Goal: Task Accomplishment & Management: Manage account settings

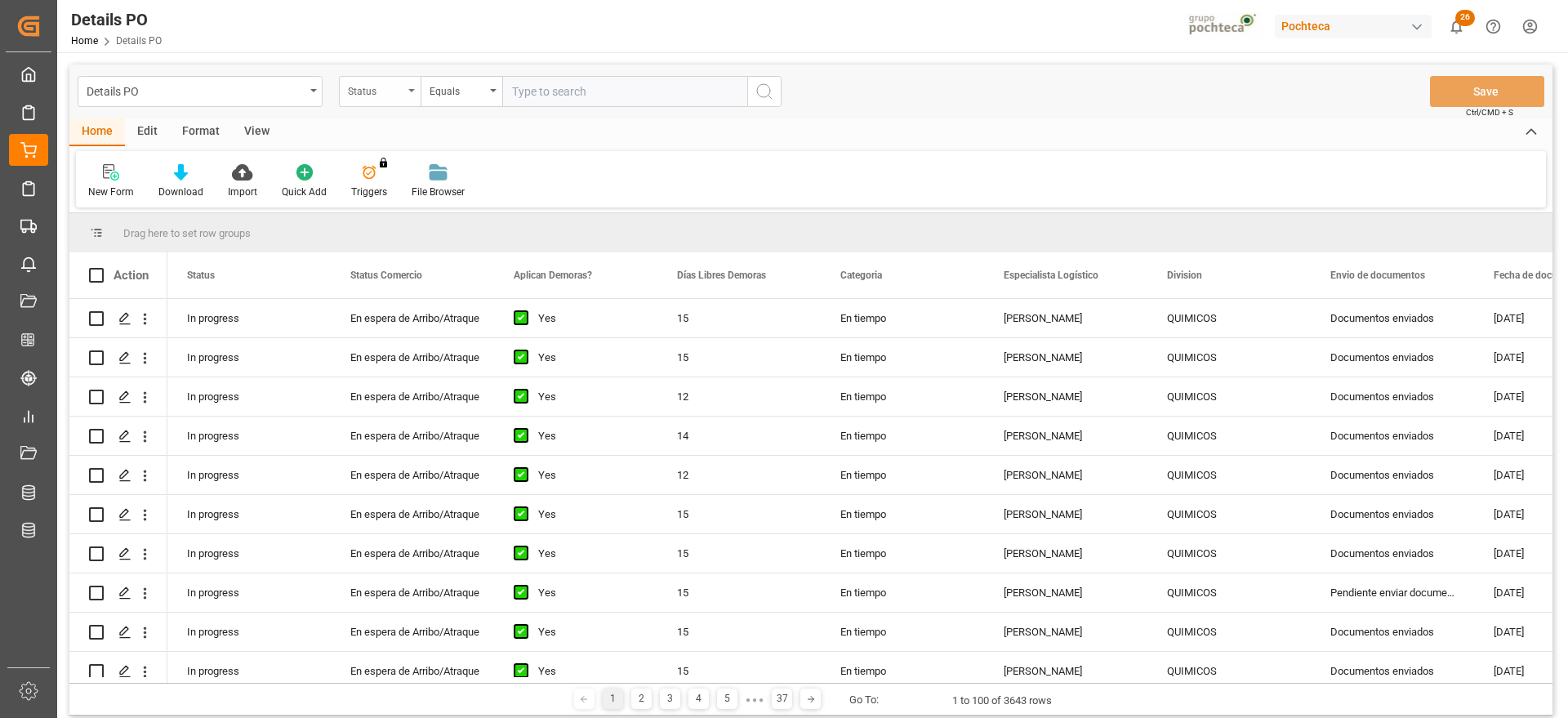
click at [385, 93] on div "Status" at bounding box center [376, 89] width 55 height 19
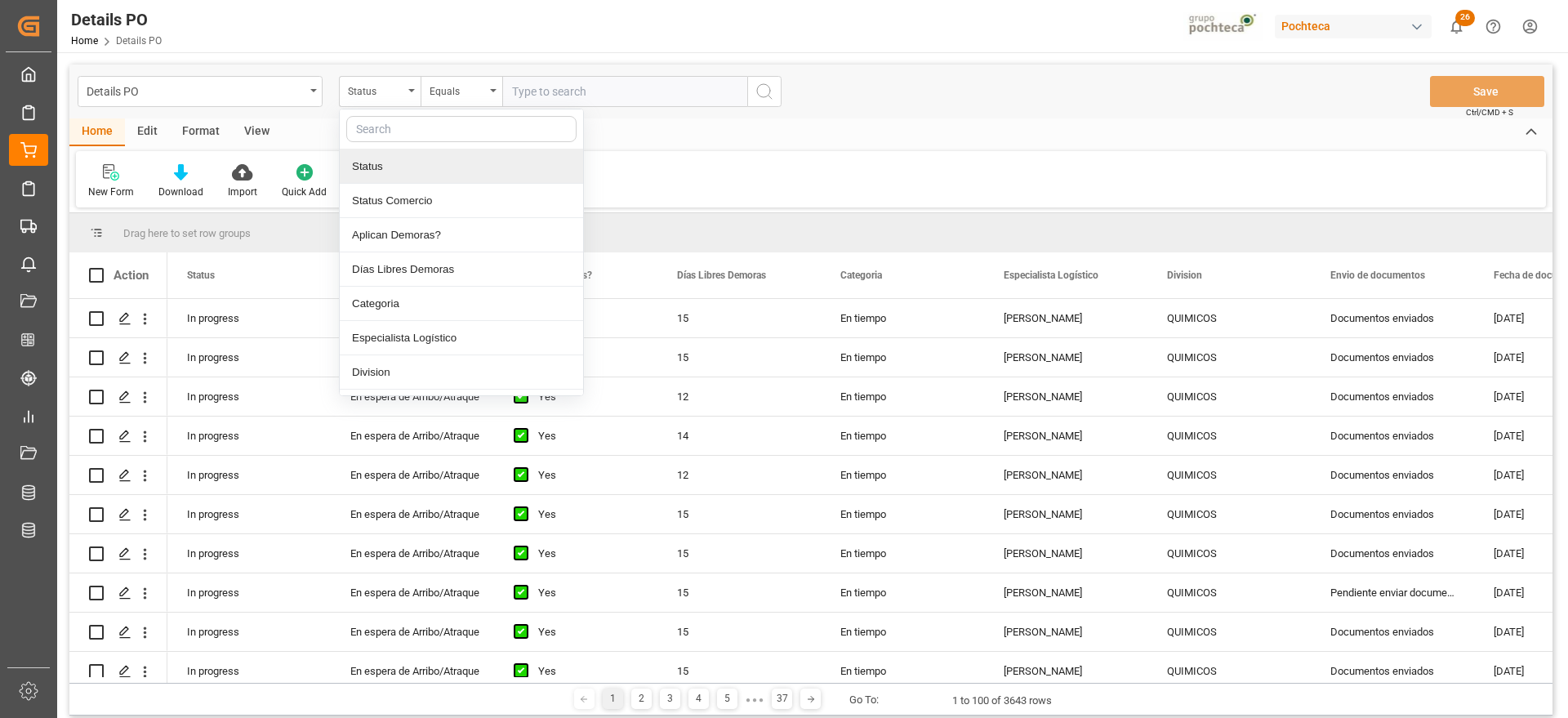
click at [391, 128] on input "text" at bounding box center [461, 128] width 230 height 26
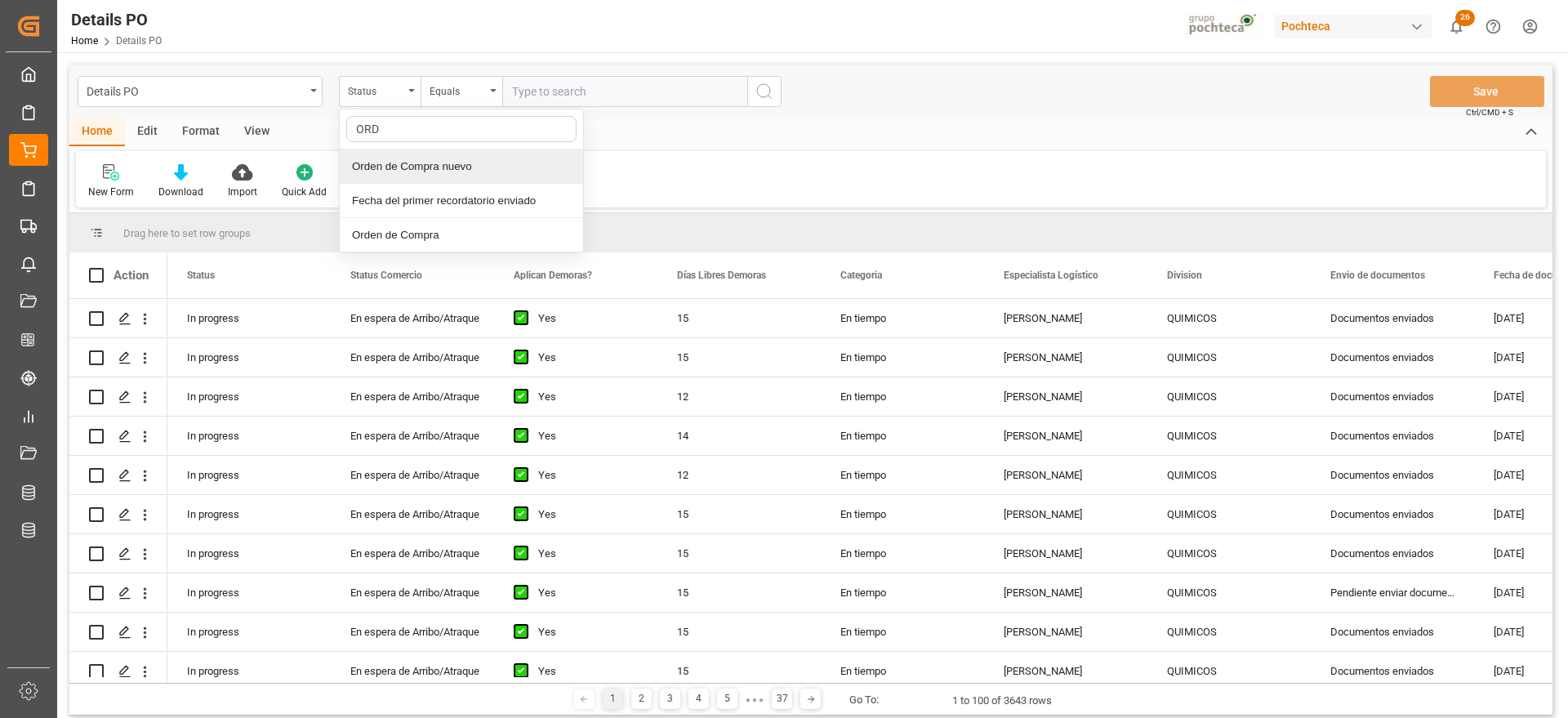
type input "ORDE"
click at [458, 166] on div "Orden de Compra nuevo" at bounding box center [461, 166] width 243 height 34
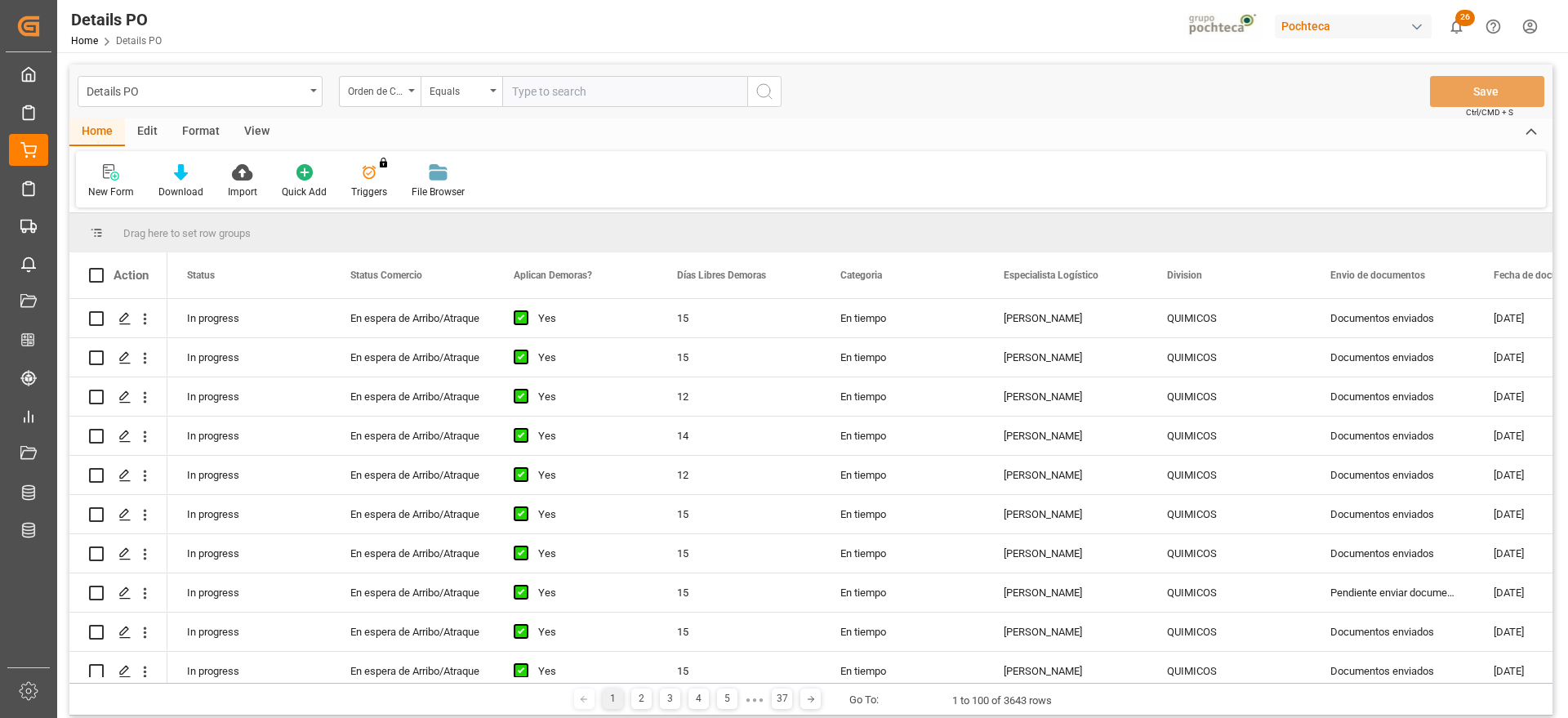
click at [580, 85] on input "text" at bounding box center [625, 91] width 245 height 31
paste input "251006900137"
type input "251006900137"
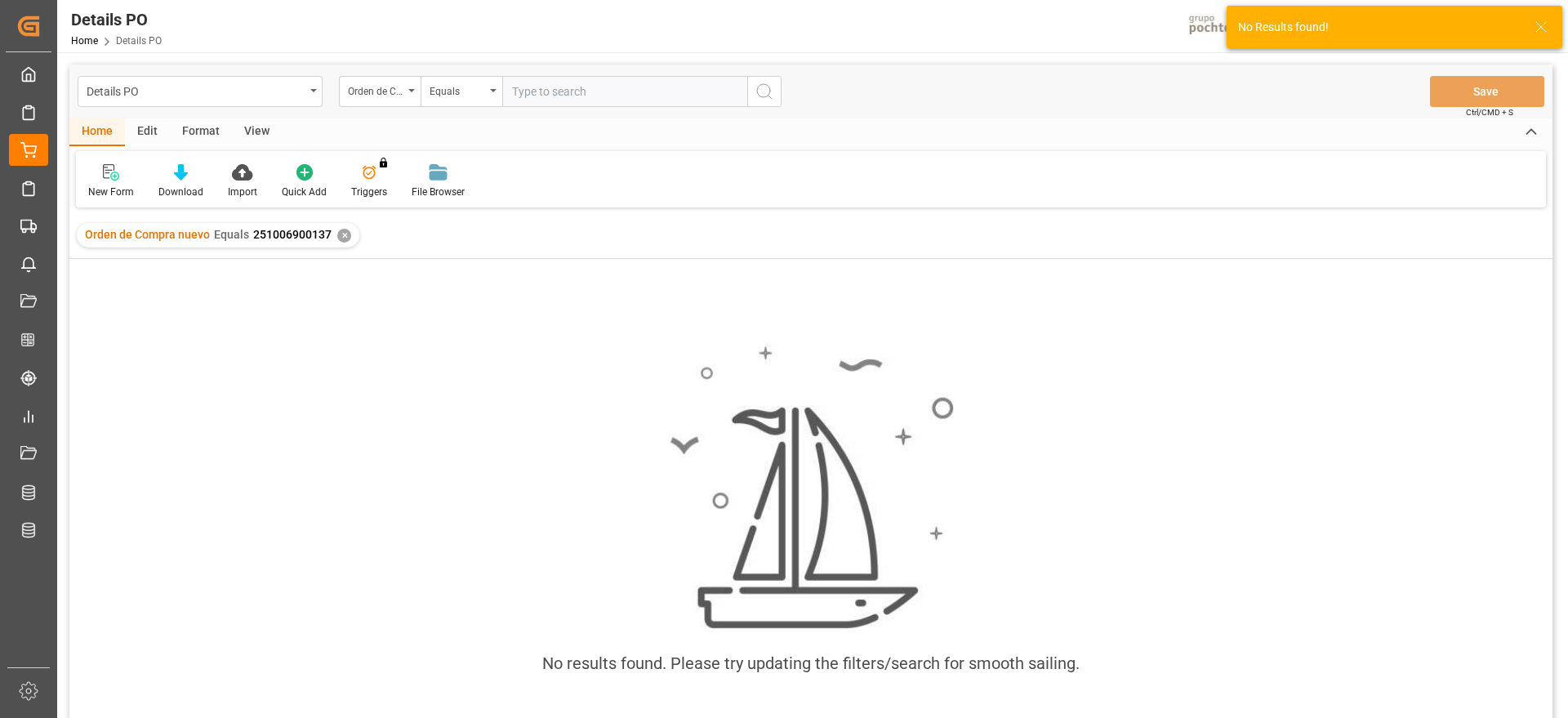
click at [342, 235] on div "✕" at bounding box center [344, 236] width 14 height 14
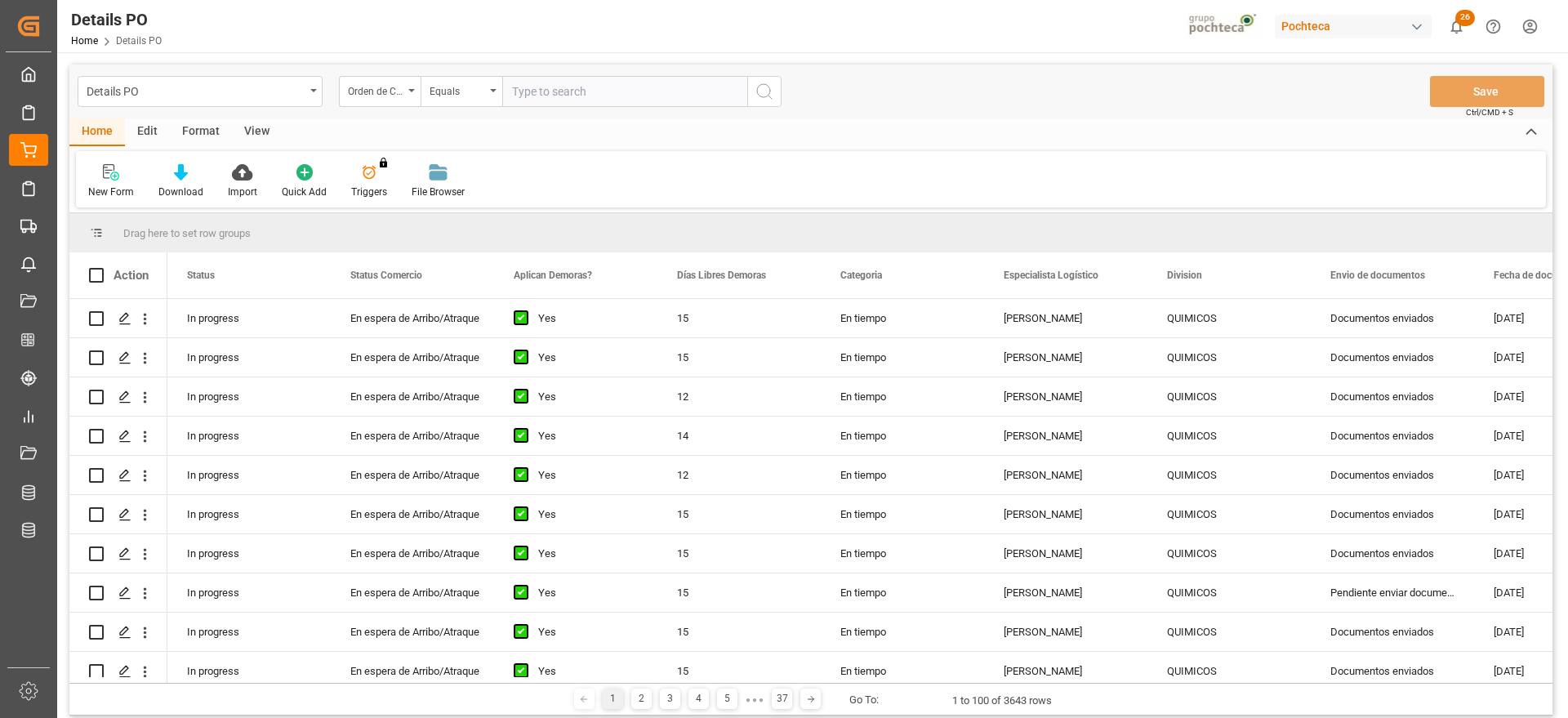
click at [548, 93] on input "text" at bounding box center [625, 91] width 245 height 31
paste input "5000305919"
type input "5000305919"
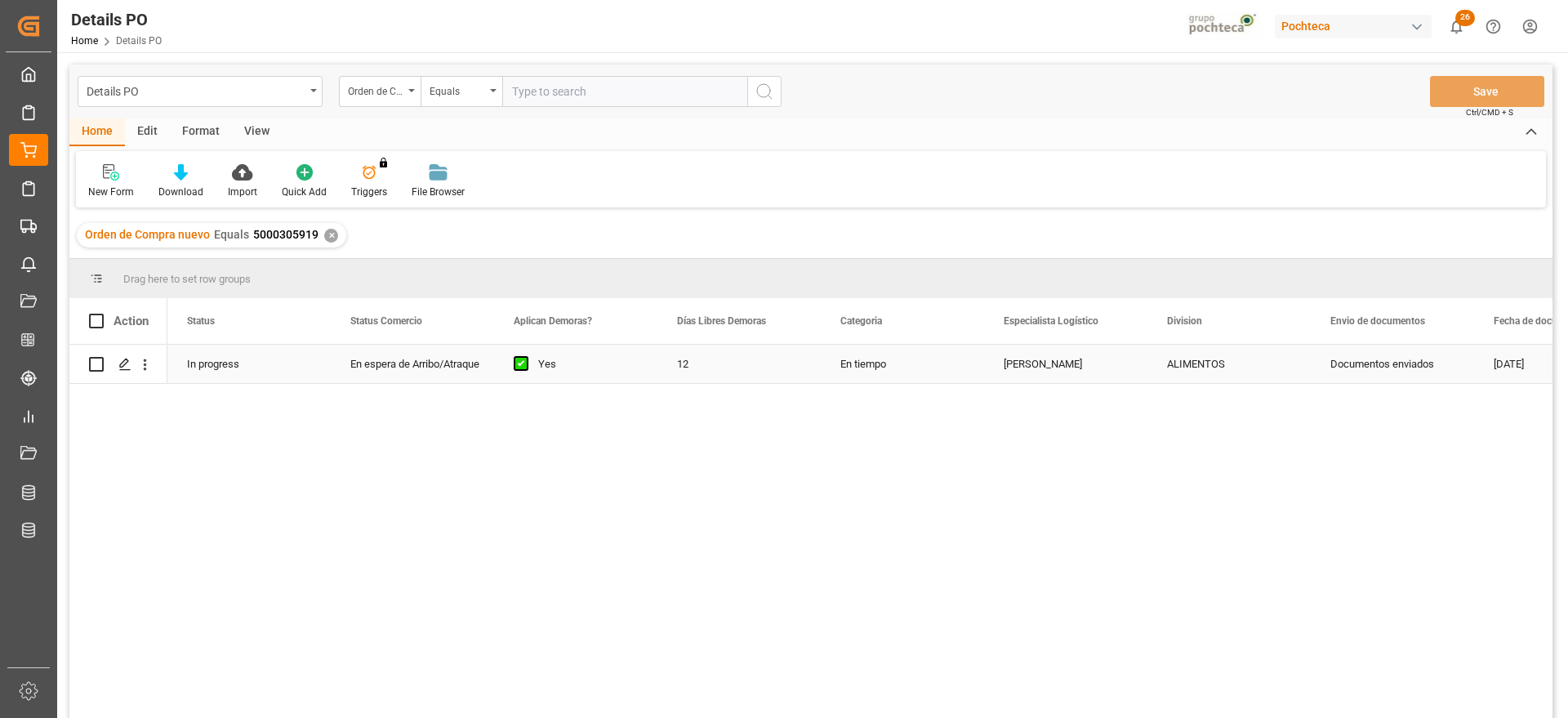
click at [1214, 366] on div "ALIMENTOS" at bounding box center [1229, 364] width 125 height 38
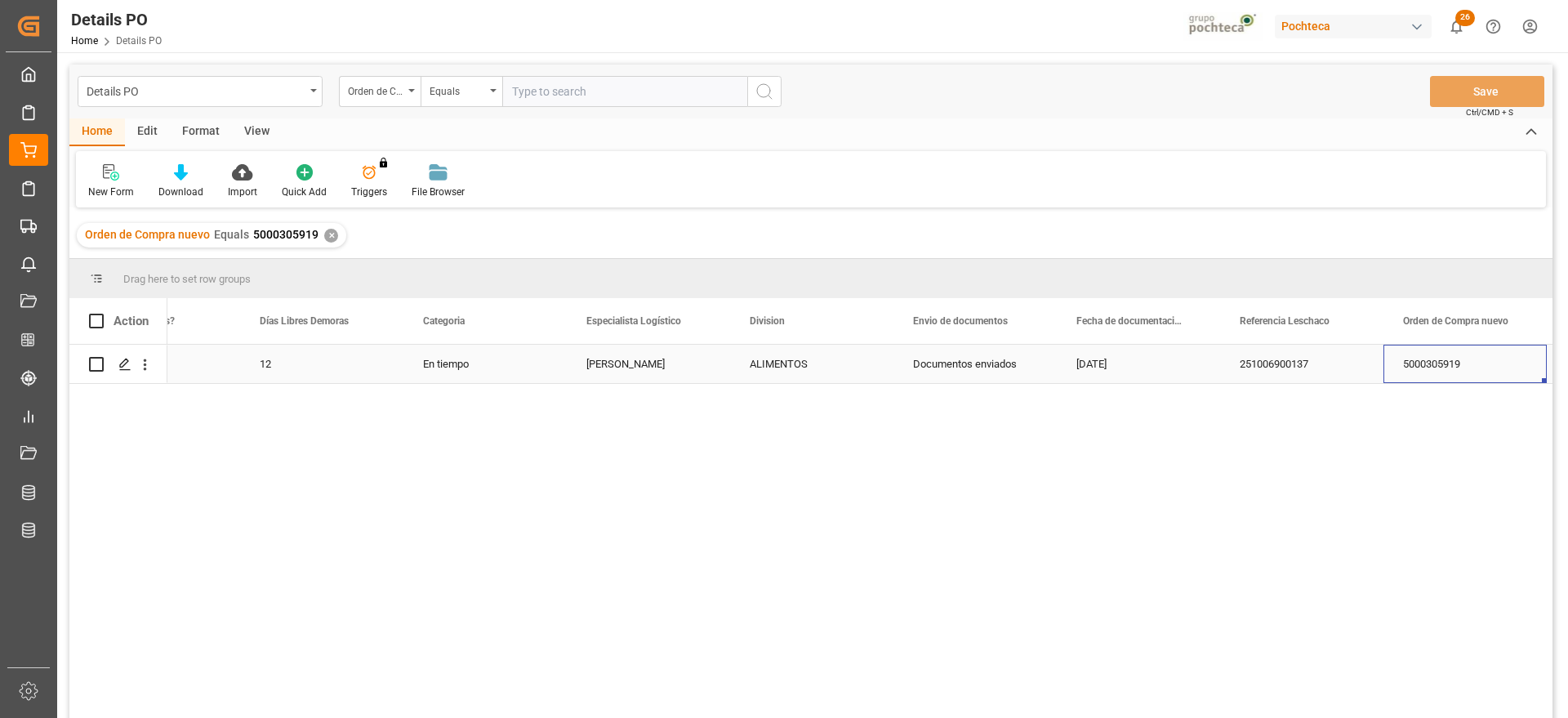
scroll to position [0, 581]
click at [1151, 360] on div "251006900137" at bounding box center [1139, 363] width 164 height 38
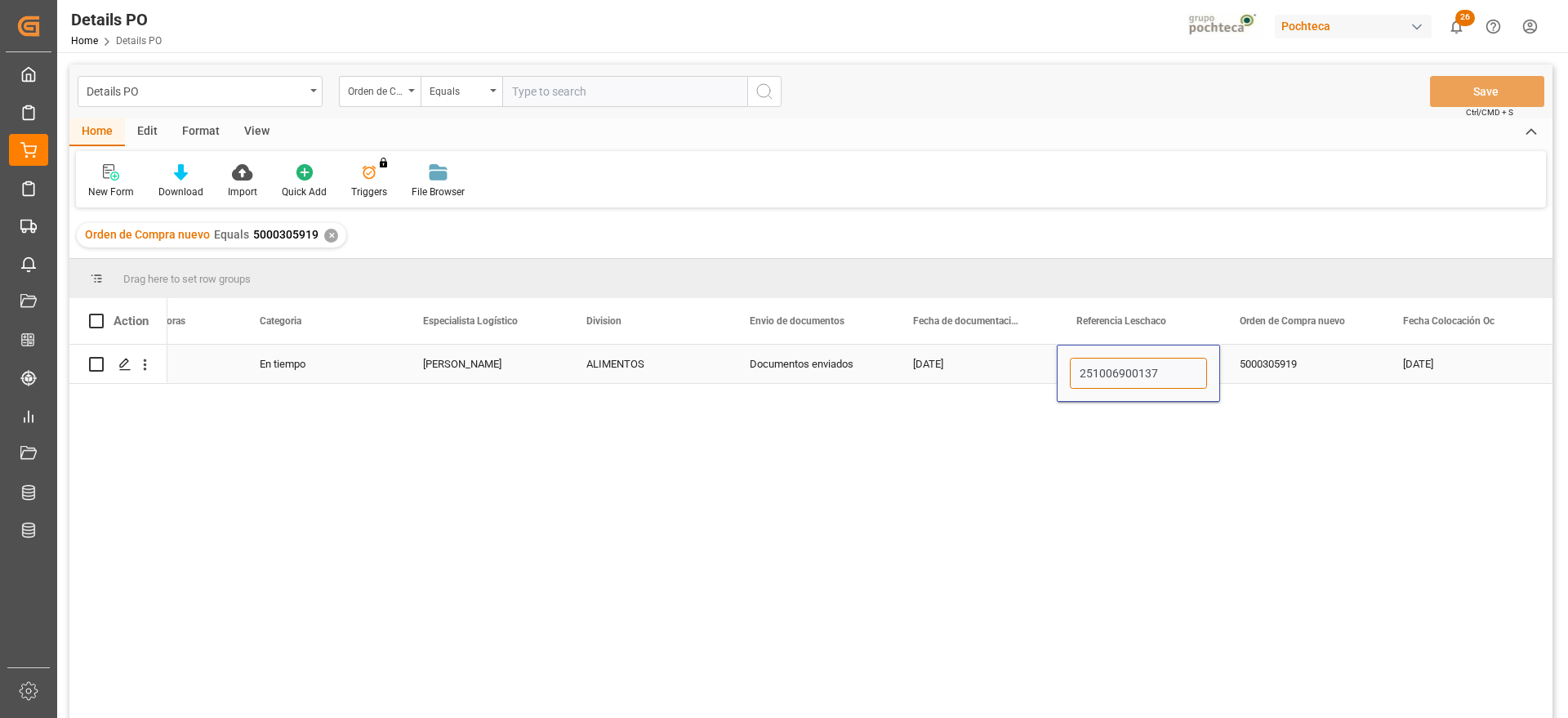
click at [1170, 370] on input "251006900137" at bounding box center [1138, 373] width 137 height 31
click at [1276, 364] on div "5000305919" at bounding box center [1302, 363] width 164 height 38
drag, startPoint x: 1177, startPoint y: 368, endPoint x: 1342, endPoint y: 250, distance: 202.9
click at [1176, 368] on div "251006900137" at bounding box center [1139, 363] width 164 height 38
click at [375, 90] on div "Orden de Compra nuevo" at bounding box center [376, 89] width 55 height 19
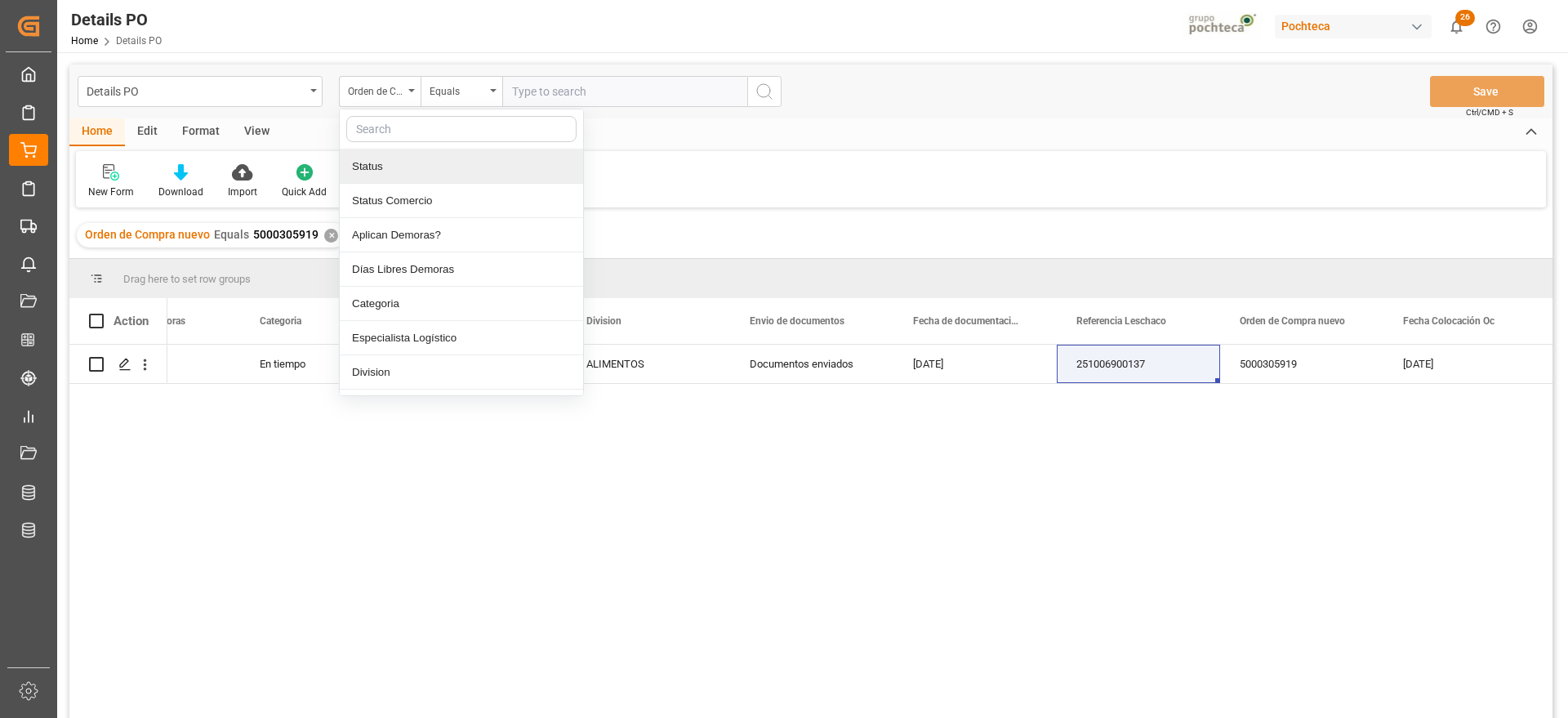
click at [413, 137] on input "text" at bounding box center [461, 128] width 230 height 26
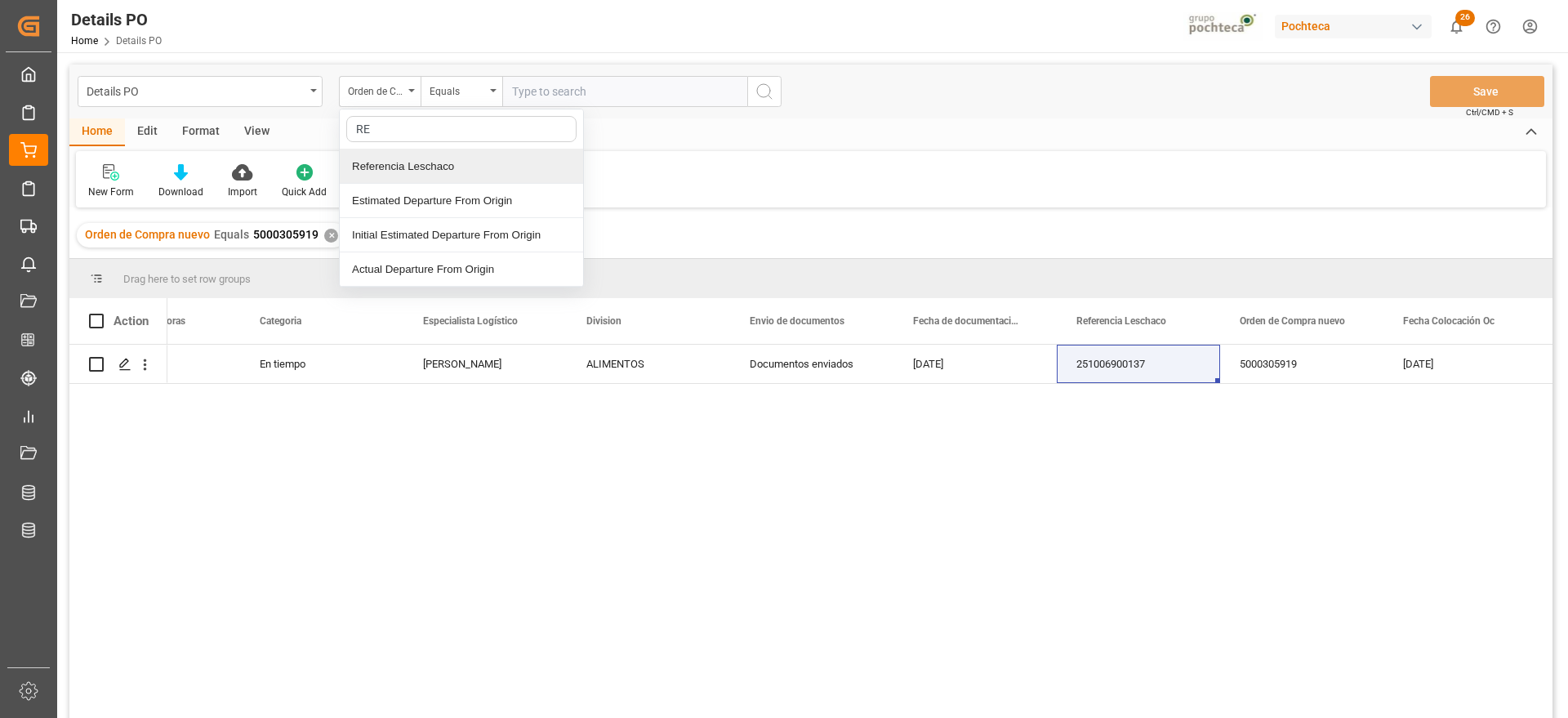
type input "REF"
click at [431, 165] on div "Referencia Leschaco" at bounding box center [461, 166] width 243 height 34
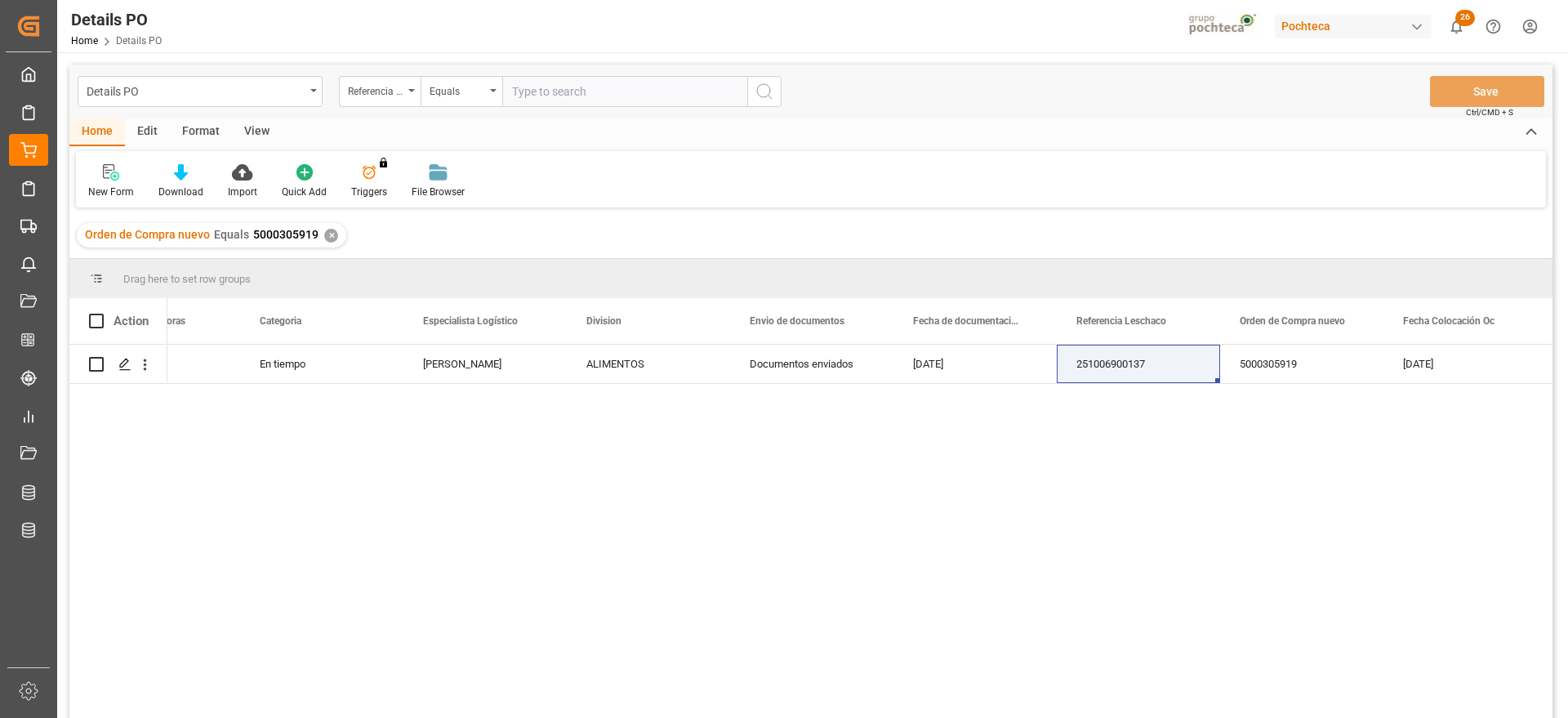
click at [581, 95] on input "text" at bounding box center [625, 91] width 245 height 31
paste input "5000305919"
type input "5000305919"
drag, startPoint x: 593, startPoint y: 84, endPoint x: 343, endPoint y: 90, distance: 250.1
click at [343, 90] on div "Referencia Leschaco Equals 5000305919" at bounding box center [560, 91] width 443 height 31
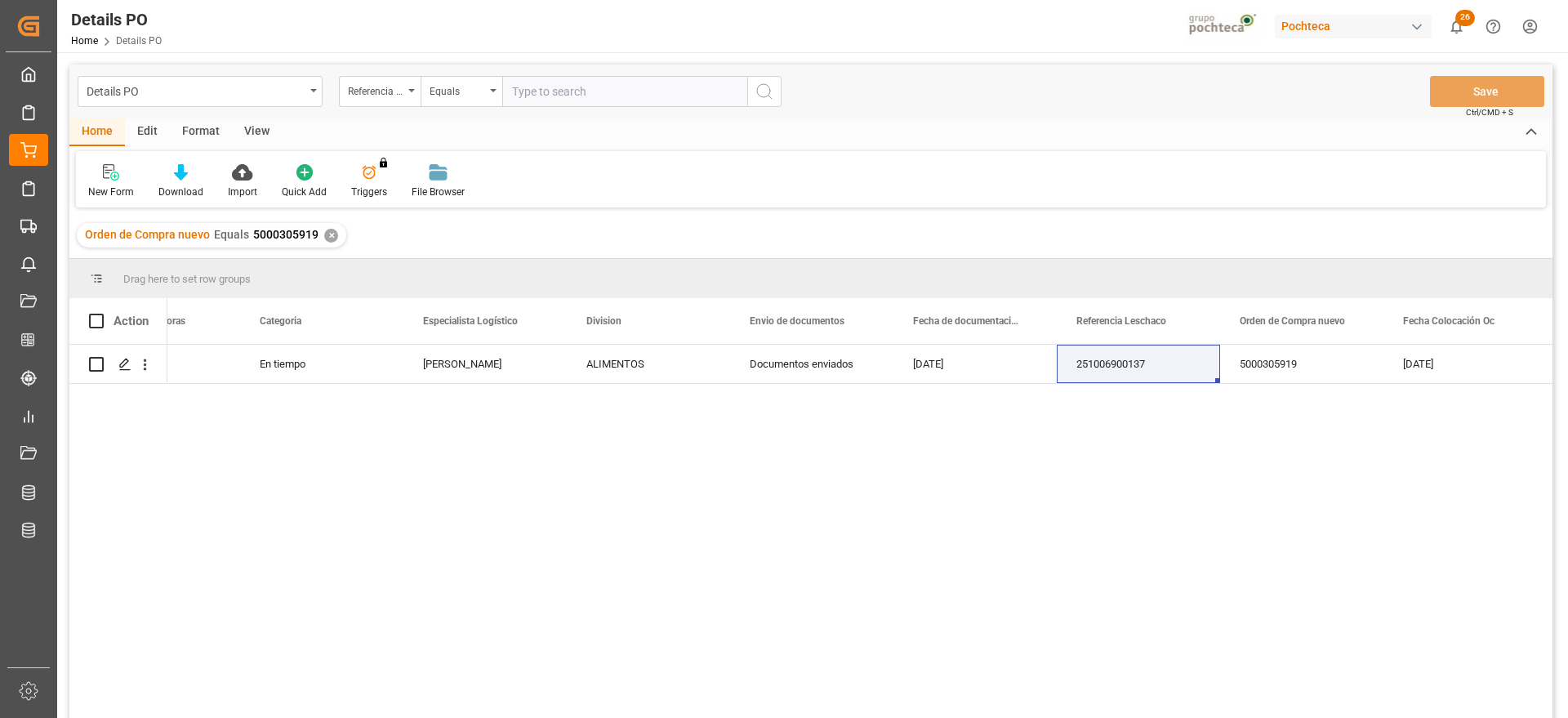
click at [326, 238] on div "✕" at bounding box center [331, 236] width 14 height 14
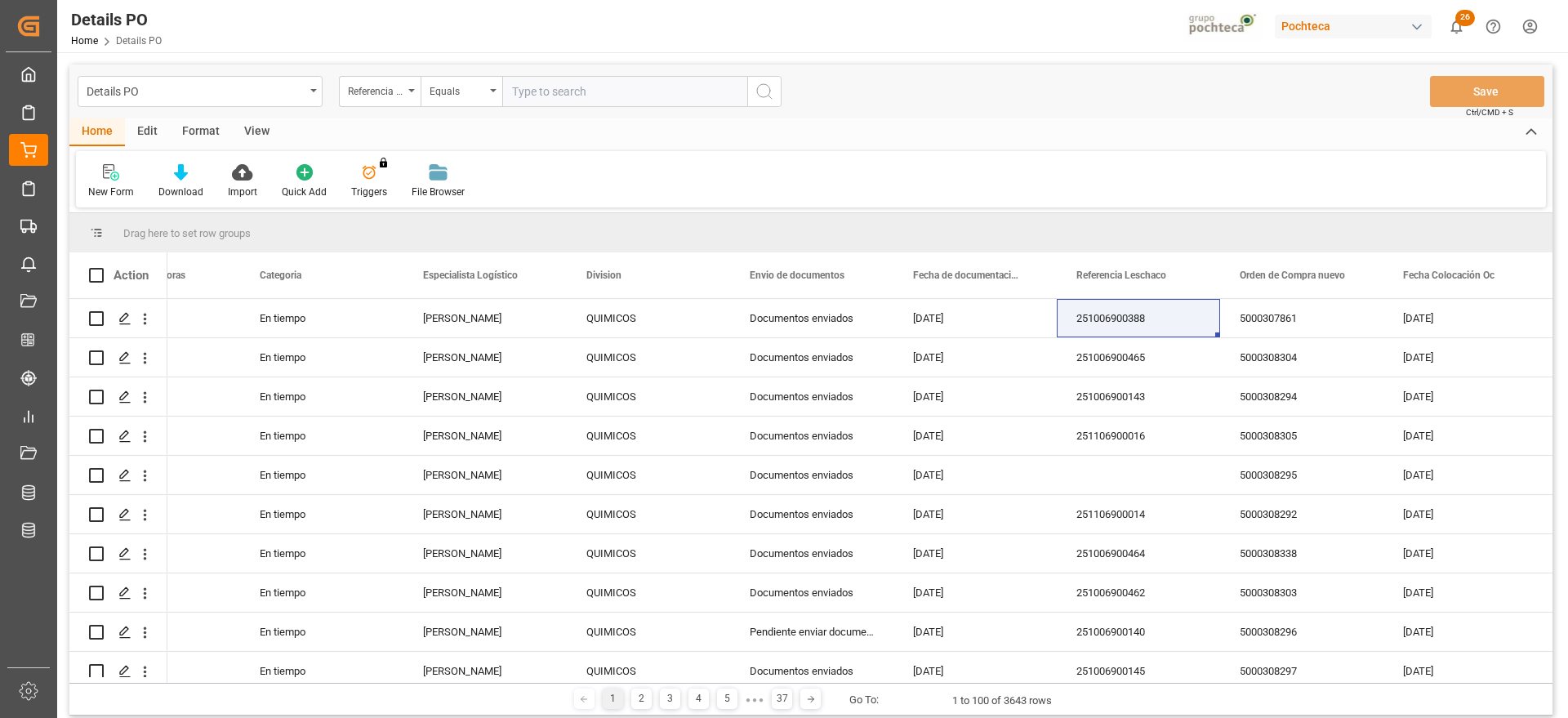
click at [561, 88] on input "text" at bounding box center [625, 91] width 245 height 31
paste input "251006900137"
type input "251006900137"
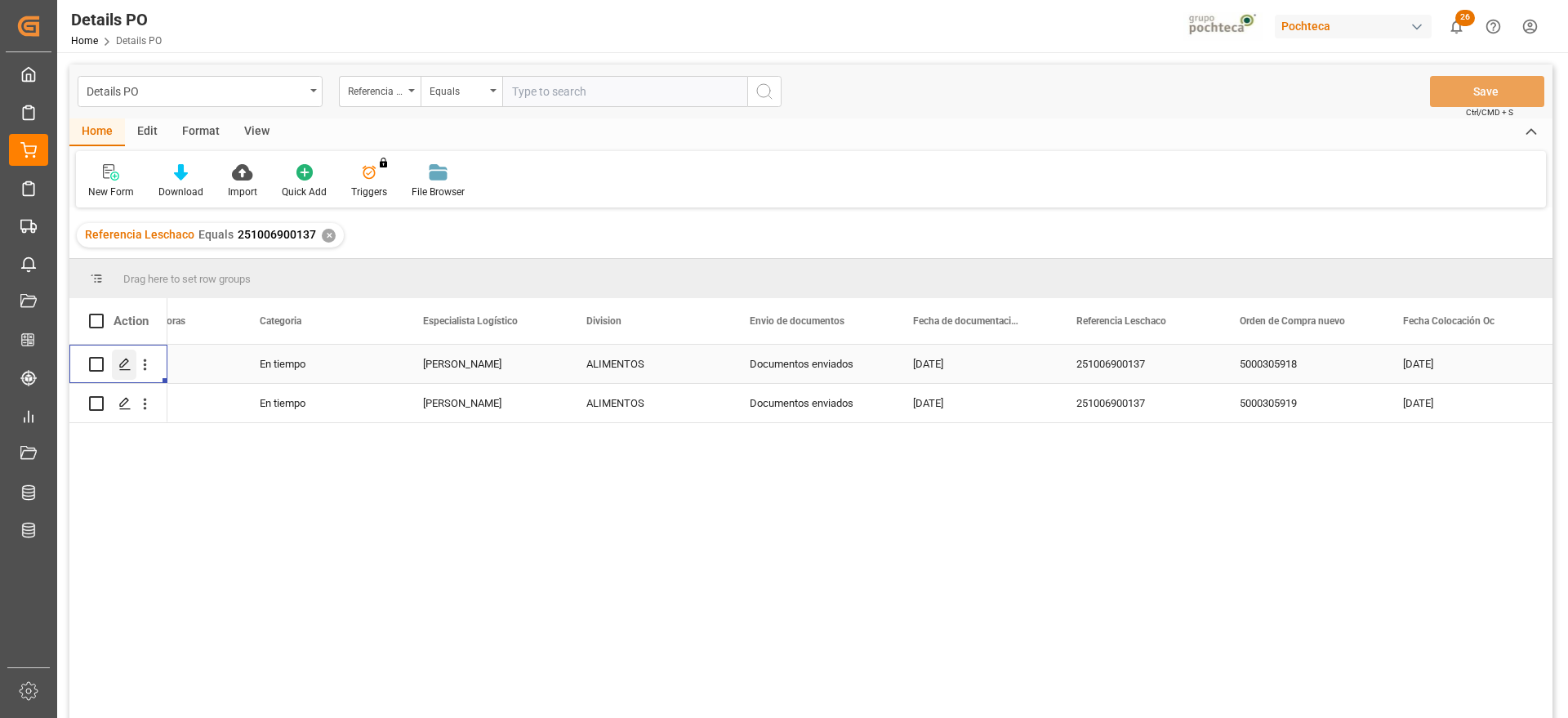
click at [125, 360] on polygon "Press SPACE to select this row." at bounding box center [124, 363] width 9 height 9
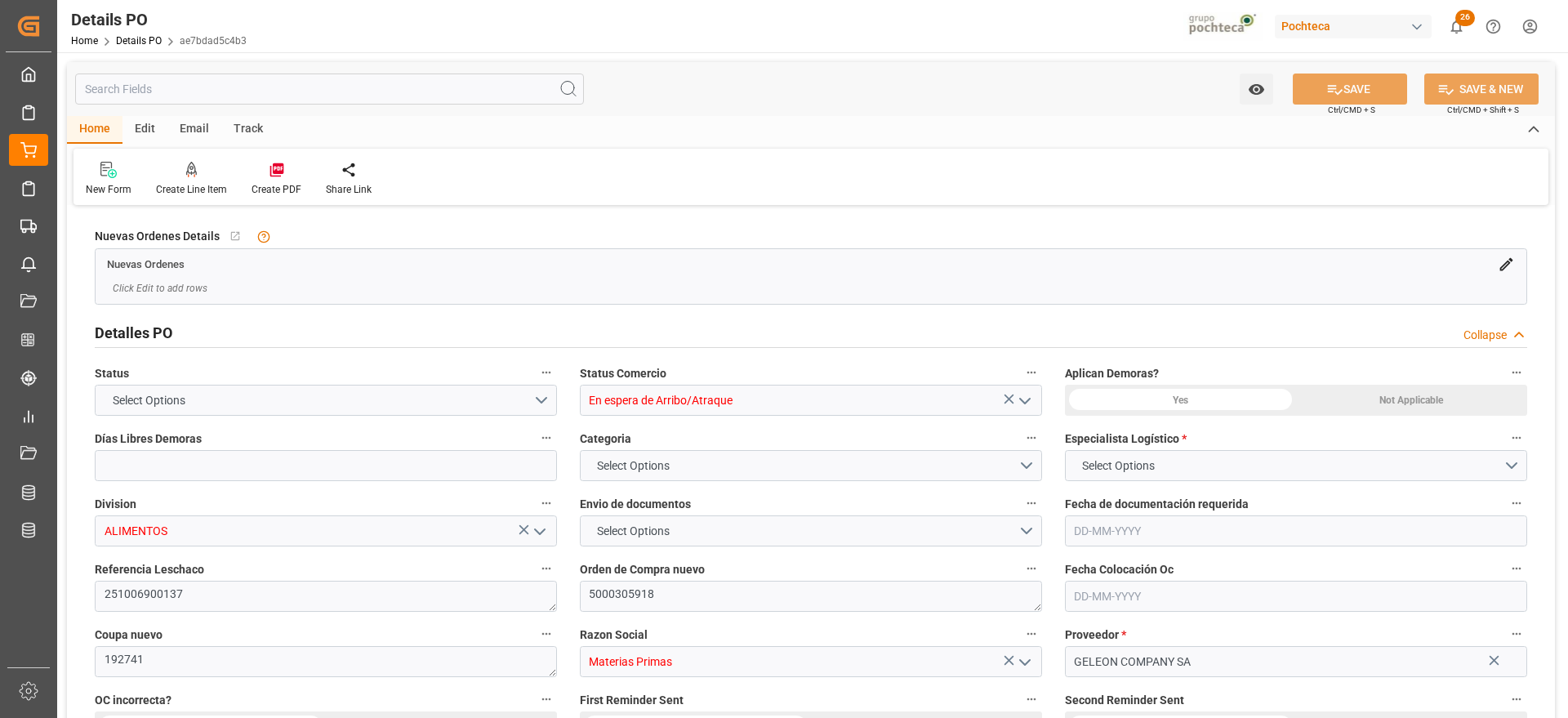
type input "12"
type input "[DATE]"
type input "08-07-2025"
type input "[DATE]"
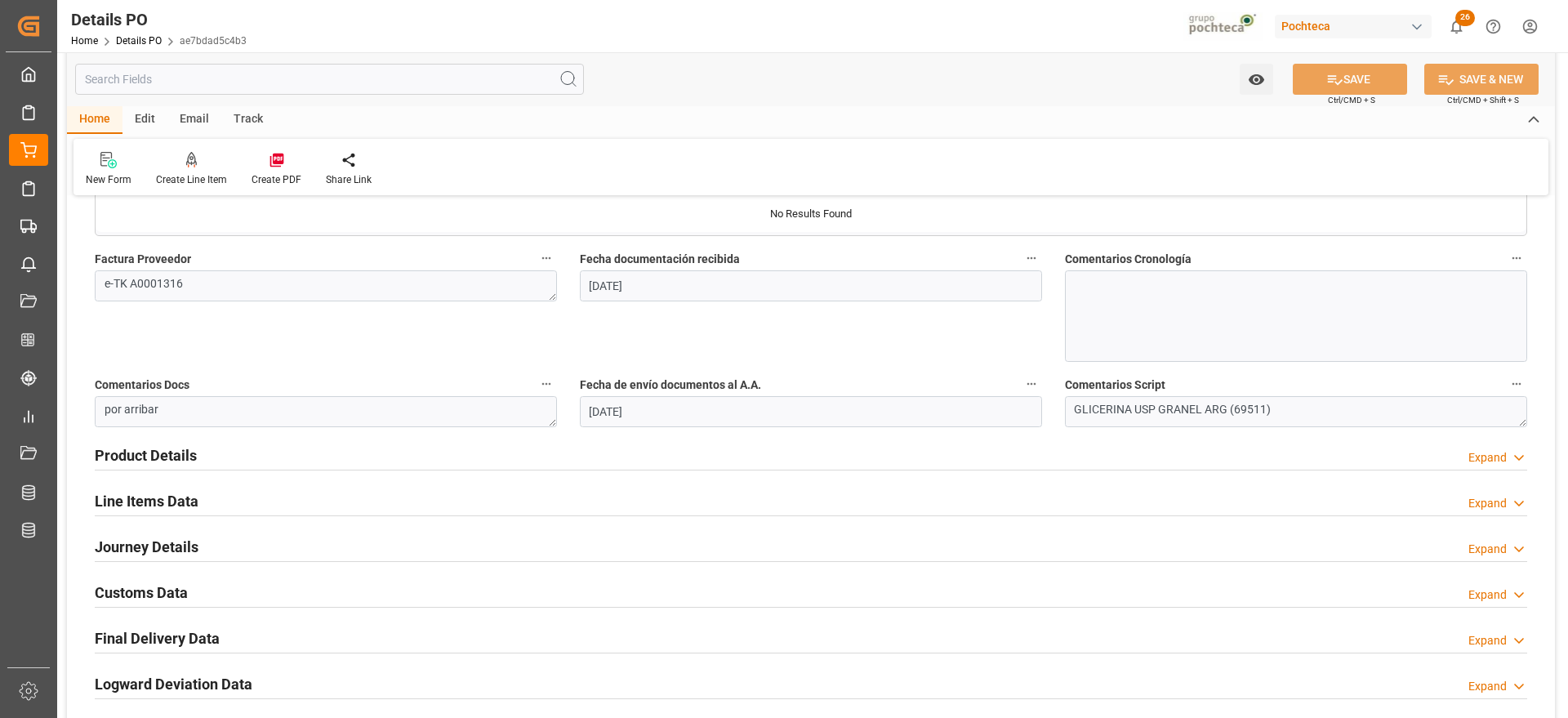
scroll to position [612, 0]
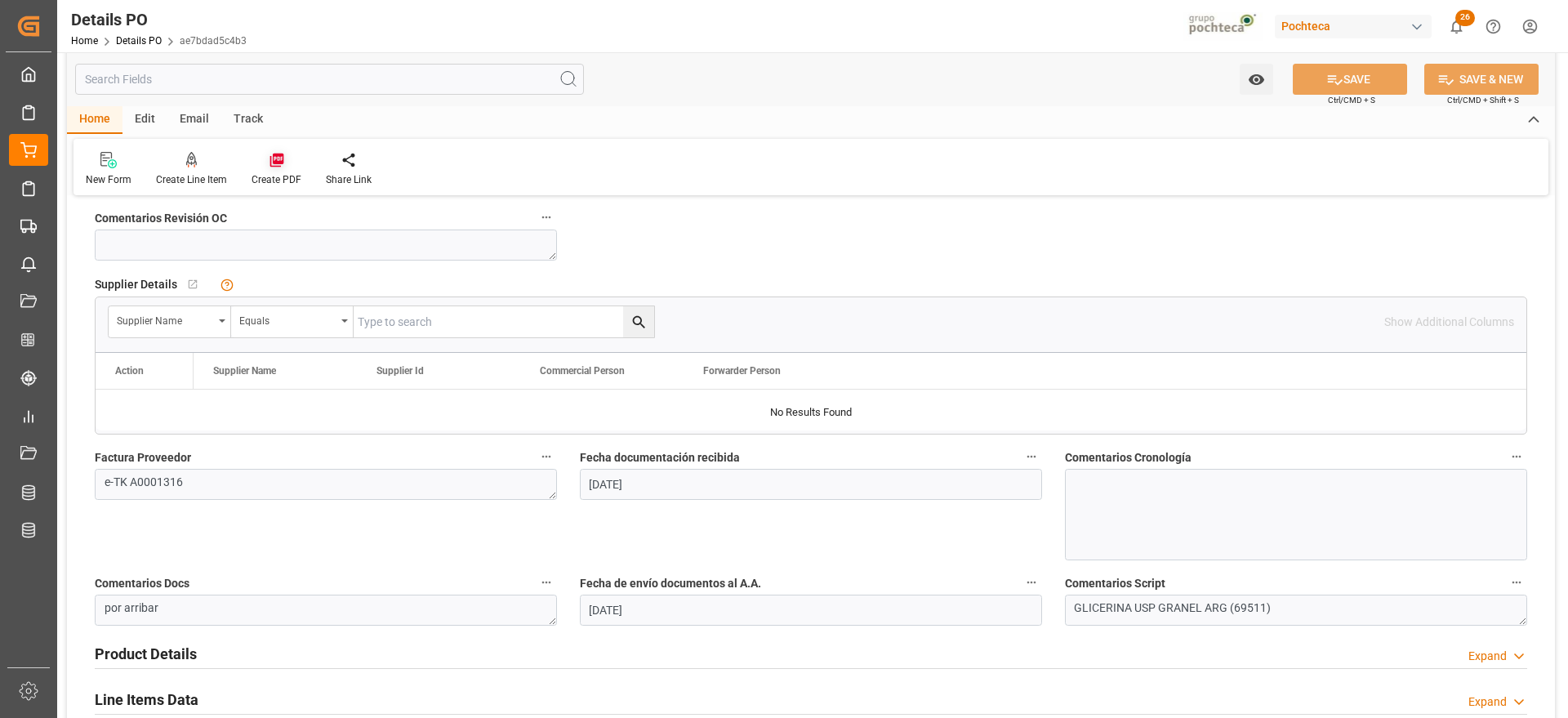
click at [266, 172] on div "Create PDF" at bounding box center [277, 179] width 49 height 14
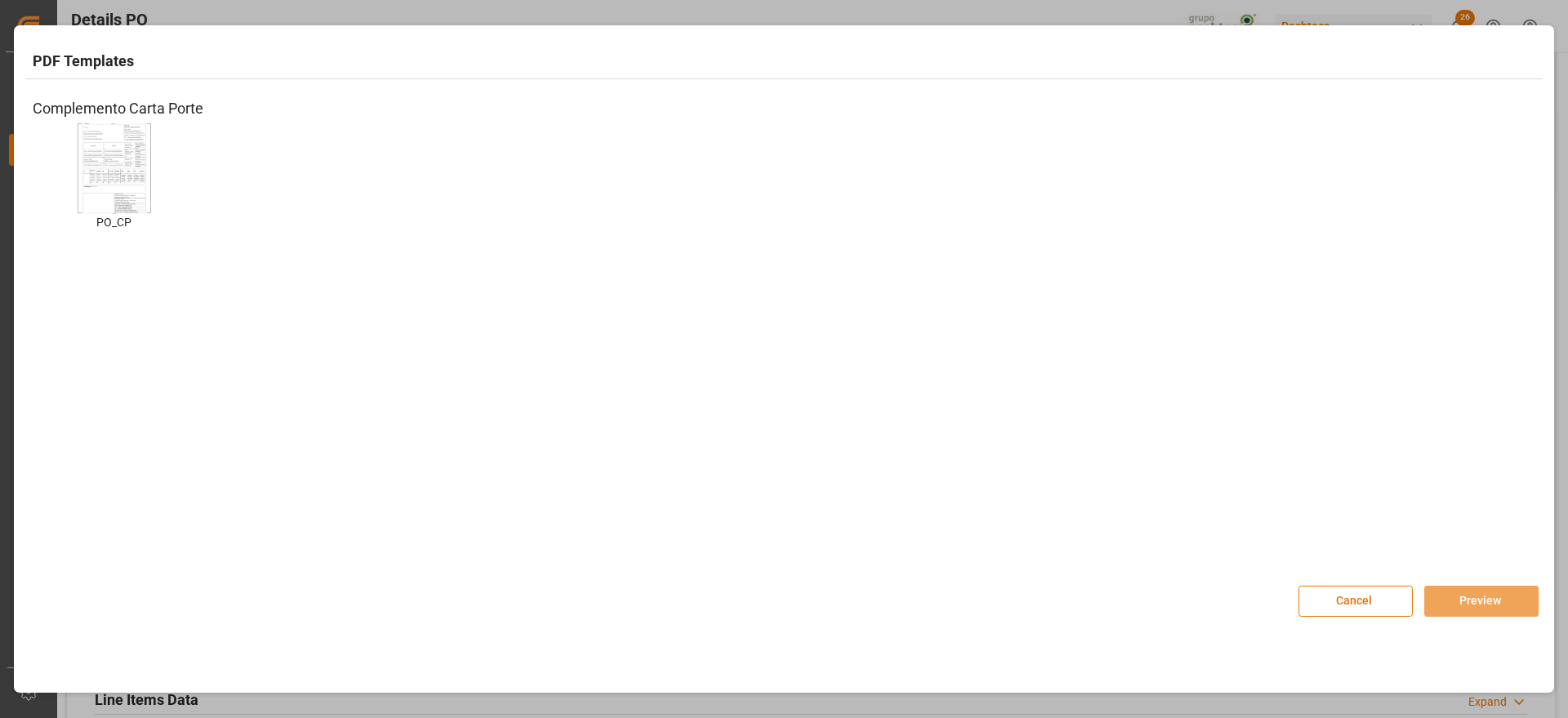
click at [82, 183] on div at bounding box center [114, 168] width 73 height 89
click at [1468, 599] on button "Preview" at bounding box center [1481, 601] width 114 height 31
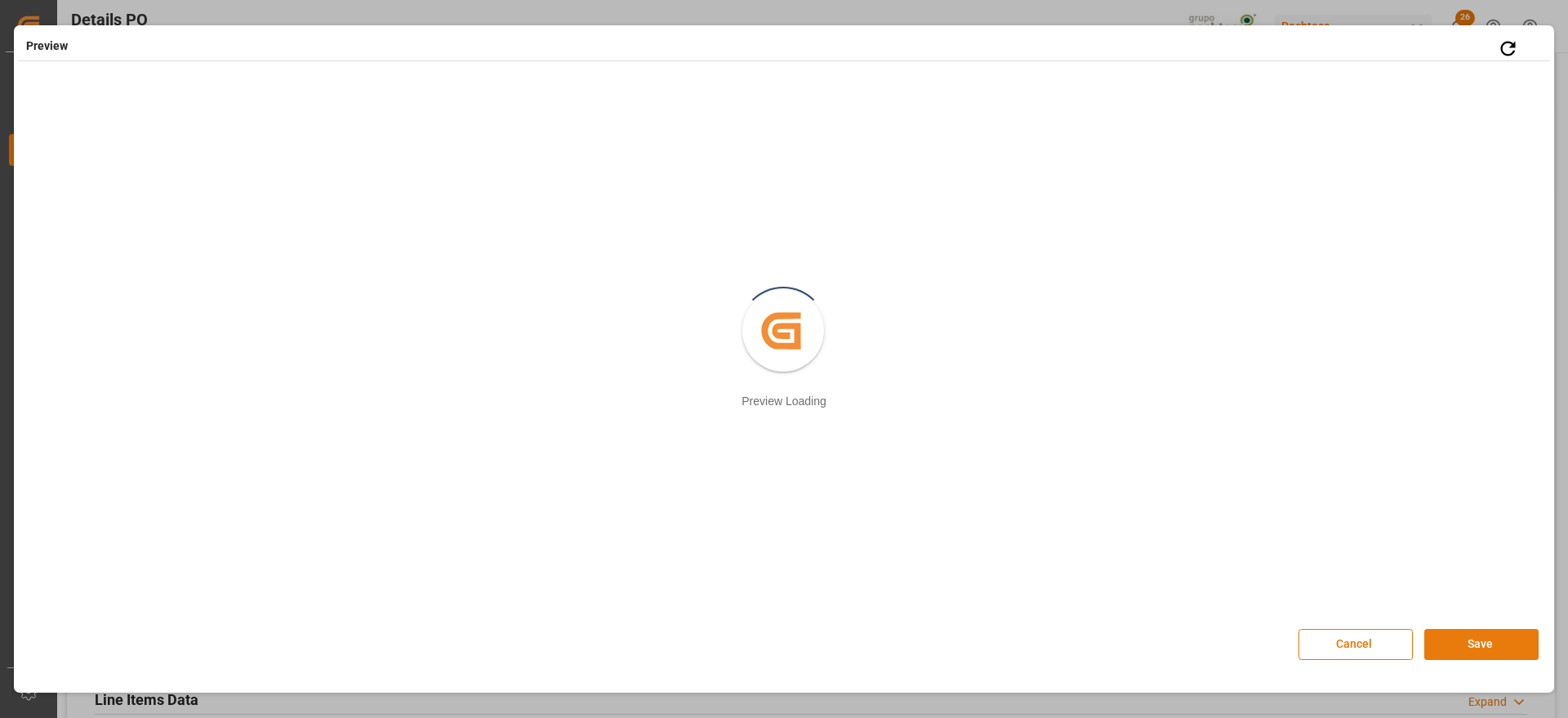
click at [1481, 637] on button "Save" at bounding box center [1481, 644] width 114 height 31
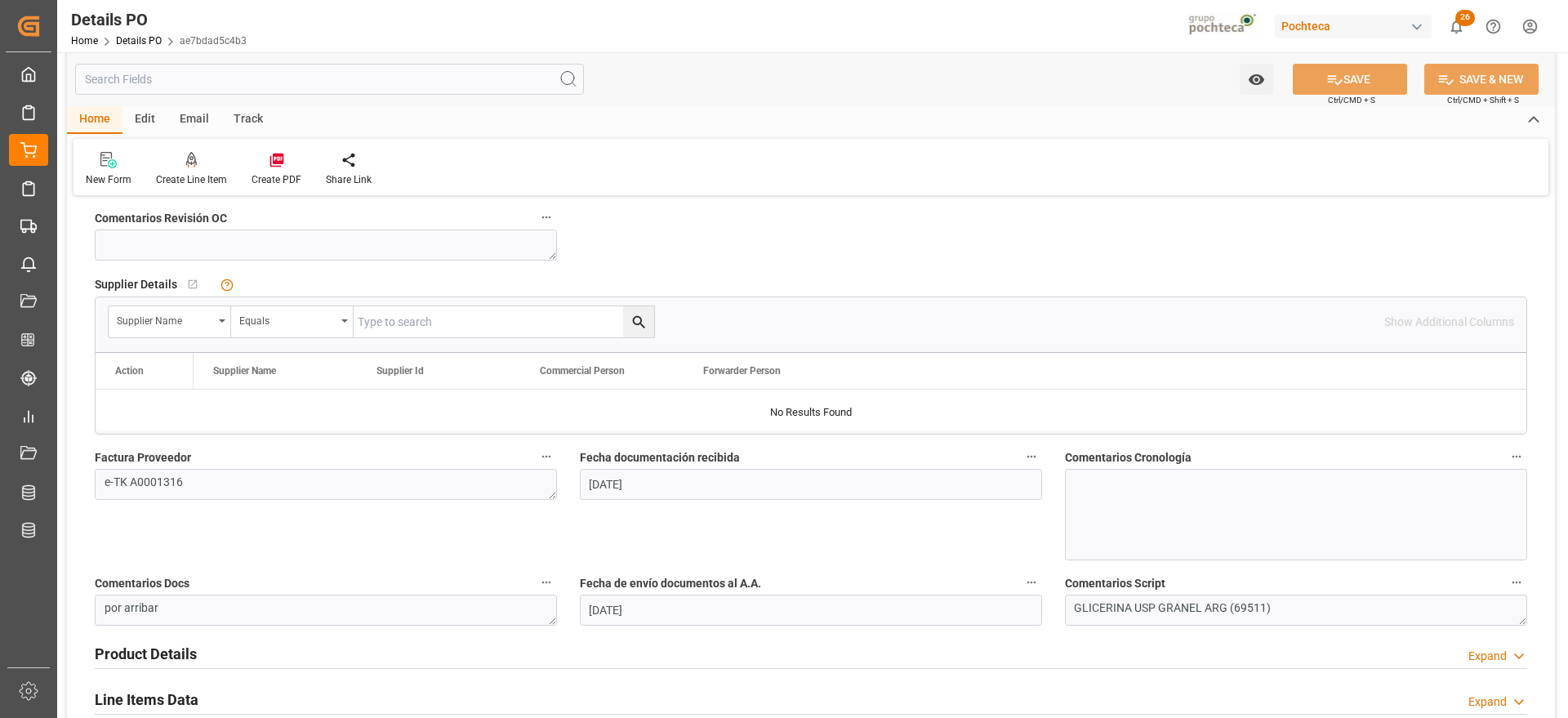
scroll to position [1123, 0]
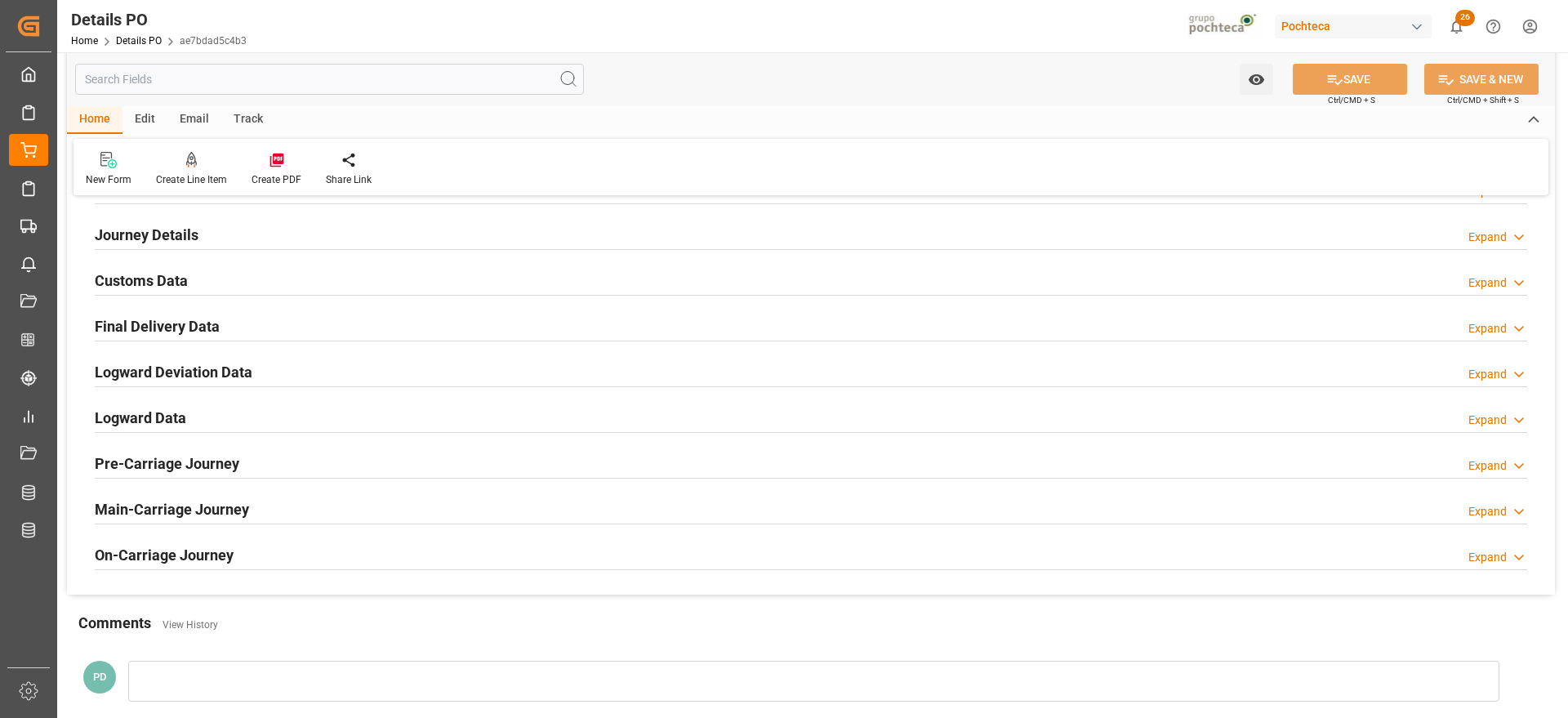
click at [159, 293] on div "Customs Data" at bounding box center [142, 279] width 93 height 31
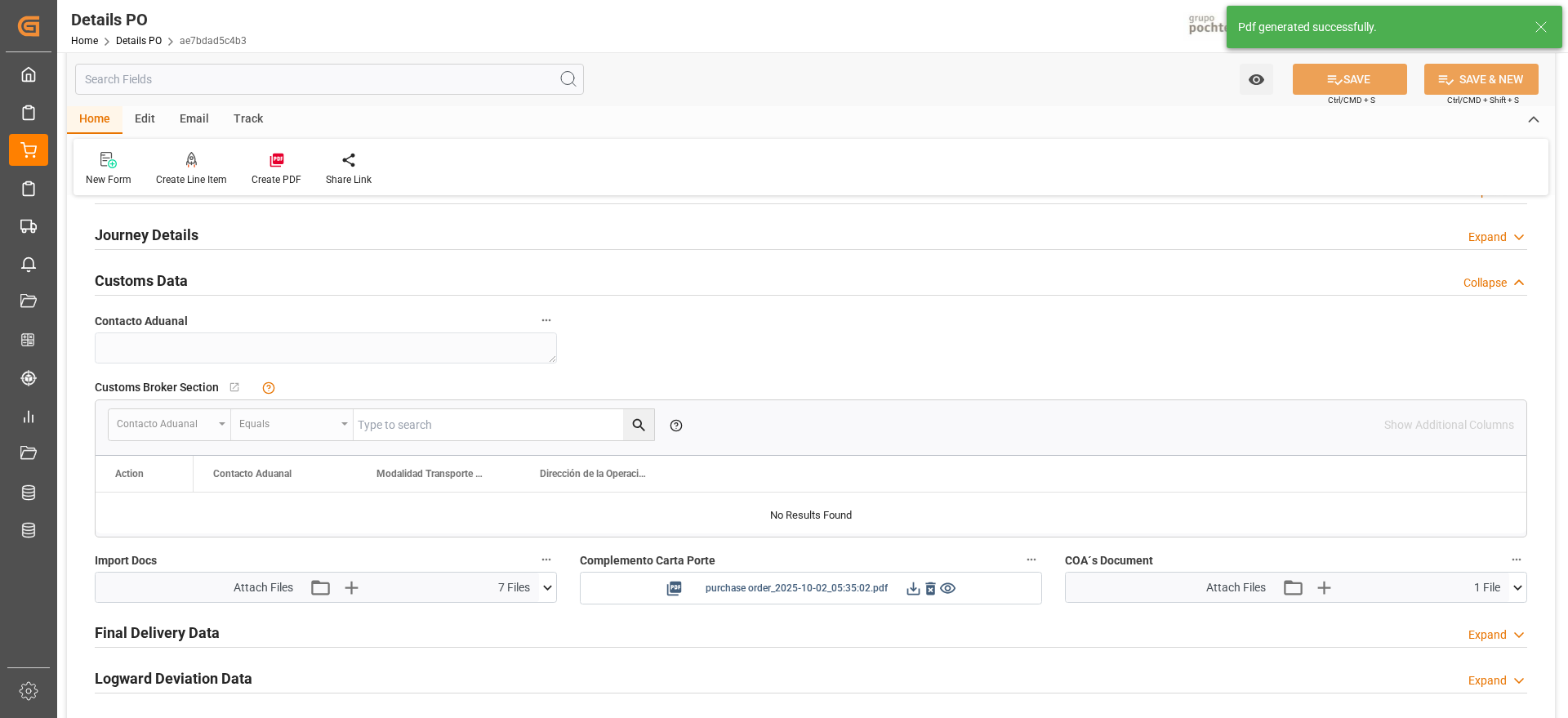
click at [912, 588] on icon at bounding box center [914, 589] width 13 height 13
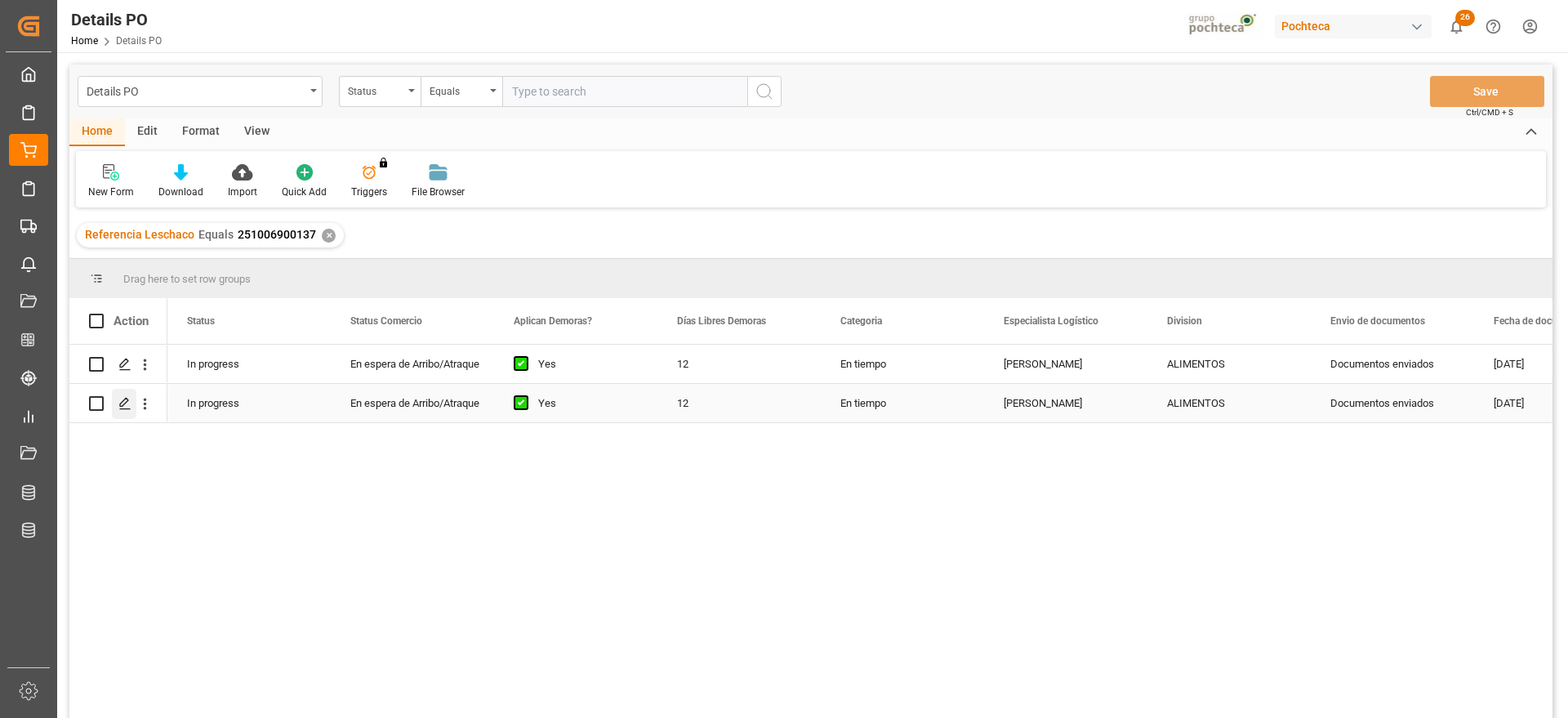
click at [123, 402] on polygon "Press SPACE to select this row." at bounding box center [124, 402] width 9 height 9
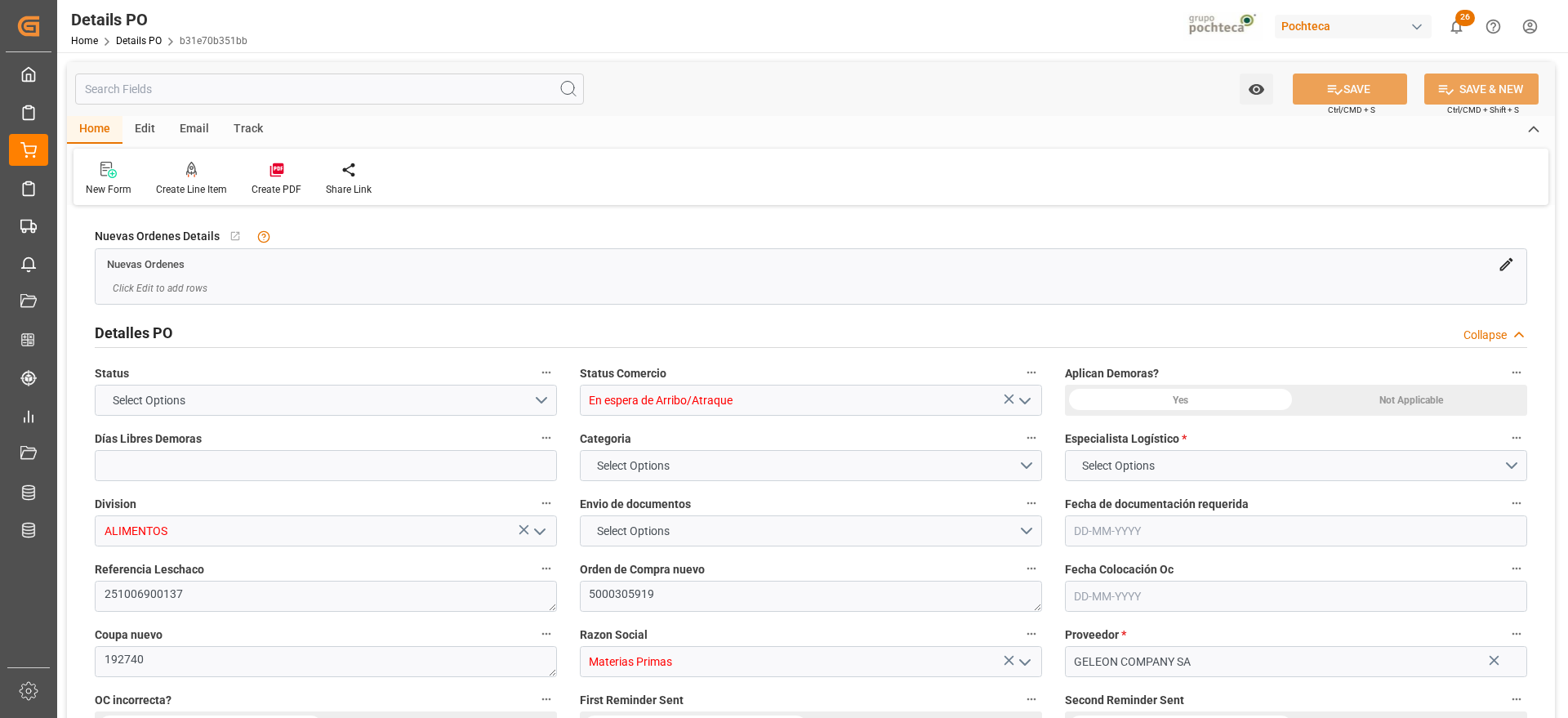
type input "12"
type input "[DATE]"
type input "08-07-2025"
type input "[DATE]"
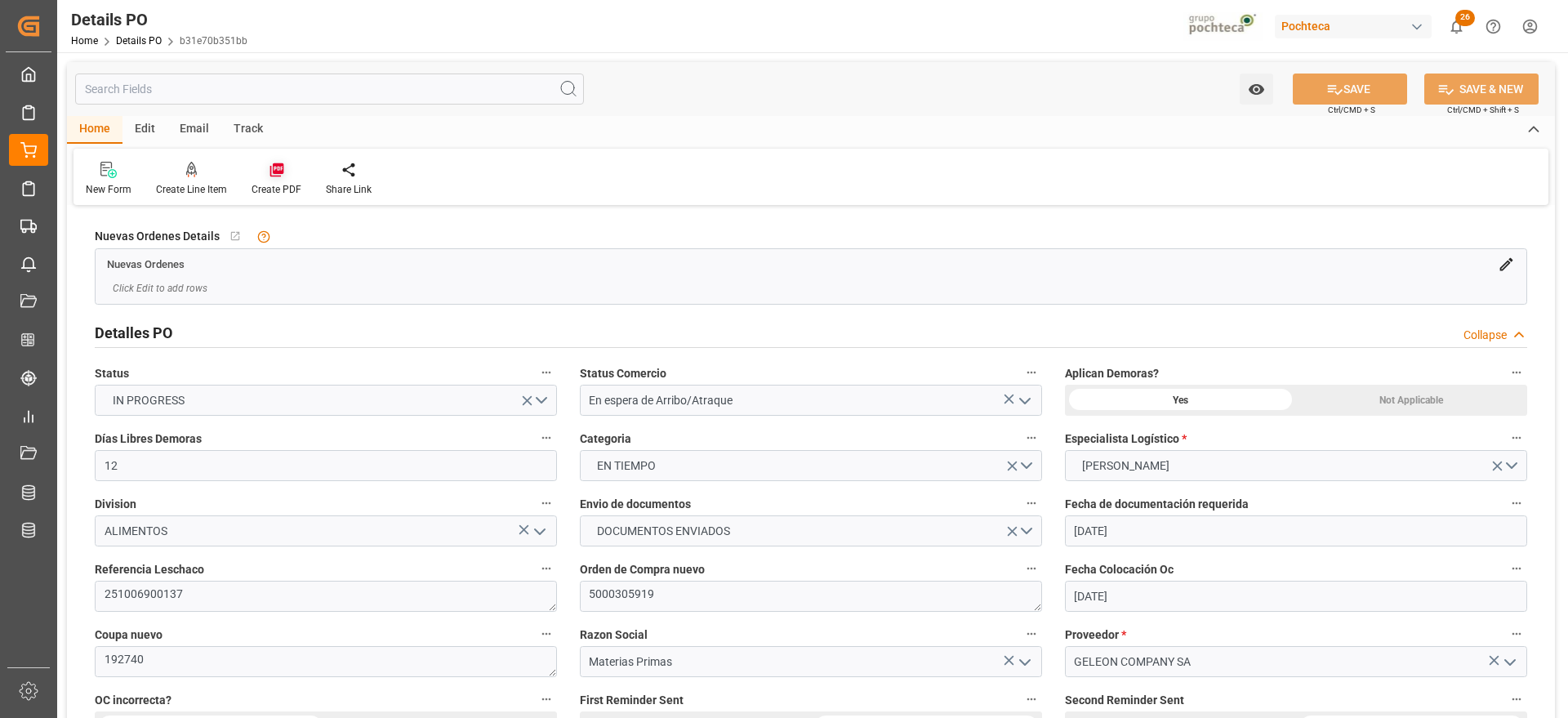
click at [265, 175] on div at bounding box center [277, 169] width 49 height 17
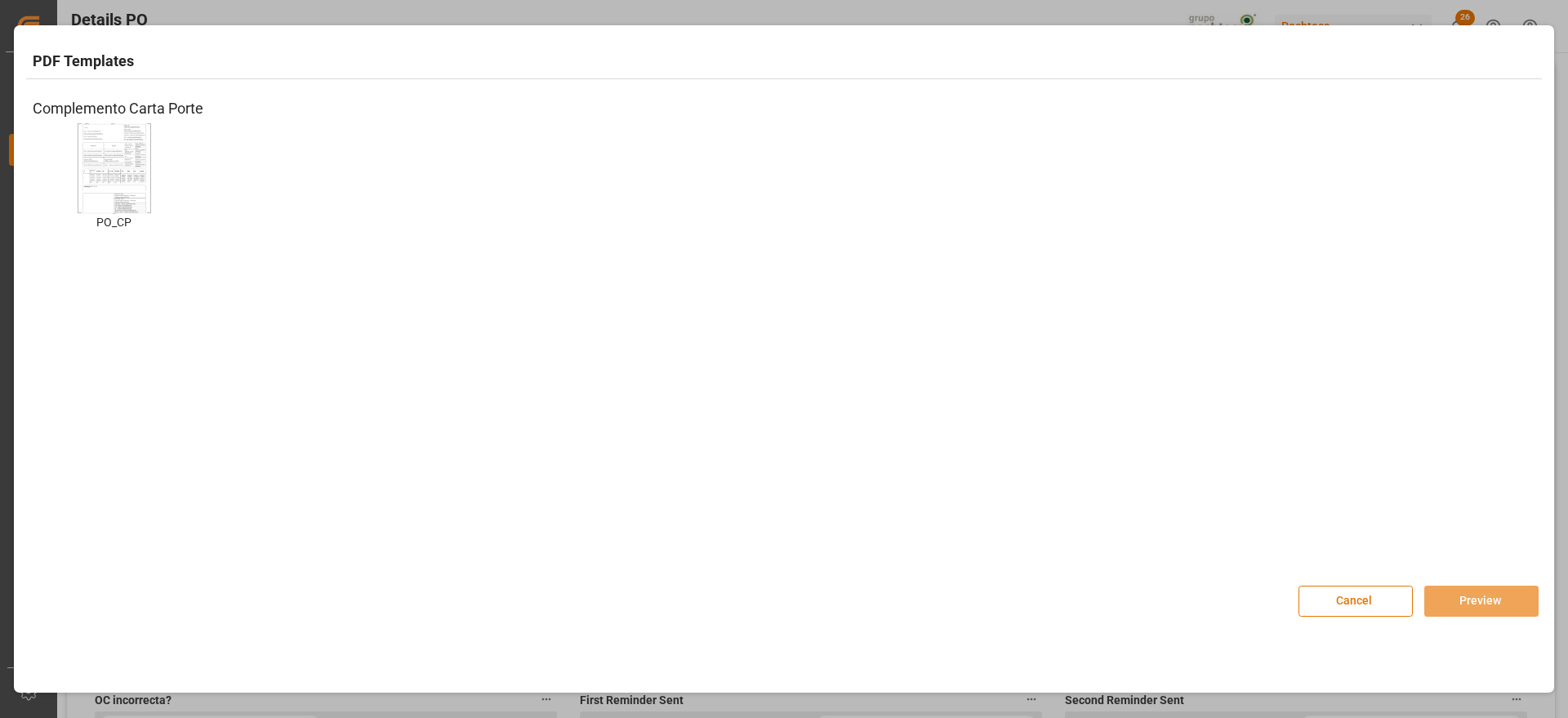
click at [114, 184] on img at bounding box center [114, 167] width 66 height 92
click at [1483, 605] on button "Preview" at bounding box center [1481, 601] width 114 height 31
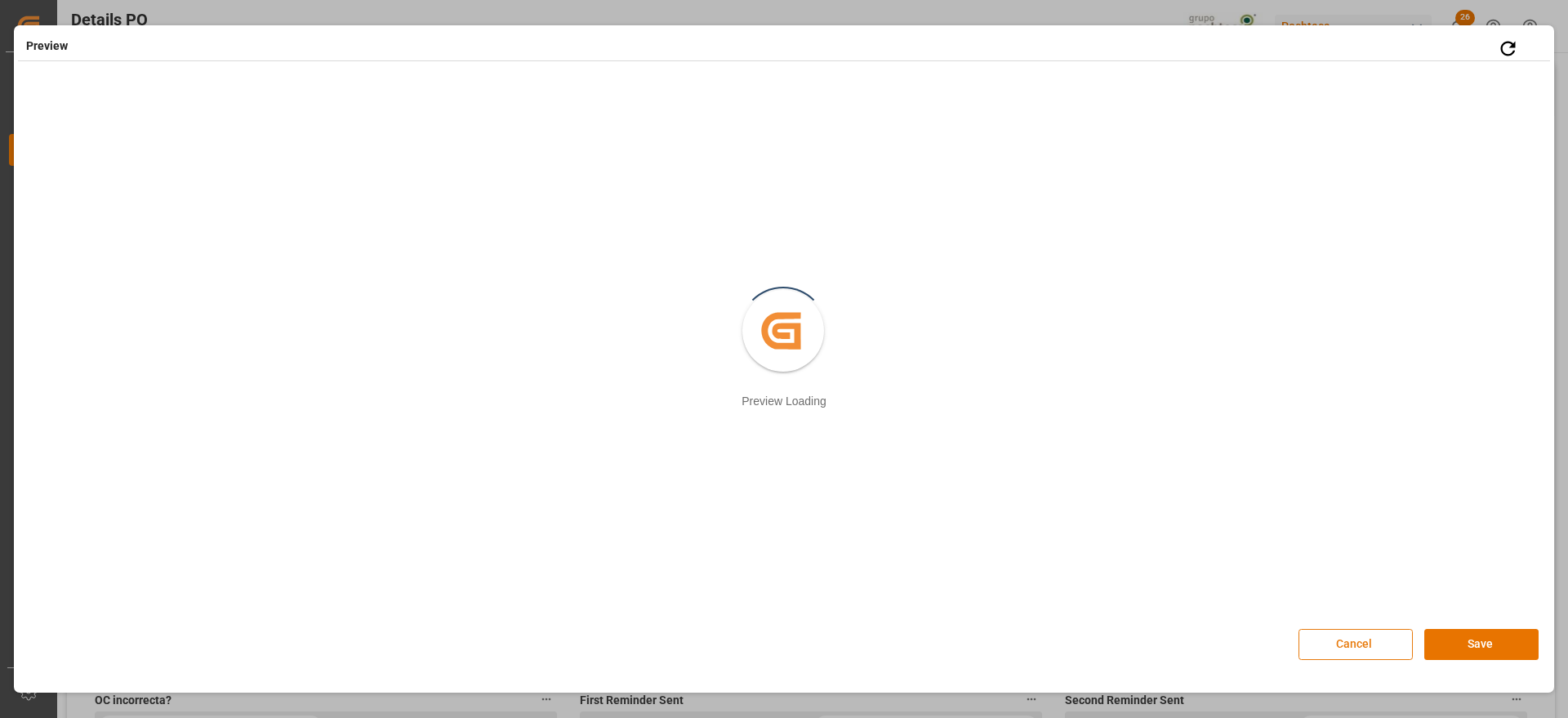
click at [1360, 637] on button "Cancel" at bounding box center [1356, 644] width 114 height 31
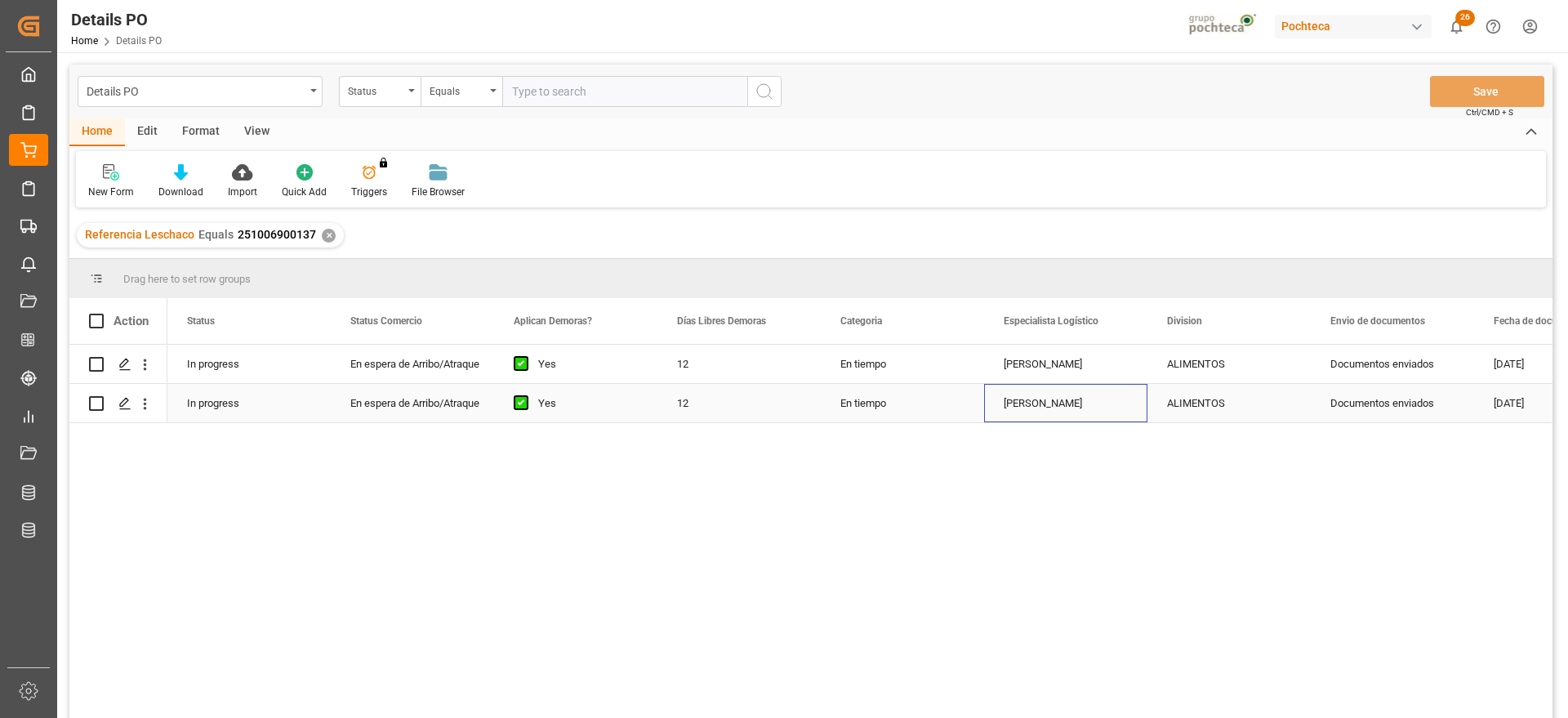
click at [1132, 398] on div "[PERSON_NAME]" at bounding box center [1066, 403] width 164 height 38
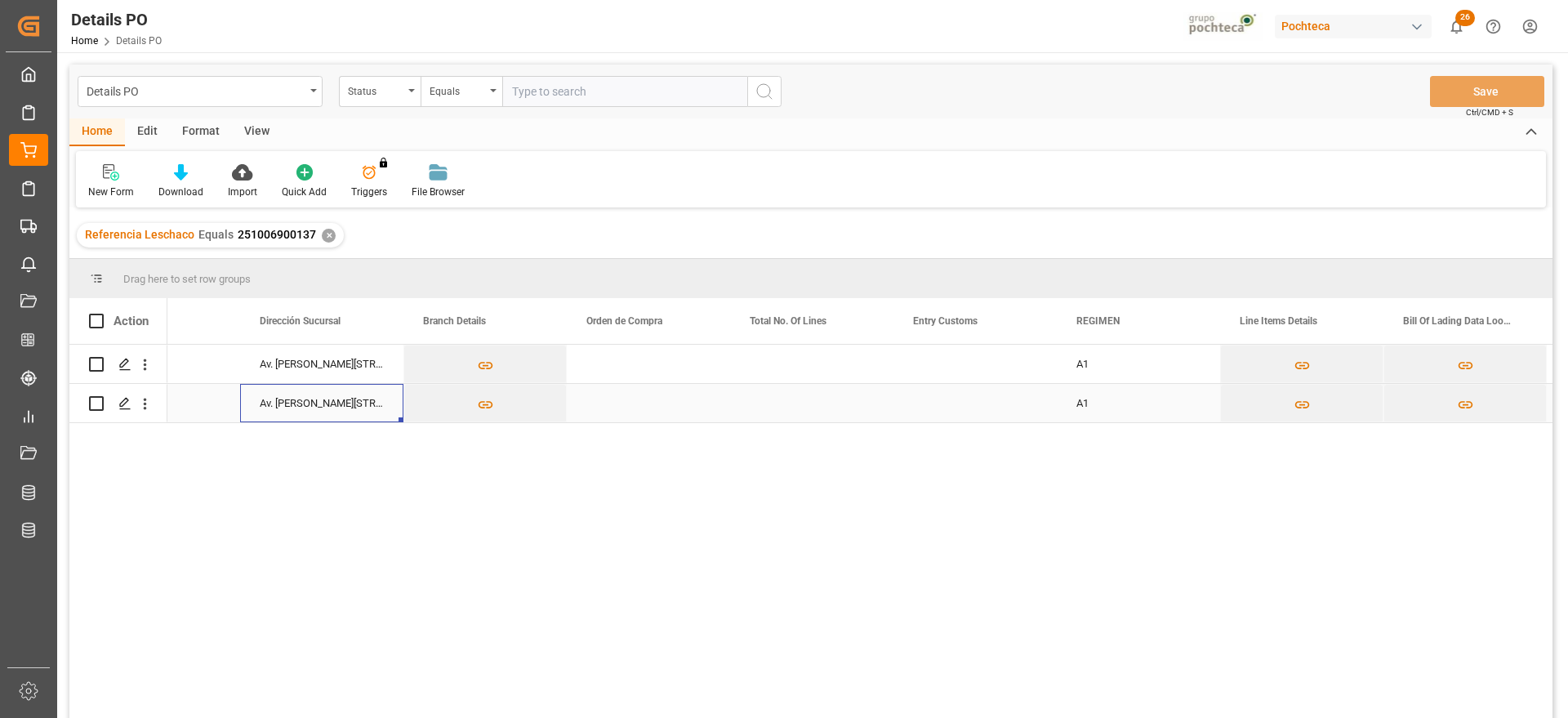
scroll to position [0, 4737]
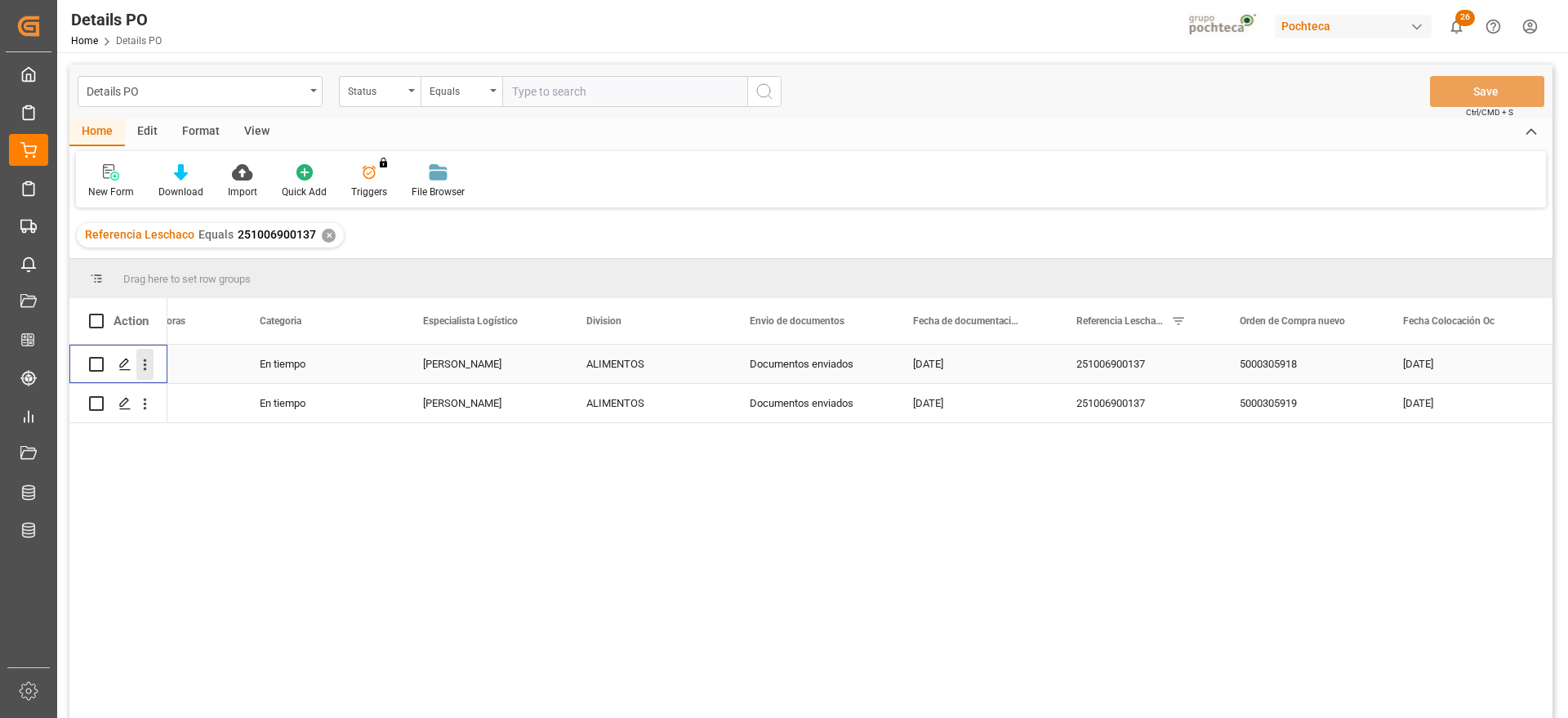
click at [145, 362] on icon "open menu" at bounding box center [145, 365] width 17 height 17
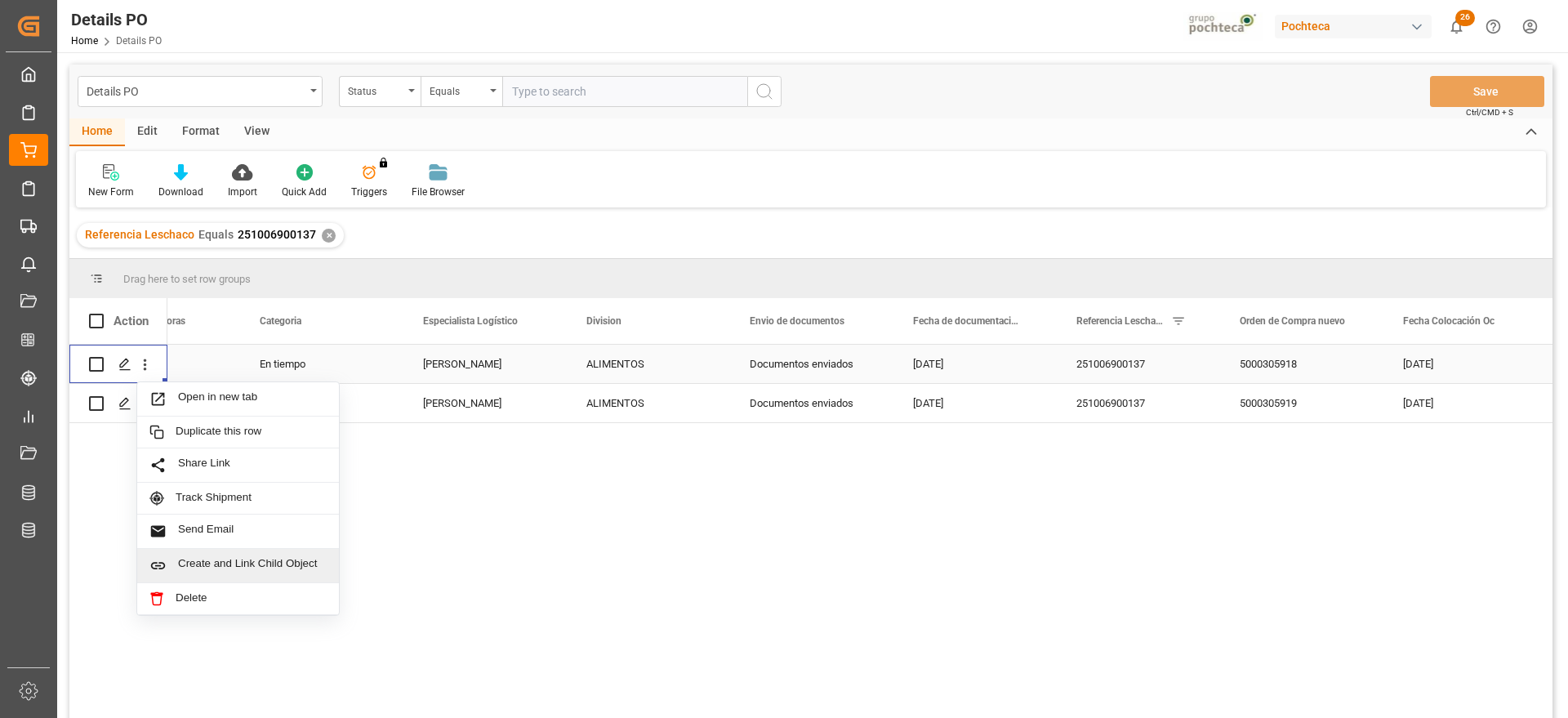
click at [235, 565] on span "Create and Link Child Object" at bounding box center [252, 566] width 148 height 17
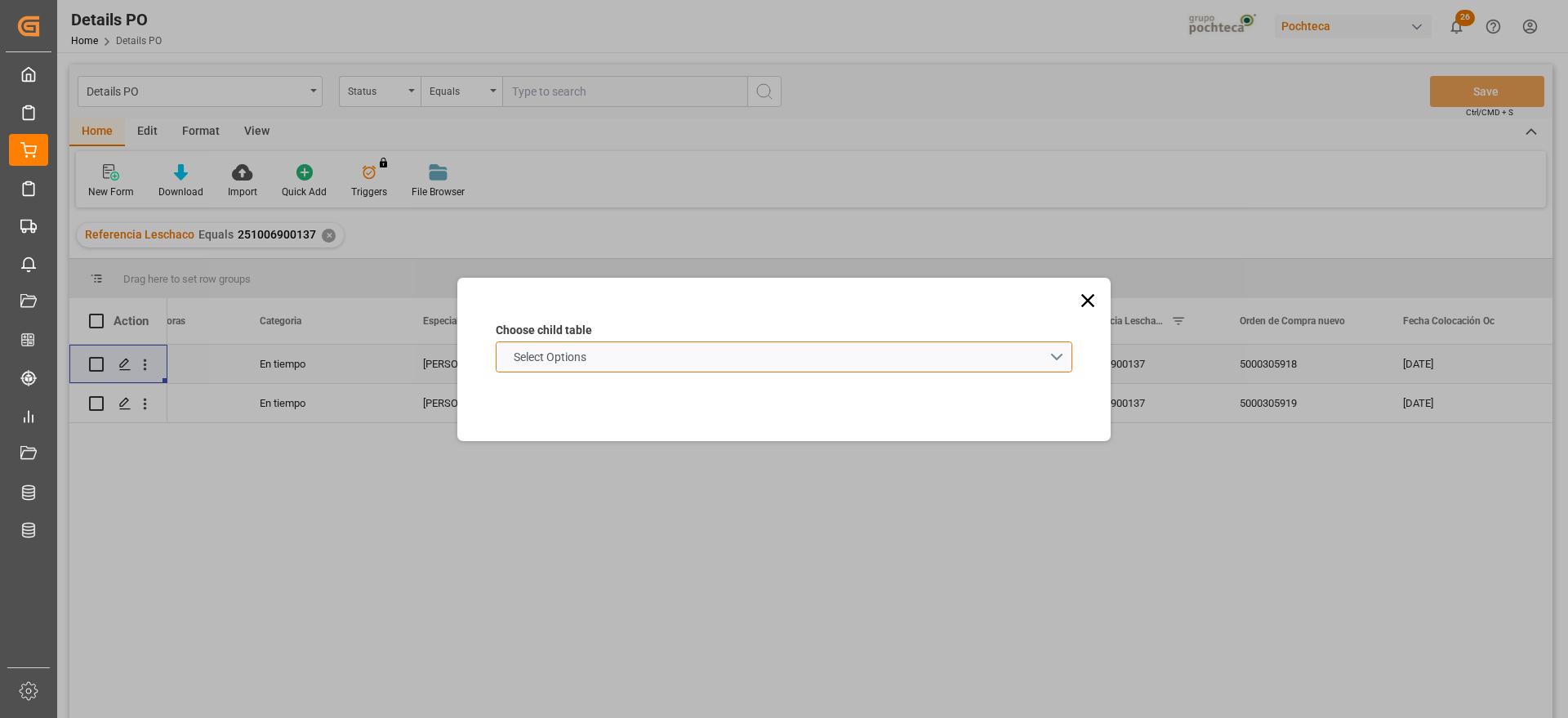
click at [576, 353] on span "Select Options" at bounding box center [551, 358] width 89 height 17
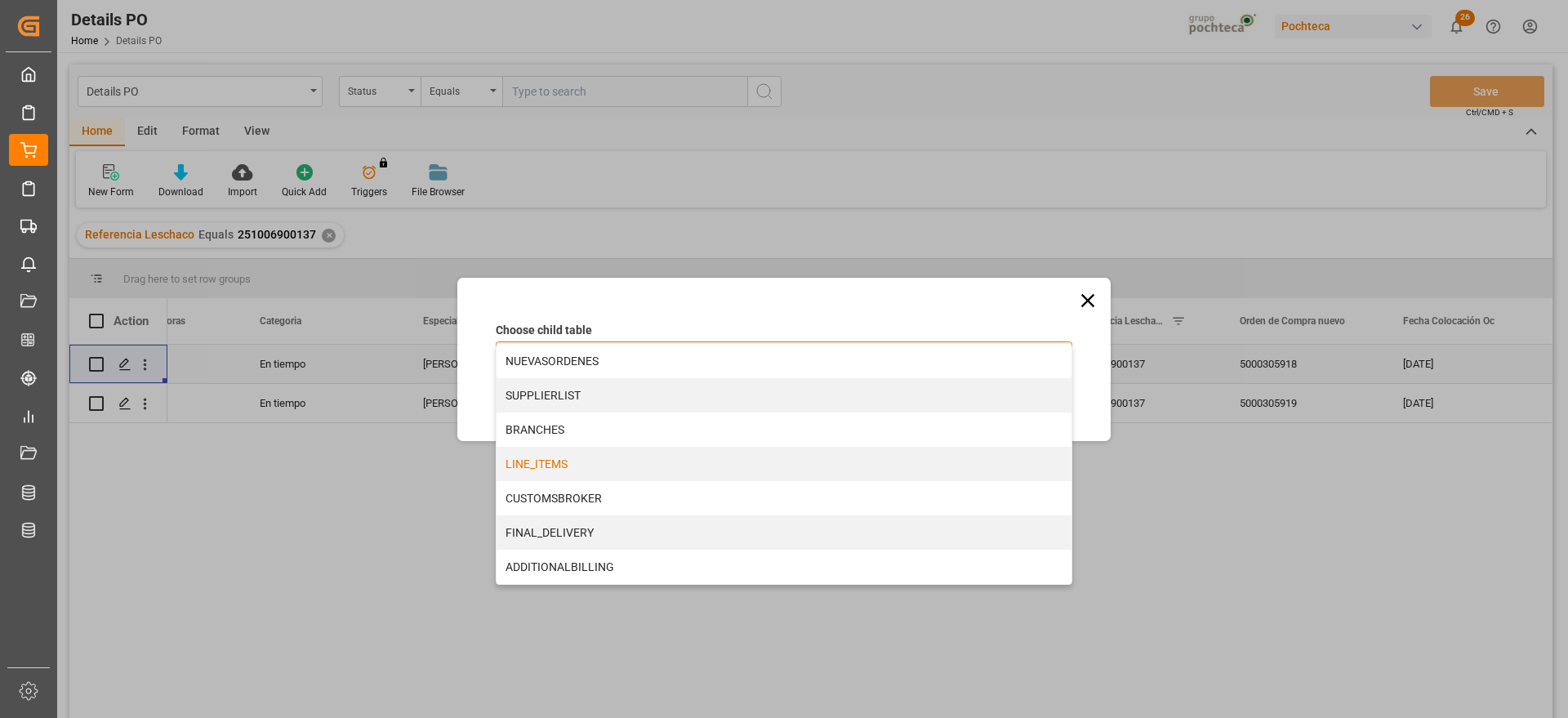
click at [562, 469] on div "LINE_ITEMS" at bounding box center [784, 464] width 575 height 34
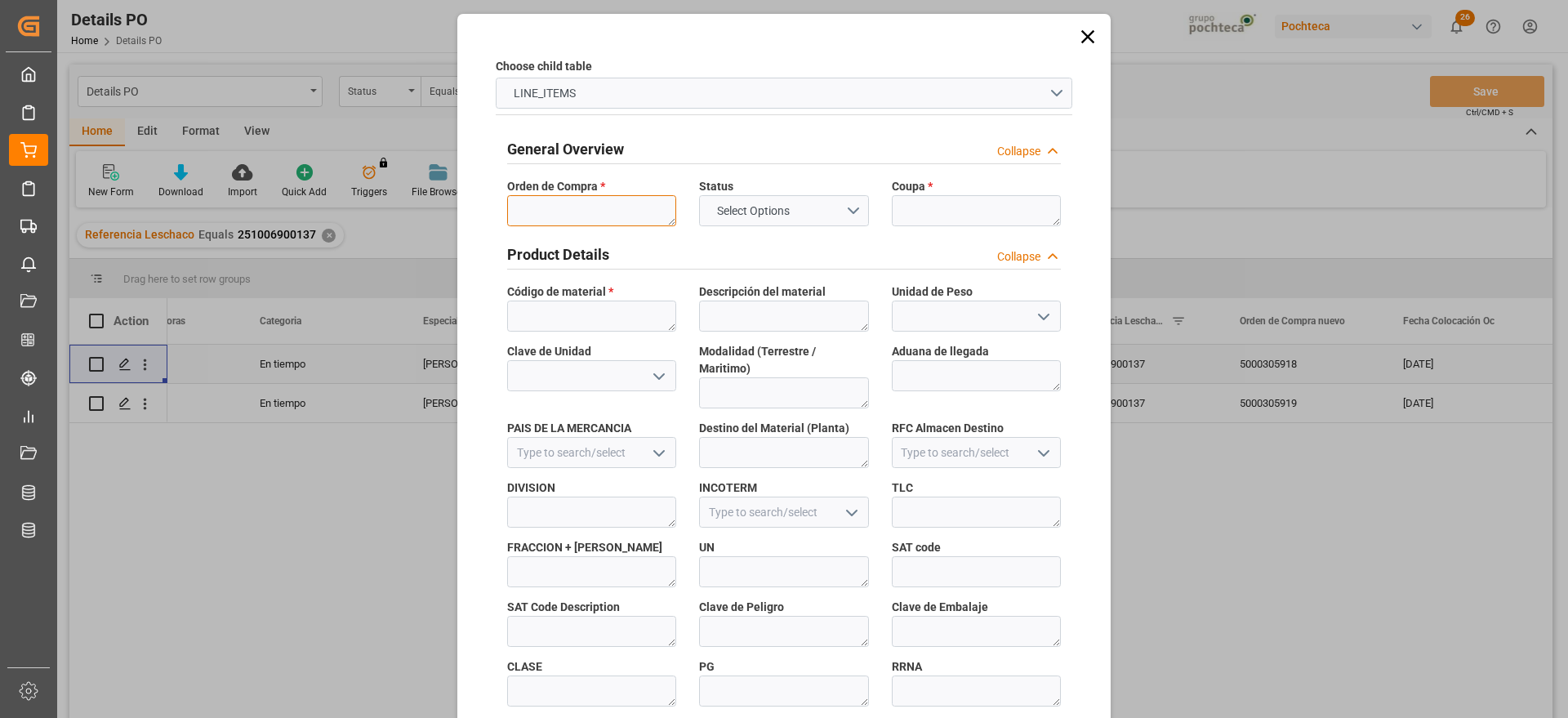
drag, startPoint x: 560, startPoint y: 210, endPoint x: 576, endPoint y: 226, distance: 22.6
click at [559, 209] on textarea at bounding box center [591, 210] width 169 height 31
paste textarea "5000305918"
type textarea "5000305918"
click at [943, 217] on textarea at bounding box center [977, 210] width 169 height 31
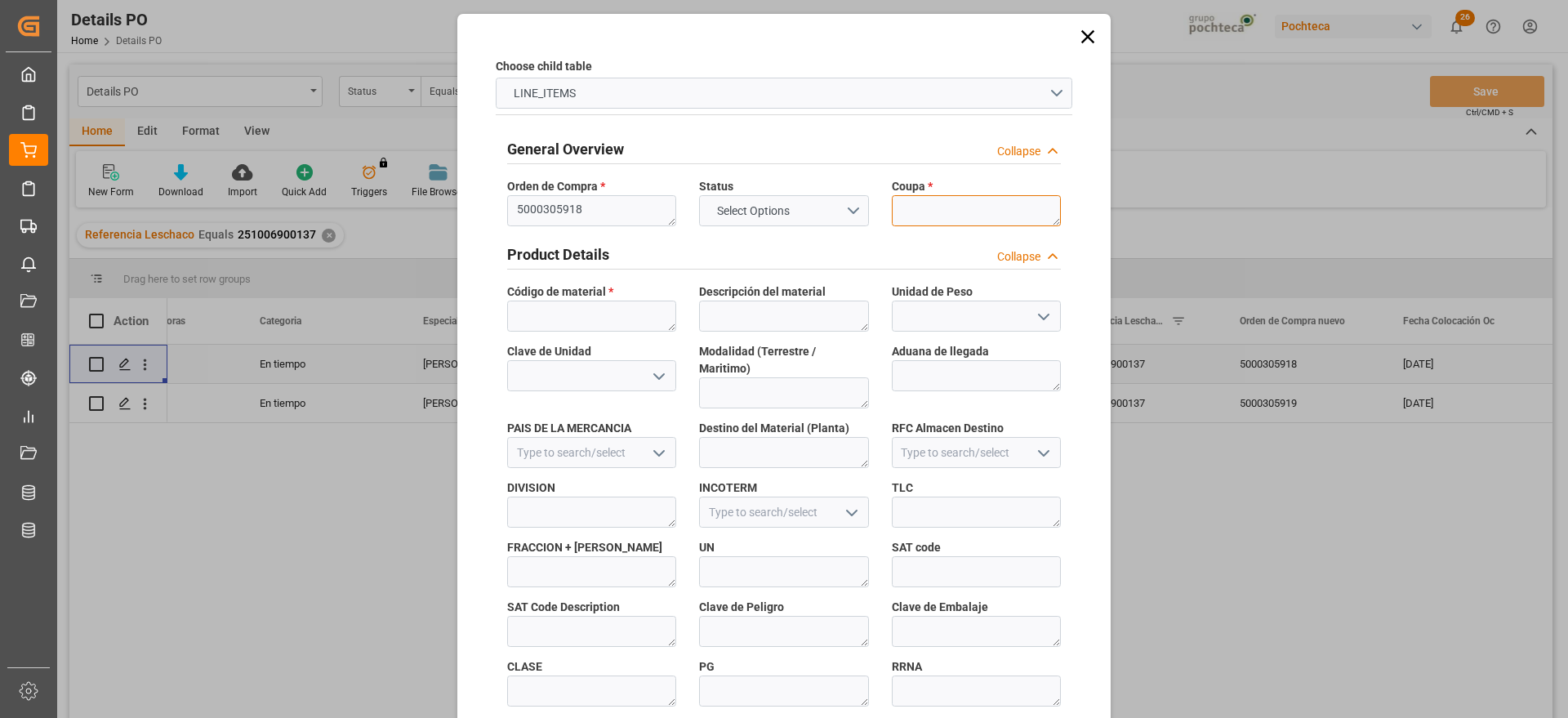
paste textarea "192741"
type textarea "192741"
click at [579, 320] on textarea at bounding box center [591, 316] width 169 height 31
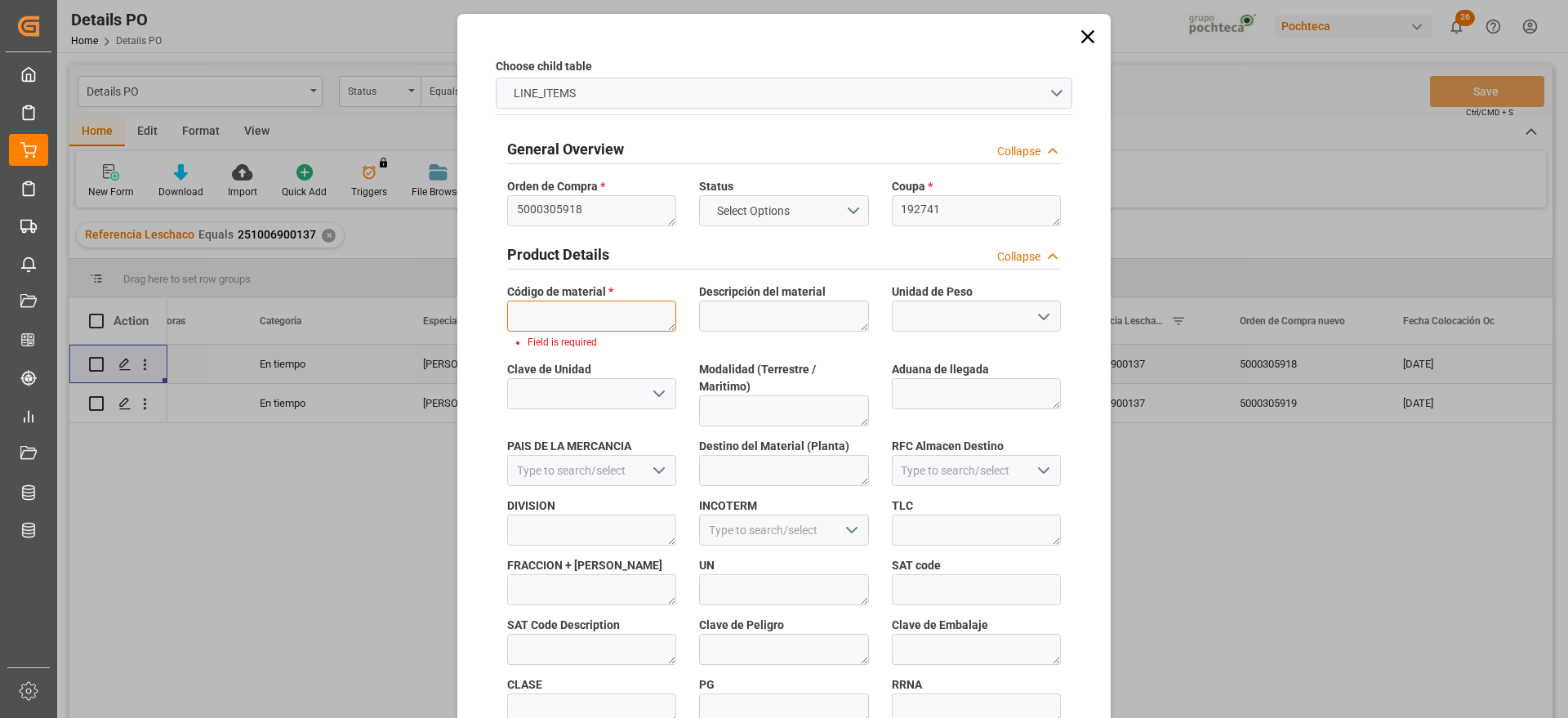
paste textarea "69511"
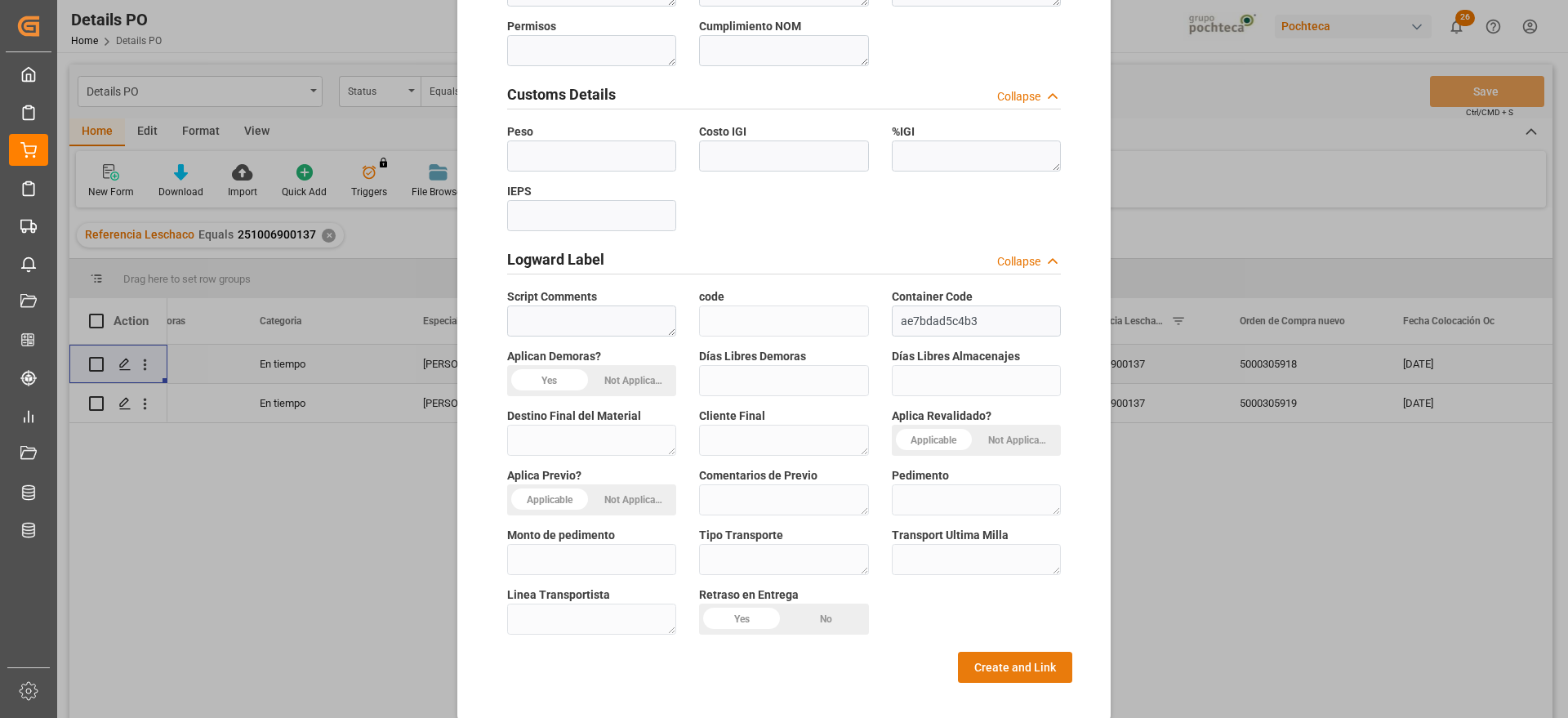
type textarea "69511"
click at [1005, 656] on button "Create and Link" at bounding box center [1016, 667] width 114 height 31
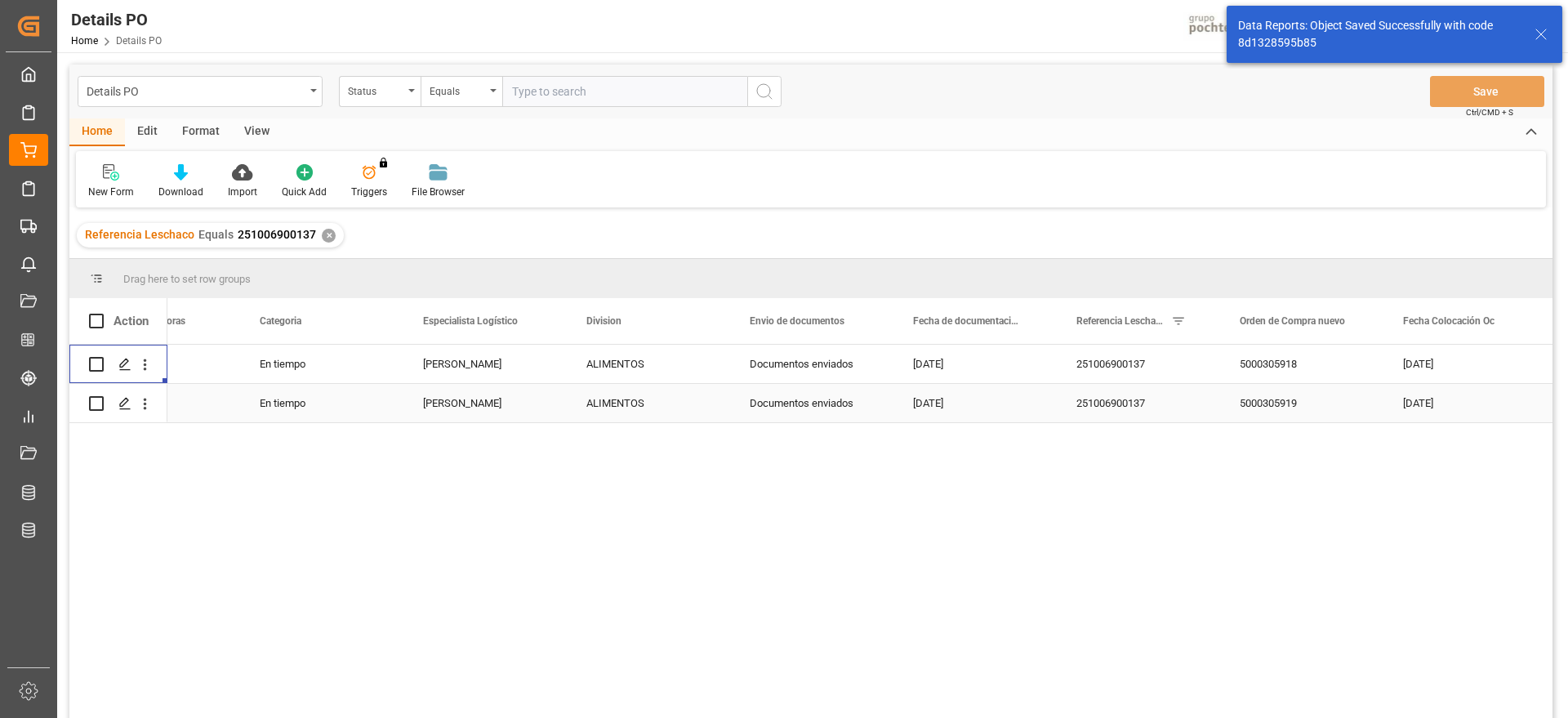
click at [1297, 402] on div "5000305919" at bounding box center [1302, 403] width 164 height 38
click at [143, 403] on icon "open menu" at bounding box center [145, 404] width 17 height 17
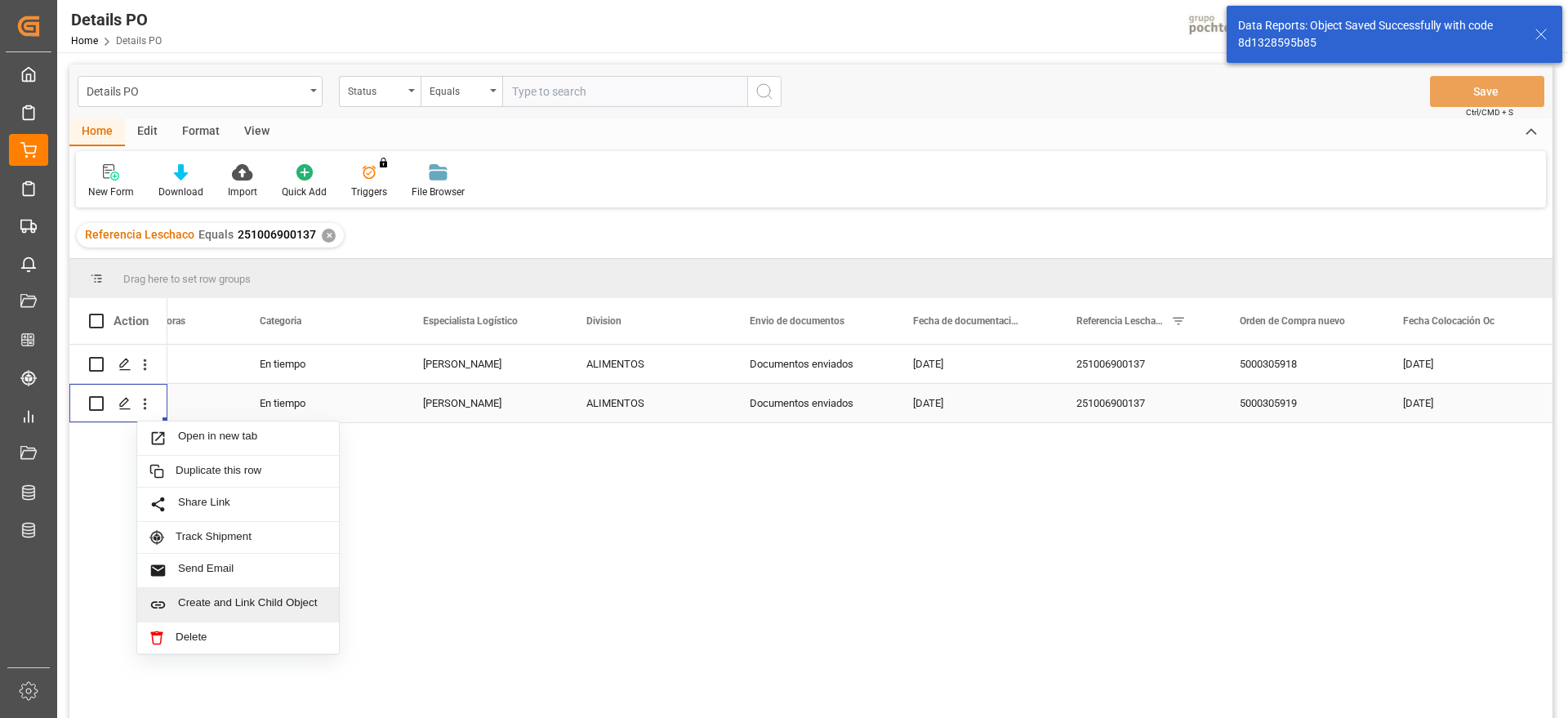
click at [275, 603] on span "Create and Link Child Object" at bounding box center [252, 605] width 148 height 17
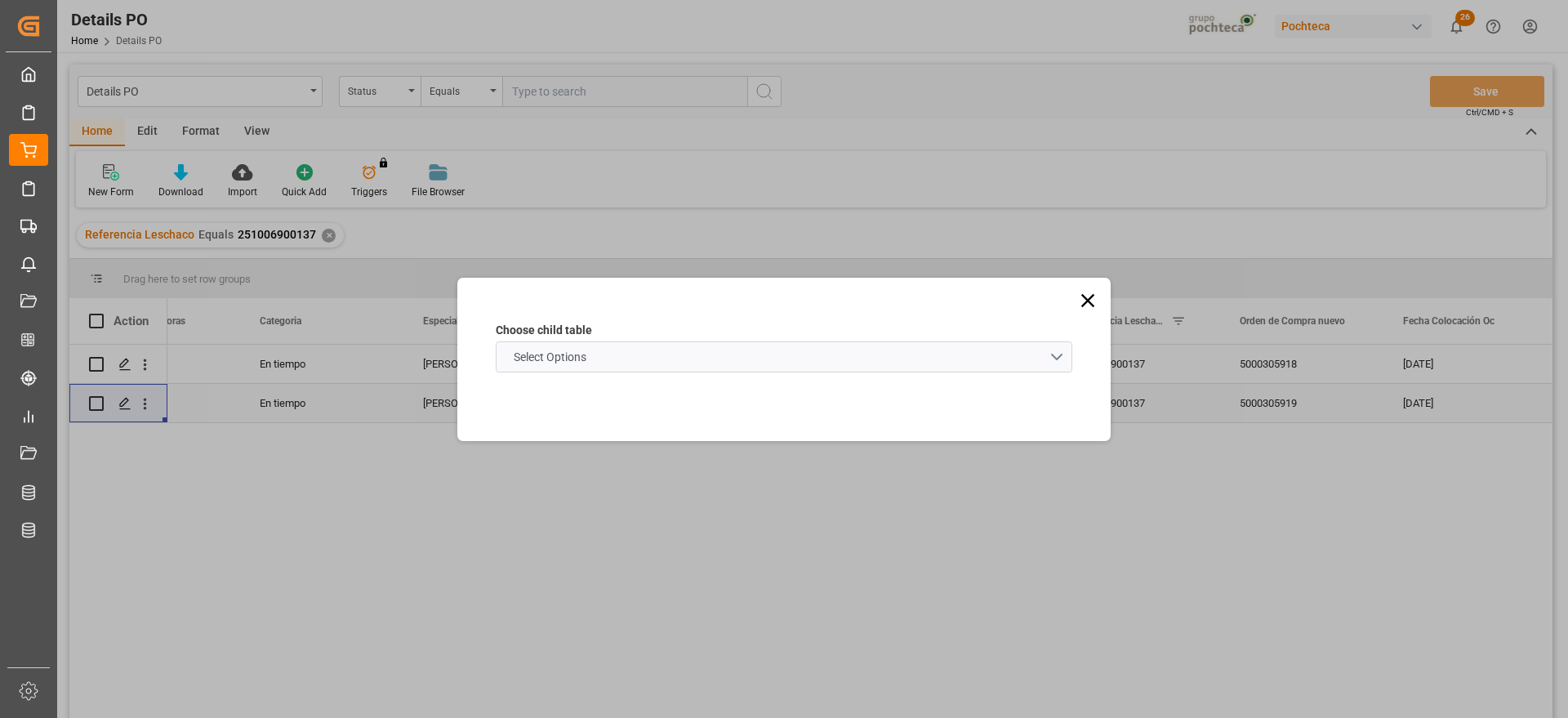
click at [621, 344] on schema "Select Options" at bounding box center [784, 357] width 576 height 31
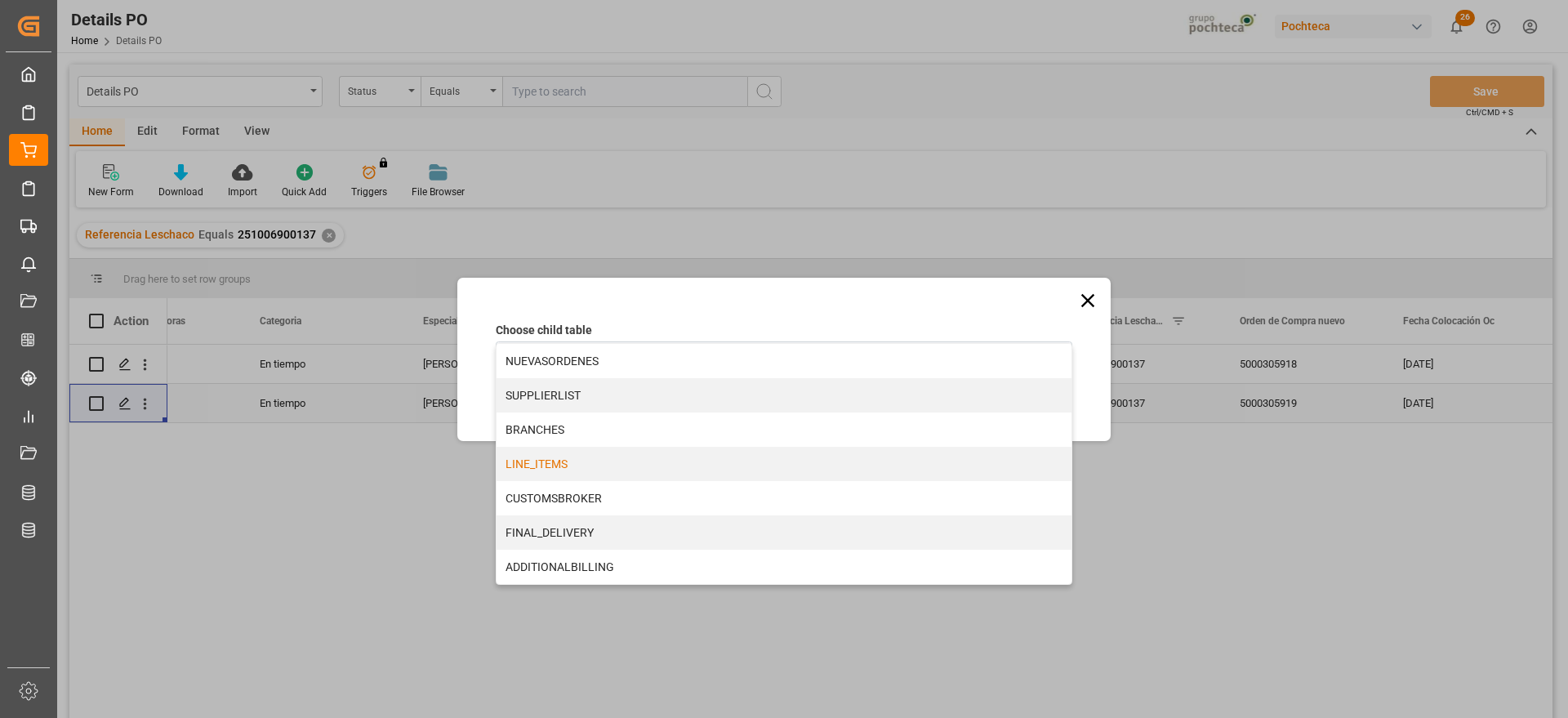
click at [595, 466] on div "LINE_ITEMS" at bounding box center [784, 464] width 575 height 34
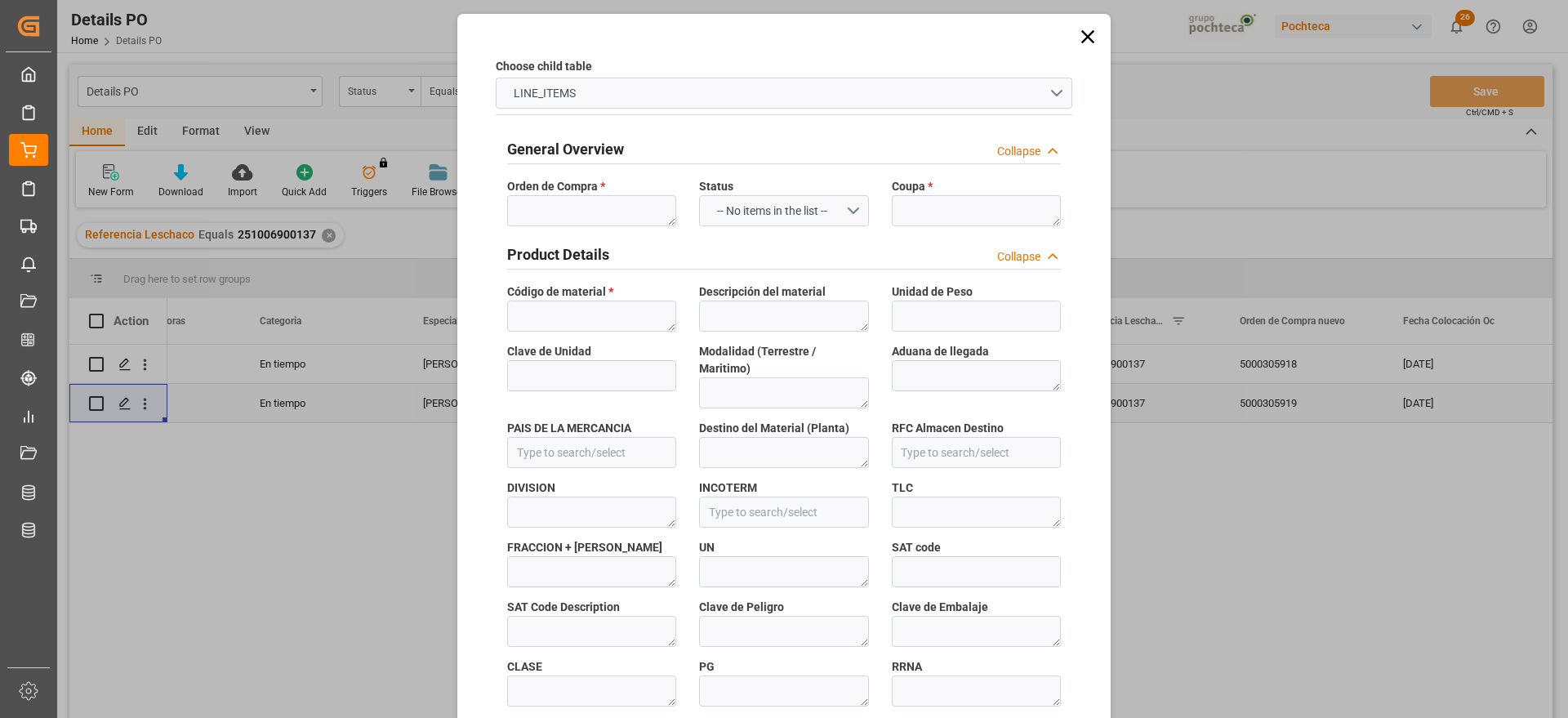
type input "b31e70b351bb"
click at [576, 211] on textarea at bounding box center [591, 210] width 169 height 31
paste textarea "5000305919"
type textarea "5000305919"
click at [934, 217] on textarea at bounding box center [977, 210] width 169 height 31
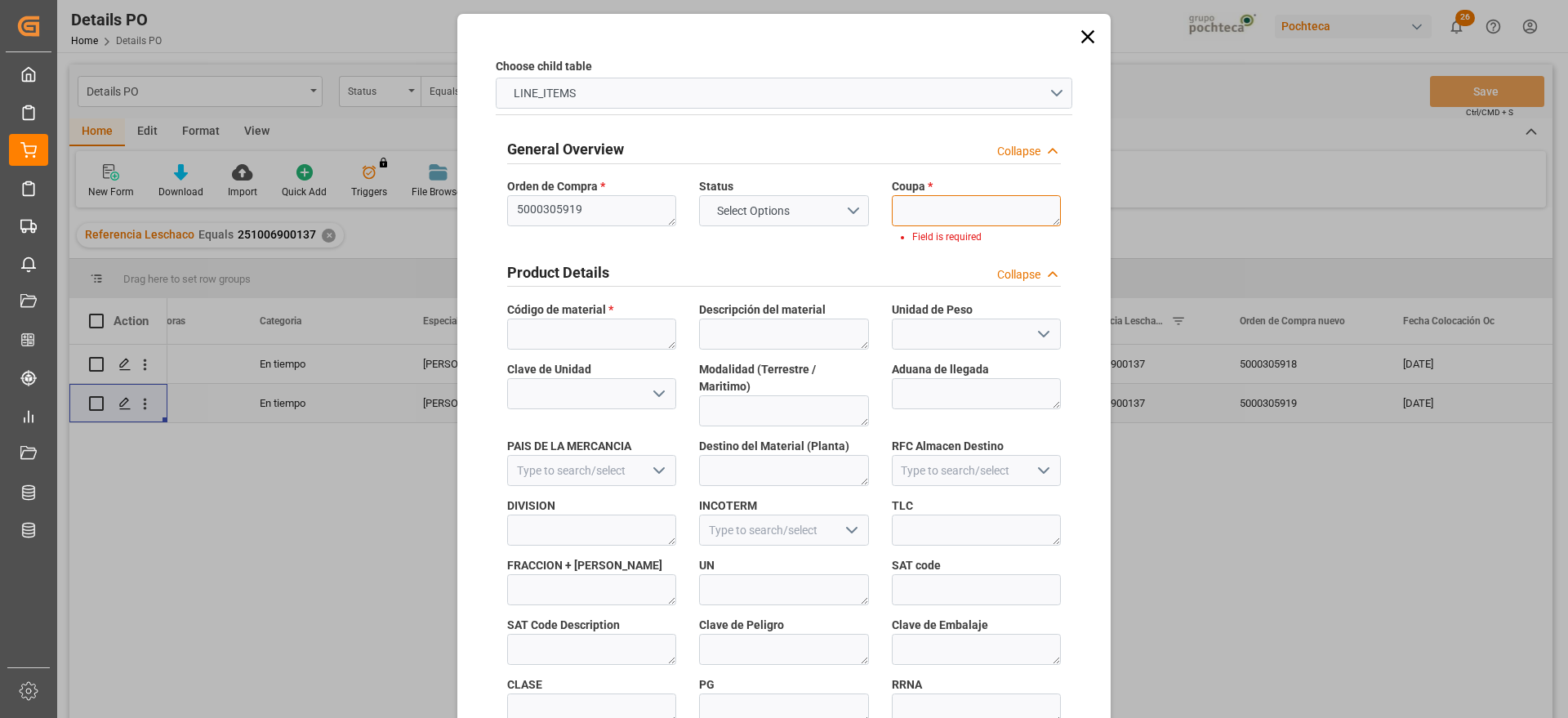
paste textarea "192740"
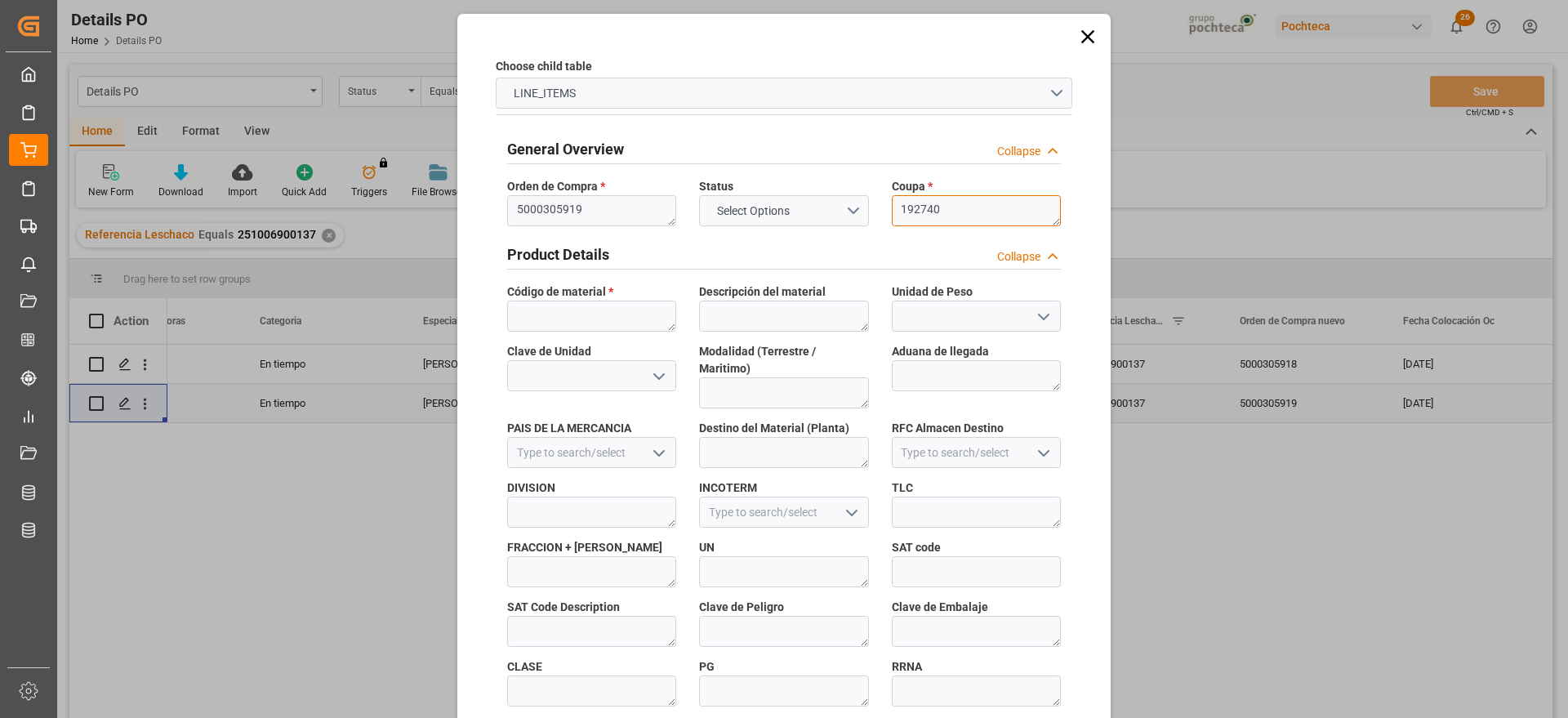
type textarea "192740"
click at [629, 301] on textarea at bounding box center [591, 316] width 169 height 31
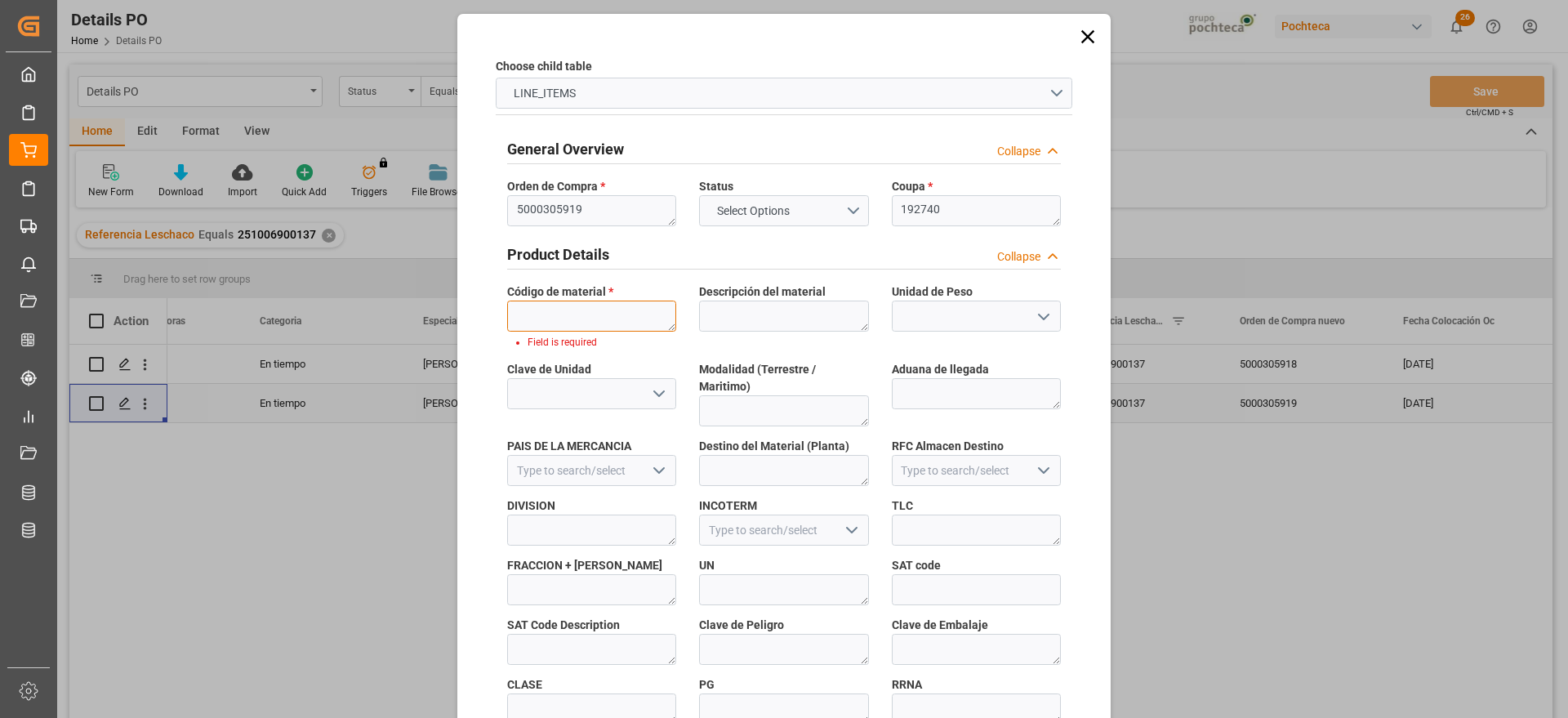
paste textarea "69511"
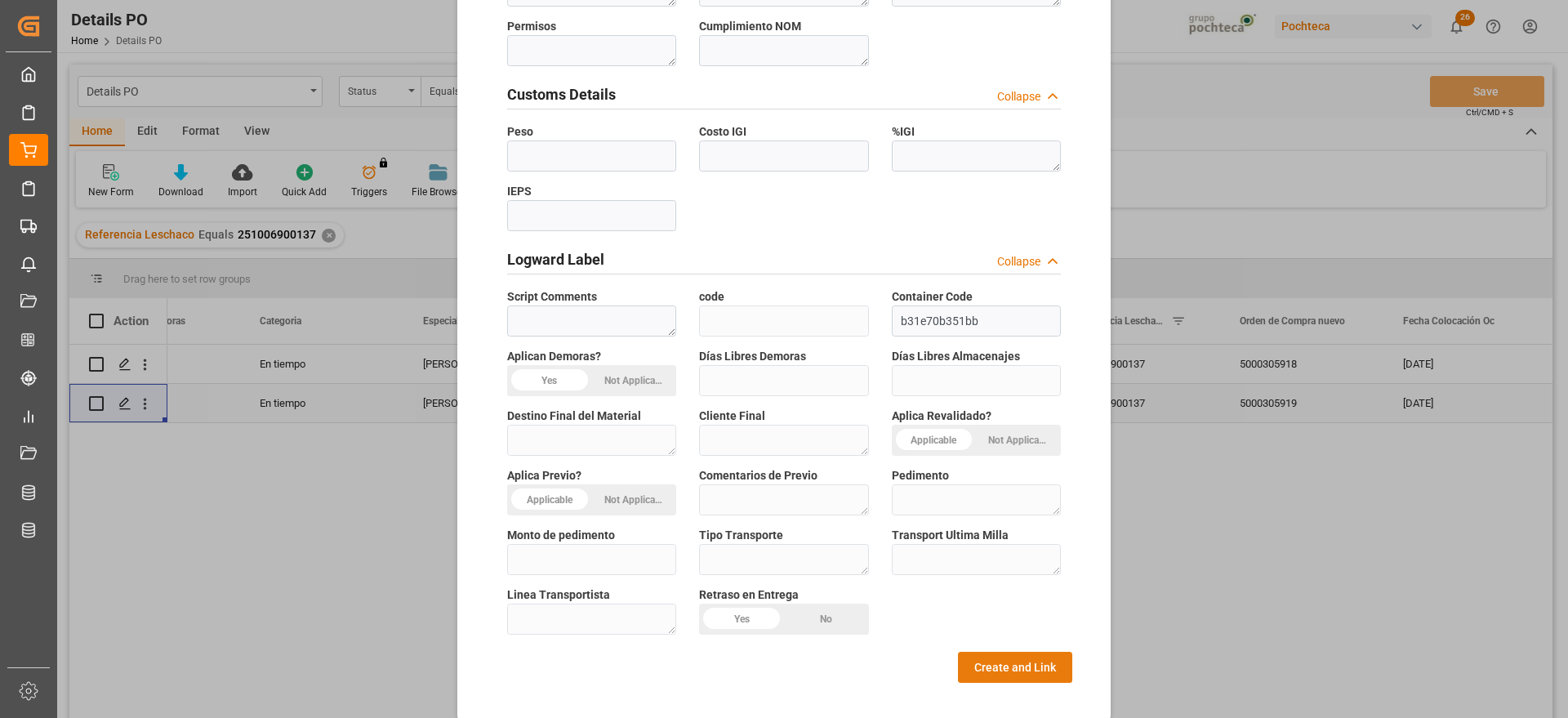
type textarea "69511"
click at [1039, 651] on button "Create and Link" at bounding box center [1016, 667] width 114 height 31
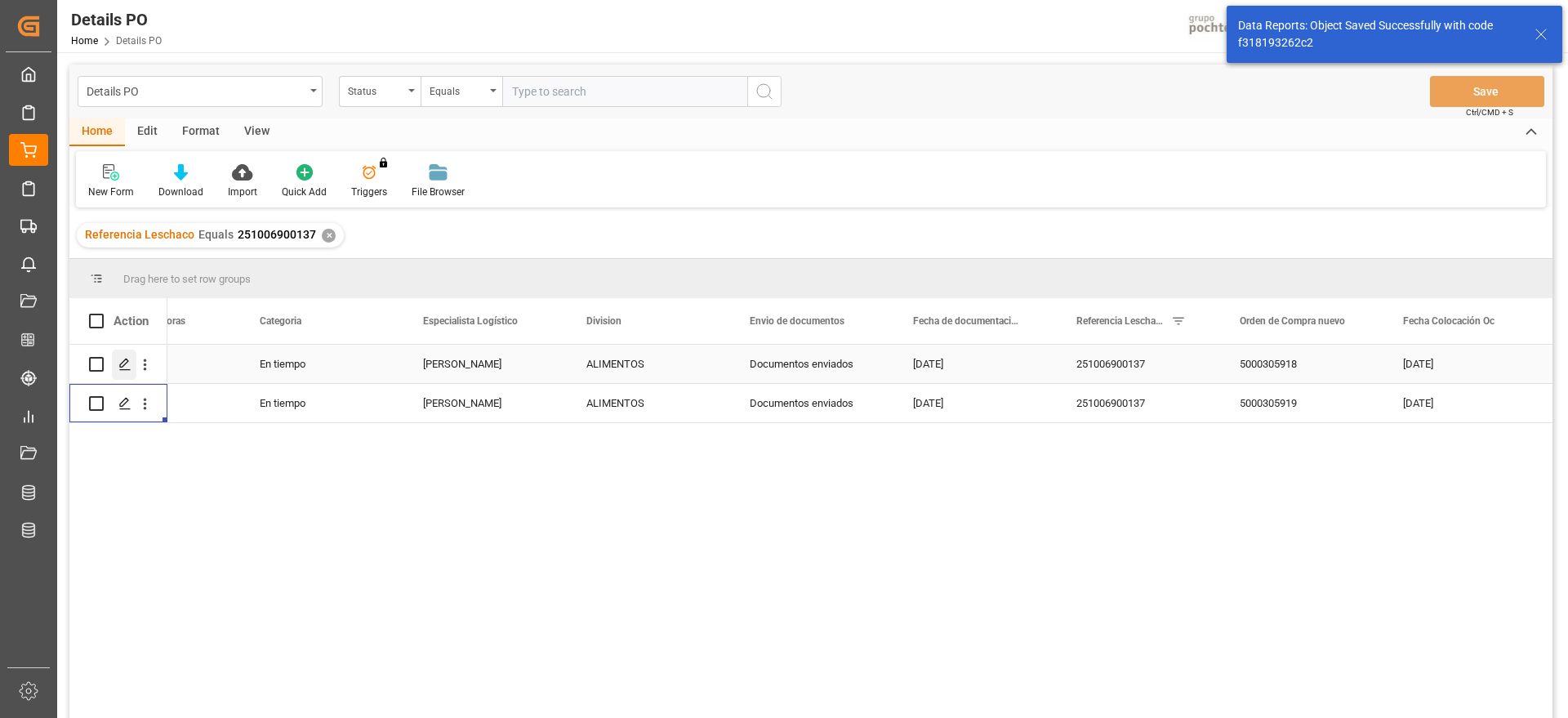
click at [116, 357] on div "Press SPACE to select this row." at bounding box center [125, 365] width 25 height 30
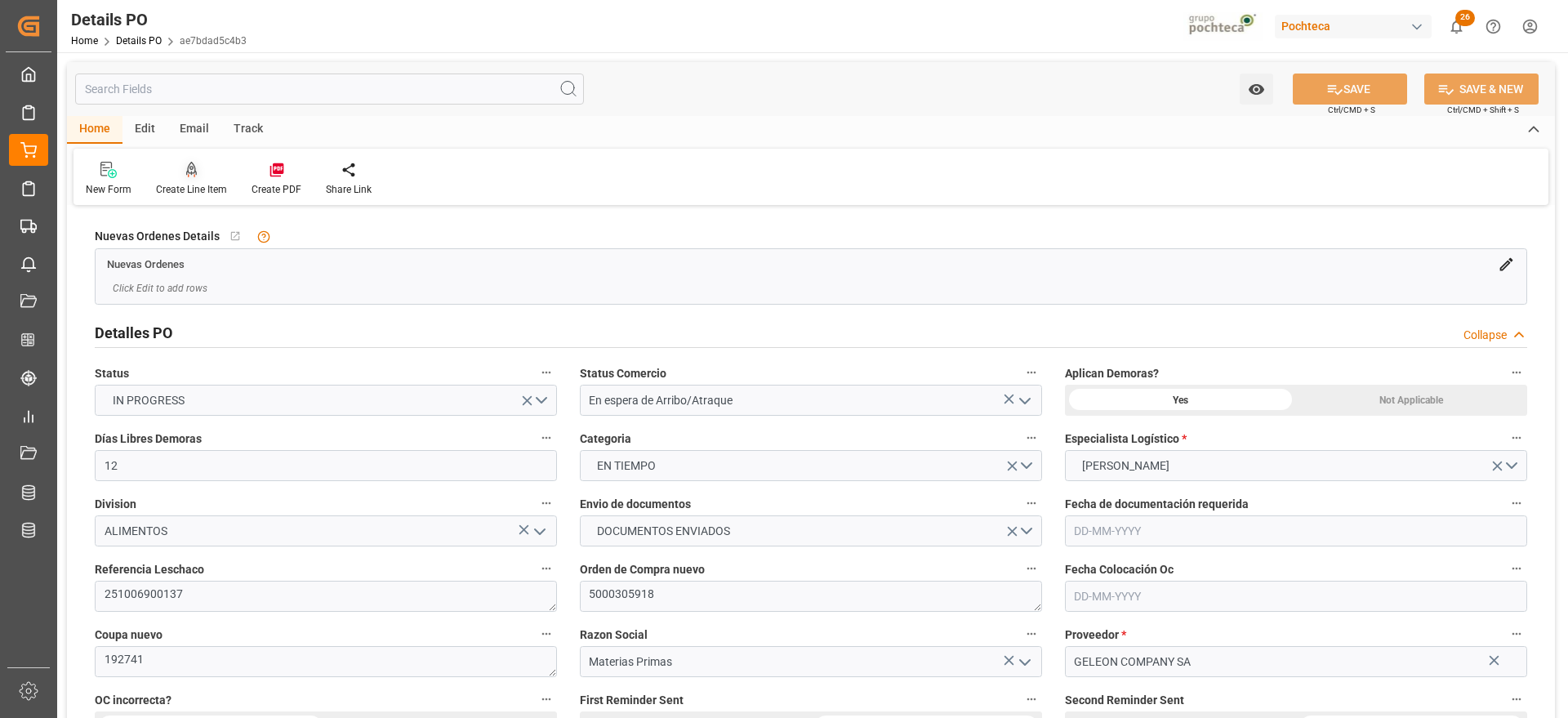
type input "12"
type input "[DATE]"
type input "08-07-2025"
type input "[DATE]"
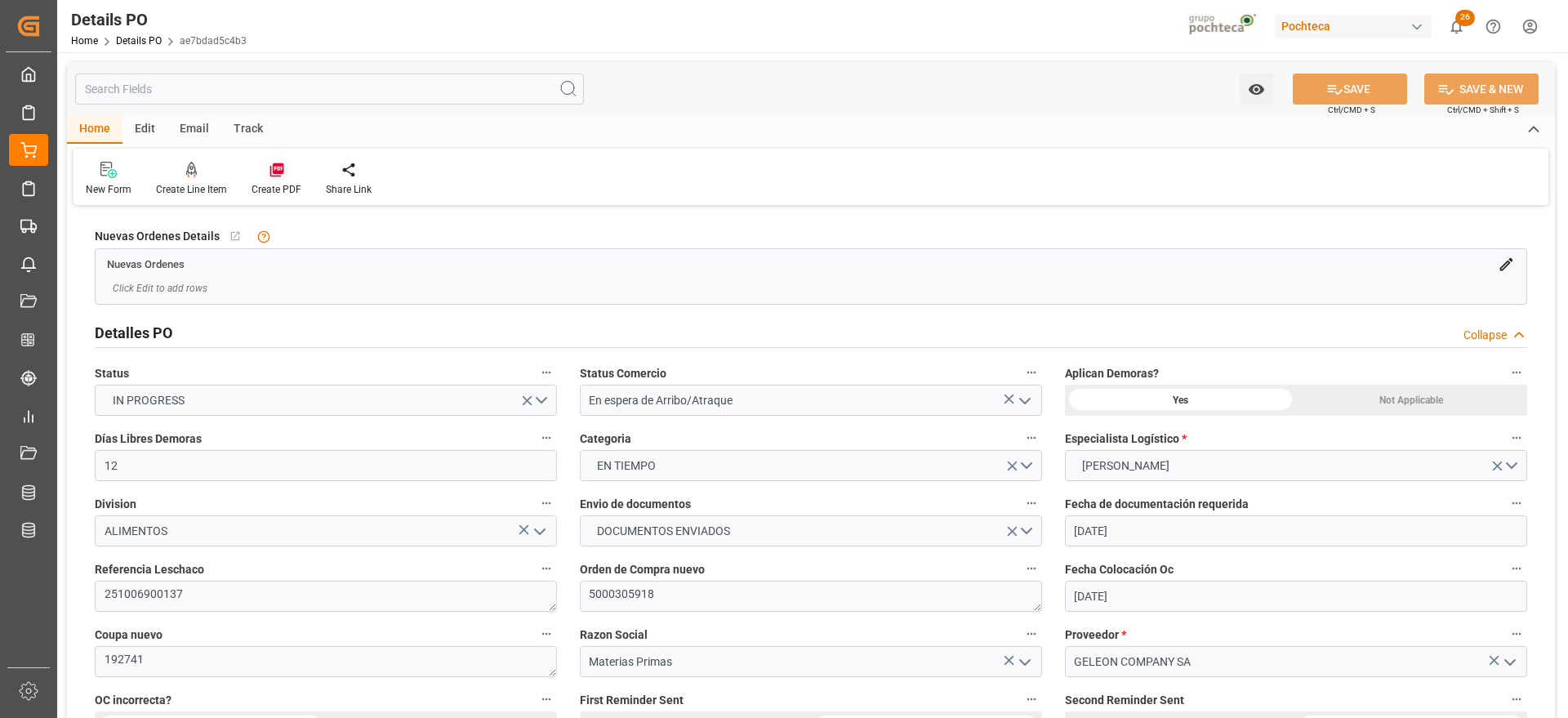
click at [275, 171] on icon at bounding box center [276, 170] width 14 height 14
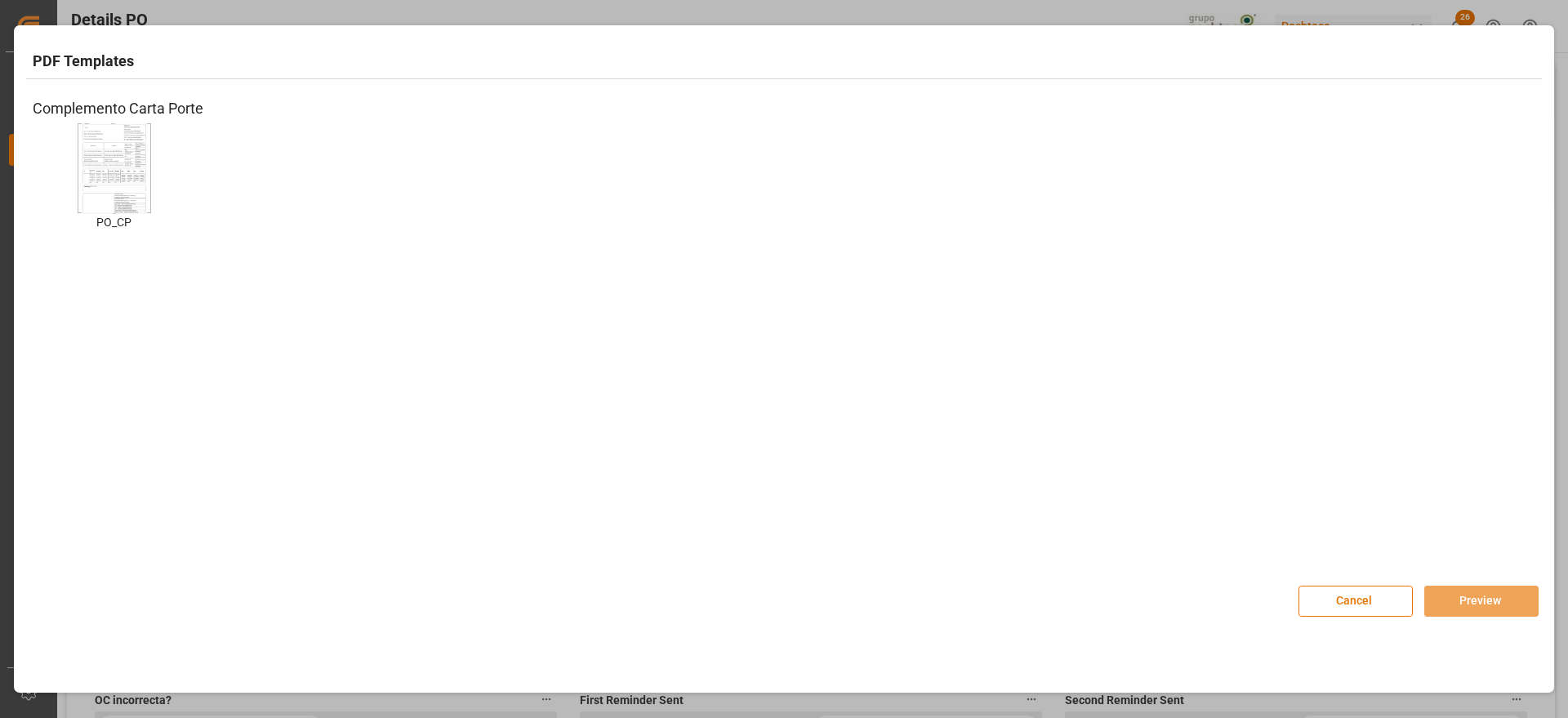
click at [134, 194] on img at bounding box center [114, 167] width 66 height 92
click at [1499, 602] on button "Preview" at bounding box center [1481, 601] width 114 height 31
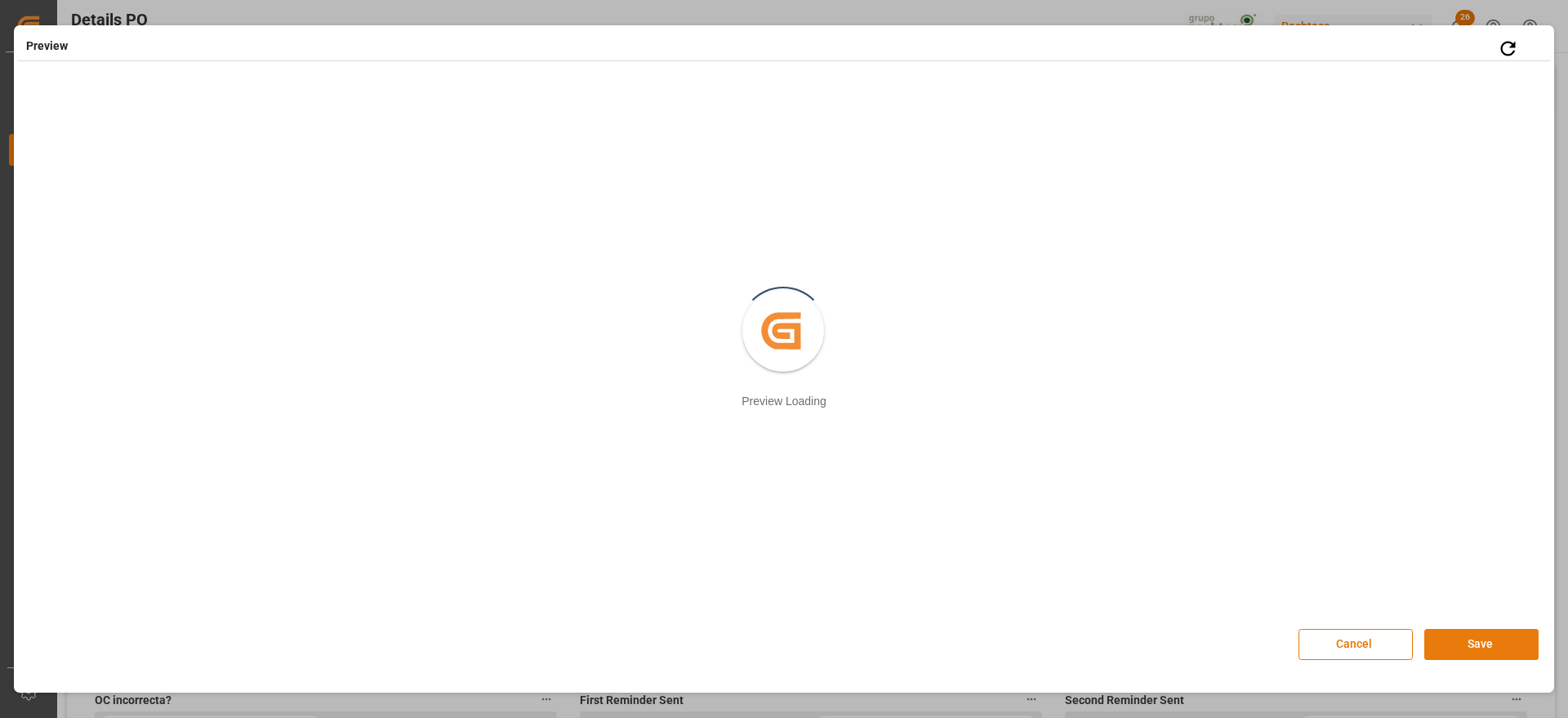
click at [1510, 644] on button "Save" at bounding box center [1481, 644] width 114 height 31
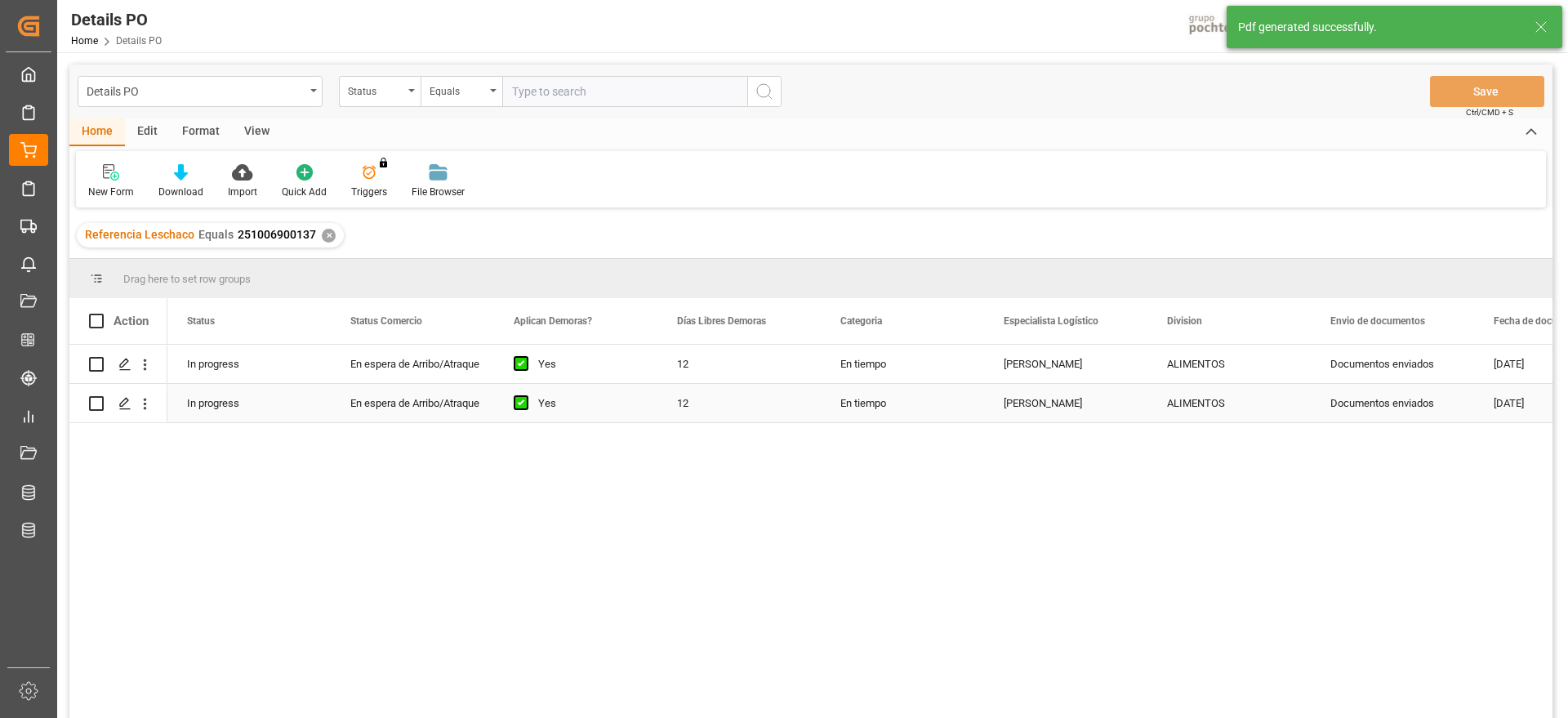
click at [110, 402] on div "Press SPACE to select this row." at bounding box center [119, 403] width 59 height 37
click at [123, 404] on icon "Press SPACE to select this row." at bounding box center [126, 403] width 13 height 13
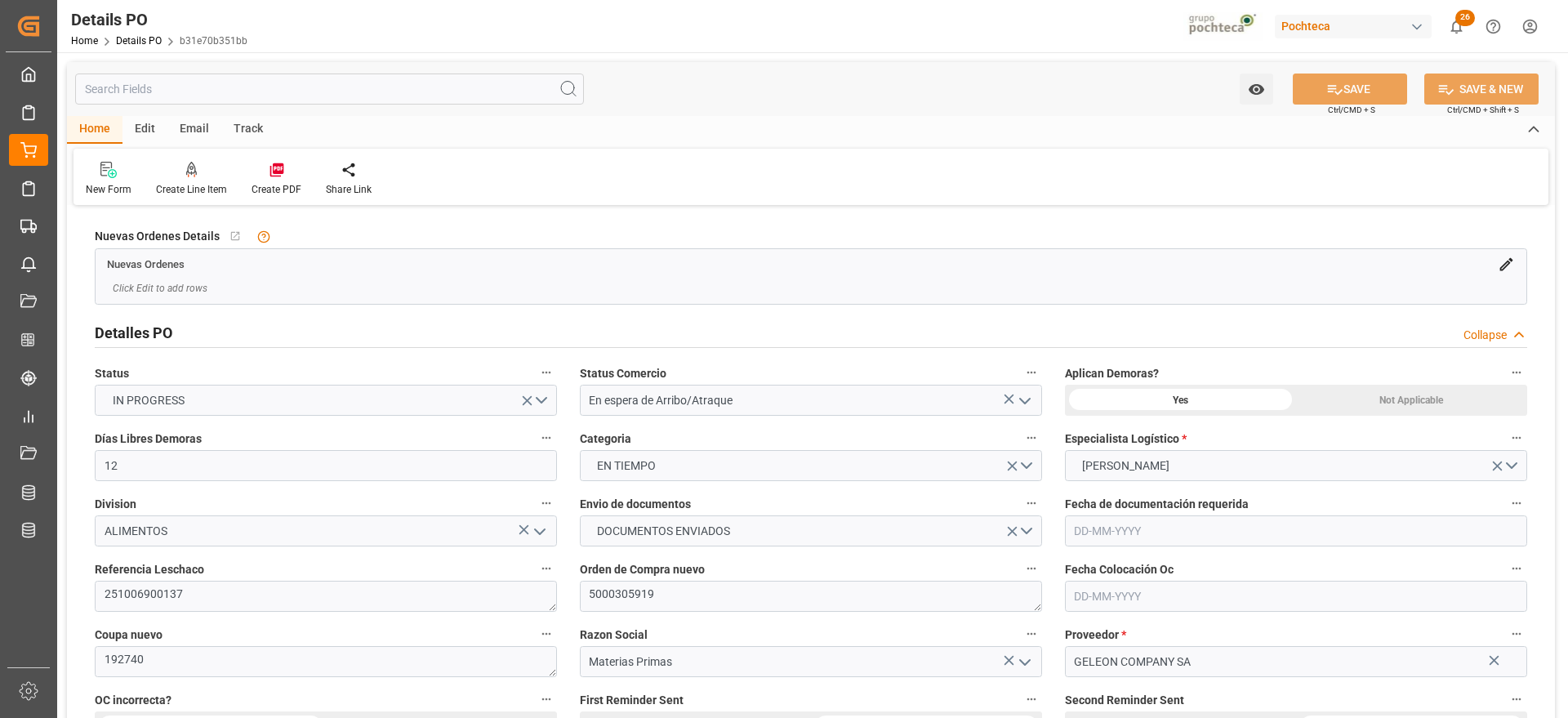
type input "12"
type input "[DATE]"
type input "08-07-2025"
type input "[DATE]"
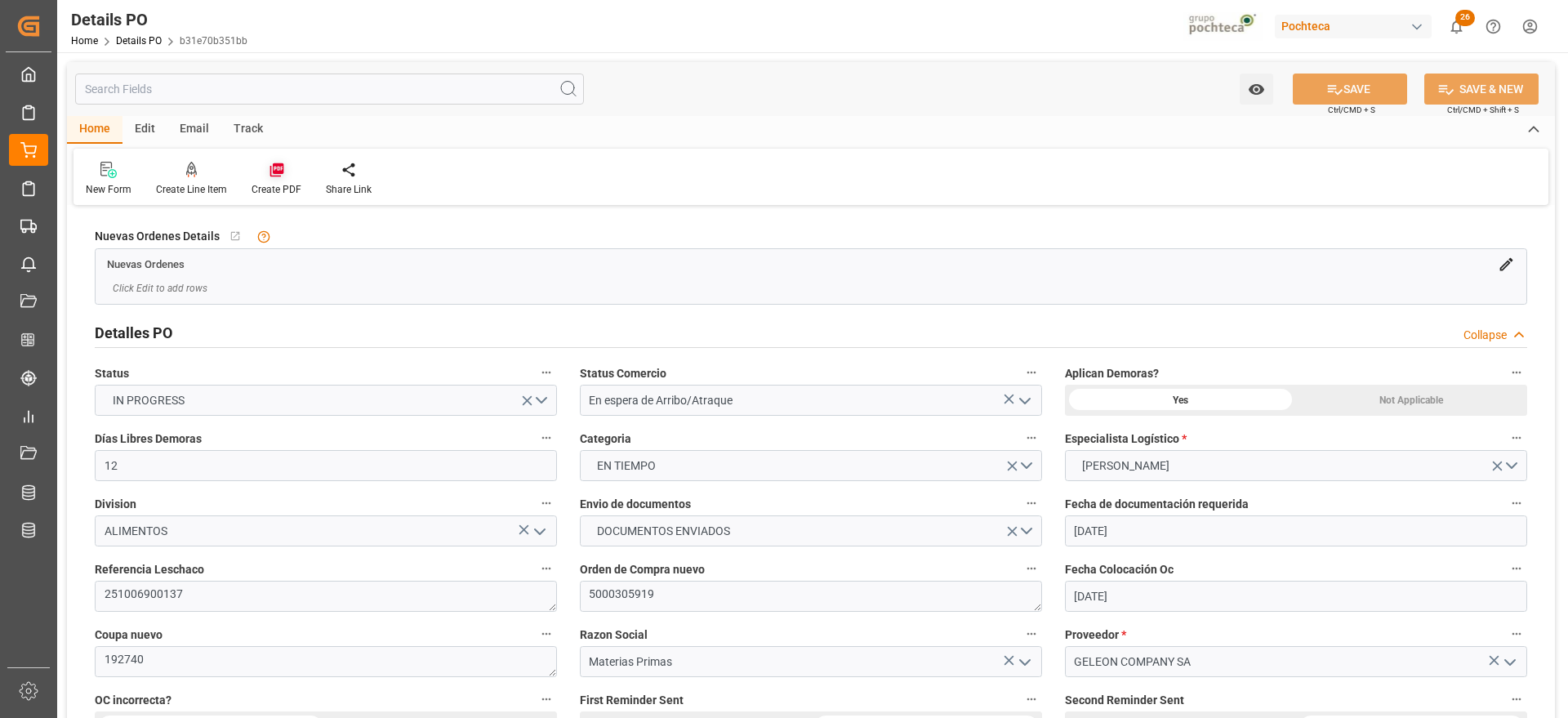
click at [263, 165] on div at bounding box center [277, 169] width 49 height 17
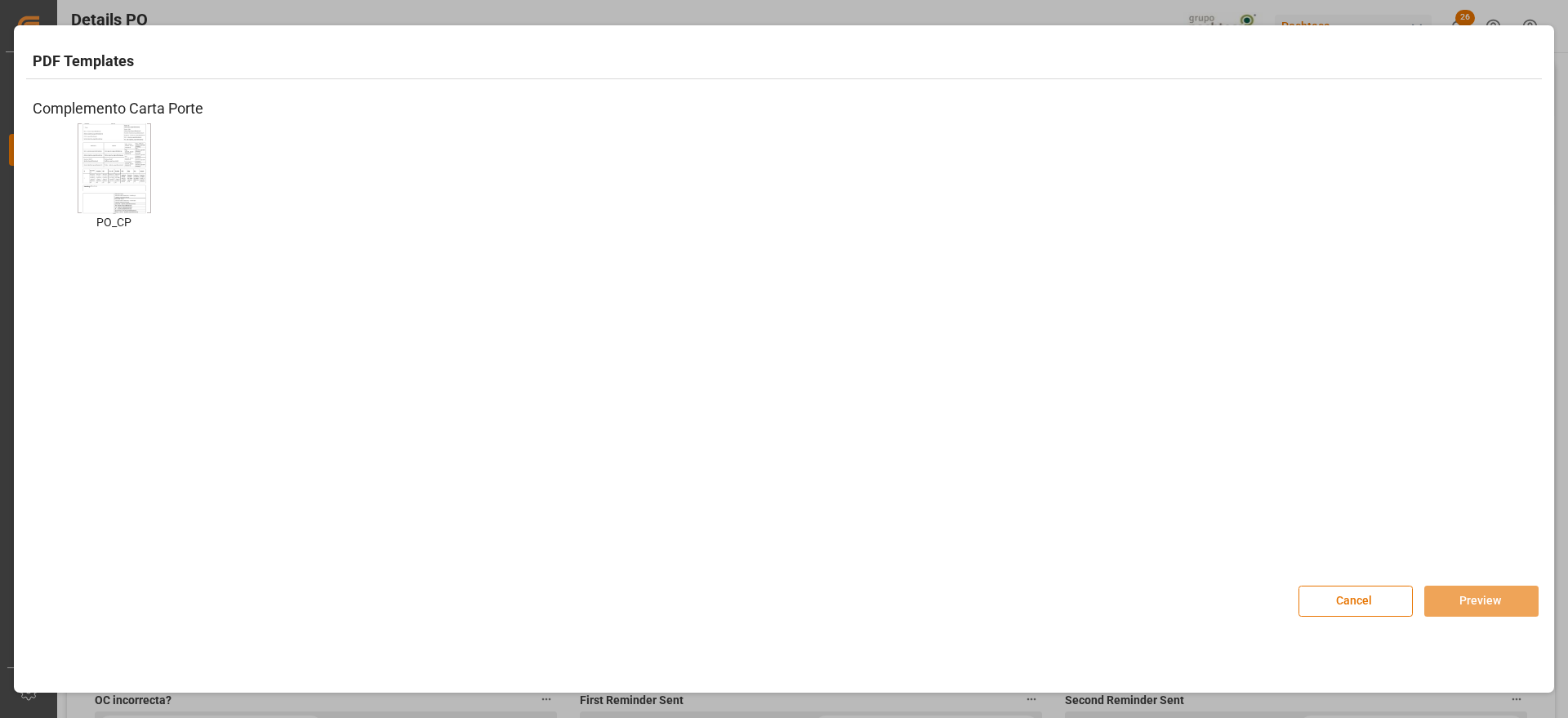
click at [138, 159] on img at bounding box center [114, 167] width 66 height 92
click at [1487, 596] on button "Preview" at bounding box center [1481, 601] width 114 height 31
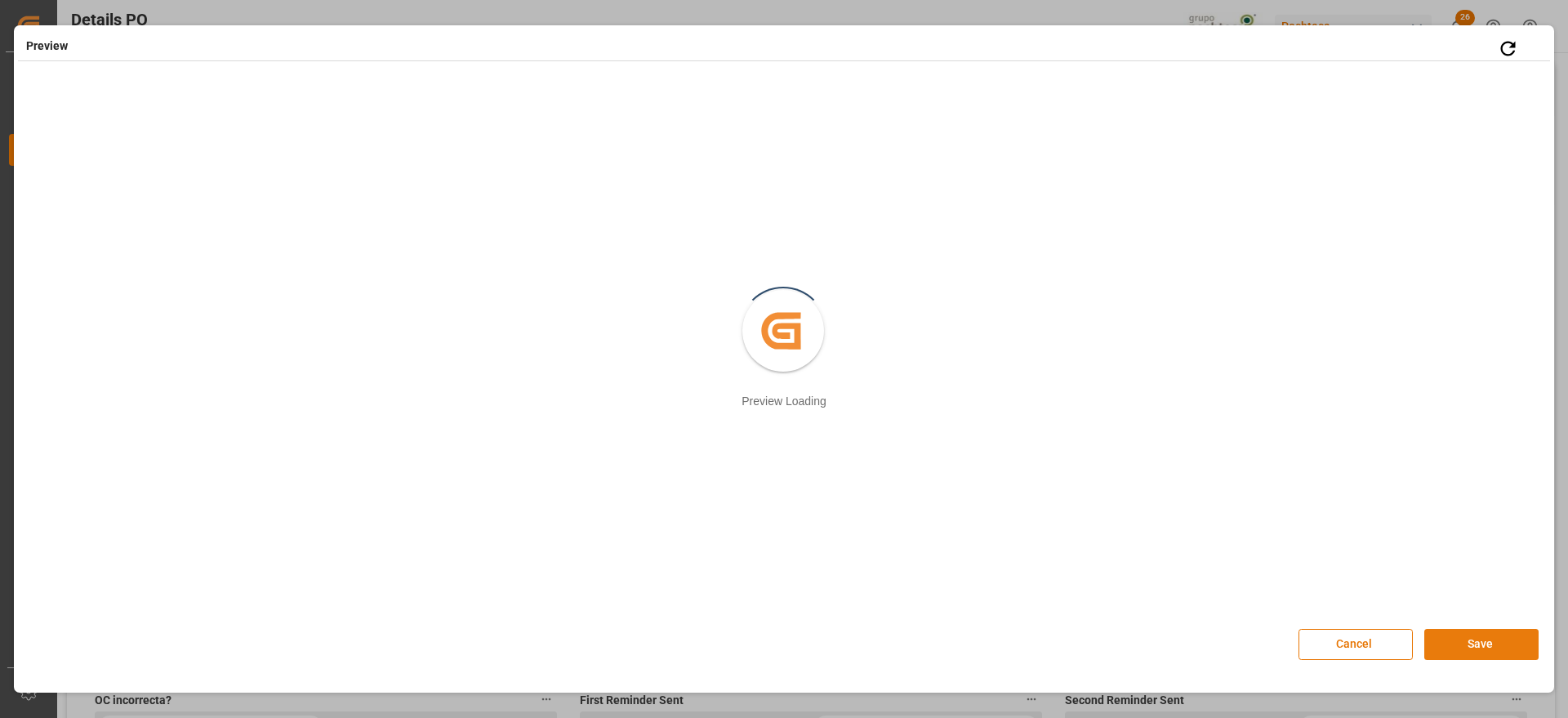
click at [1486, 643] on button "Save" at bounding box center [1481, 644] width 114 height 31
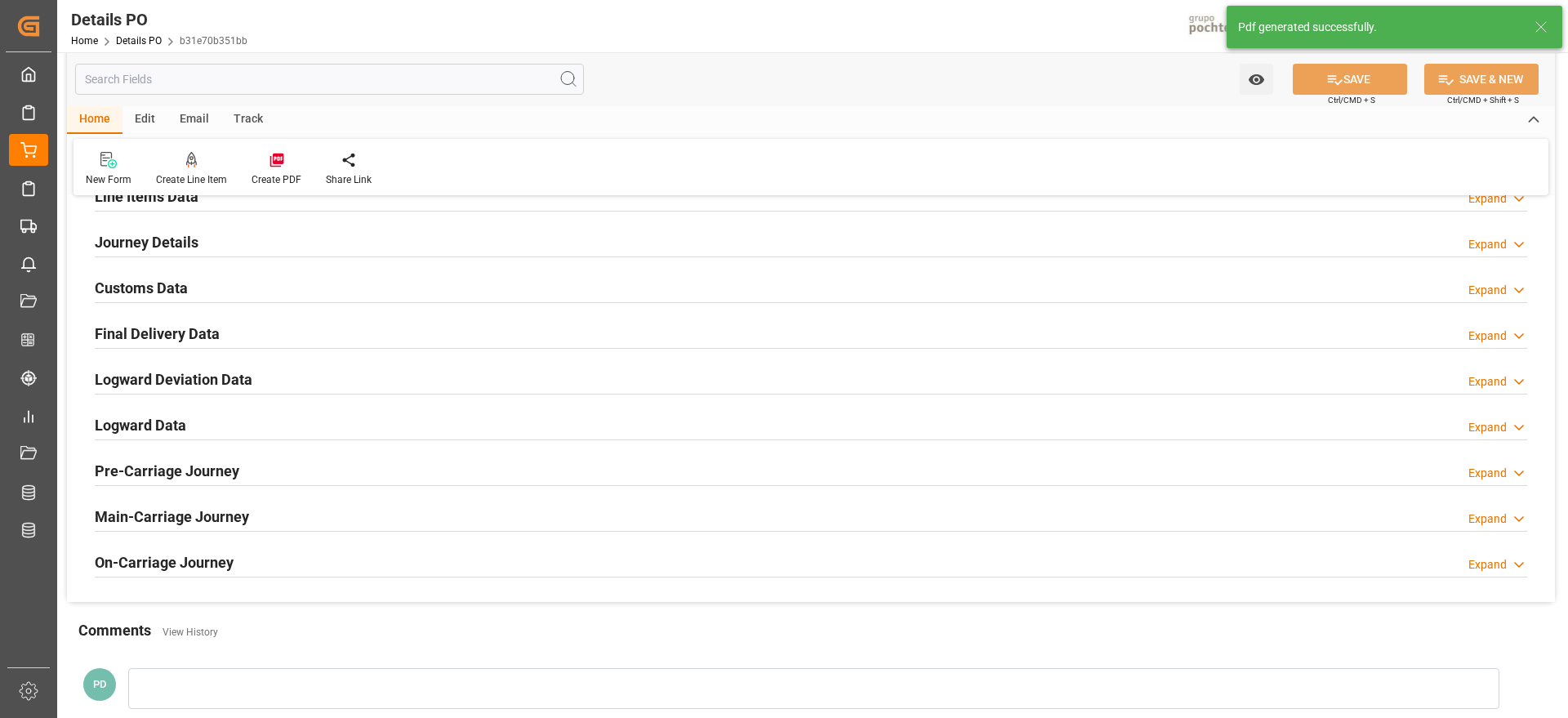
scroll to position [1123, 0]
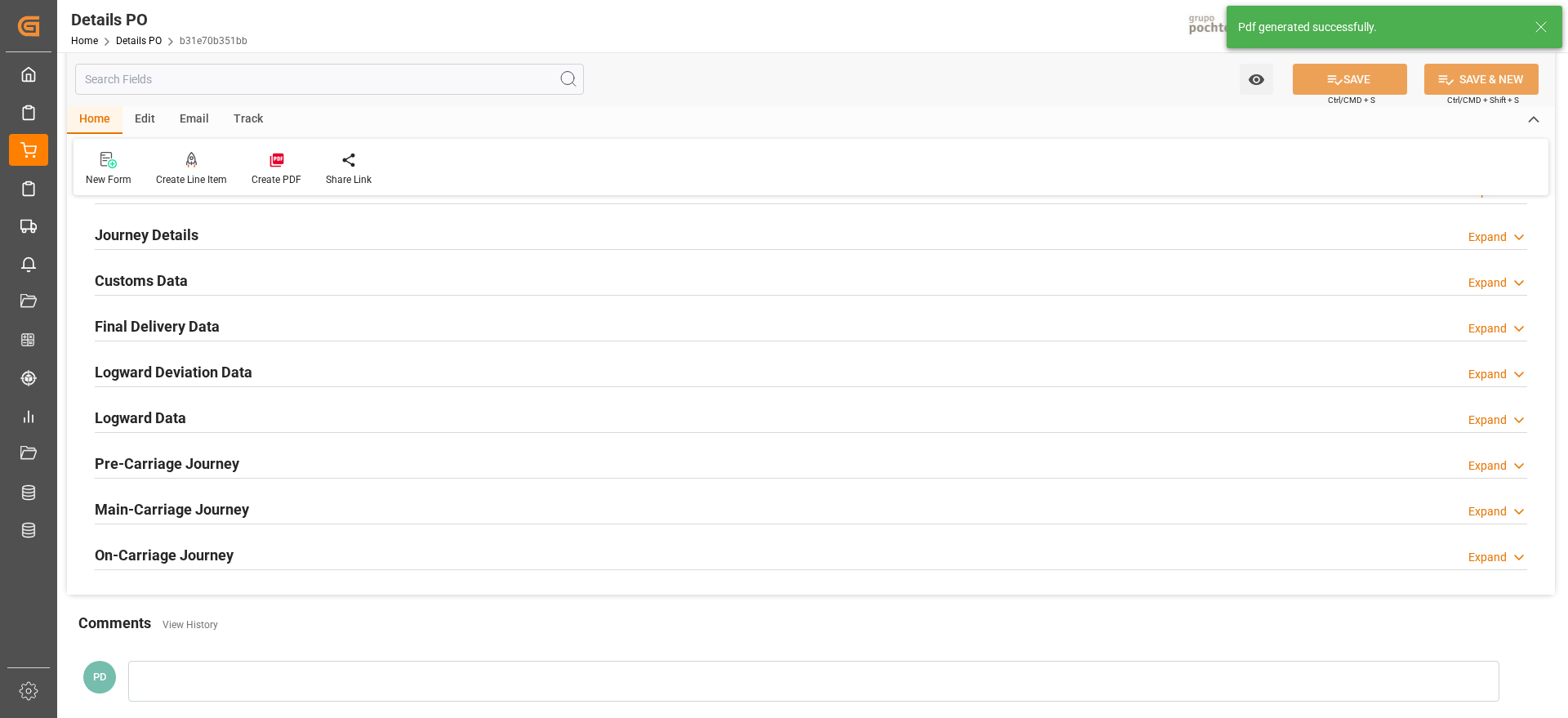
click at [135, 277] on h2 "Customs Data" at bounding box center [142, 280] width 93 height 22
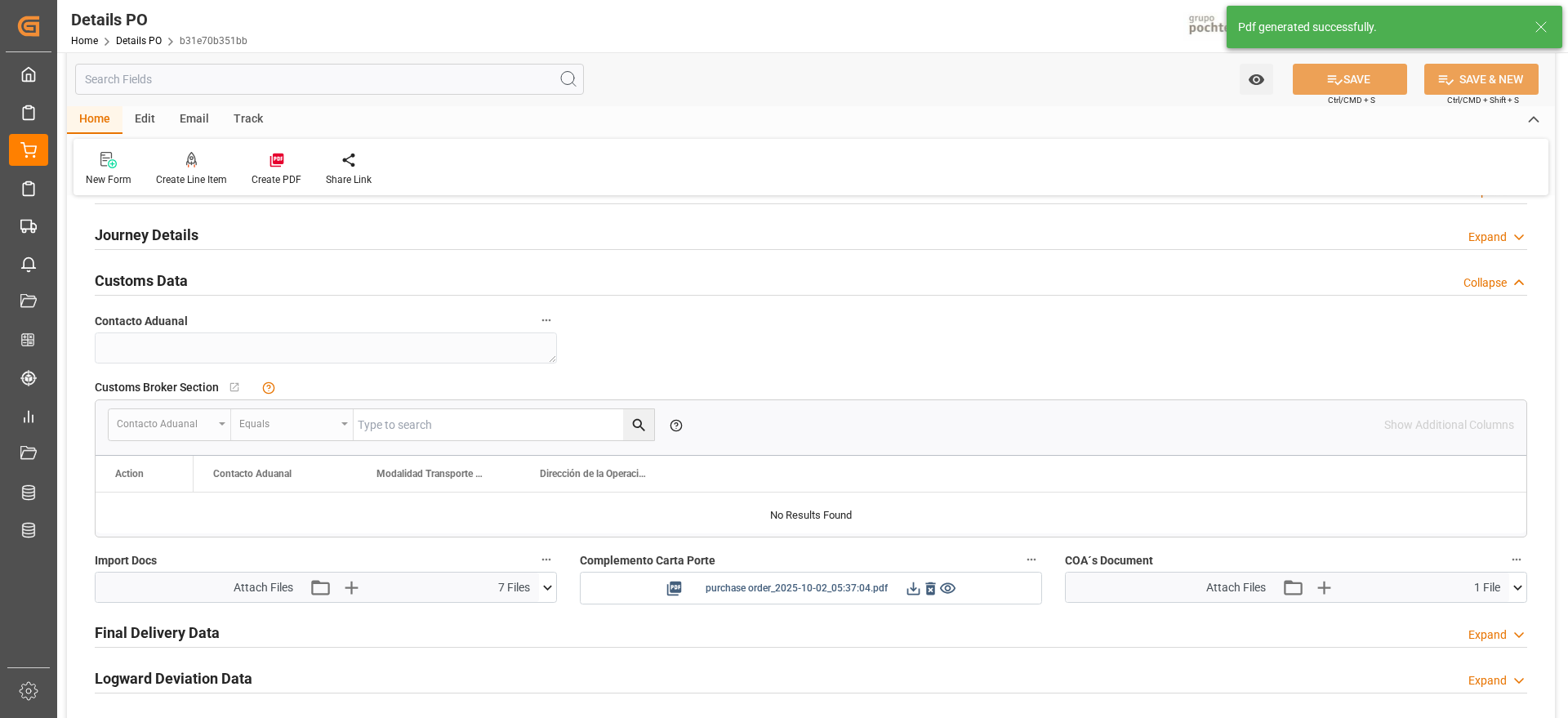
click at [910, 588] on icon at bounding box center [914, 589] width 17 height 17
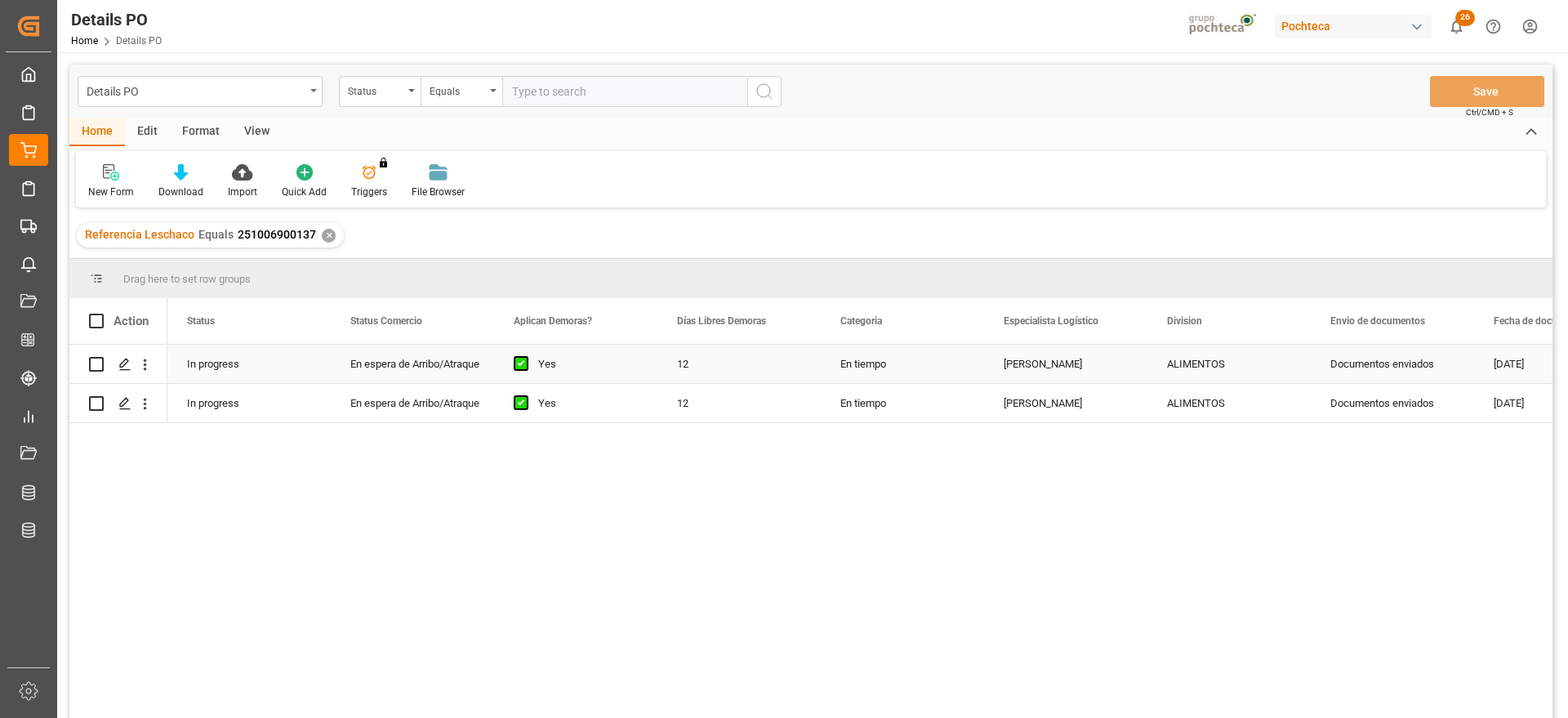
click at [1400, 369] on div "Documentos enviados" at bounding box center [1393, 363] width 164 height 38
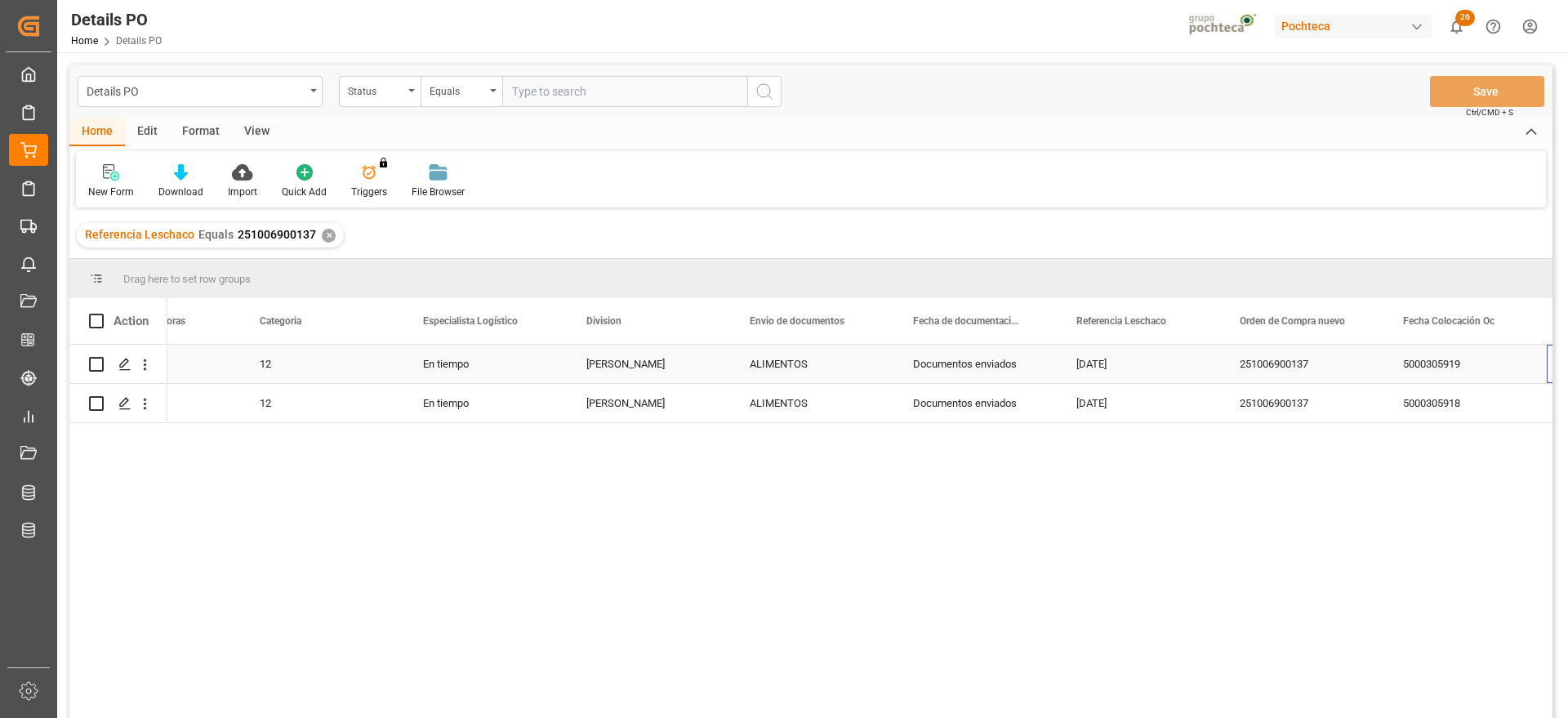
scroll to position [0, 745]
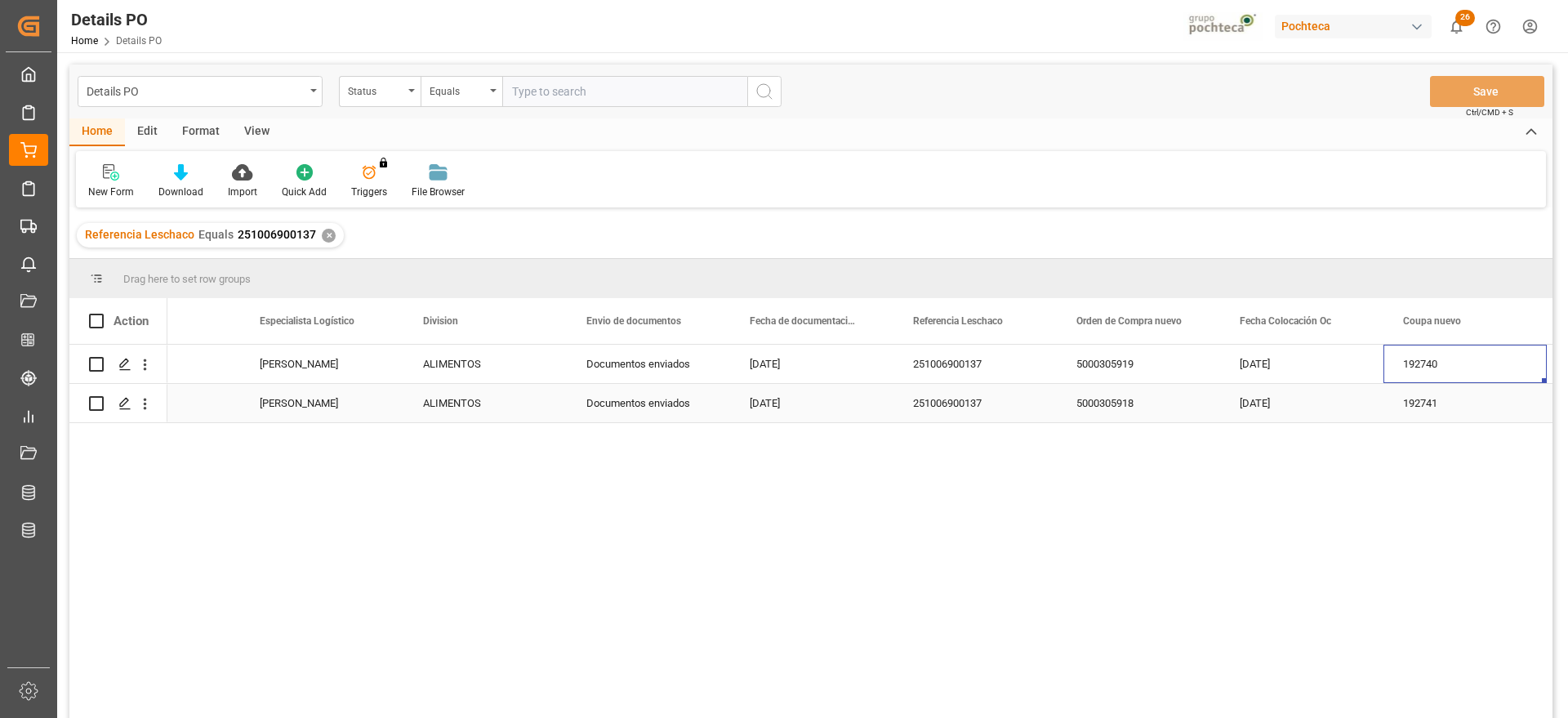
click at [1113, 403] on div "5000305918" at bounding box center [1139, 403] width 164 height 38
click at [122, 405] on icon "Press SPACE to select this row." at bounding box center [126, 403] width 13 height 13
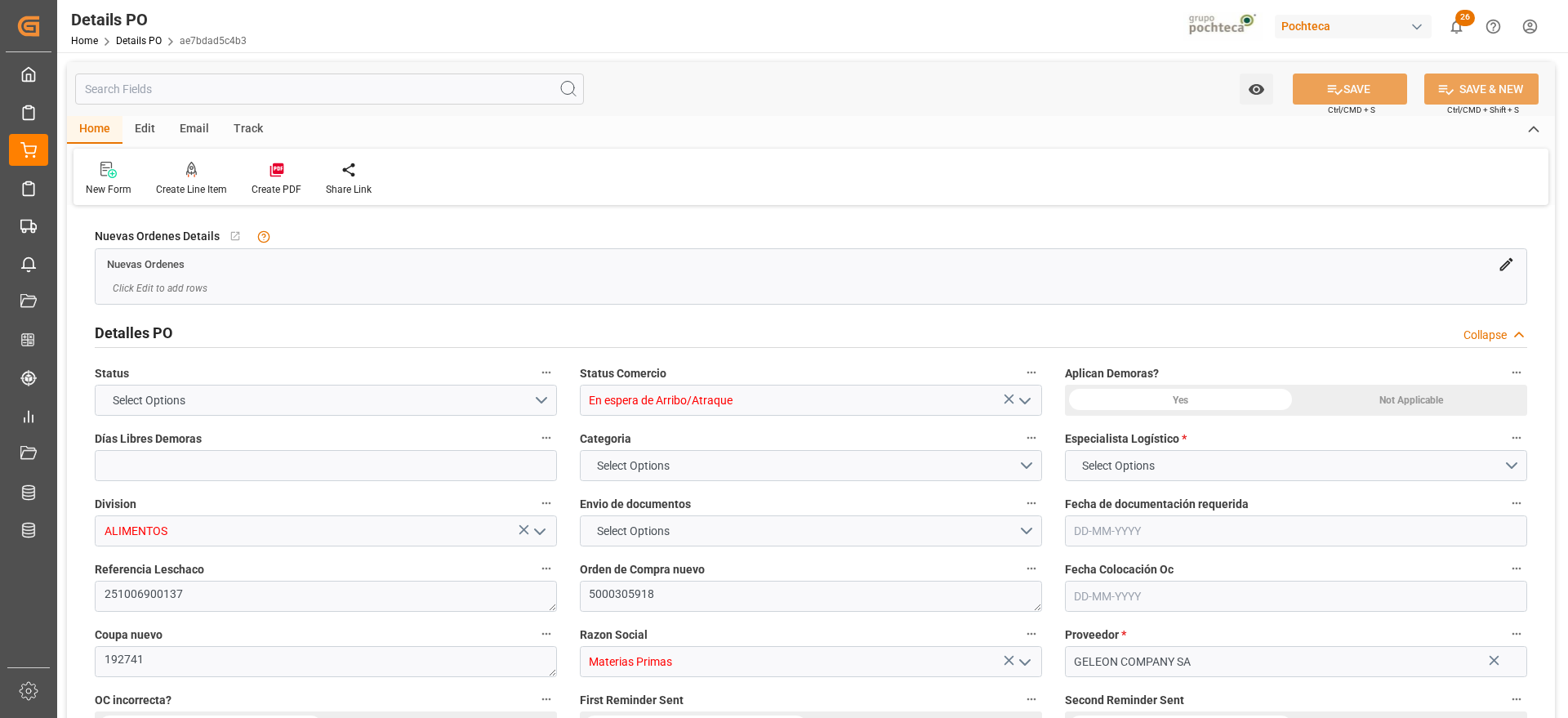
type input "12"
type input "[DATE]"
type input "08-07-2025"
type input "[DATE]"
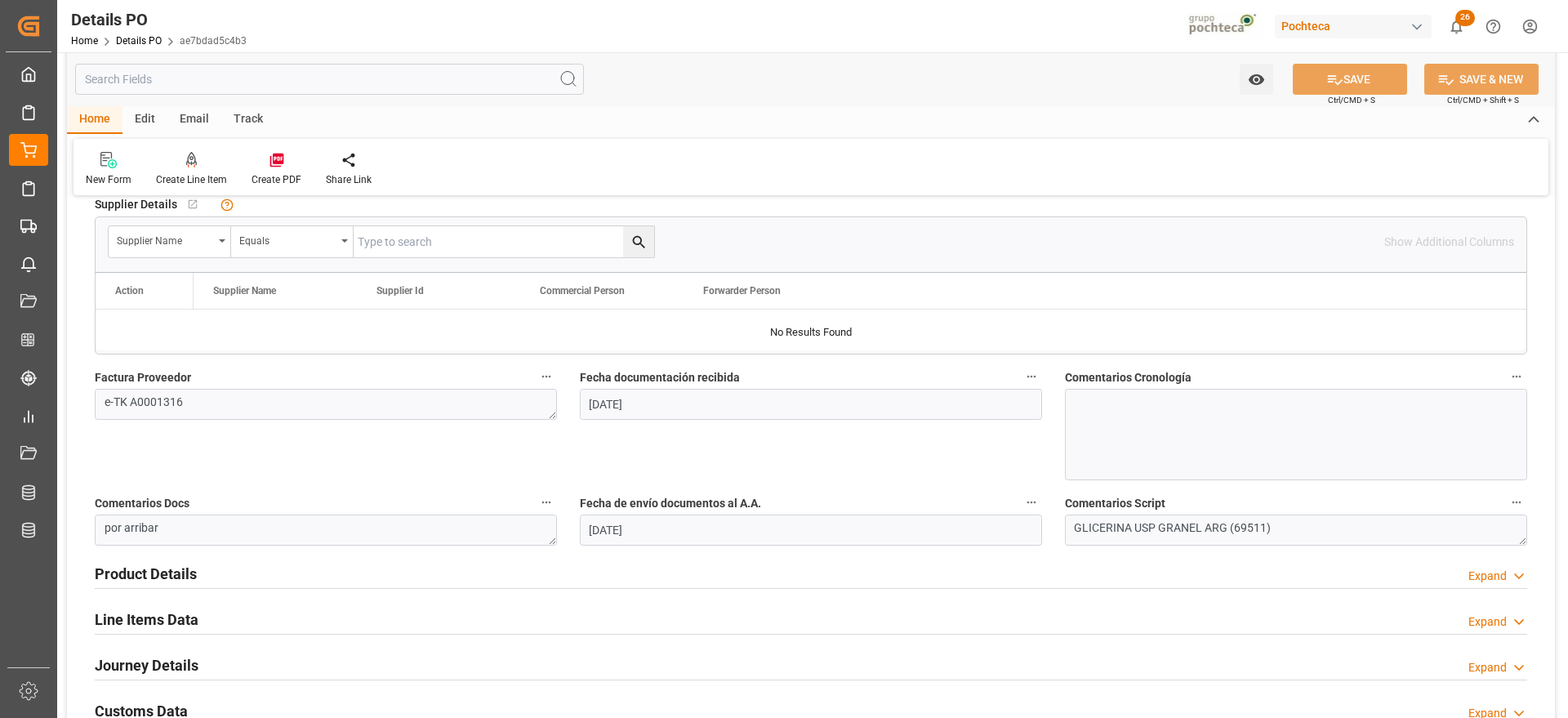
scroll to position [1123, 0]
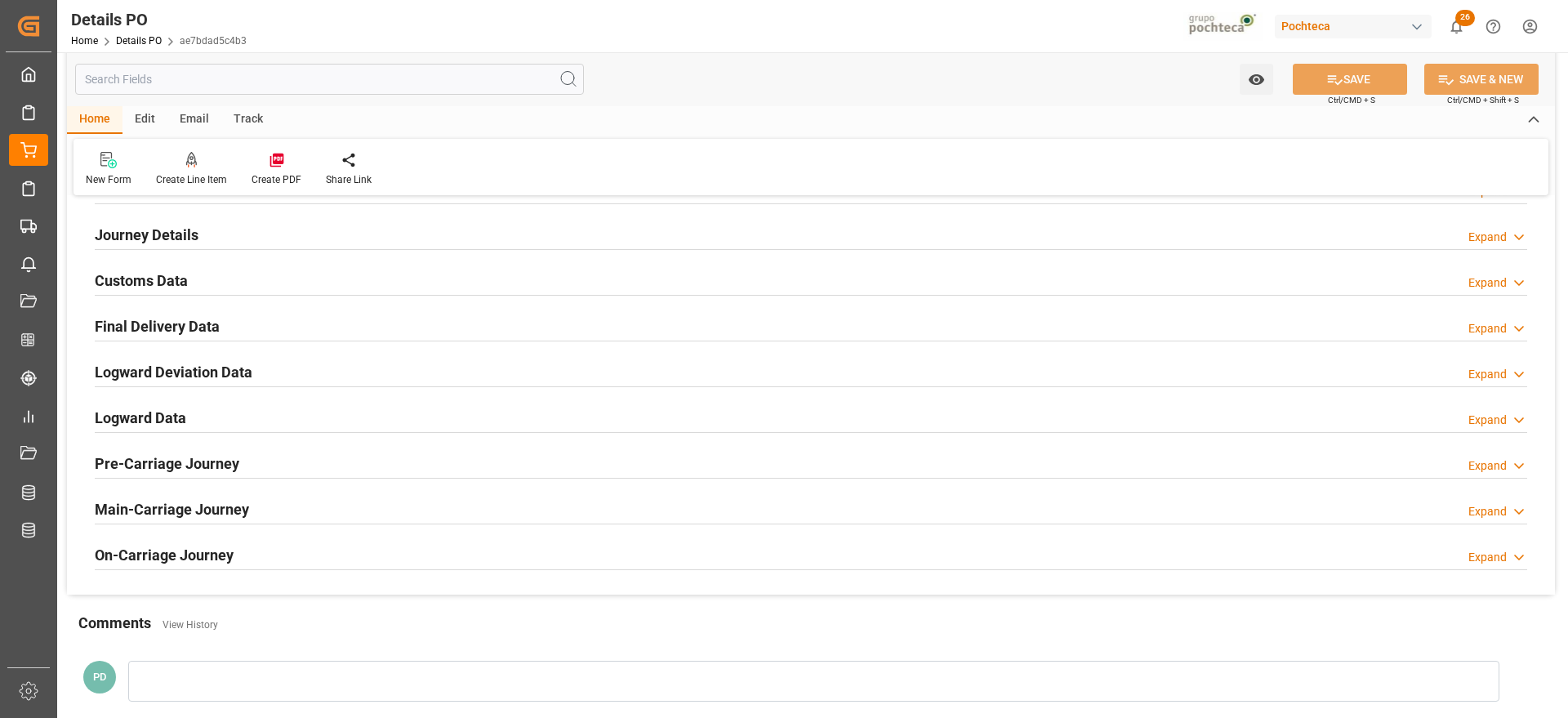
click at [130, 282] on h2 "Customs Data" at bounding box center [142, 280] width 93 height 22
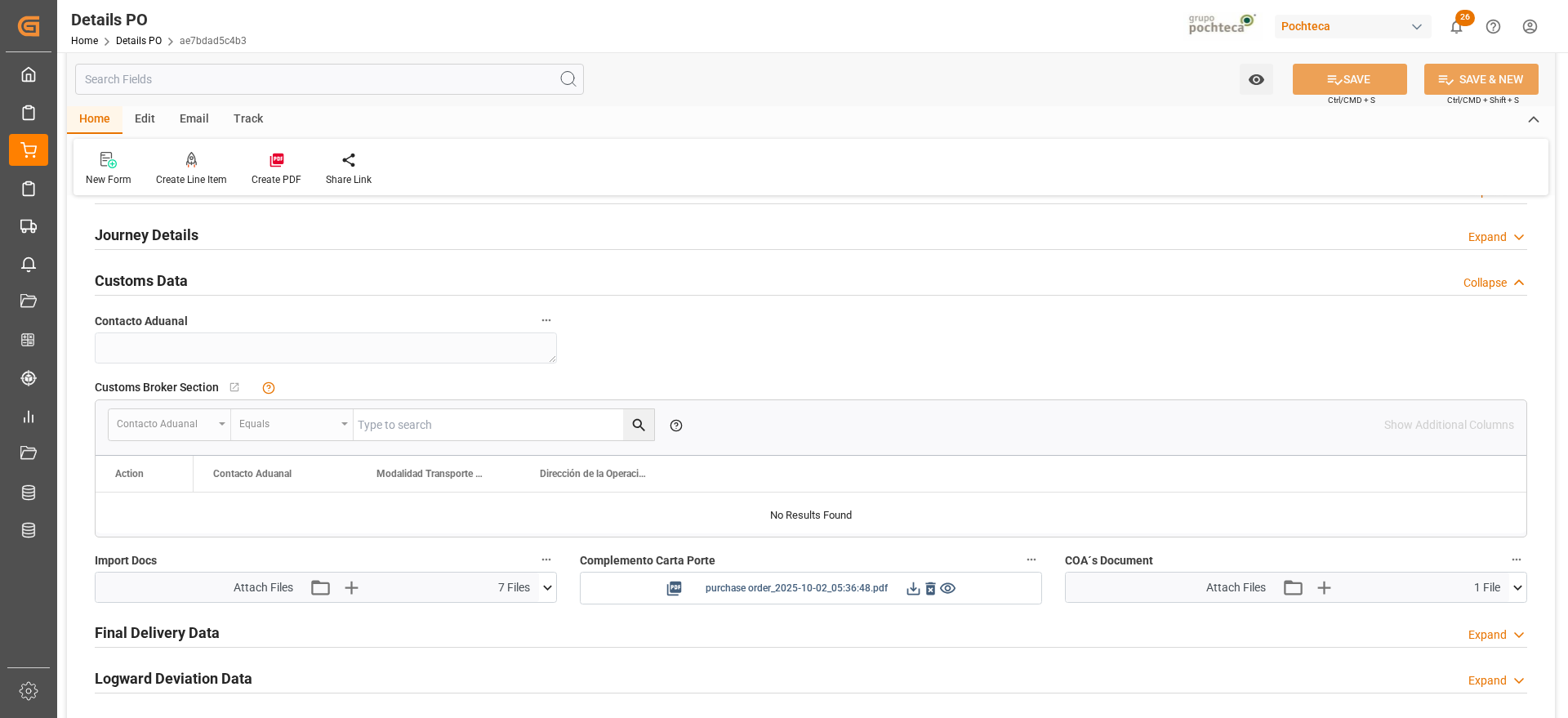
click at [910, 588] on icon at bounding box center [914, 589] width 17 height 17
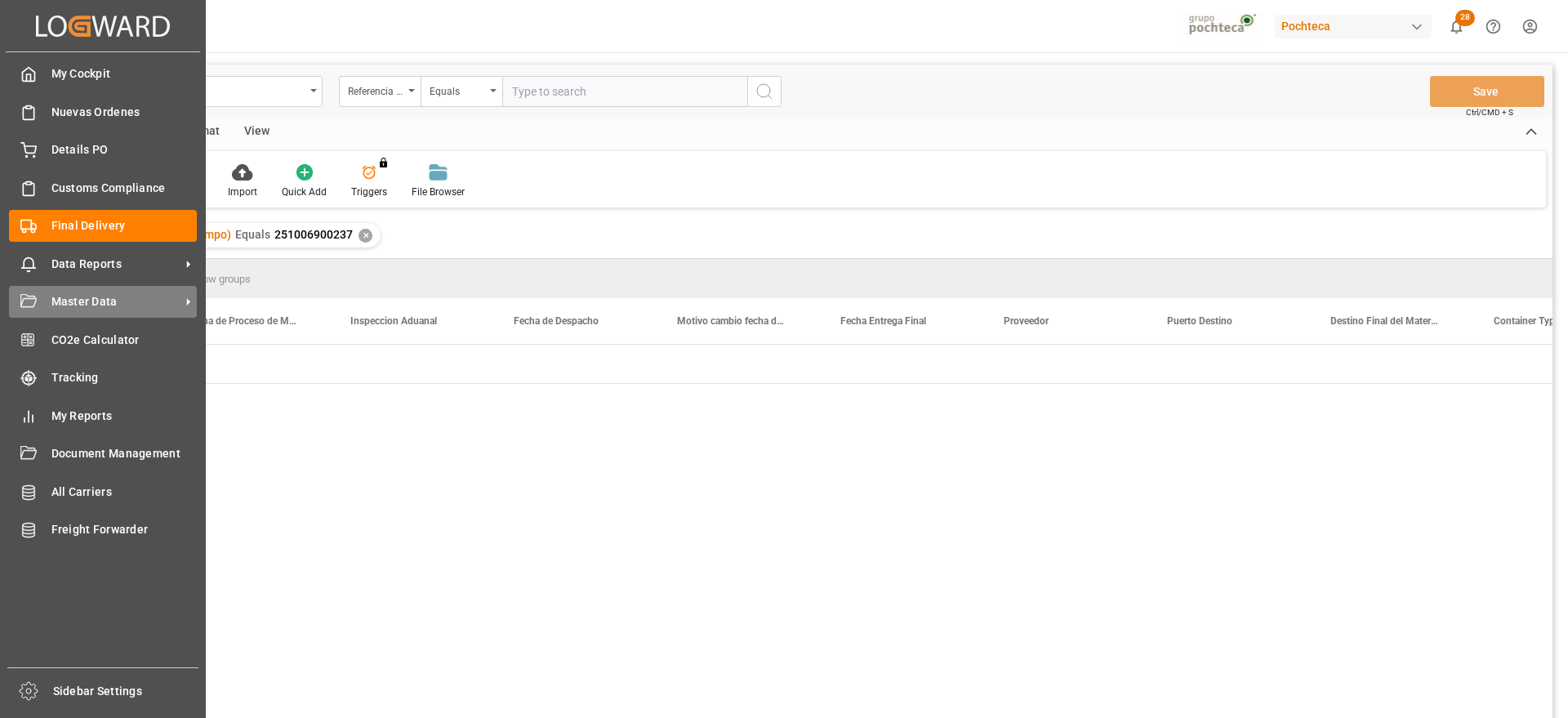
scroll to position [0, 4410]
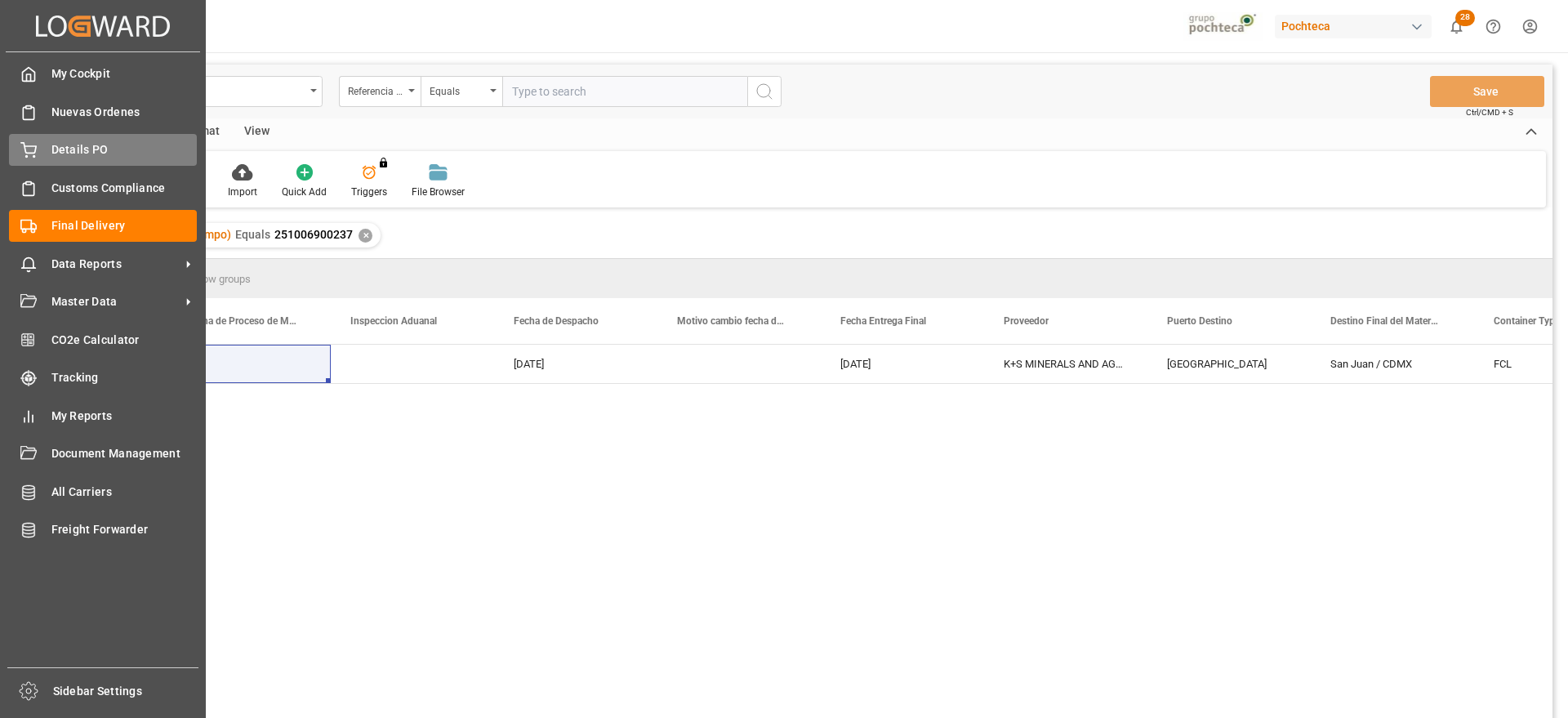
click at [89, 140] on div "Details PO Details PO" at bounding box center [103, 149] width 188 height 31
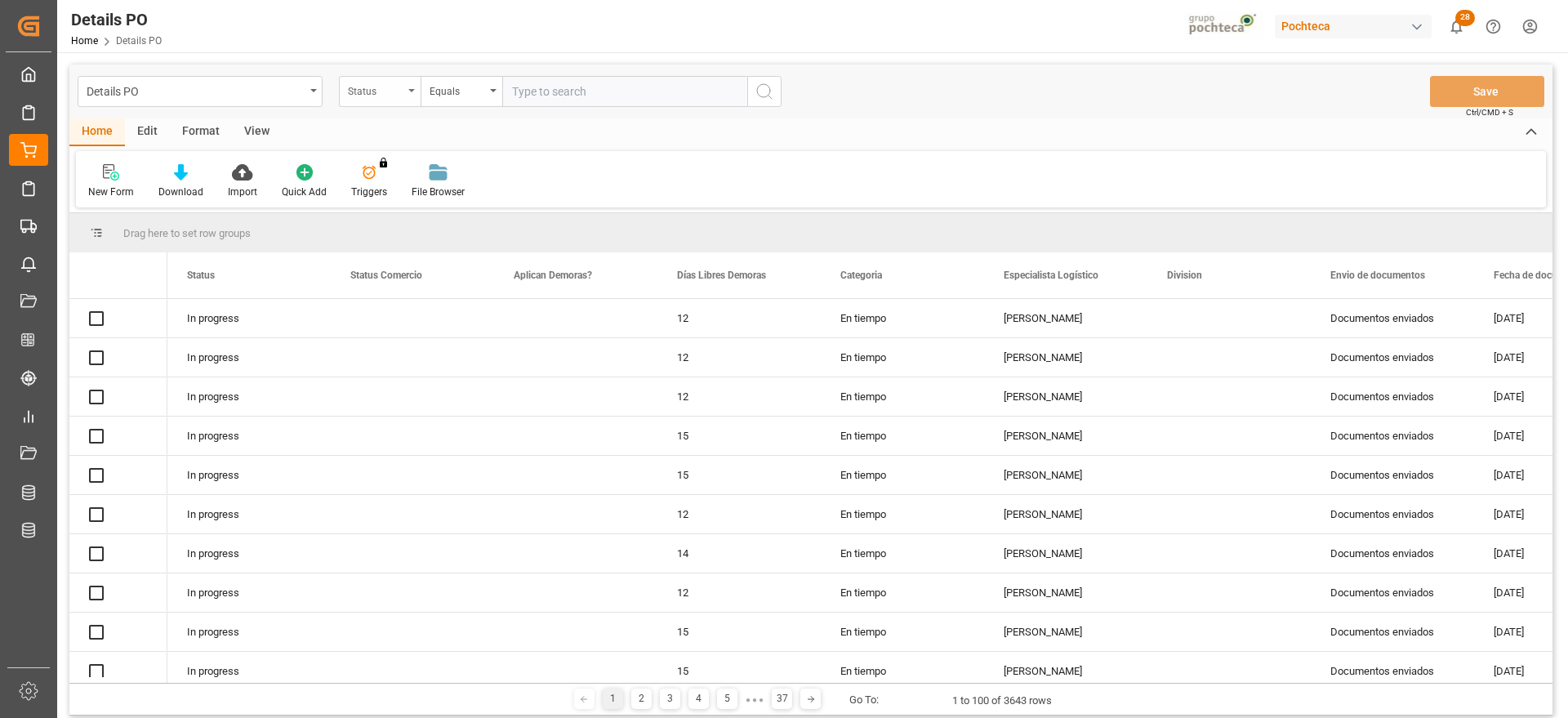
click at [377, 97] on div "Status" at bounding box center [376, 89] width 55 height 19
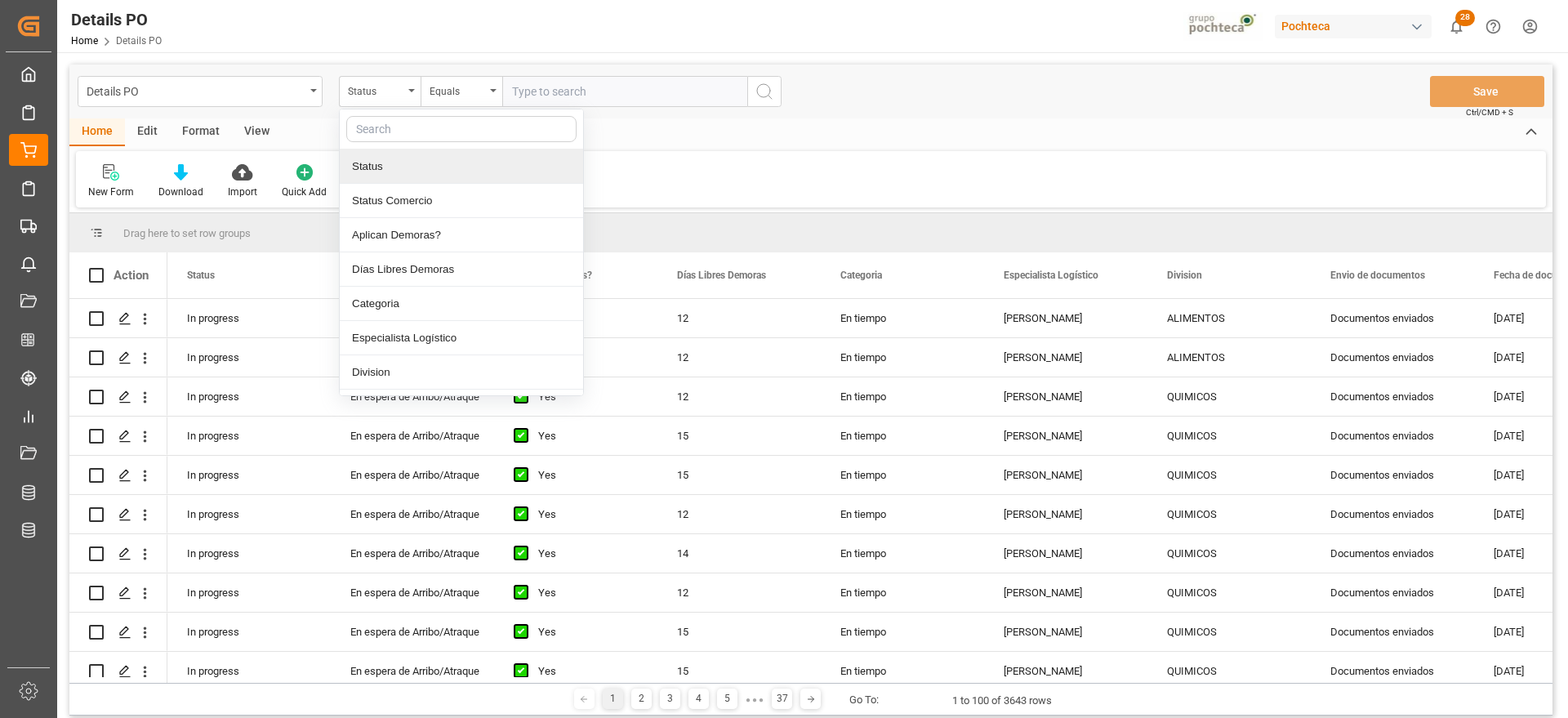
click at [397, 123] on input "text" at bounding box center [461, 128] width 230 height 26
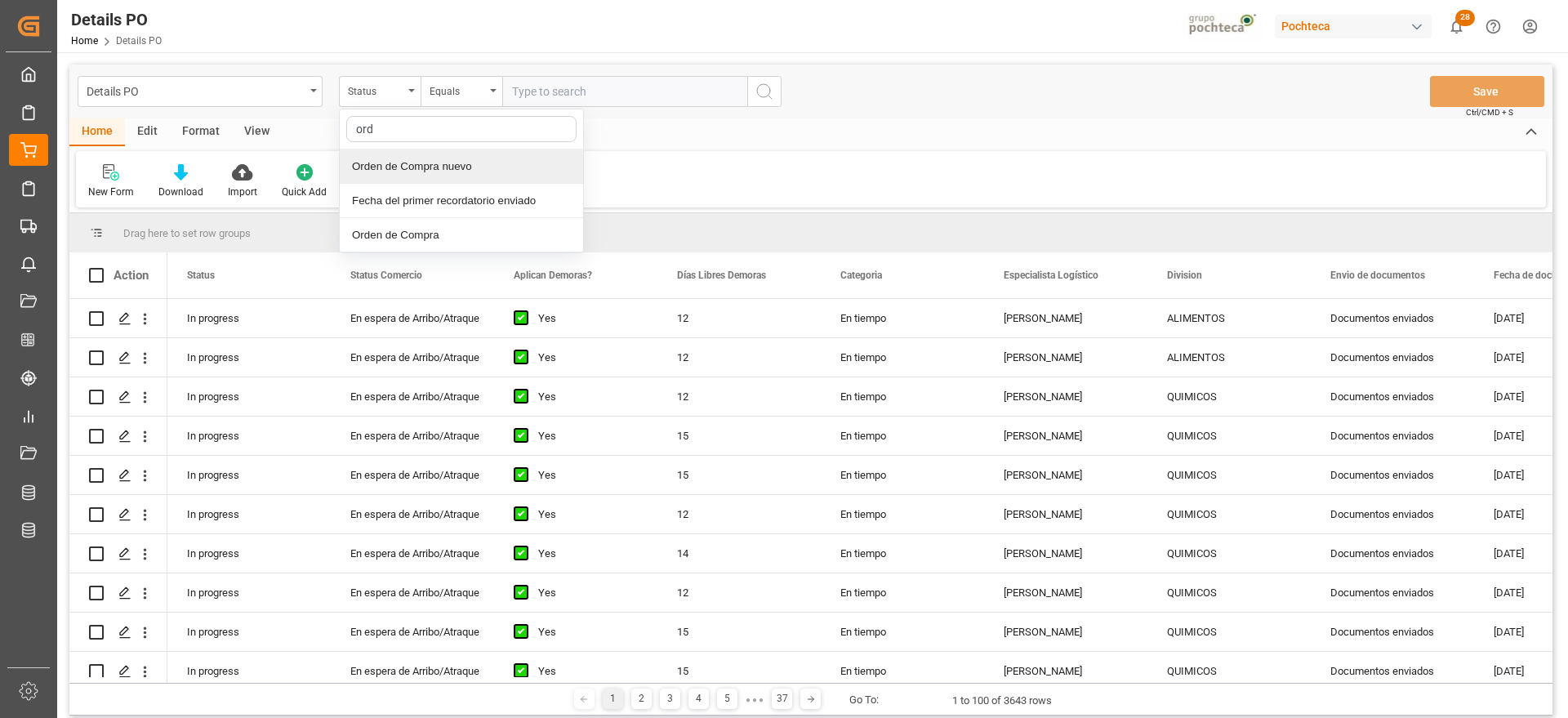
type input "orde"
click at [415, 165] on div "Orden de Compra nuevo" at bounding box center [461, 166] width 243 height 34
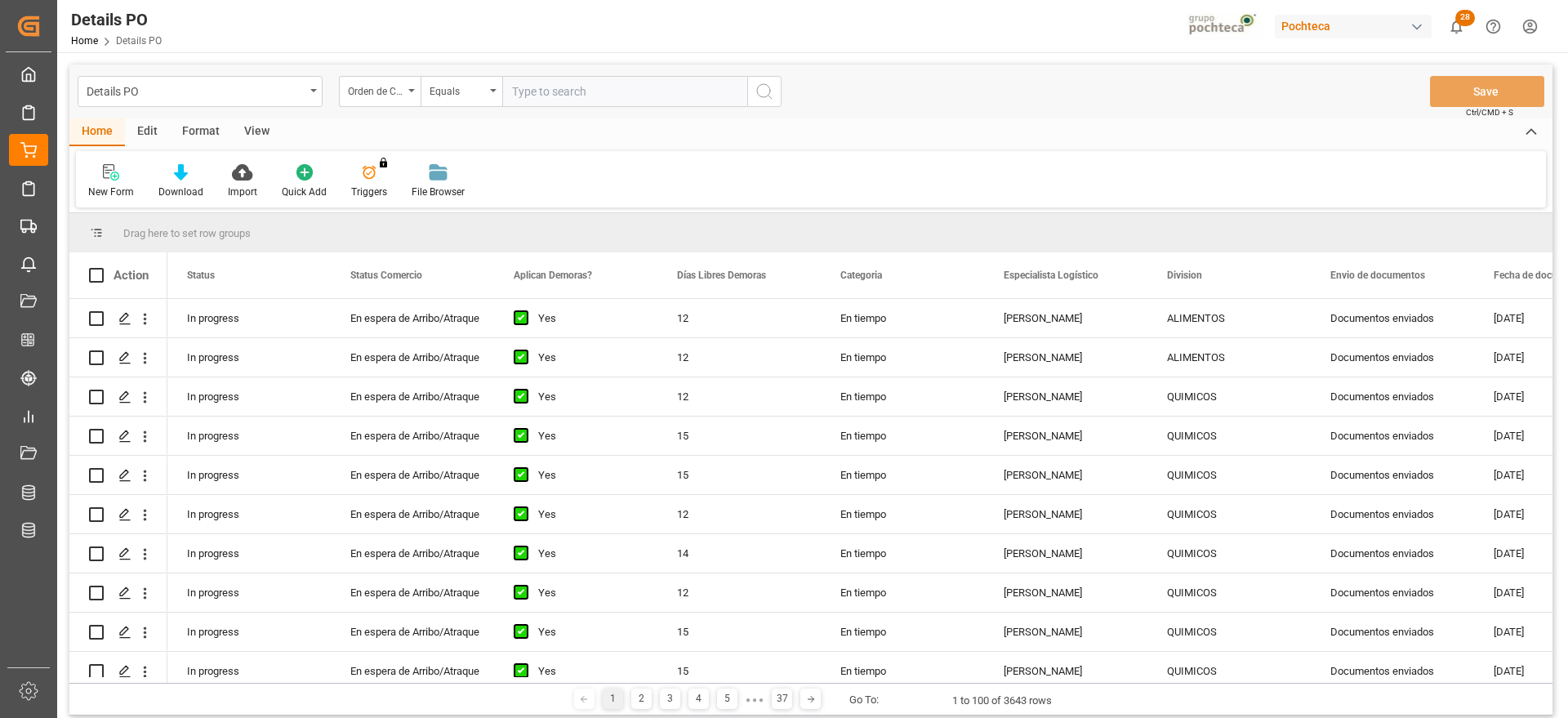
click at [554, 106] on input "text" at bounding box center [625, 91] width 245 height 31
paste input "5000308127"
type input "5000308127"
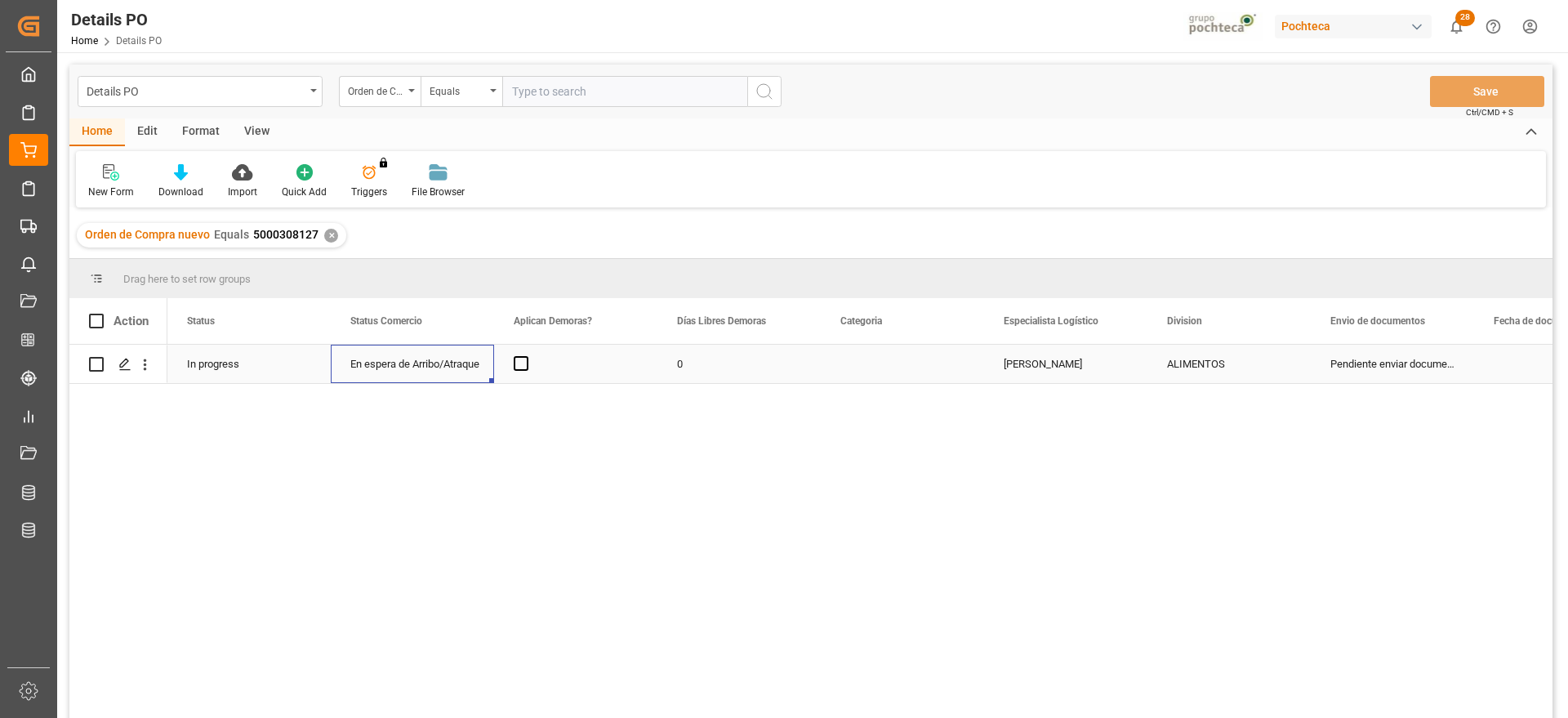
click at [472, 363] on div "En espera de Arribo/Atraque" at bounding box center [412, 364] width 125 height 38
click at [530, 362] on div "Press SPACE to select this row." at bounding box center [576, 363] width 164 height 38
click at [513, 363] on span "Press SPACE to select this row." at bounding box center [520, 363] width 14 height 14
click at [526, 357] on input "Press SPACE to select this row." at bounding box center [526, 357] width 0 height 0
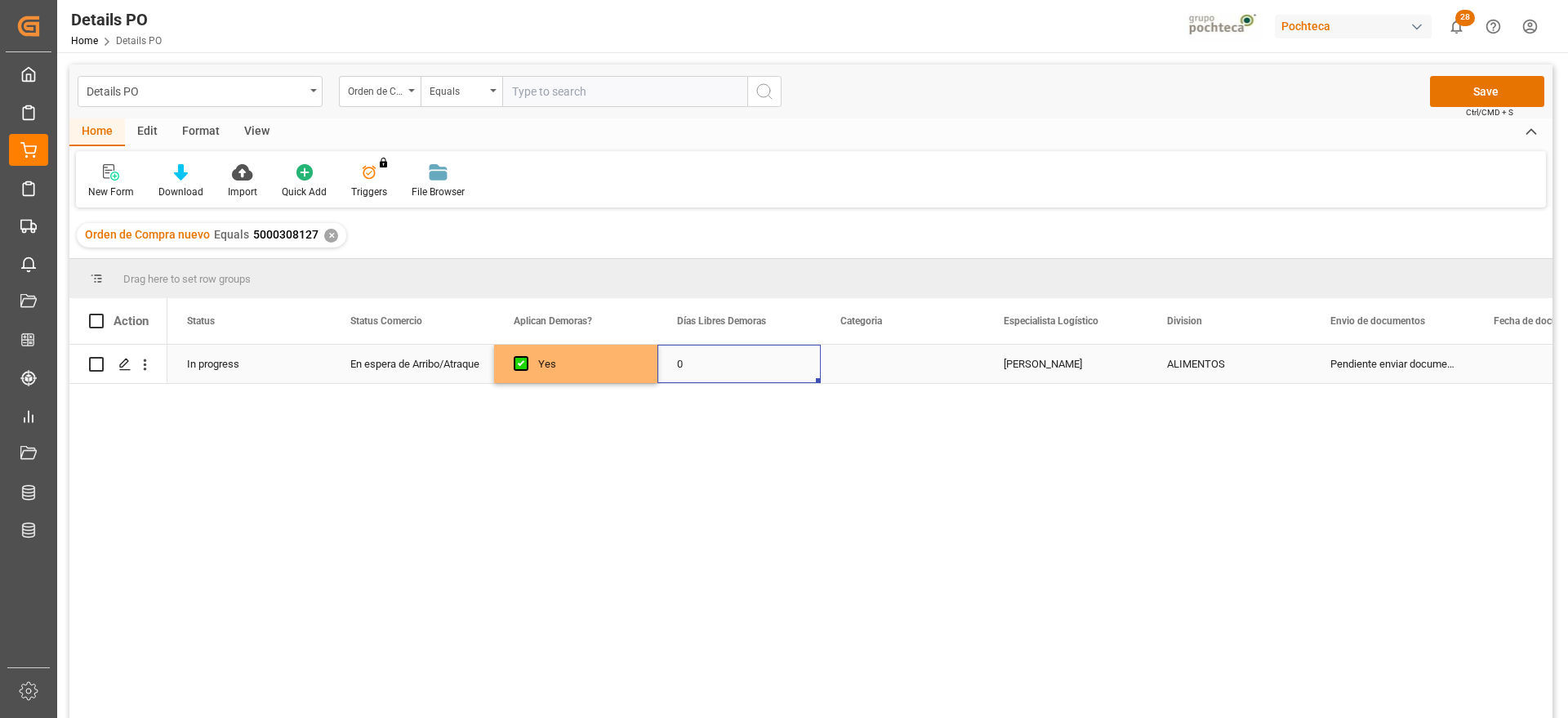
click at [718, 367] on div "0" at bounding box center [739, 363] width 164 height 38
click at [718, 367] on input "0" at bounding box center [739, 373] width 137 height 31
type input "14"
click at [878, 377] on div "Press SPACE to select this row." at bounding box center [902, 363] width 164 height 38
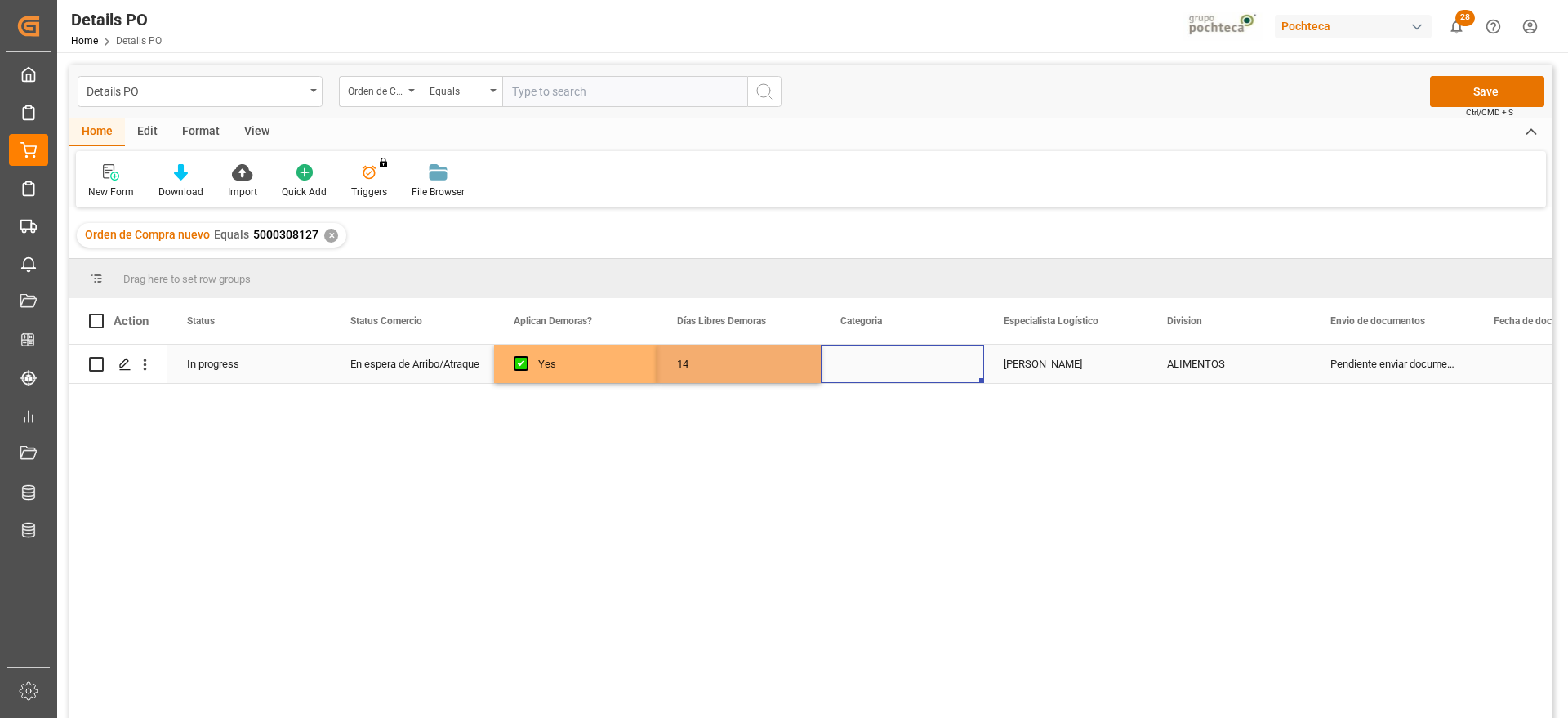
click at [878, 377] on div "Press SPACE to select this row." at bounding box center [902, 363] width 164 height 38
drag, startPoint x: 962, startPoint y: 369, endPoint x: 962, endPoint y: 385, distance: 16.0
click at [962, 368] on button "Select" at bounding box center [902, 373] width 137 height 31
click at [947, 471] on div "En tiempo" at bounding box center [902, 464] width 119 height 16
click at [1051, 375] on div "[PERSON_NAME]" at bounding box center [1066, 363] width 164 height 38
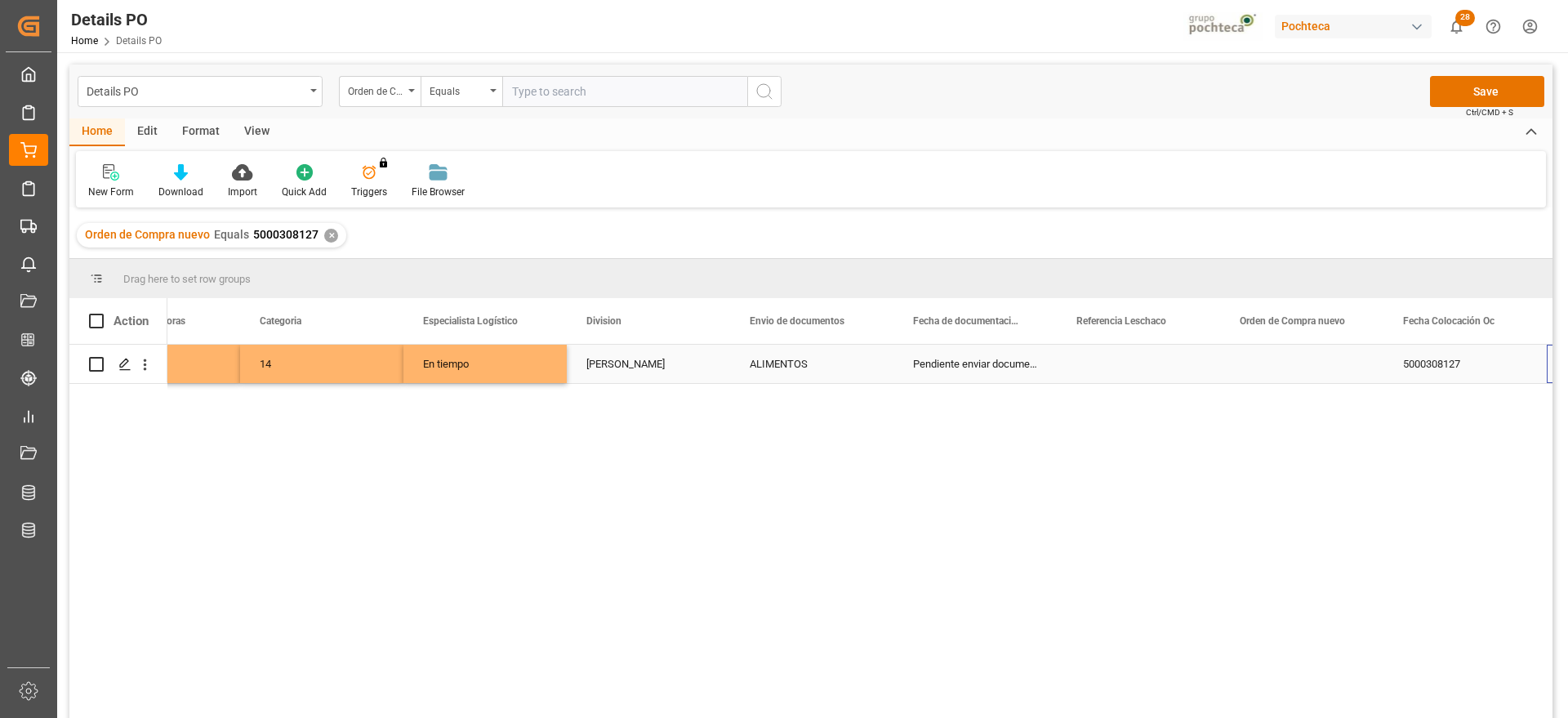
scroll to position [0, 581]
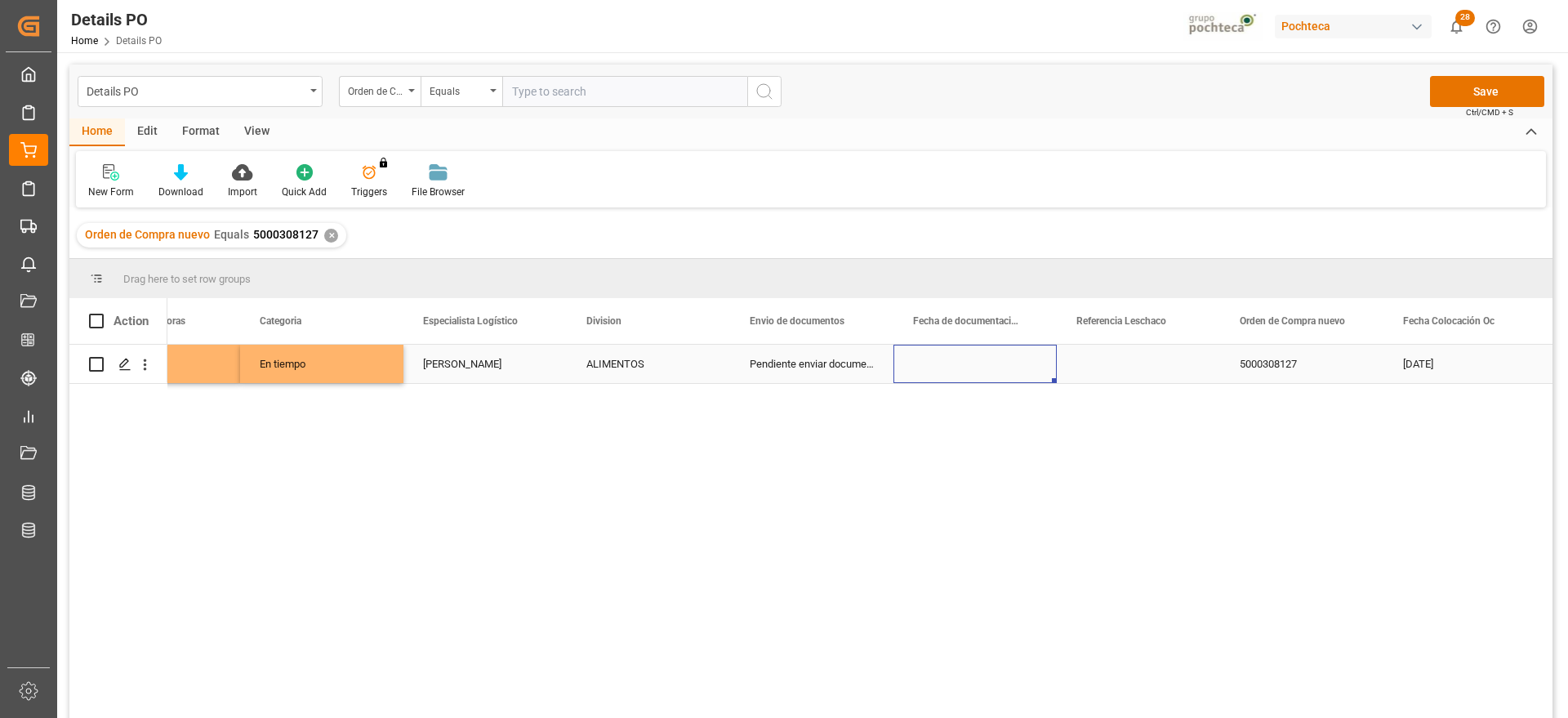
click at [978, 356] on div "Press SPACE to select this row." at bounding box center [976, 363] width 164 height 38
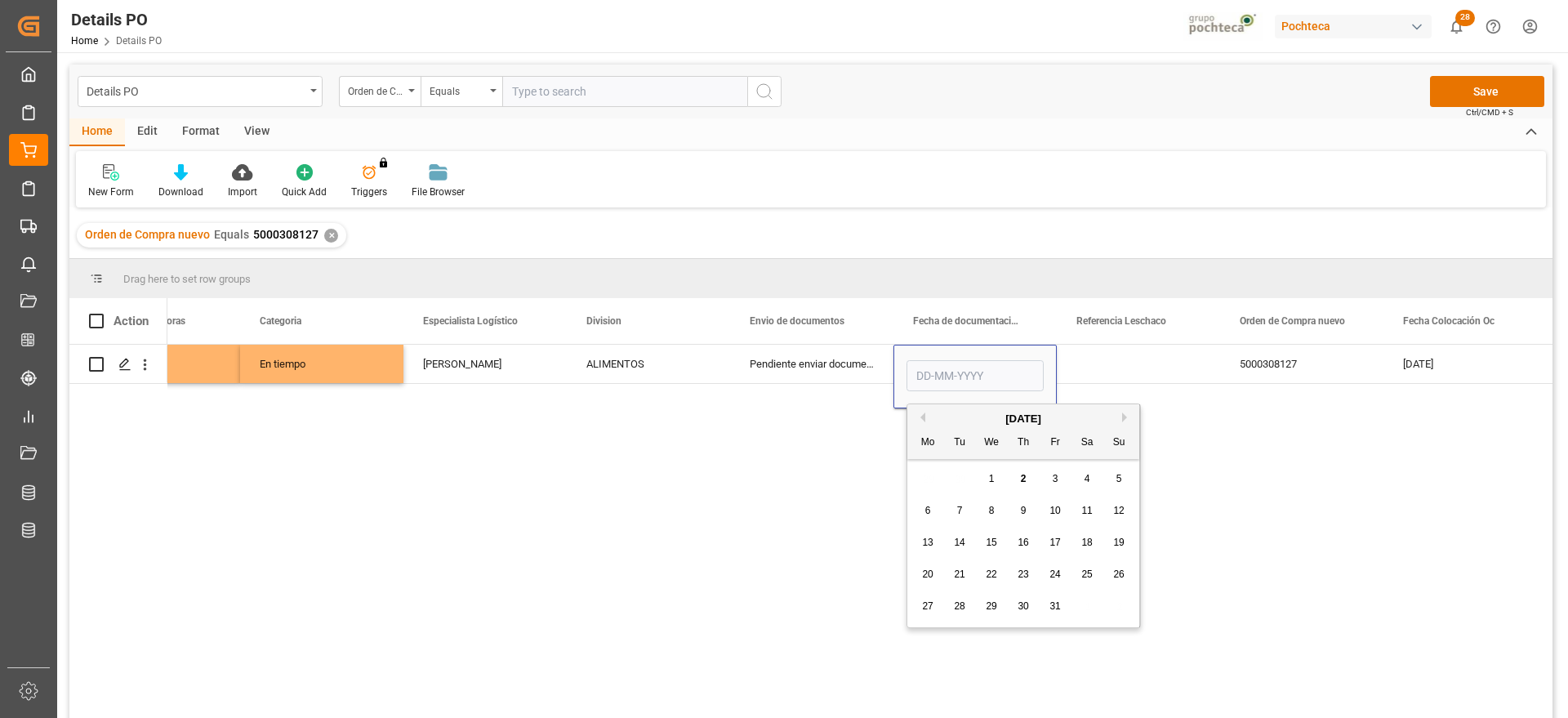
click at [923, 417] on button "Previous Month" at bounding box center [920, 417] width 10 height 10
click at [930, 597] on div "29" at bounding box center [927, 607] width 20 height 20
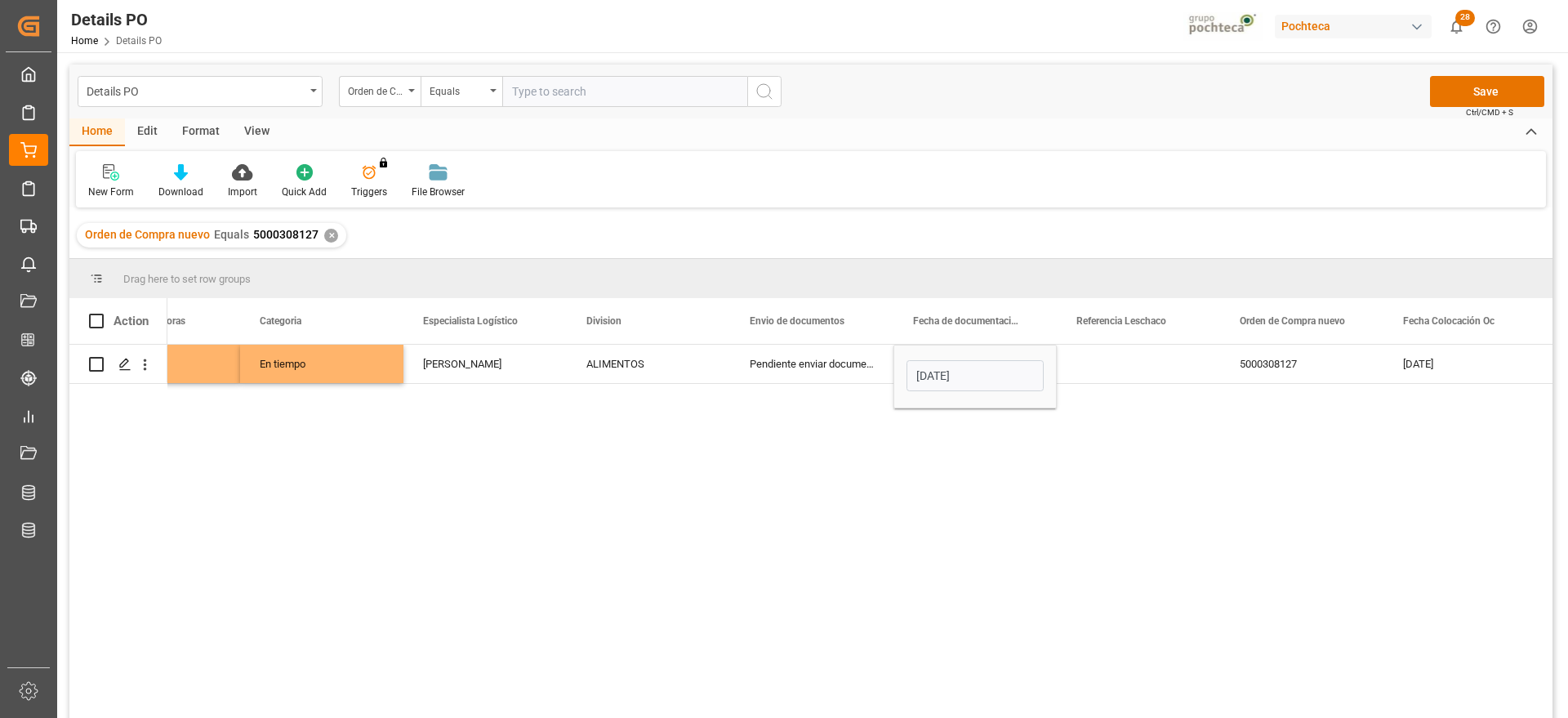
type input "[DATE]"
click at [1149, 377] on div "Press SPACE to select this row." at bounding box center [1139, 363] width 164 height 38
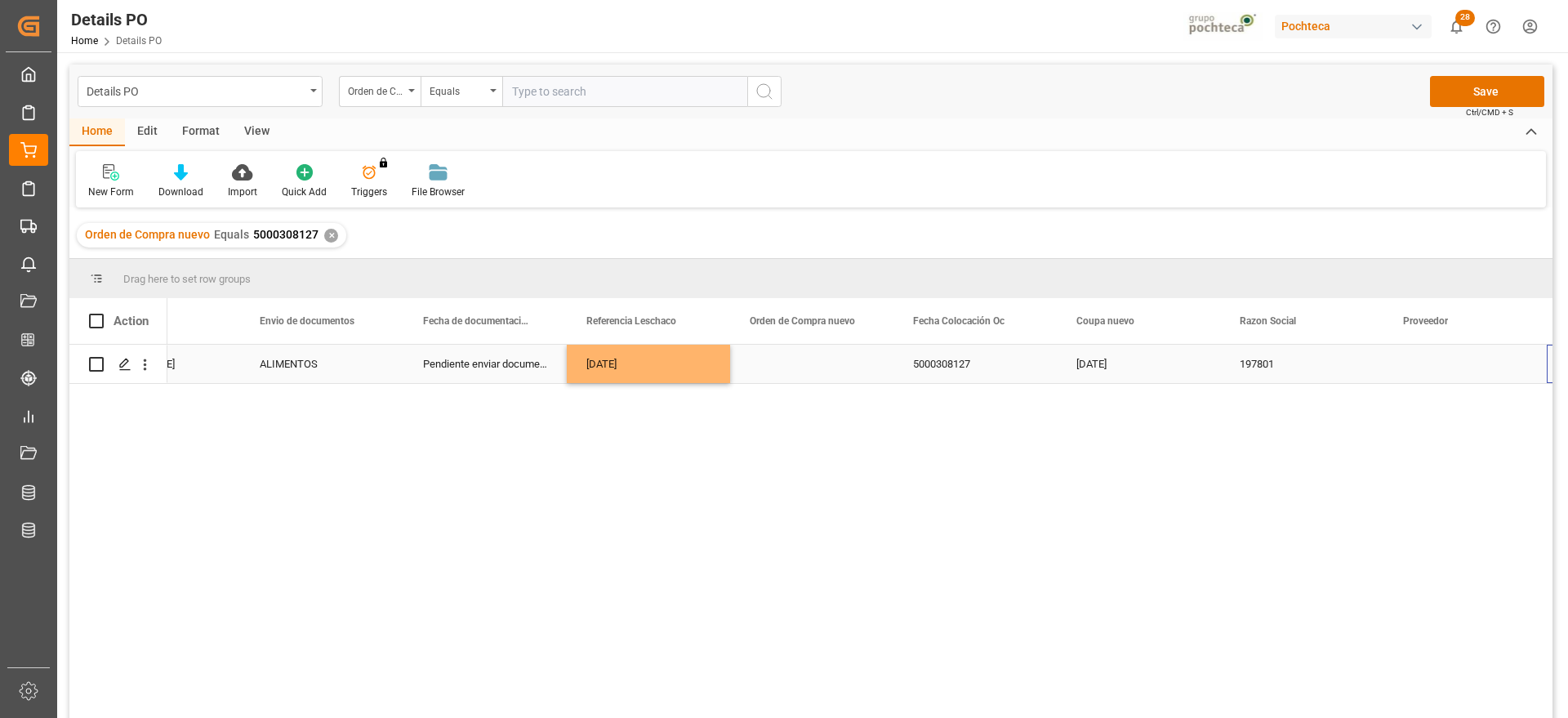
scroll to position [0, 1071]
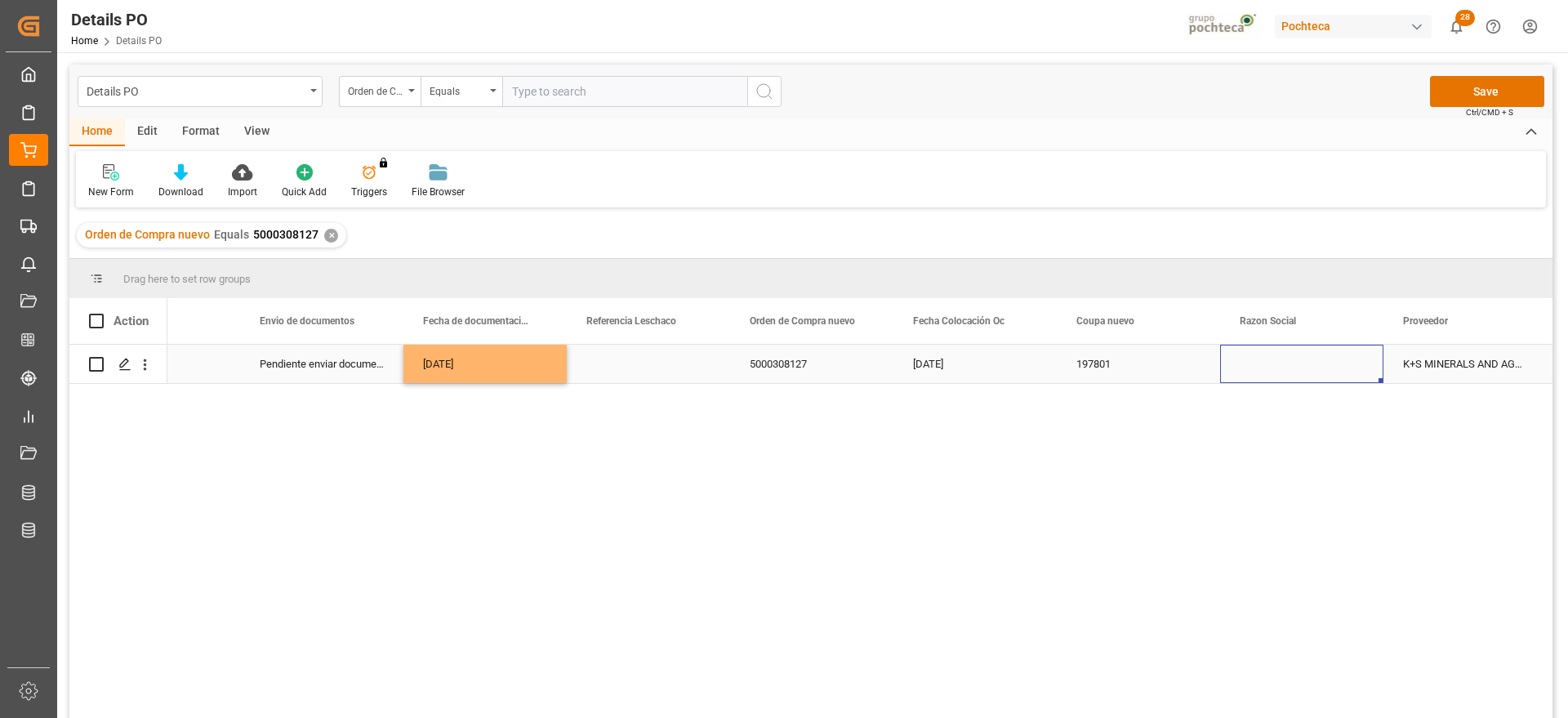
click at [1286, 361] on div "Press SPACE to select this row." at bounding box center [1302, 363] width 164 height 38
click at [1352, 372] on icon "open menu" at bounding box center [1353, 374] width 20 height 20
click at [1283, 413] on div "Materias Primas" at bounding box center [1317, 419] width 166 height 57
type input "Materias Primas"
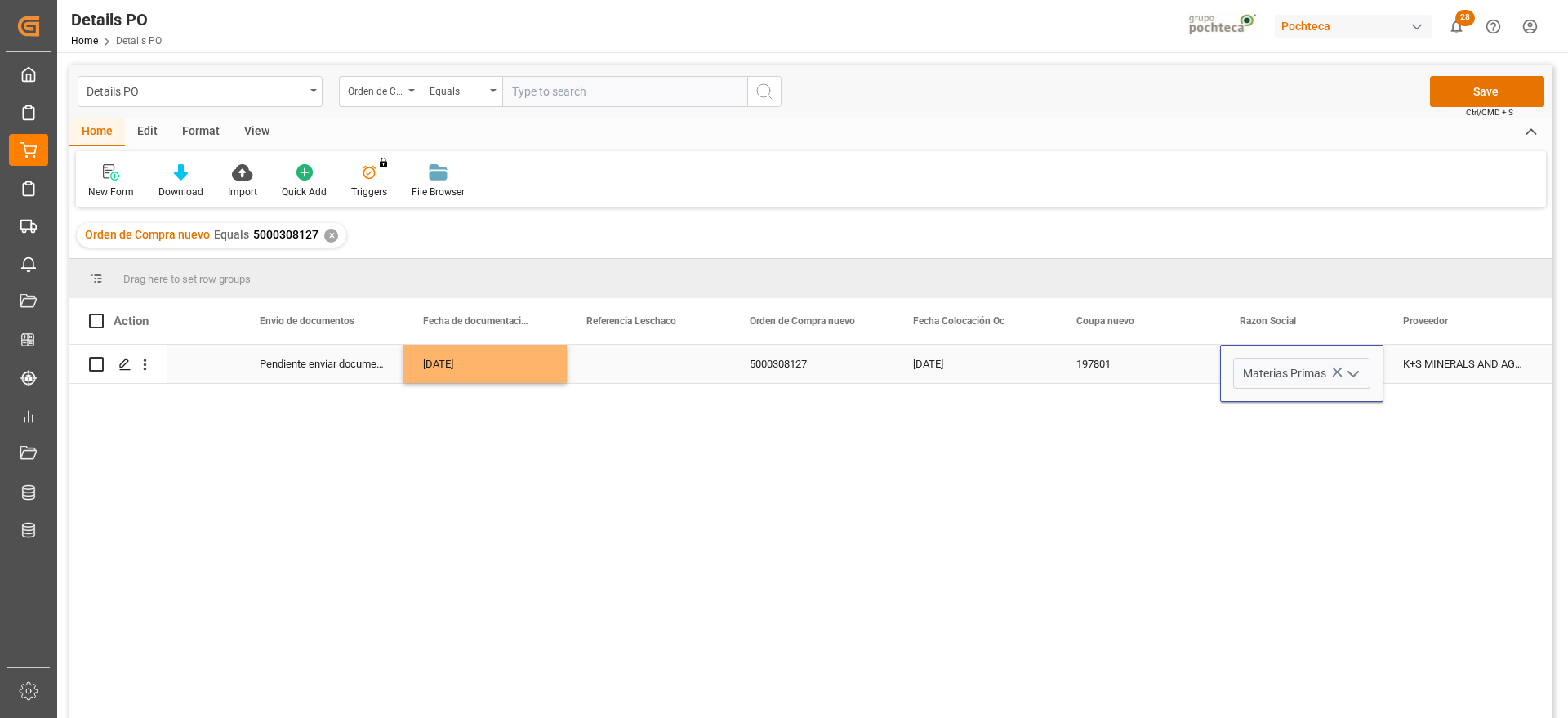
click at [603, 359] on div "Press SPACE to select this row." at bounding box center [648, 363] width 164 height 38
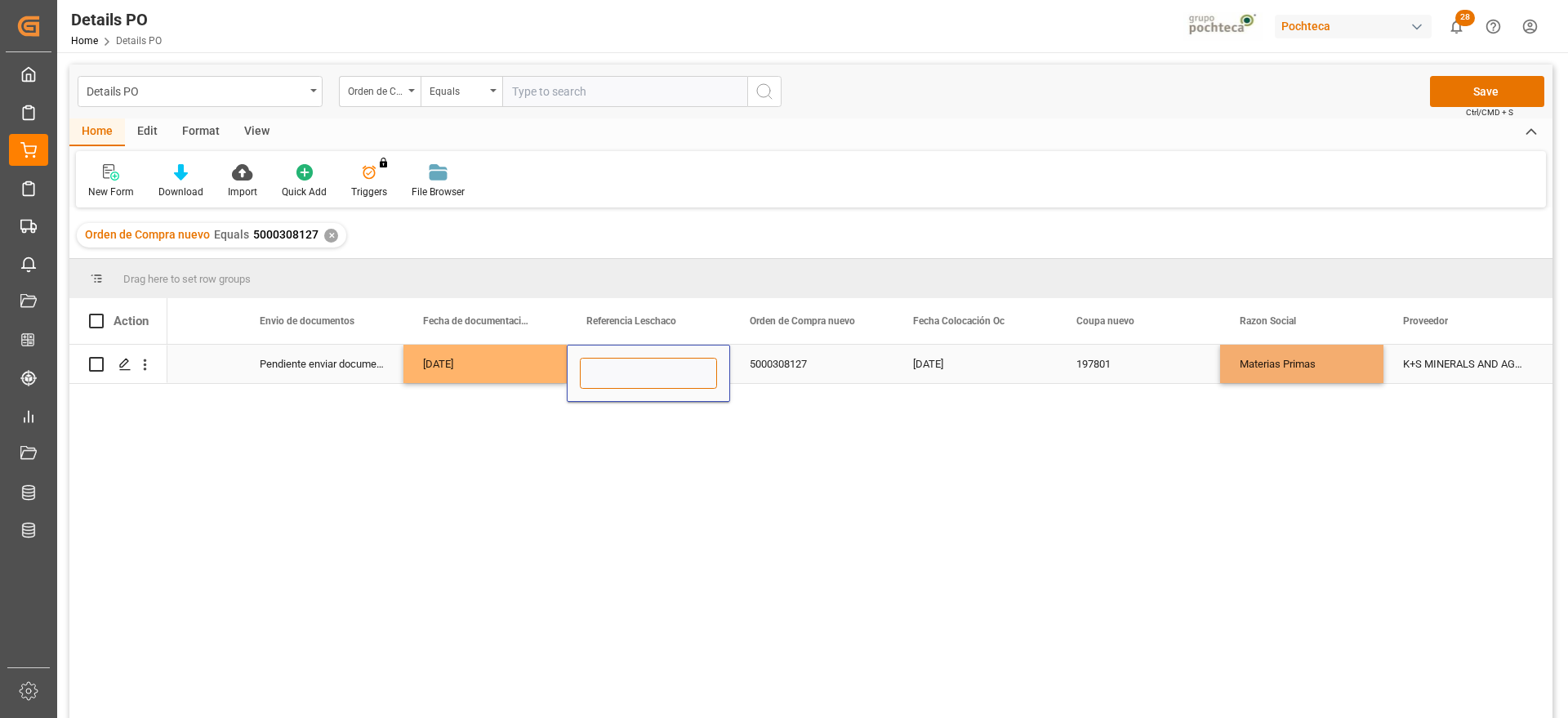
drag, startPoint x: 603, startPoint y: 359, endPoint x: 634, endPoint y: 362, distance: 31.1
click at [634, 362] on input "Press SPACE to select this row." at bounding box center [648, 373] width 137 height 31
paste input "251006900494"
type input "251006900494"
click at [1271, 350] on div "Materias Primas" at bounding box center [1302, 364] width 125 height 38
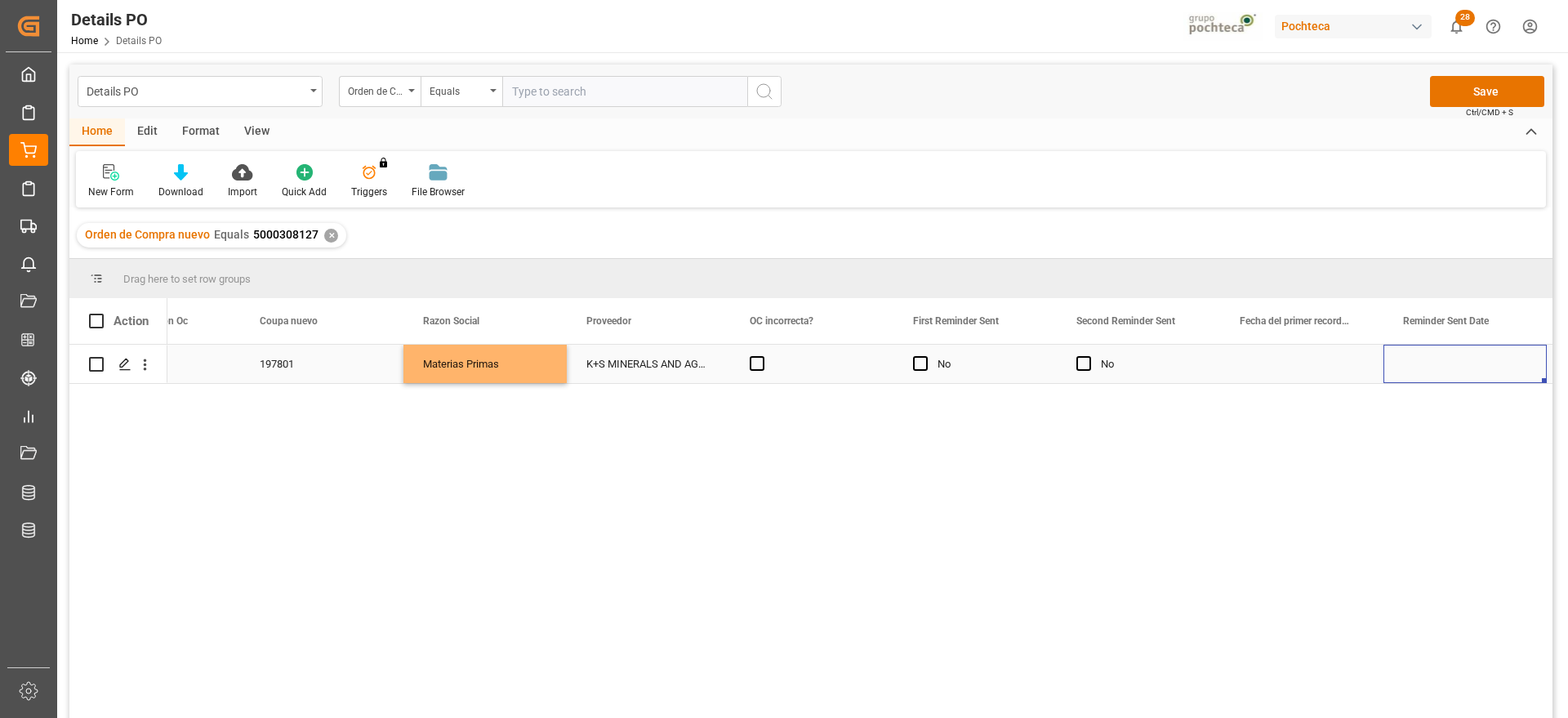
scroll to position [0, 0]
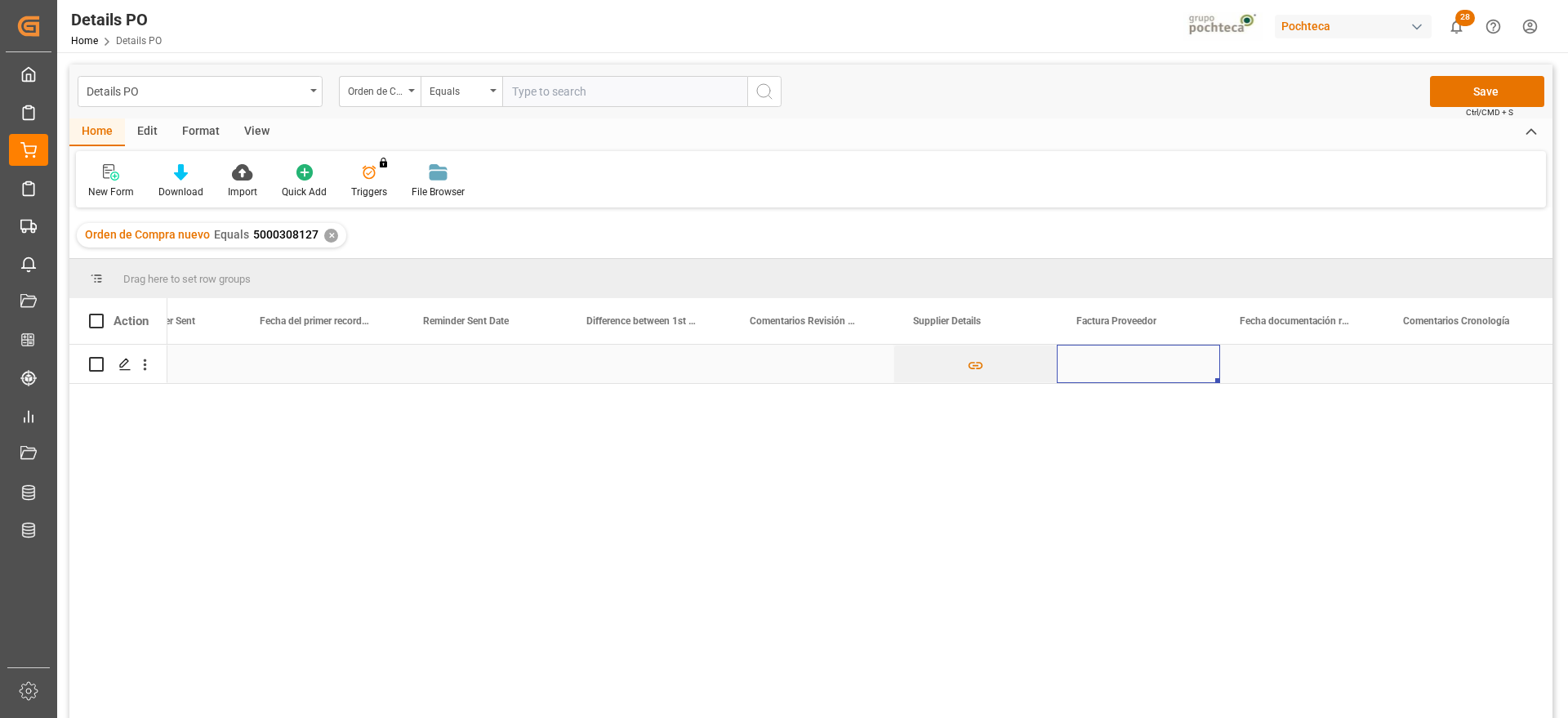
click at [1155, 357] on div "Press SPACE to select this row." at bounding box center [1139, 363] width 164 height 38
click at [1312, 350] on div "Press SPACE to select this row." at bounding box center [1302, 363] width 164 height 38
click at [1260, 374] on div "Press SPACE to select this row." at bounding box center [1302, 363] width 164 height 38
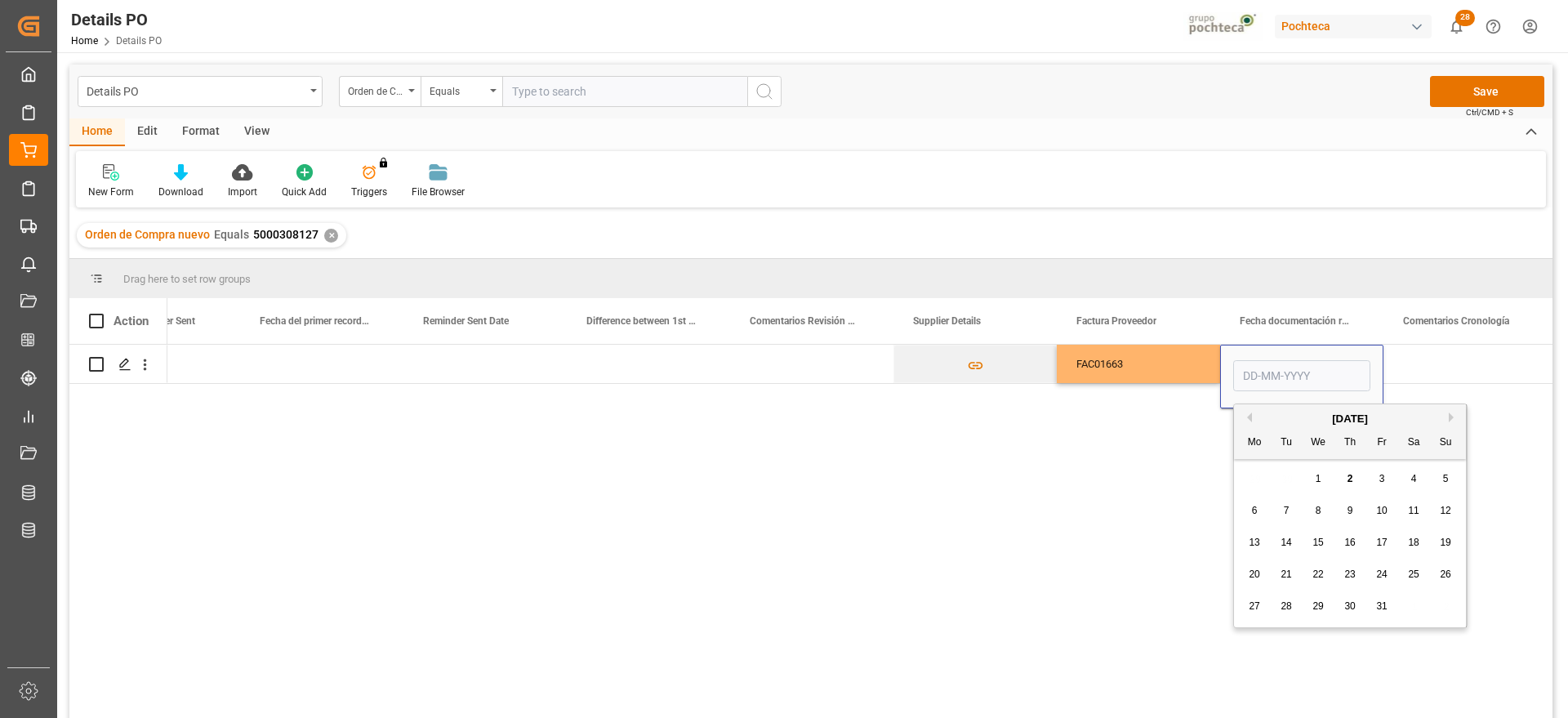
click at [1247, 417] on button "Previous Month" at bounding box center [1247, 417] width 10 height 10
click at [1260, 604] on div "29" at bounding box center [1254, 607] width 20 height 20
type input "[DATE]"
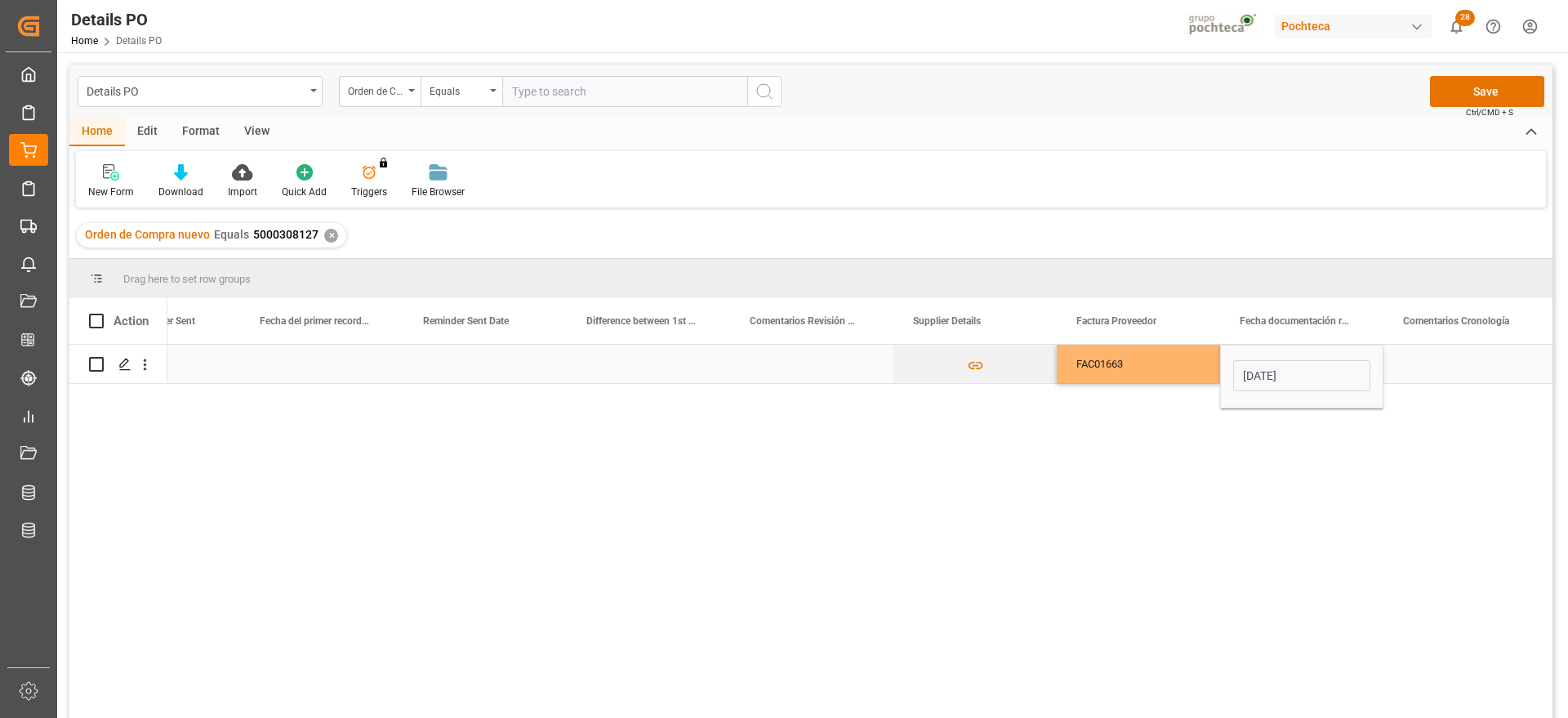
click at [1408, 364] on div "Press SPACE to select this row." at bounding box center [1465, 363] width 164 height 38
click at [1312, 359] on div "[DATE]" at bounding box center [1302, 363] width 164 height 38
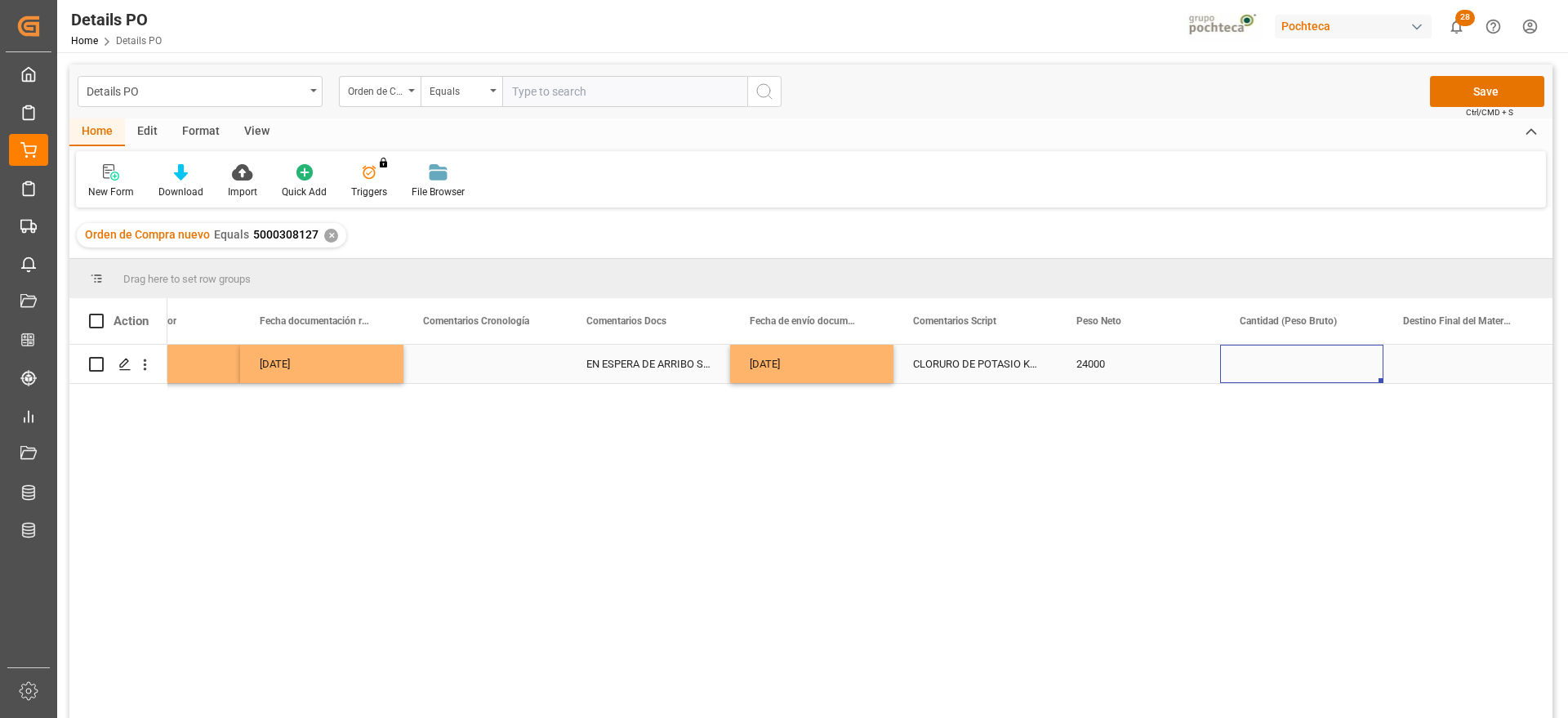
click at [1312, 359] on div "Press SPACE to select this row." at bounding box center [1302, 363] width 164 height 38
click at [1312, 359] on input "Press SPACE to select this row." at bounding box center [1302, 373] width 137 height 31
type input "25000"
click at [1425, 378] on div "Press SPACE to select this row." at bounding box center [1465, 363] width 164 height 38
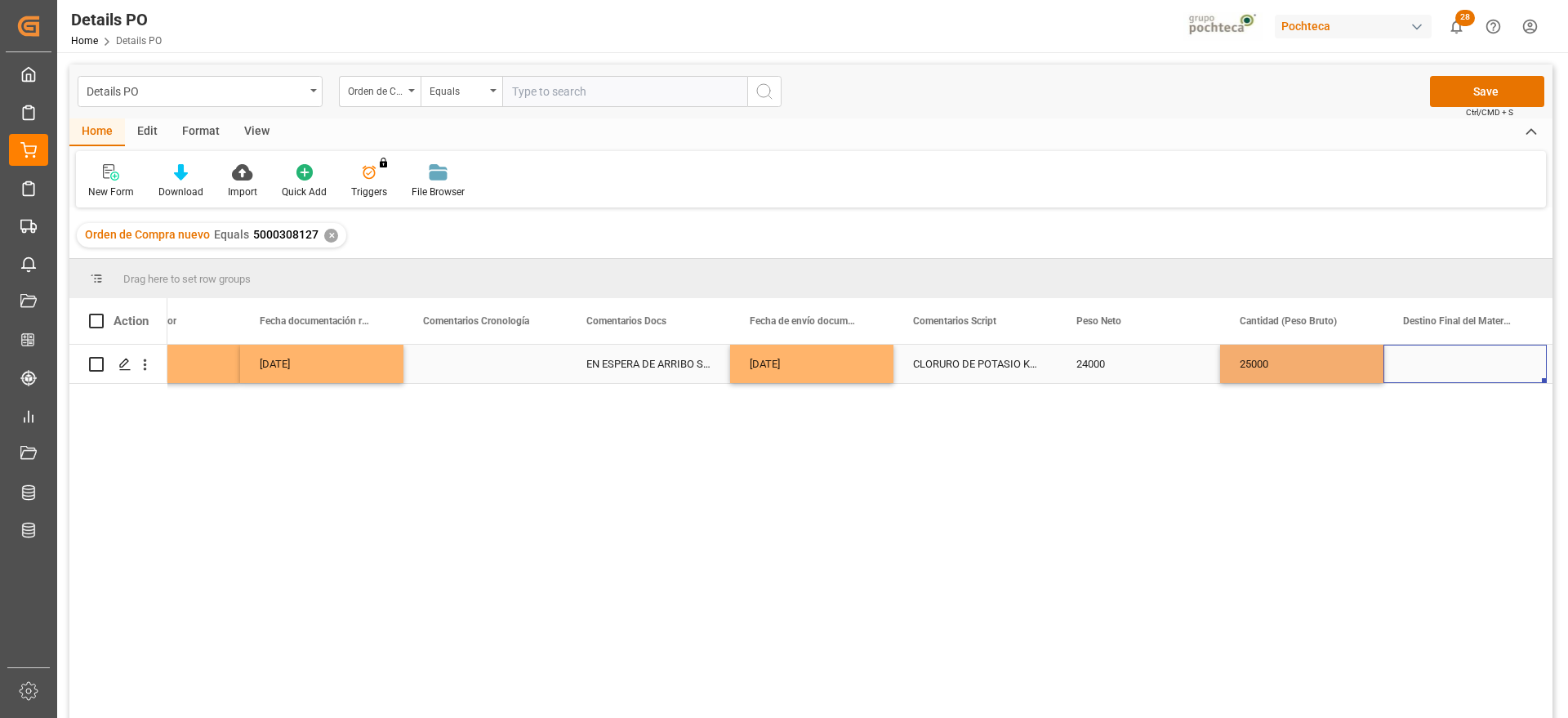
click at [1425, 378] on div "Press SPACE to select this row." at bounding box center [1465, 363] width 164 height 38
click at [1425, 378] on input "Press SPACE to select this row." at bounding box center [1465, 373] width 137 height 31
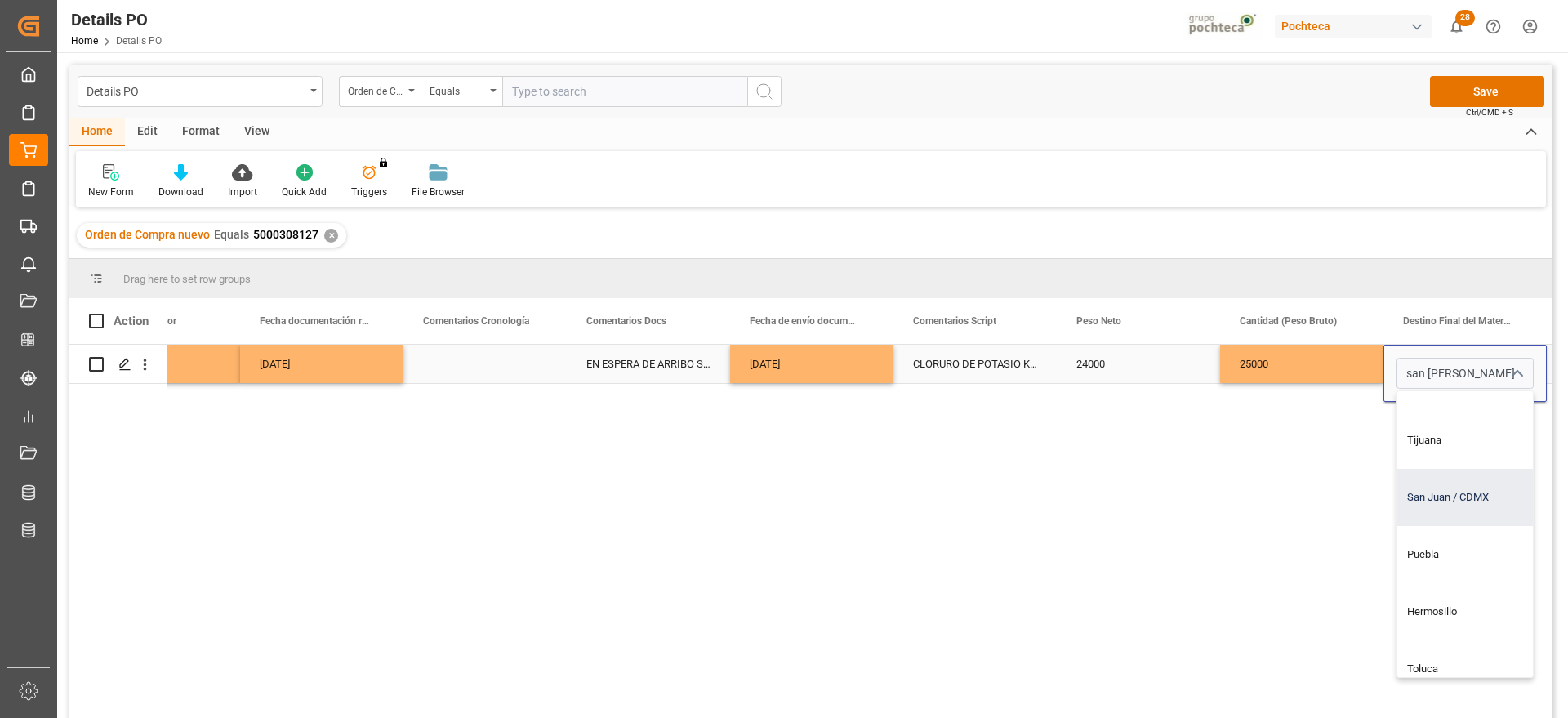
click at [1459, 491] on div "San Juan / CDMX" at bounding box center [1497, 497] width 198 height 57
type input "San Juan / CDMX"
click at [1318, 381] on div "25000" at bounding box center [1302, 363] width 164 height 38
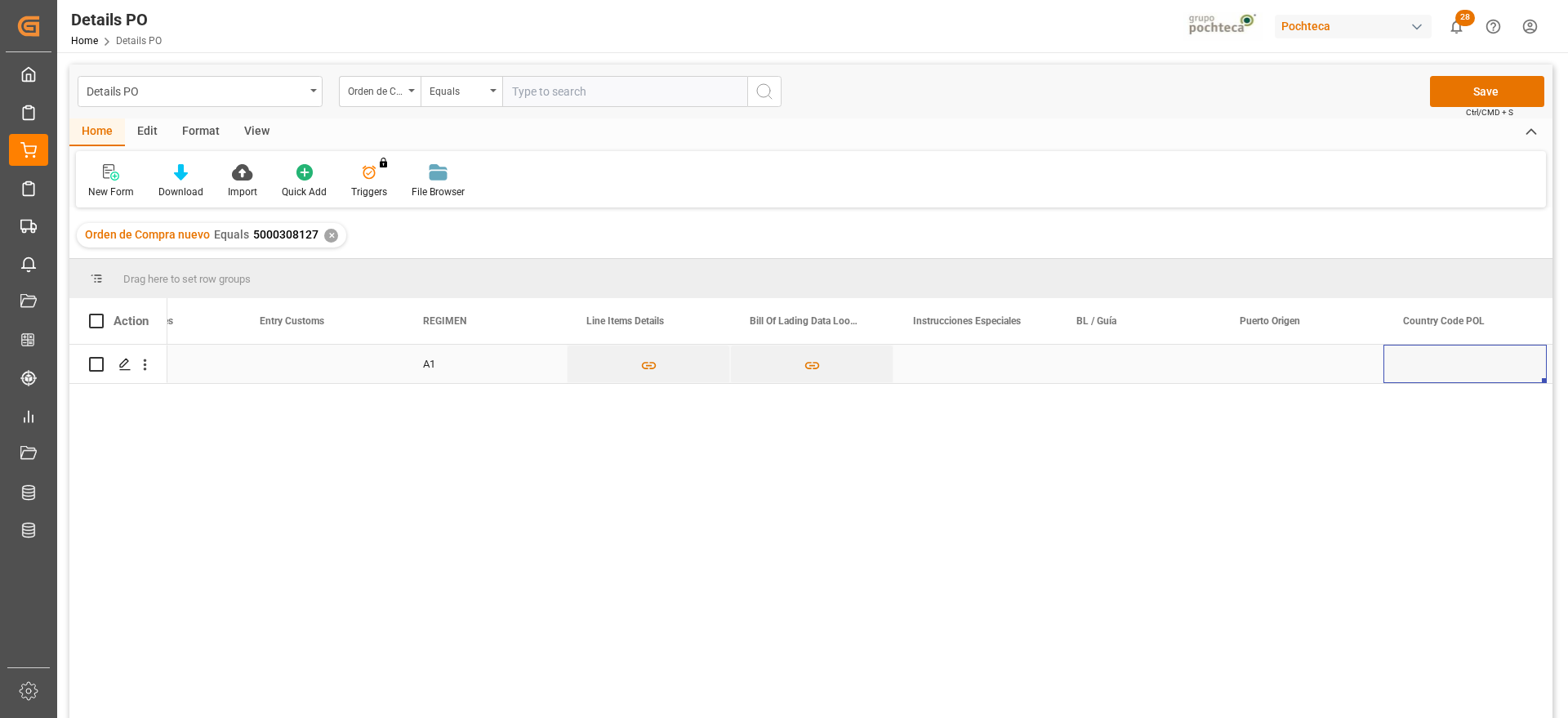
click at [1088, 360] on div "Press SPACE to select this row." at bounding box center [1139, 363] width 164 height 38
click at [1289, 362] on div "Press SPACE to select this row." at bounding box center [1302, 363] width 164 height 38
click at [1296, 362] on div "Press SPACE to select this row." at bounding box center [1302, 363] width 164 height 38
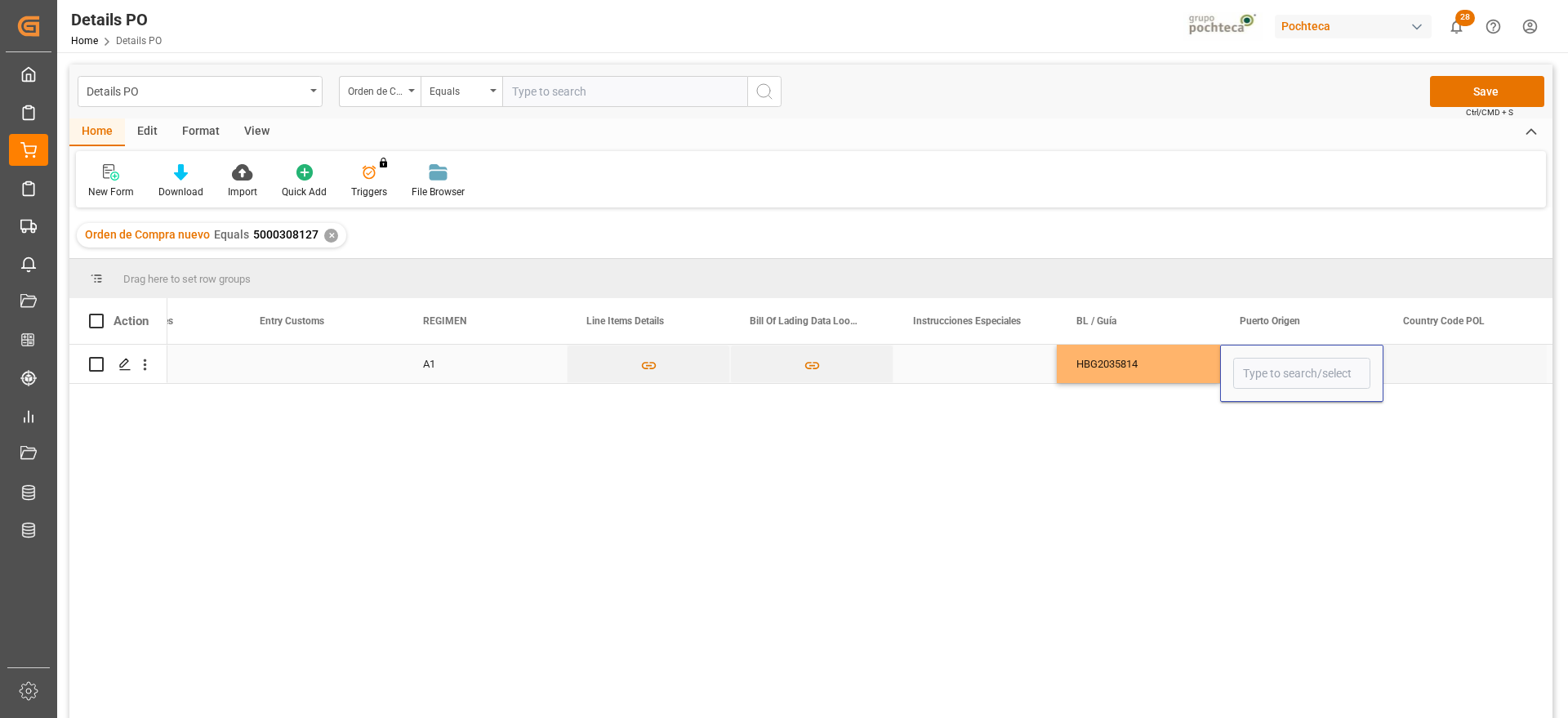
click at [1296, 362] on input "Press SPACE to select this row." at bounding box center [1302, 373] width 137 height 31
click at [1294, 366] on input "Press SPACE to select this row." at bounding box center [1302, 373] width 137 height 31
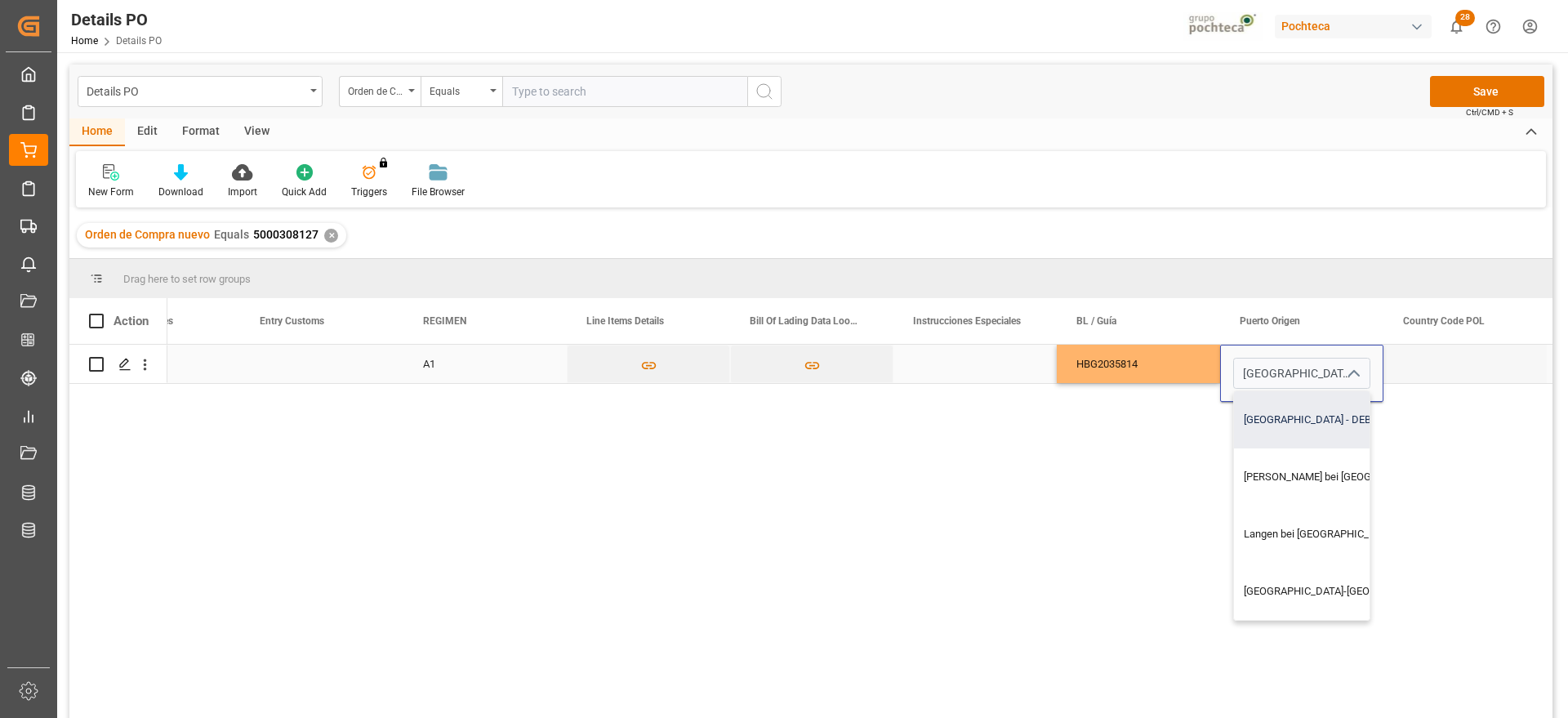
click at [1315, 416] on div "[GEOGRAPHIC_DATA] - DEBRV" at bounding box center [1365, 419] width 263 height 57
type input "[GEOGRAPHIC_DATA] - DEBRV"
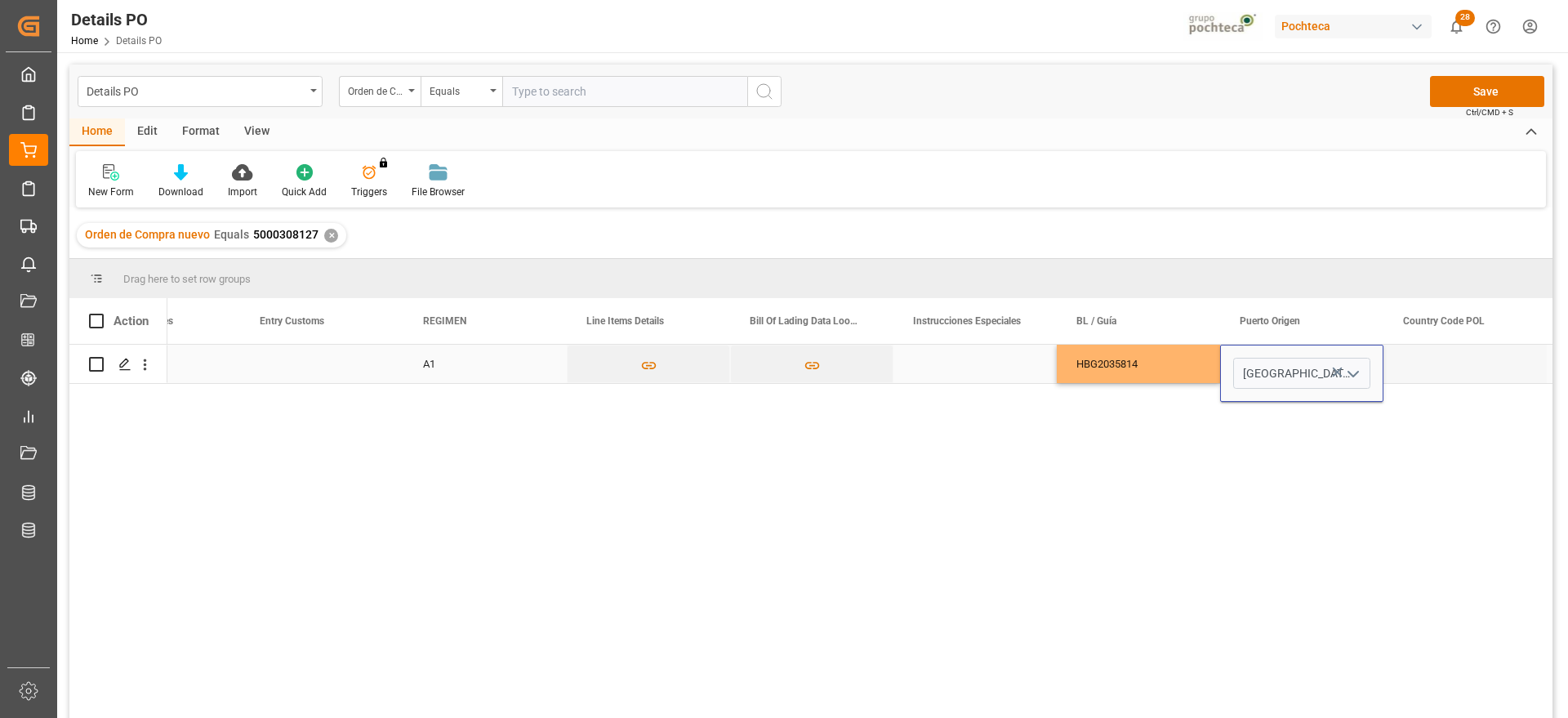
click at [1424, 368] on div "Press SPACE to select this row." at bounding box center [1465, 363] width 164 height 38
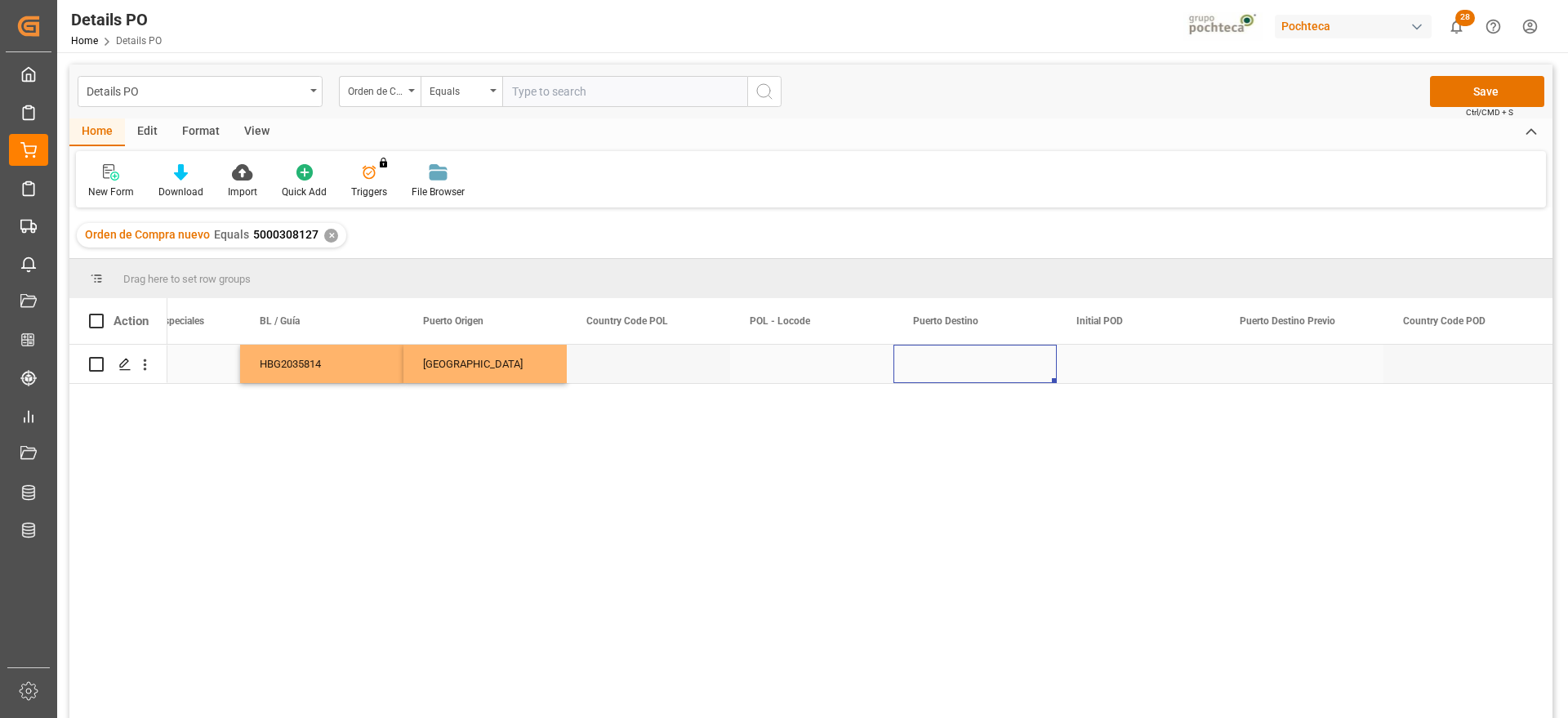
click at [953, 363] on div "Press SPACE to select this row." at bounding box center [976, 363] width 164 height 38
click at [953, 369] on input "Press SPACE to select this row." at bounding box center [975, 373] width 137 height 31
paste input "[GEOGRAPHIC_DATA]"
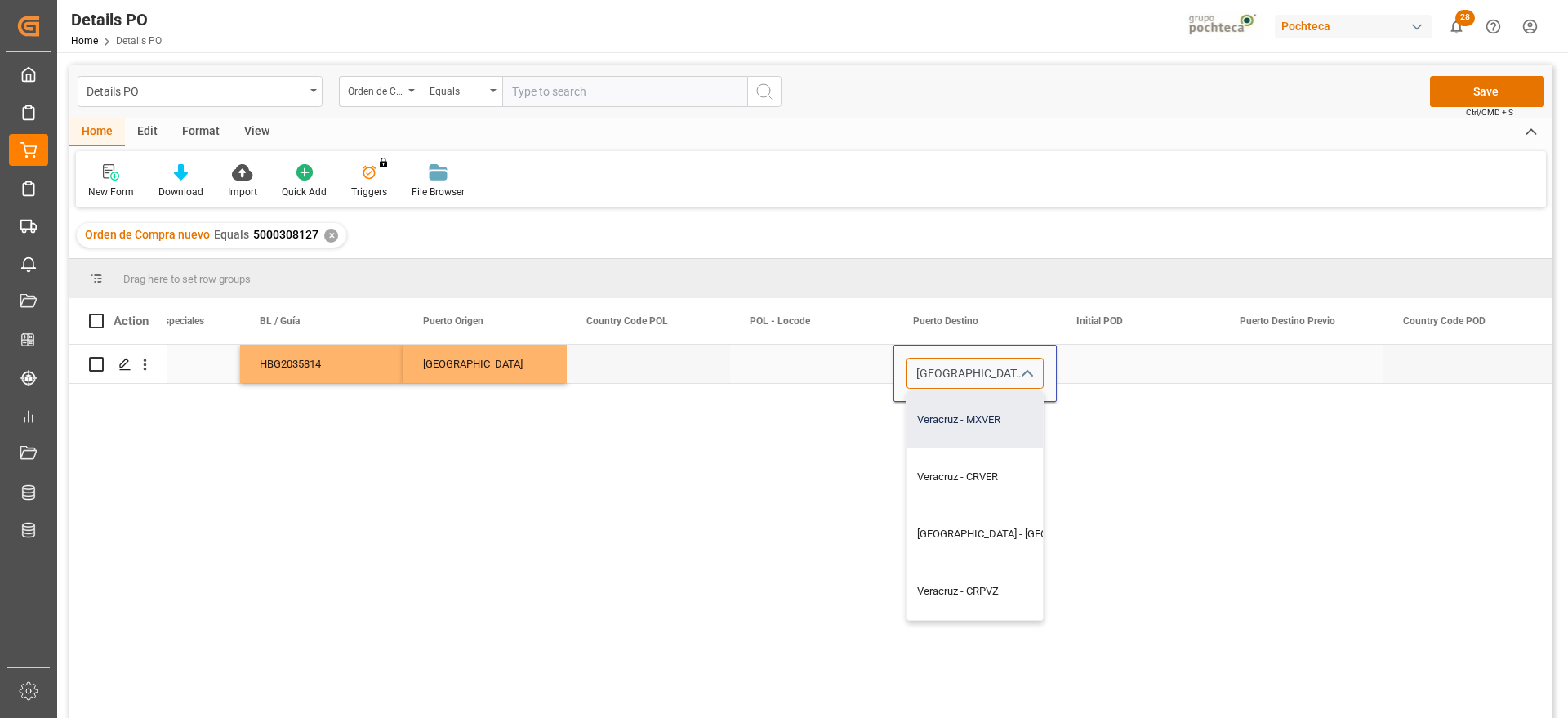
click at [1000, 417] on div "Veracruz - MXVER" at bounding box center [1020, 419] width 227 height 57
type input "Veracruz - MXVER"
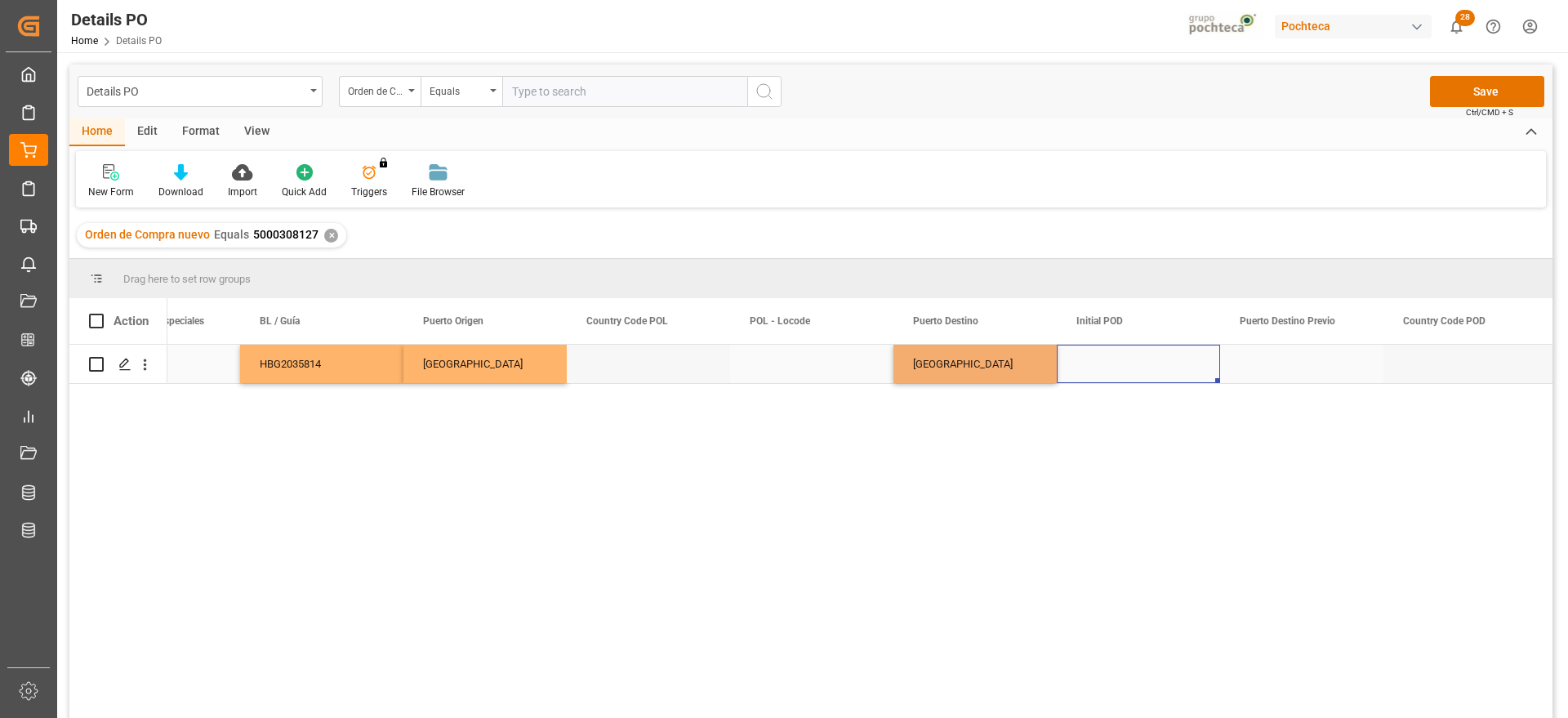
click at [1144, 365] on div "Press SPACE to select this row." at bounding box center [1139, 363] width 164 height 38
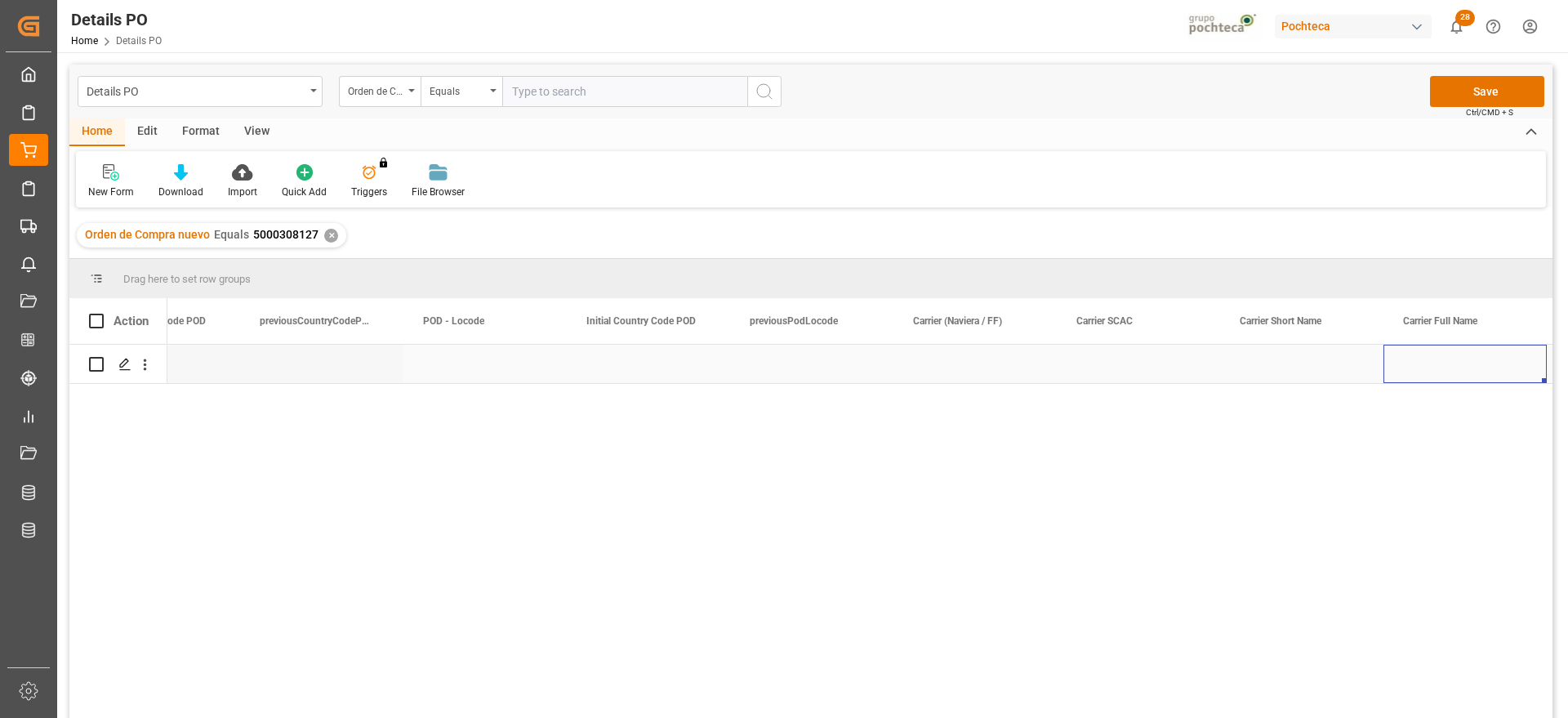
click at [964, 357] on div "Press SPACE to select this row." at bounding box center [976, 363] width 164 height 38
click at [964, 358] on input "Press SPACE to select this row." at bounding box center [975, 373] width 137 height 31
type input "c"
type input "CMA CGM"
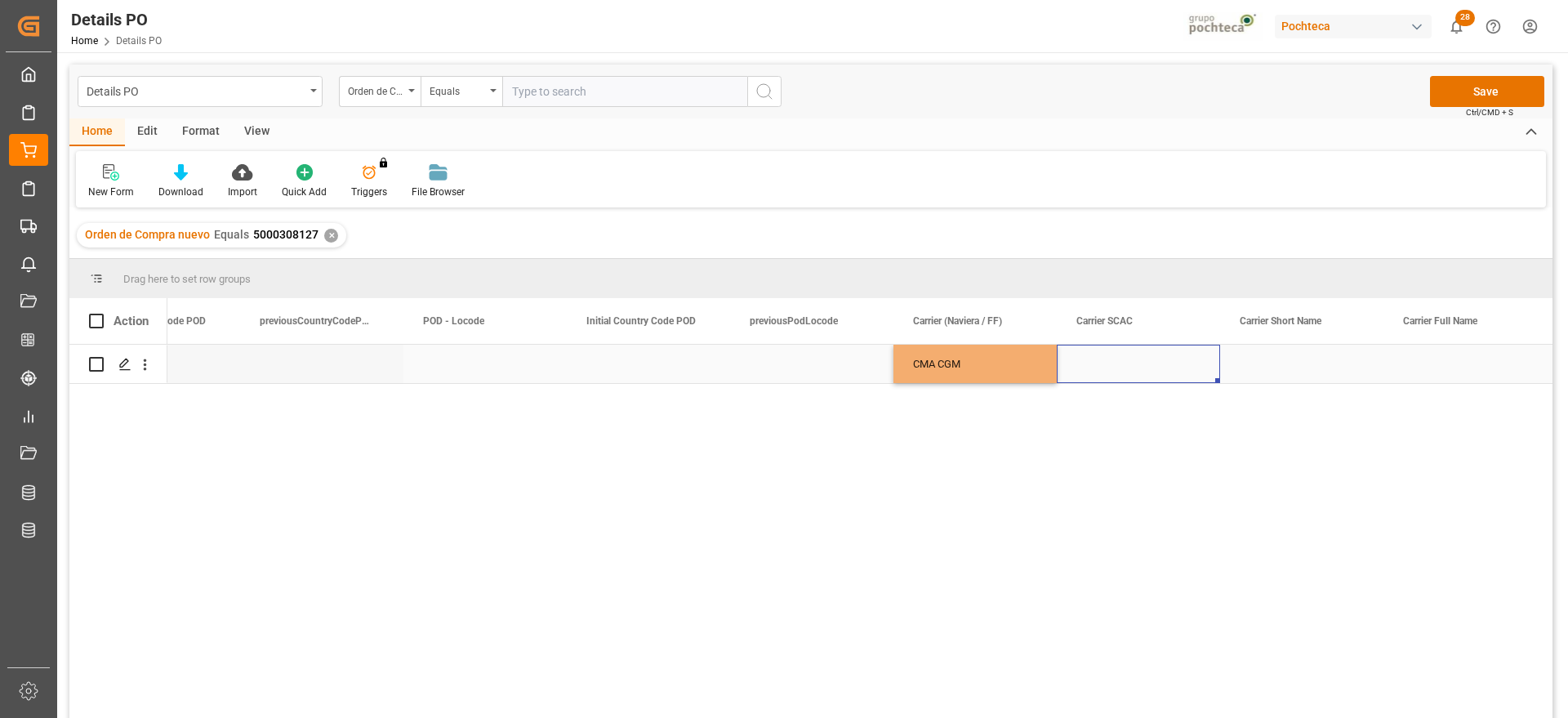
click at [1128, 370] on div "Press SPACE to select this row." at bounding box center [1139, 363] width 164 height 38
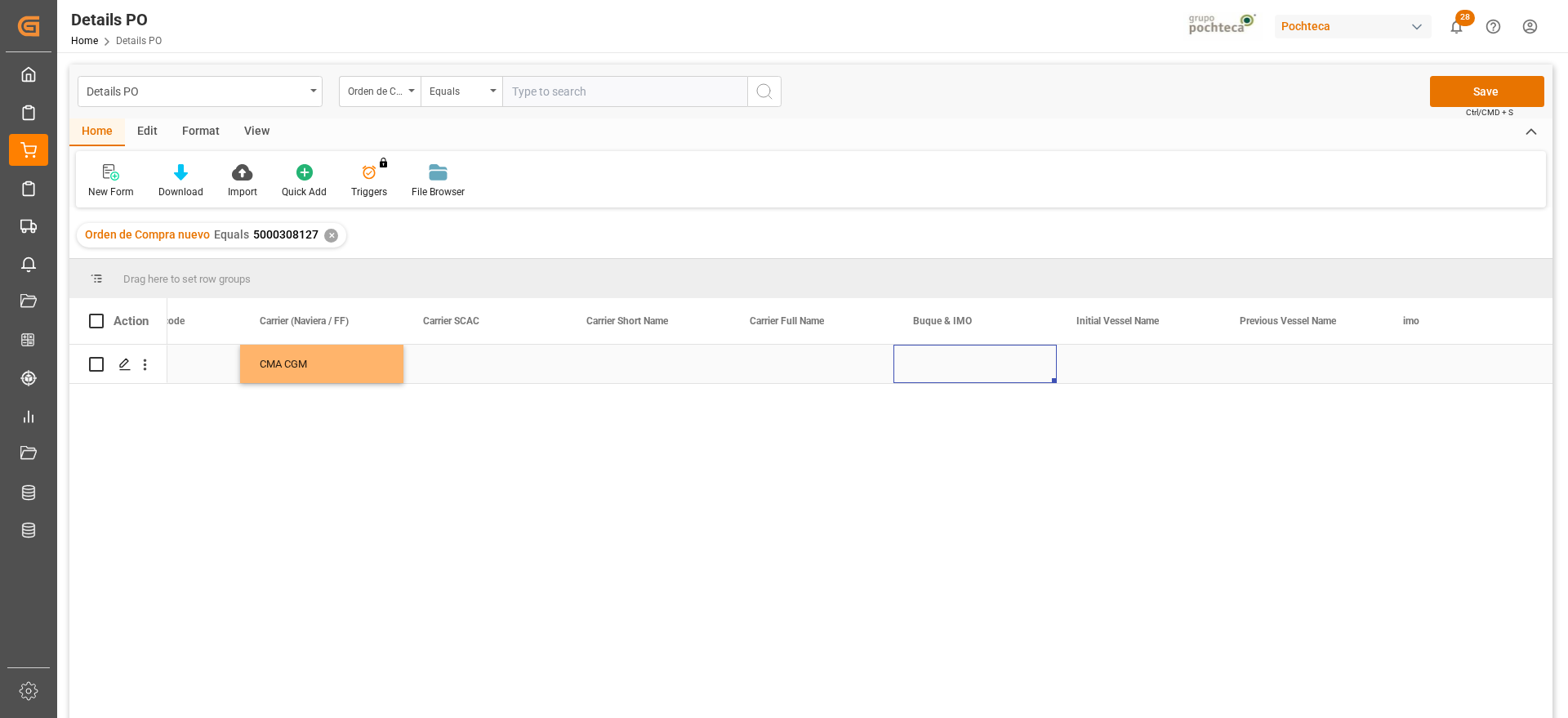
click at [976, 366] on div "Press SPACE to select this row." at bounding box center [976, 363] width 164 height 38
click at [950, 366] on input "Press SPACE to select this row." at bounding box center [975, 373] width 137 height 31
paste input "OOCL [GEOGRAPHIC_DATA]"
type input "OOCL [GEOGRAPHIC_DATA]"
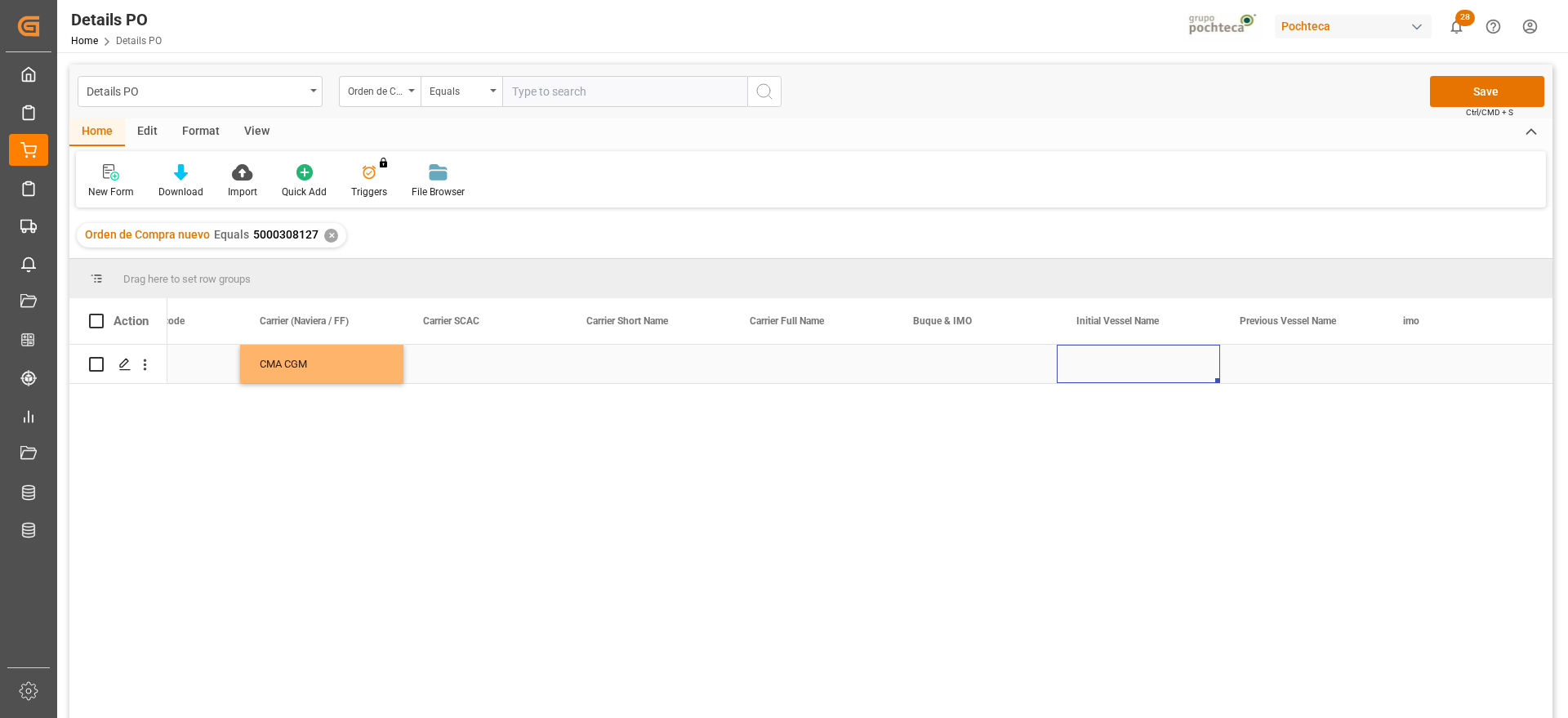
click at [1113, 362] on div "Press SPACE to select this row." at bounding box center [1139, 363] width 164 height 38
click at [971, 363] on div "Press SPACE to select this row." at bounding box center [976, 363] width 164 height 38
click at [940, 373] on input "Press SPACE to select this row." at bounding box center [975, 373] width 137 height 31
paste input "OOCL [GEOGRAPHIC_DATA]"
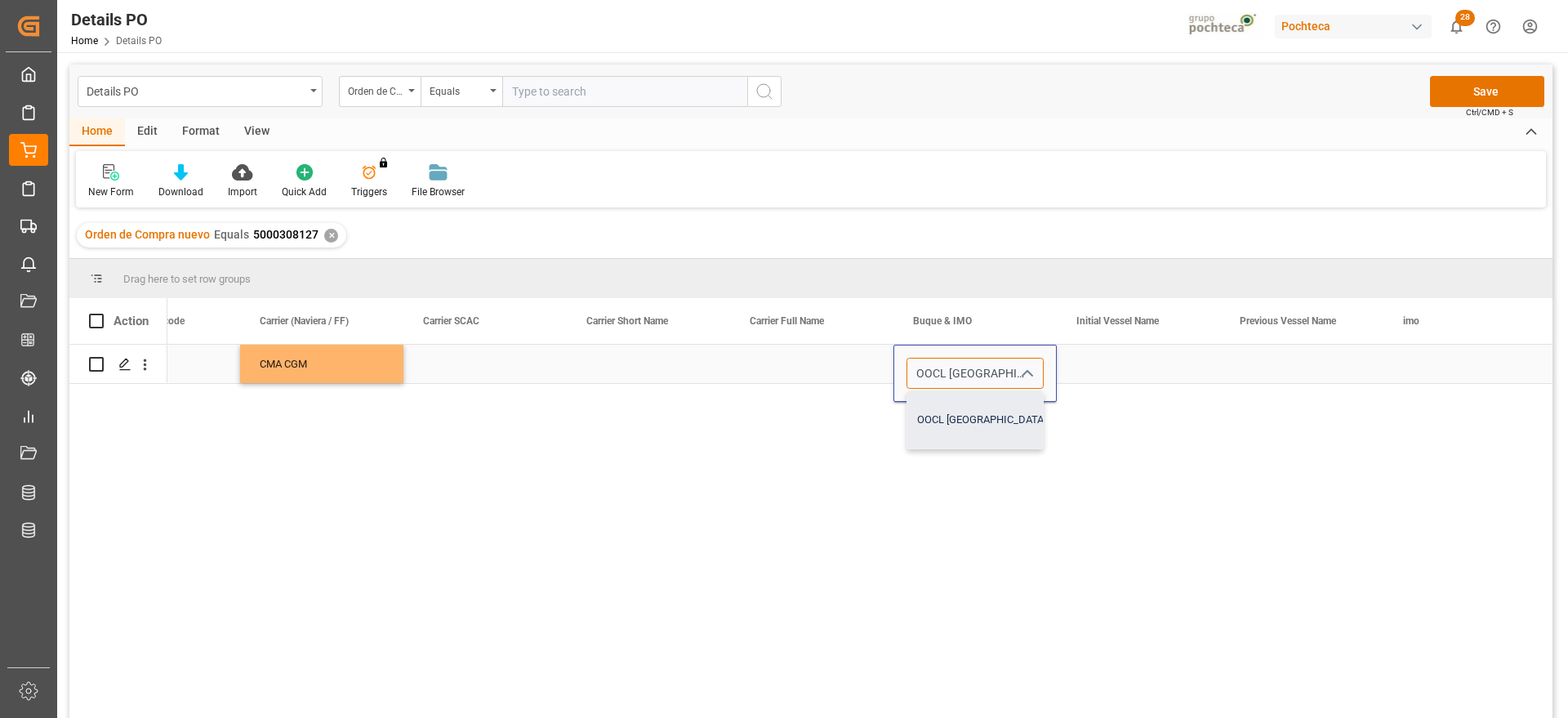
click at [995, 419] on div "OOCL [GEOGRAPHIC_DATA] - 9979266" at bounding box center [1005, 419] width 197 height 57
type input "OOCL [GEOGRAPHIC_DATA] - 9979266"
click at [1116, 362] on div "Press SPACE to select this row." at bounding box center [1139, 363] width 164 height 38
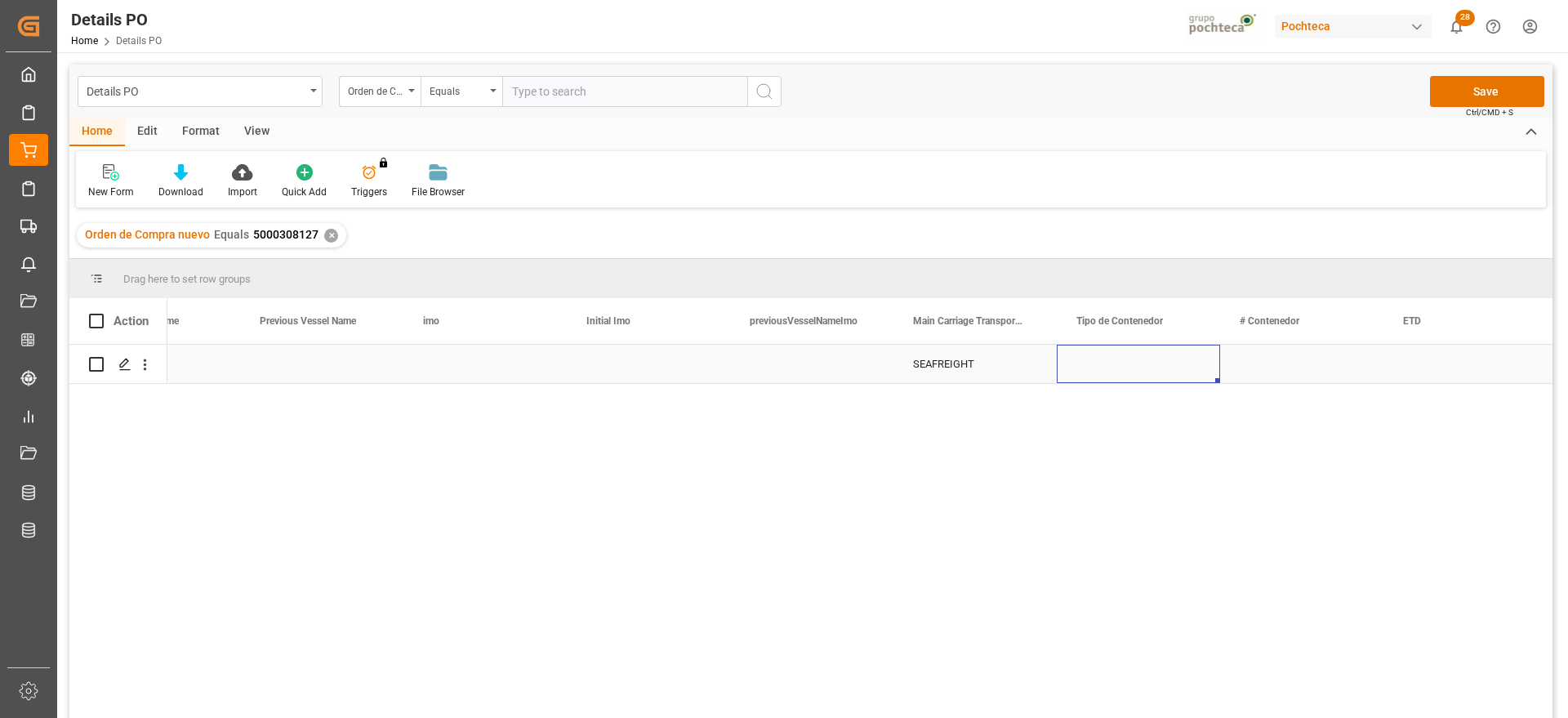
click at [1121, 360] on div "Press SPACE to select this row." at bounding box center [1139, 363] width 164 height 38
click at [1191, 371] on icon "open menu" at bounding box center [1190, 374] width 20 height 20
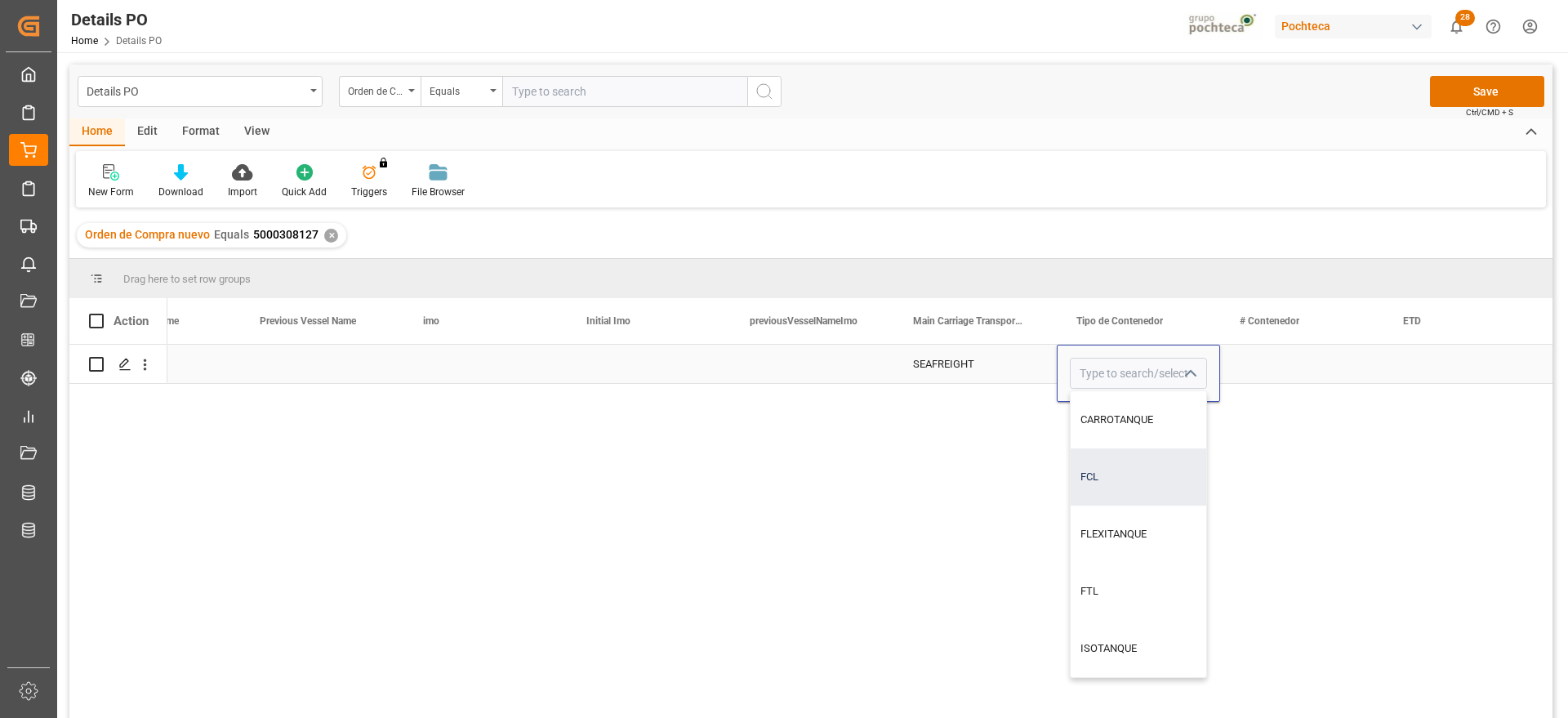
click at [1148, 471] on div "FCL" at bounding box center [1138, 477] width 136 height 57
type input "FCL"
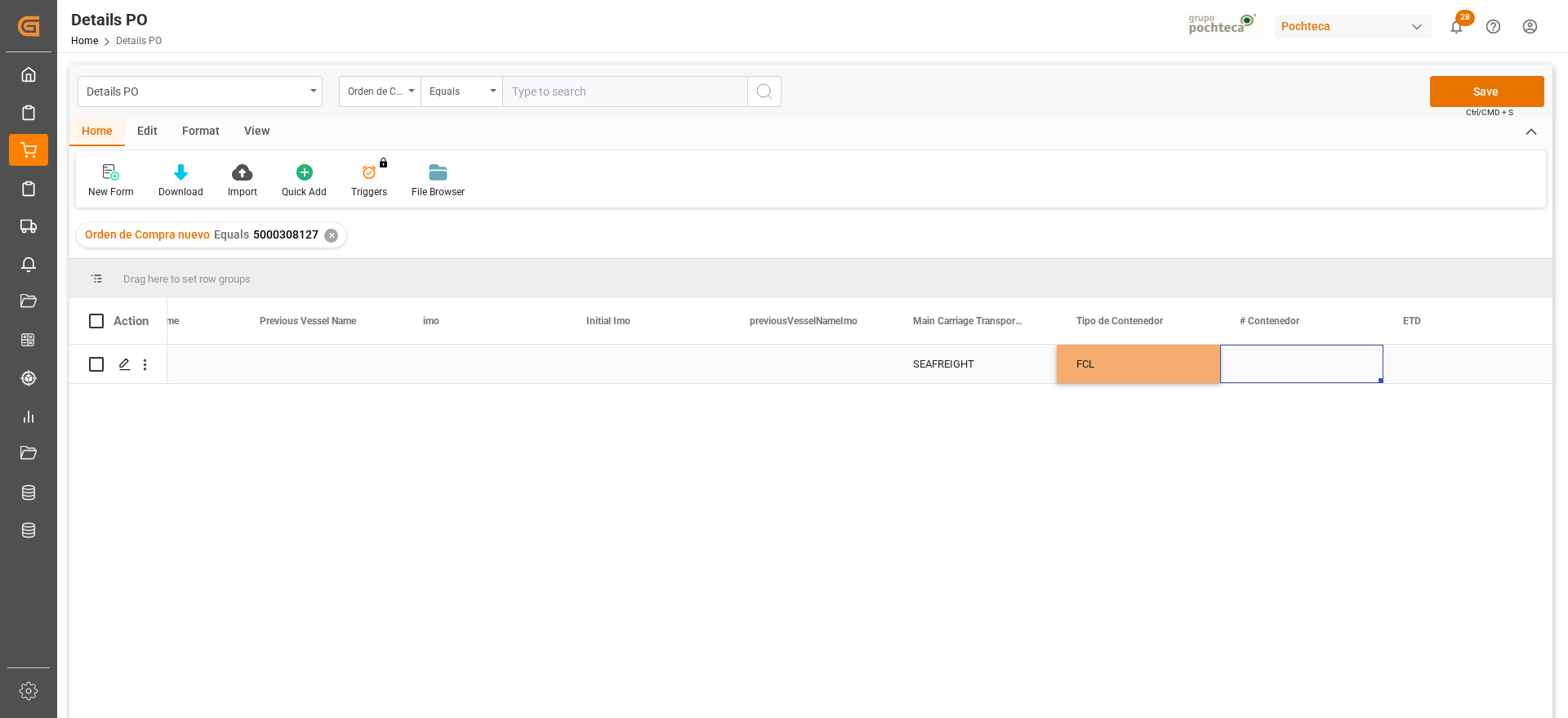
click at [1333, 362] on div "Press SPACE to select this row." at bounding box center [1302, 363] width 164 height 38
click at [1442, 368] on div "Press SPACE to select this row." at bounding box center [1465, 363] width 164 height 38
click at [1394, 359] on div "Press SPACE to select this row." at bounding box center [1465, 363] width 164 height 38
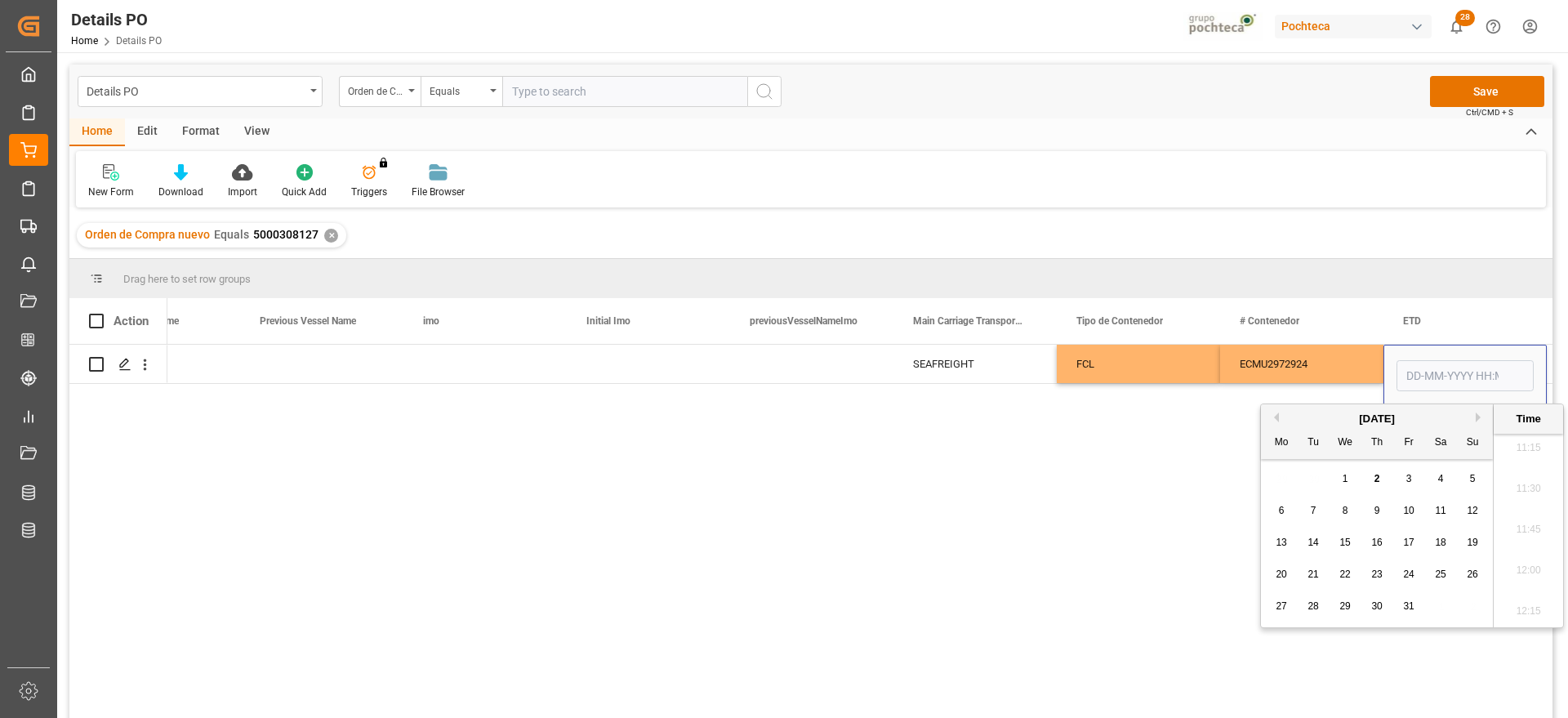
click at [1271, 415] on button "Previous Month" at bounding box center [1274, 417] width 10 height 10
click at [1373, 573] on span "25" at bounding box center [1376, 574] width 10 height 11
type input "[DATE] 00:00"
click at [1343, 366] on div "ECMU2972924" at bounding box center [1302, 363] width 164 height 38
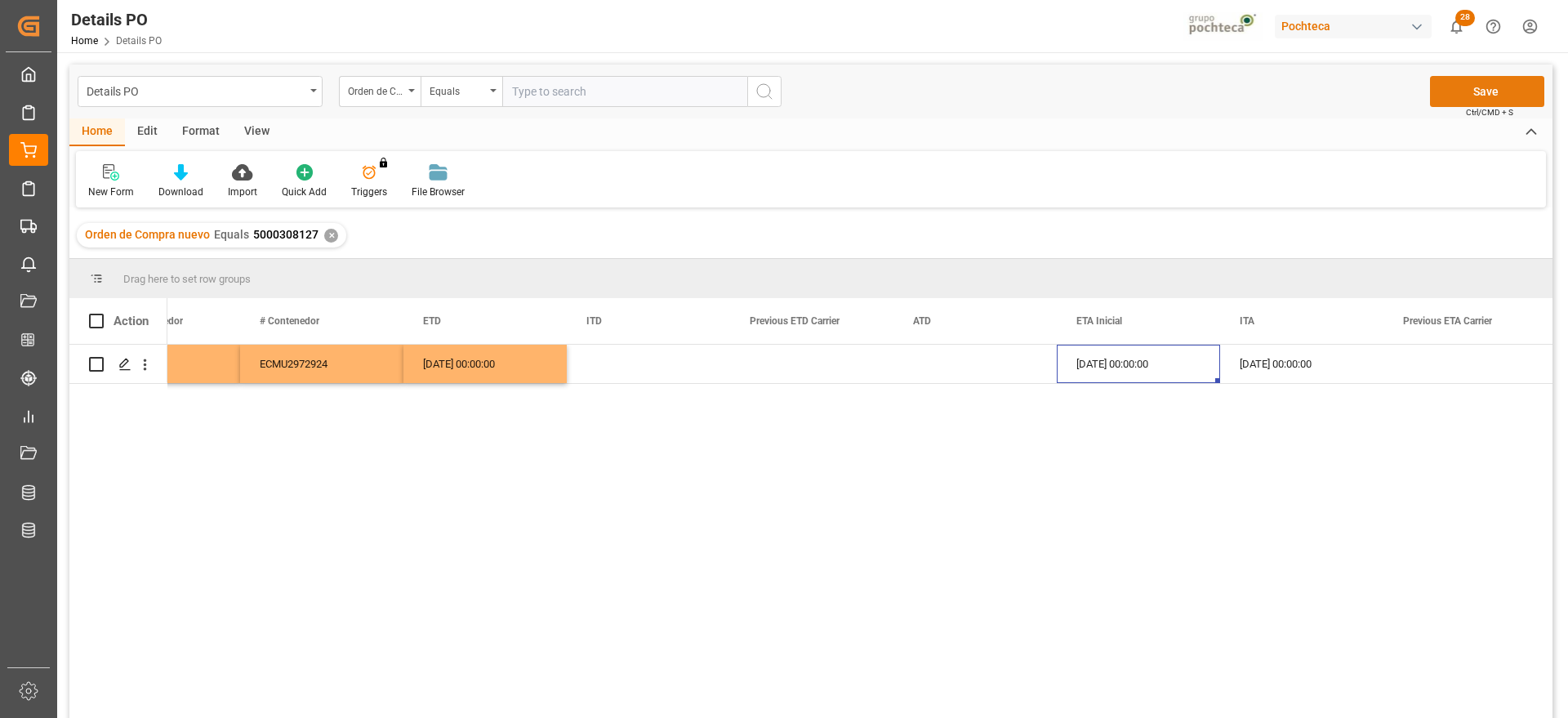
click at [1483, 96] on button "Save" at bounding box center [1487, 91] width 114 height 31
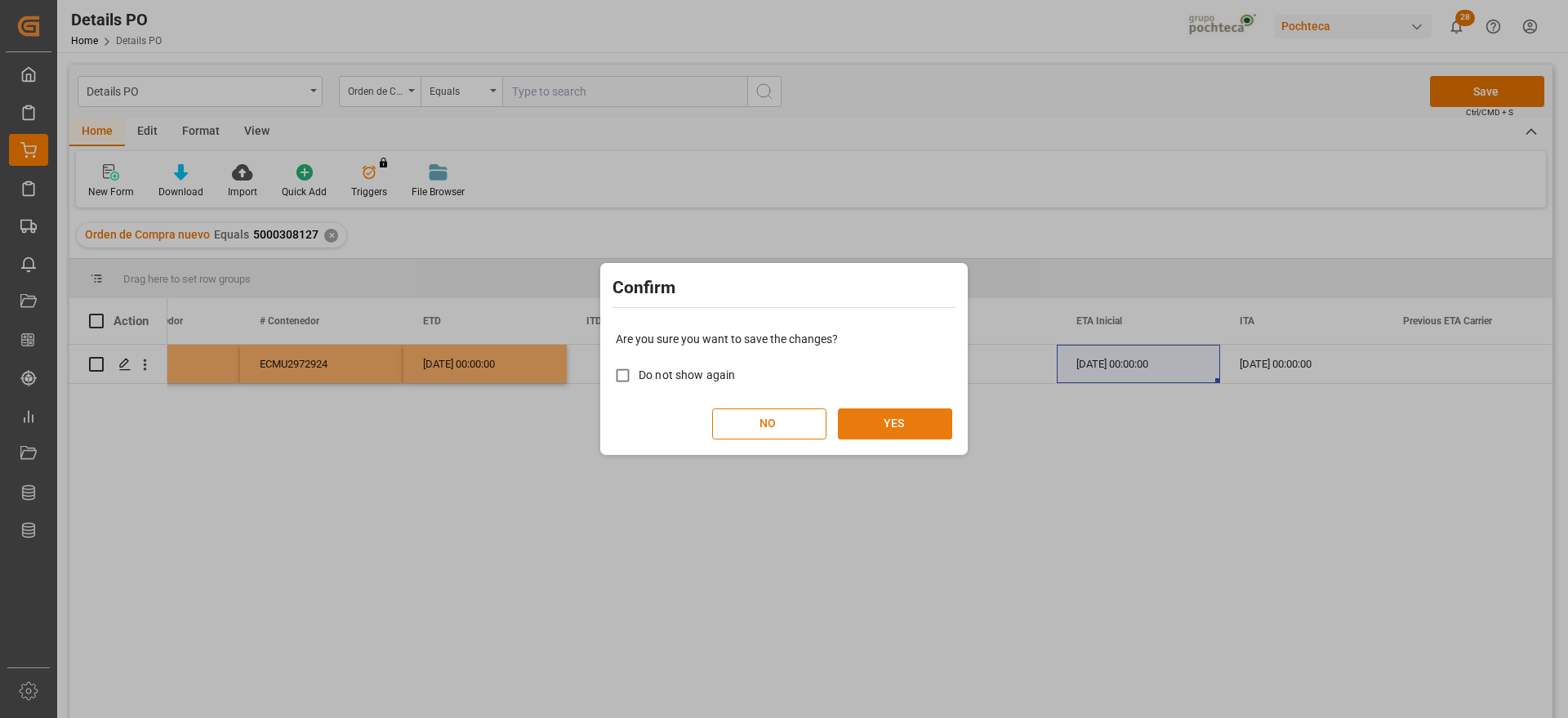
click at [903, 427] on button "YES" at bounding box center [895, 423] width 114 height 31
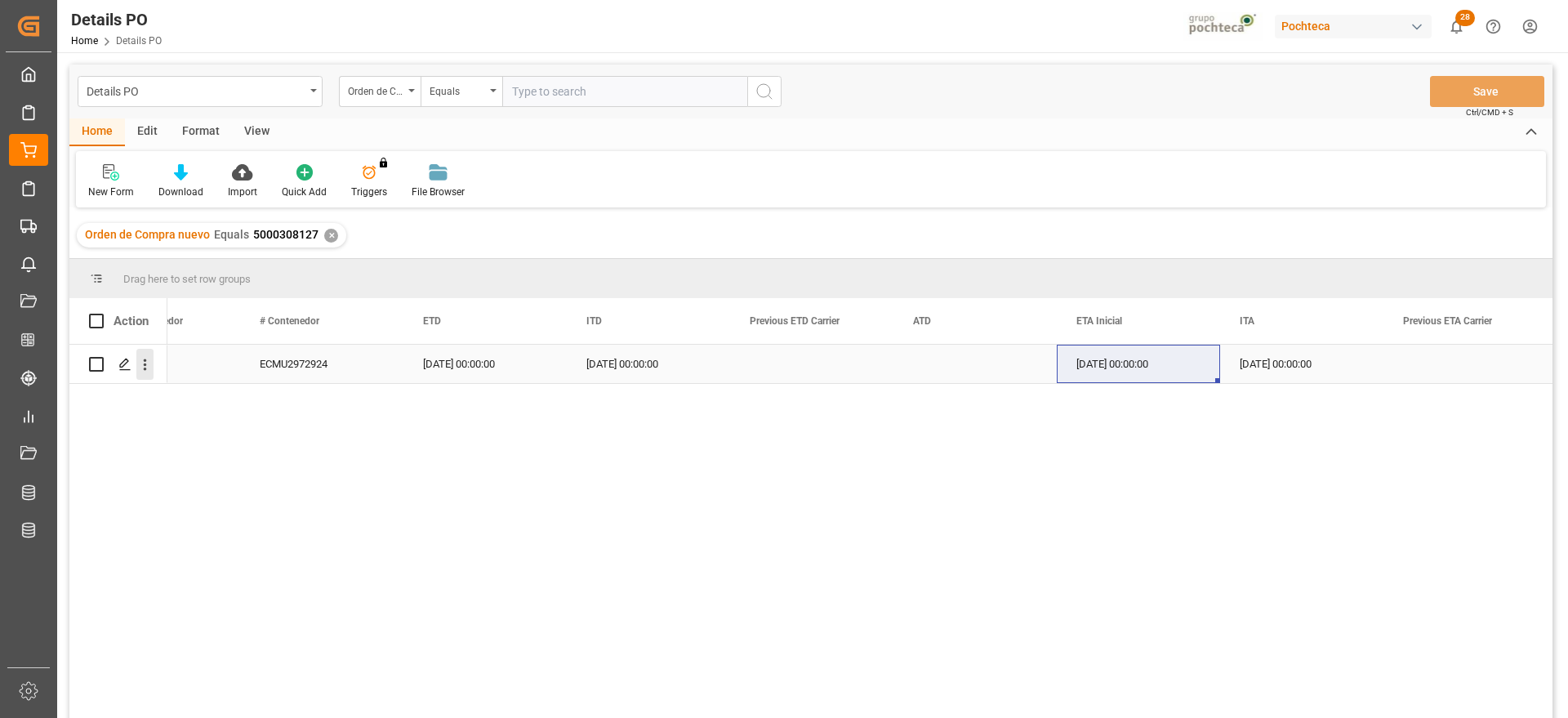
click at [145, 362] on icon "open menu" at bounding box center [145, 365] width 17 height 17
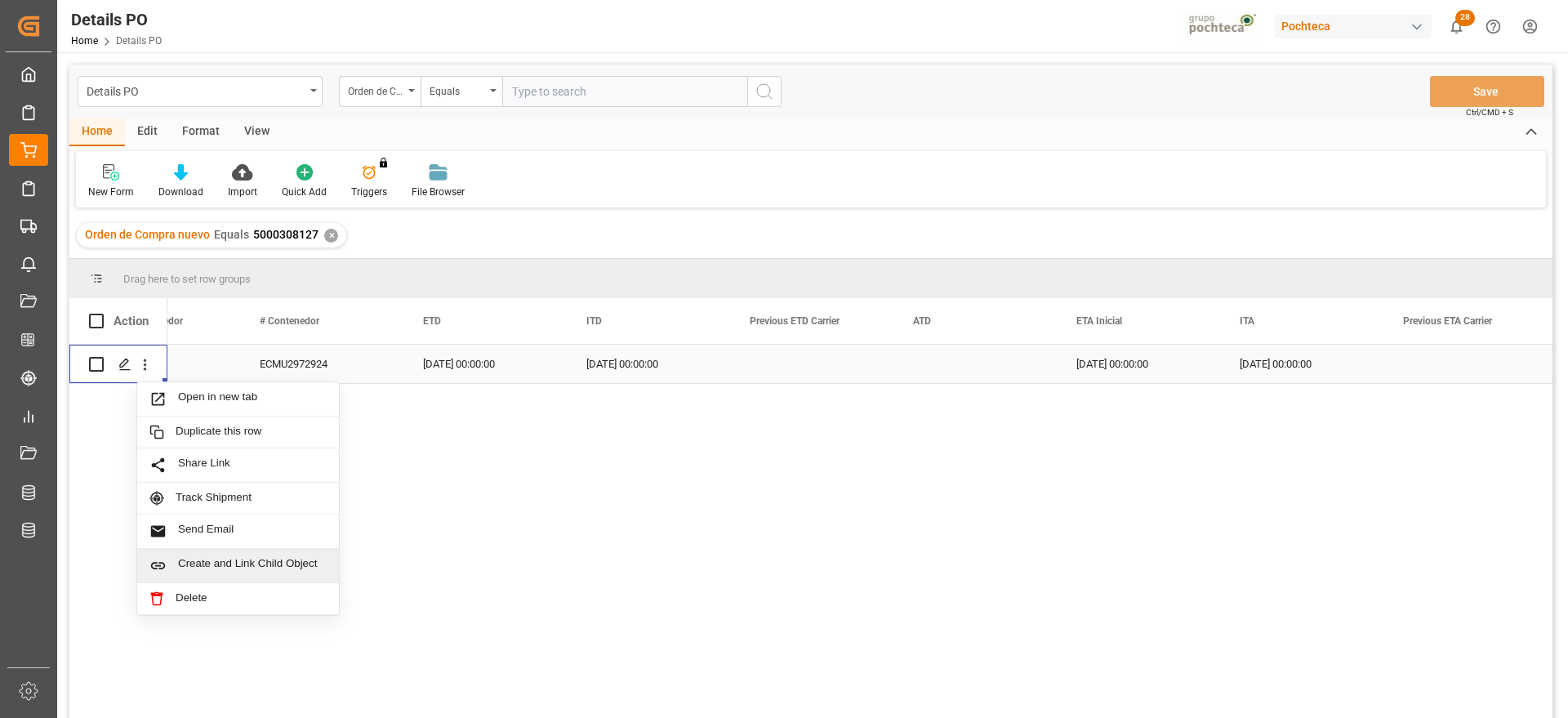
click at [238, 554] on div "Create and Link Child Object" at bounding box center [238, 566] width 202 height 34
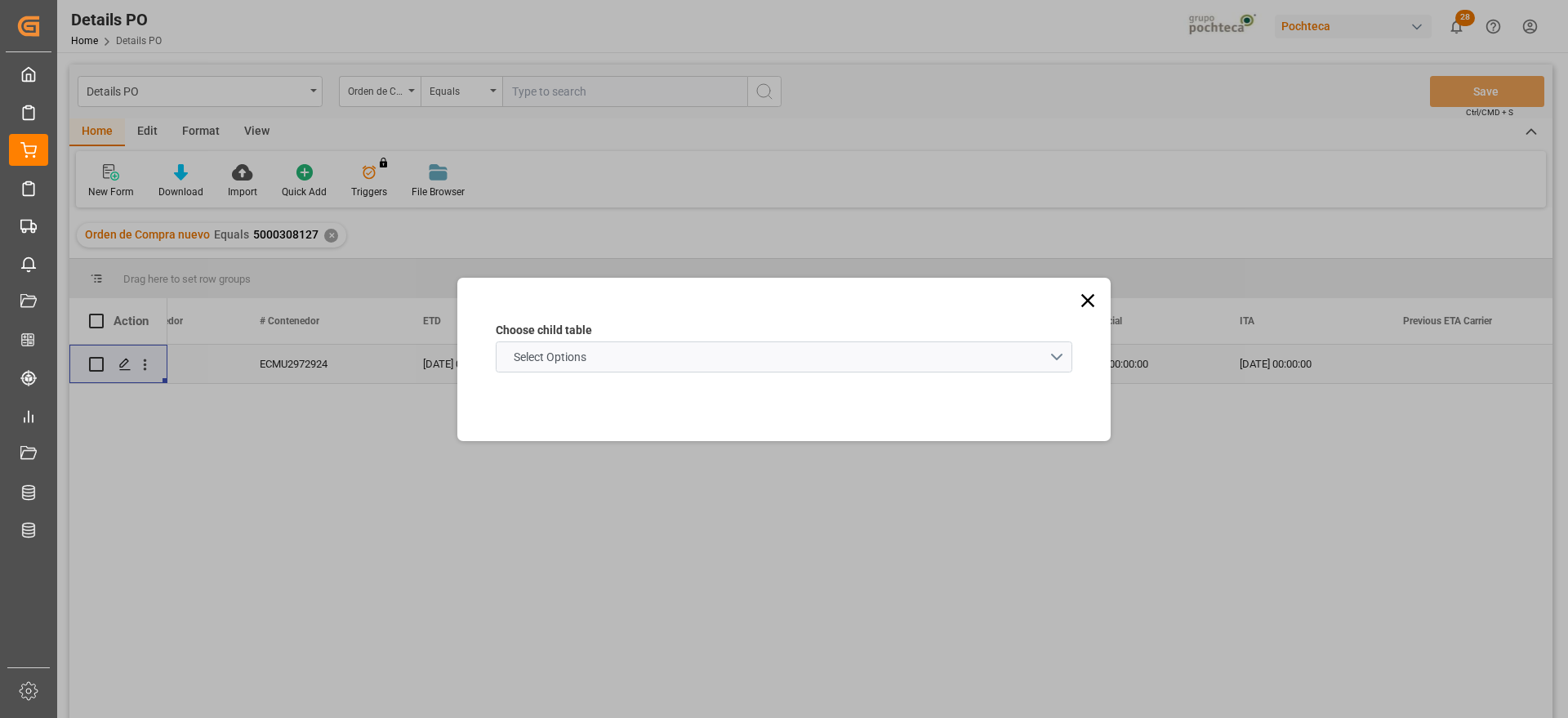
click at [663, 353] on schema "Select Options" at bounding box center [784, 357] width 576 height 31
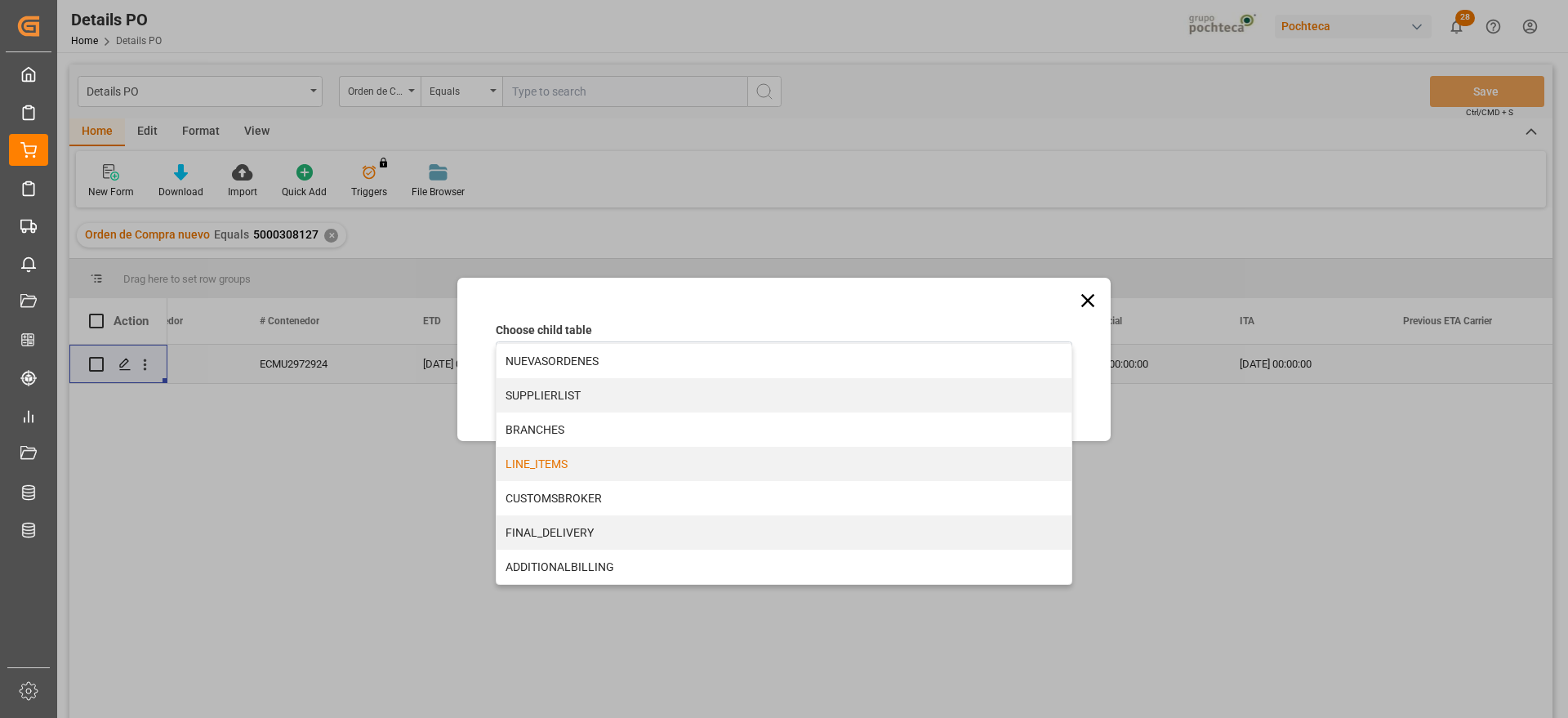
click at [580, 469] on div "LINE_ITEMS" at bounding box center [784, 464] width 575 height 34
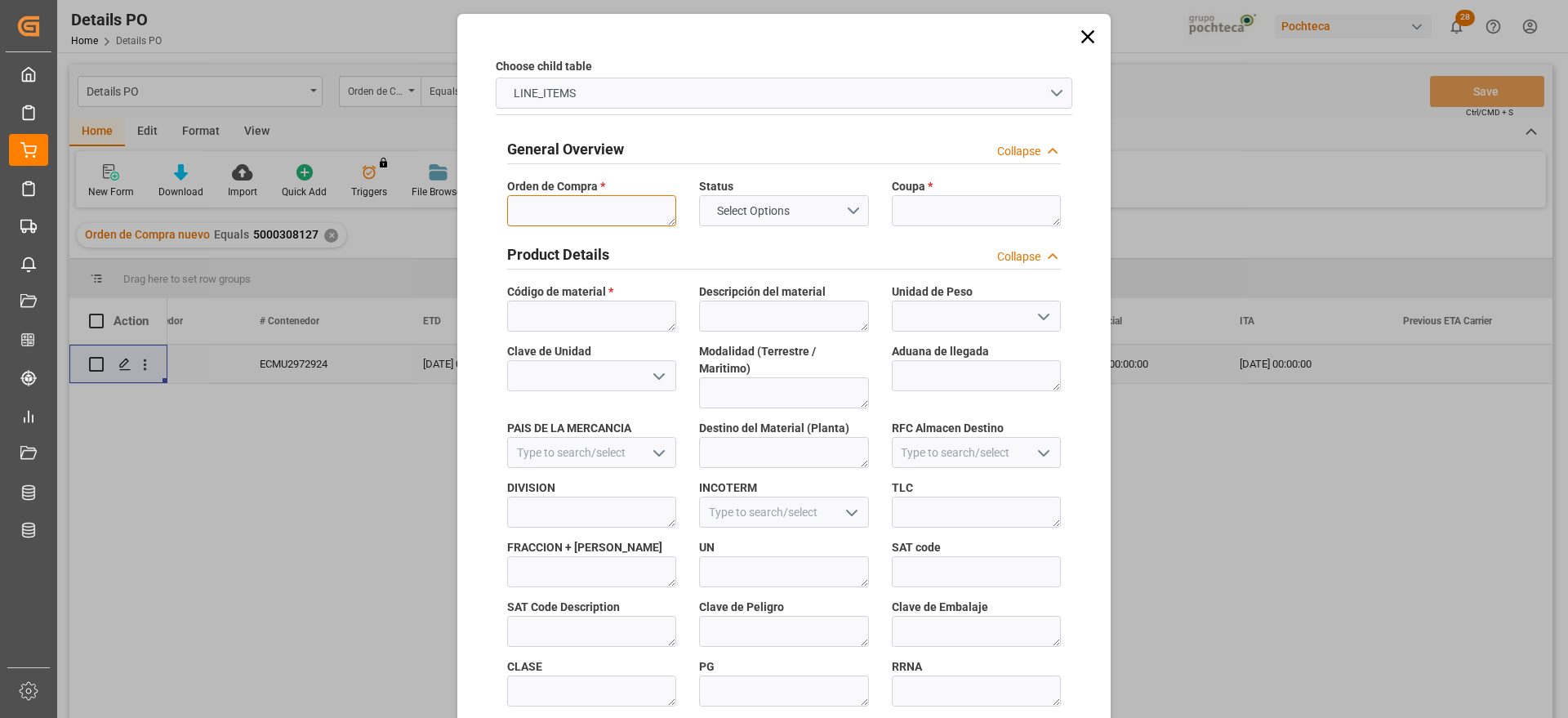
click at [568, 202] on textarea at bounding box center [591, 210] width 169 height 31
paste textarea "5000308127"
type textarea "5000308127"
click at [925, 195] on textarea at bounding box center [977, 210] width 169 height 31
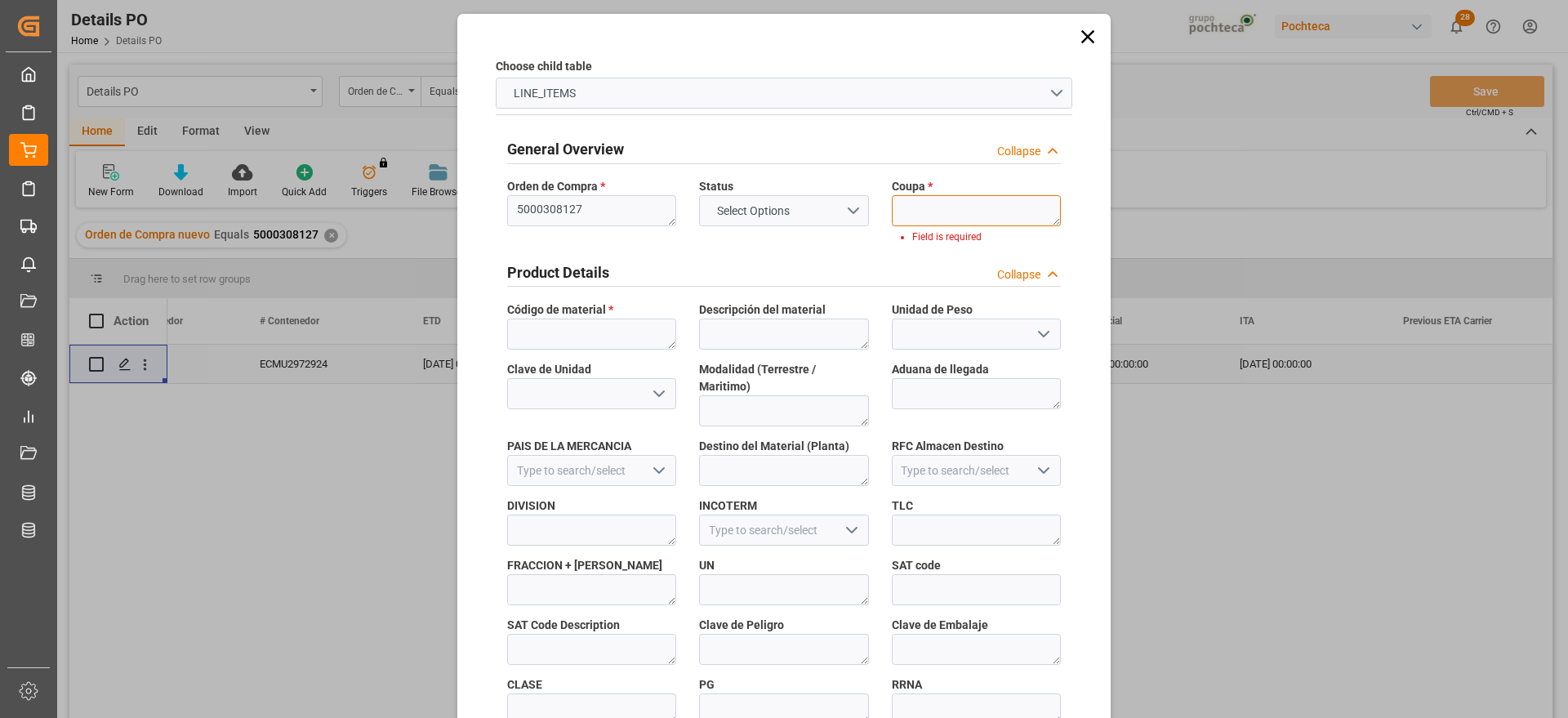
paste textarea "197801"
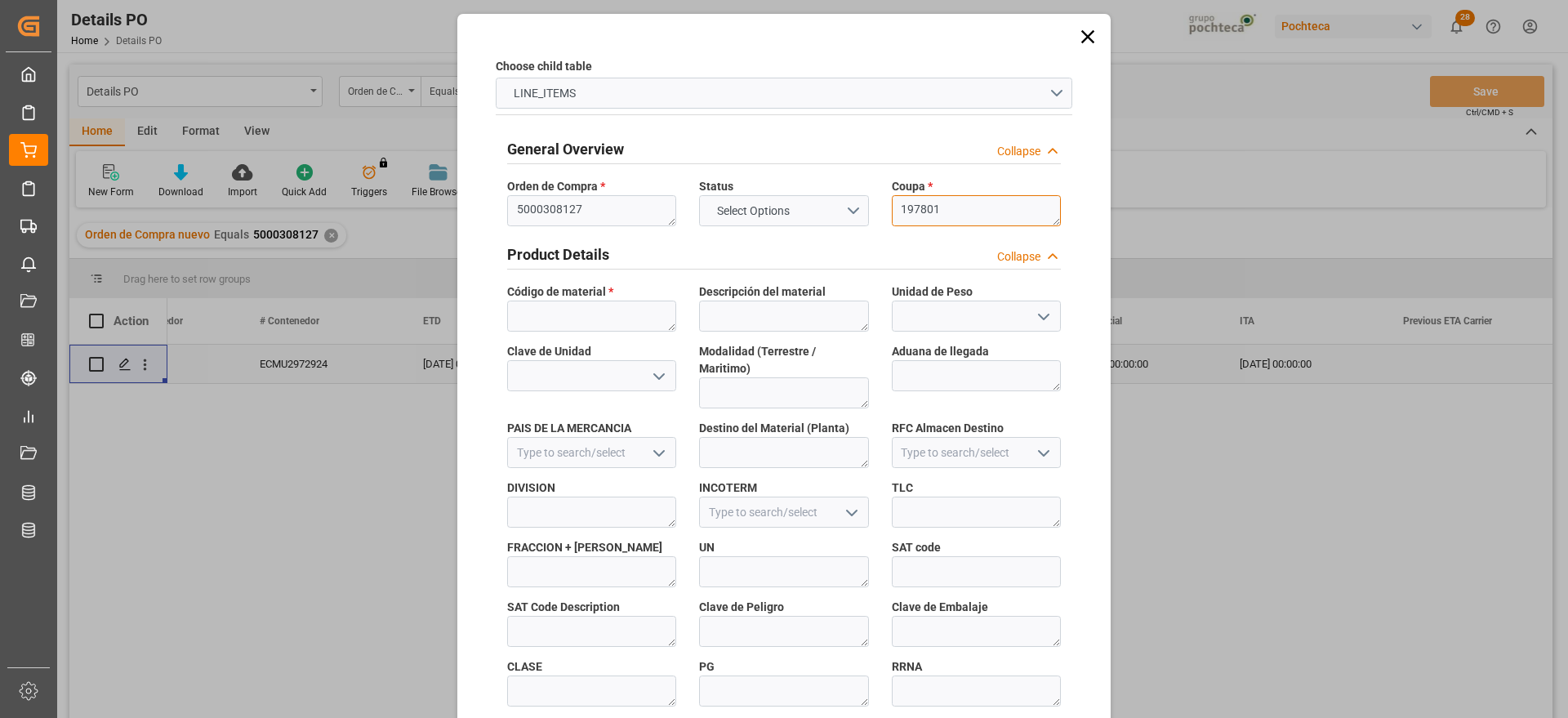
type textarea "197801"
click at [609, 320] on textarea at bounding box center [591, 316] width 169 height 31
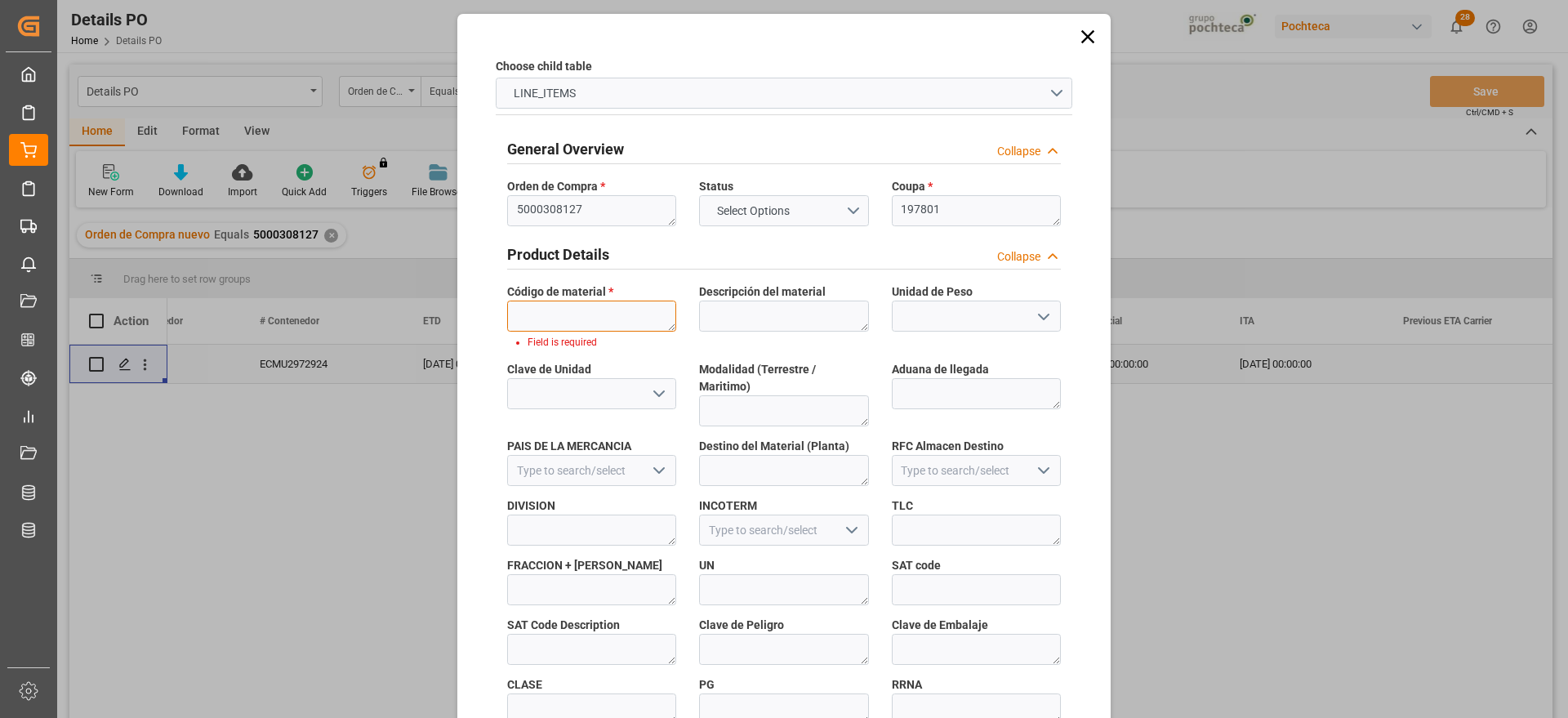
paste textarea "94797"
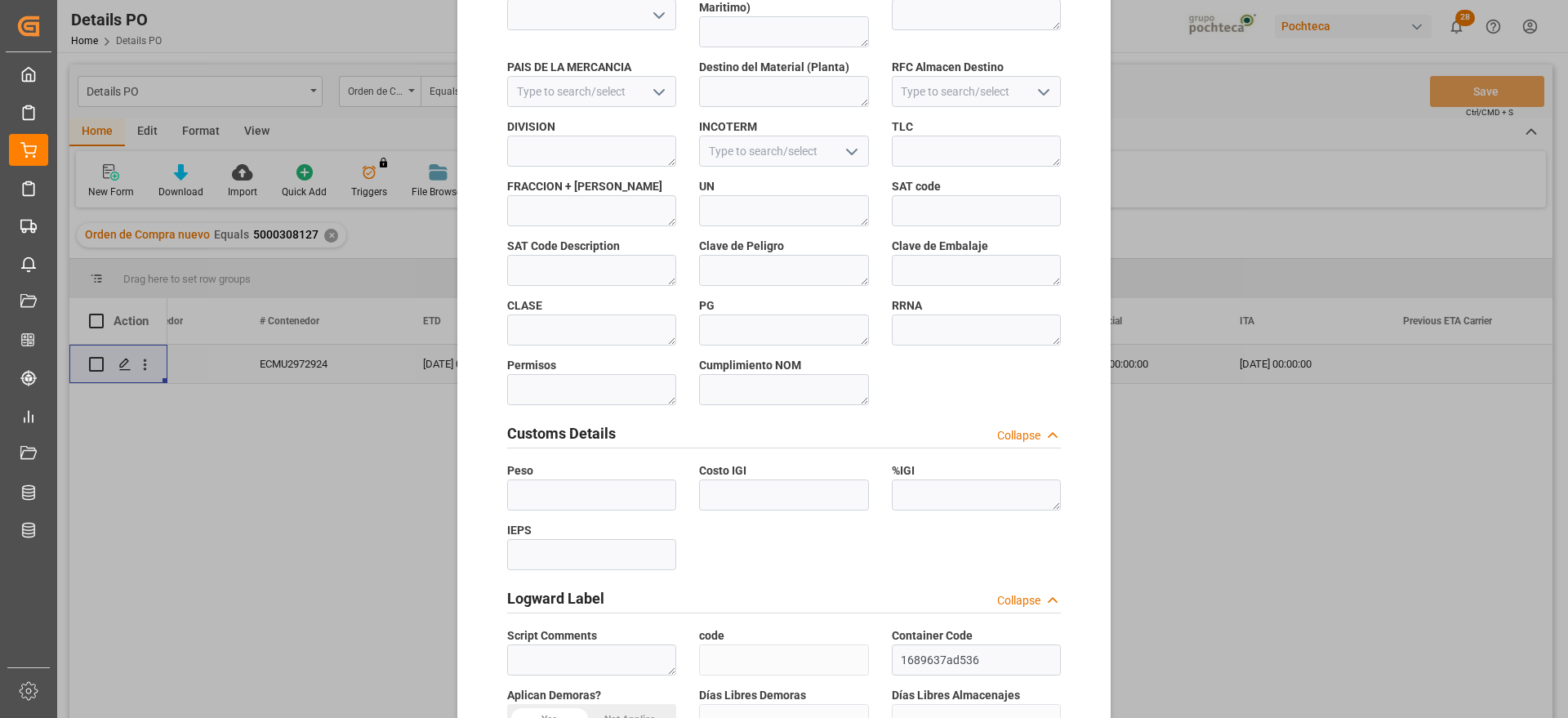
scroll to position [700, 0]
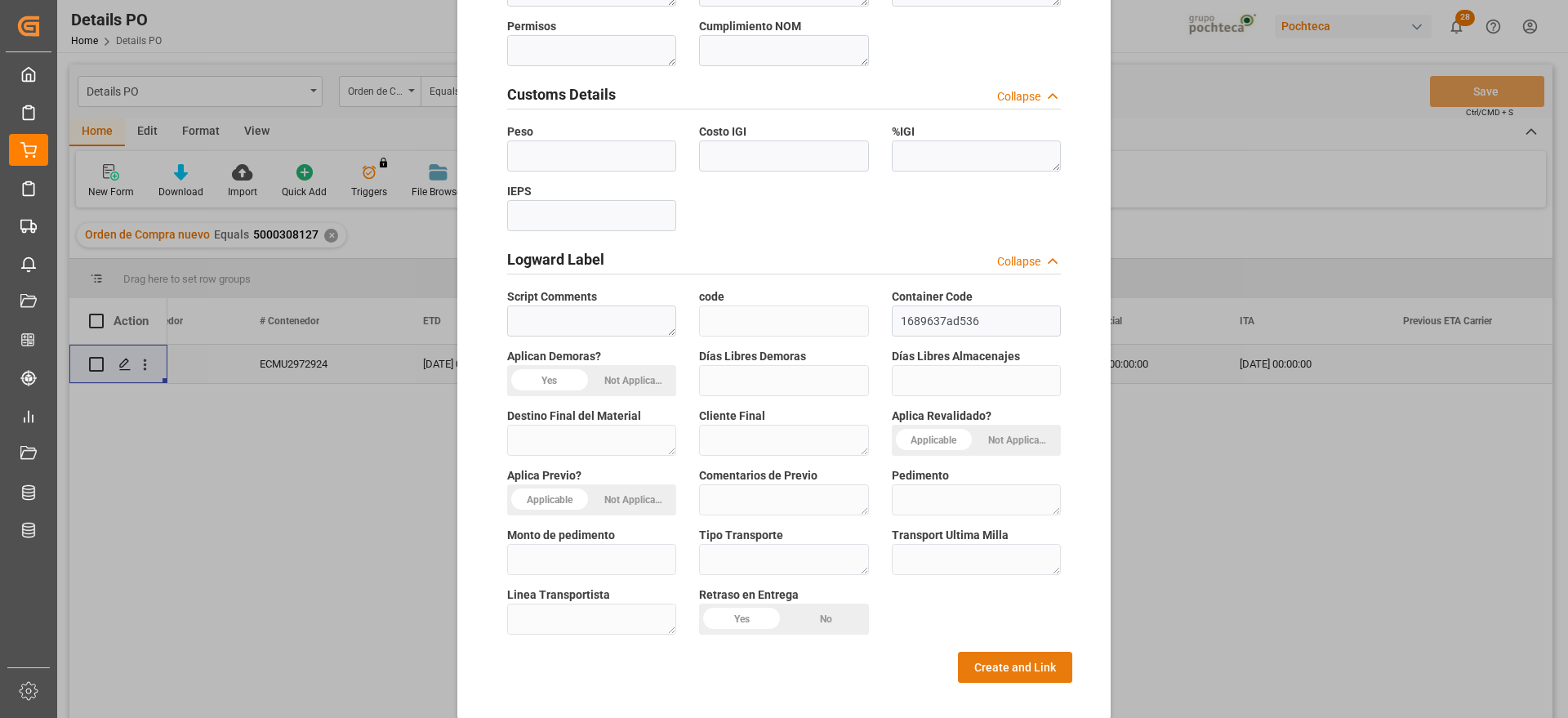
type textarea "94797"
click at [994, 662] on button "Create and Link" at bounding box center [1016, 667] width 114 height 31
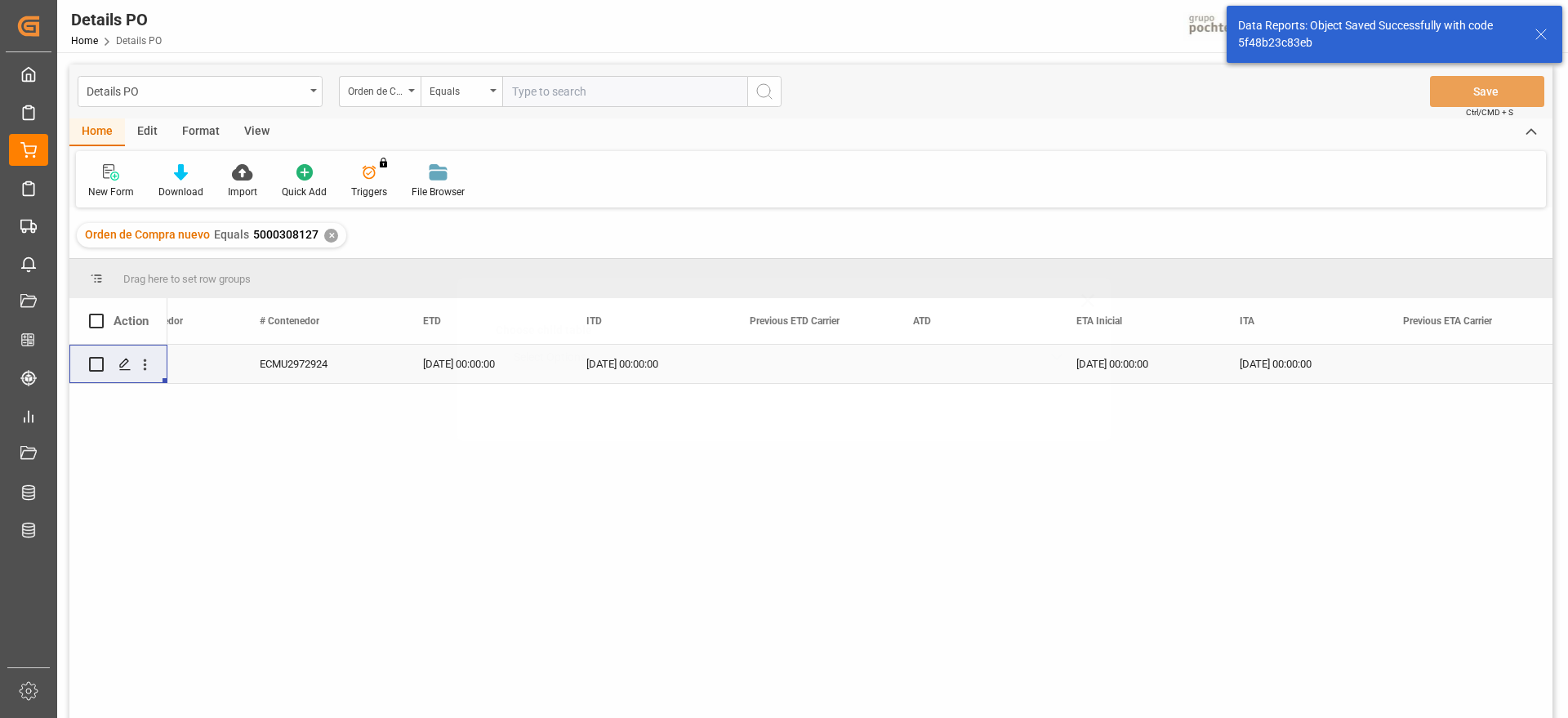
scroll to position [0, 0]
click at [122, 359] on icon "Press SPACE to select this row." at bounding box center [126, 364] width 13 height 13
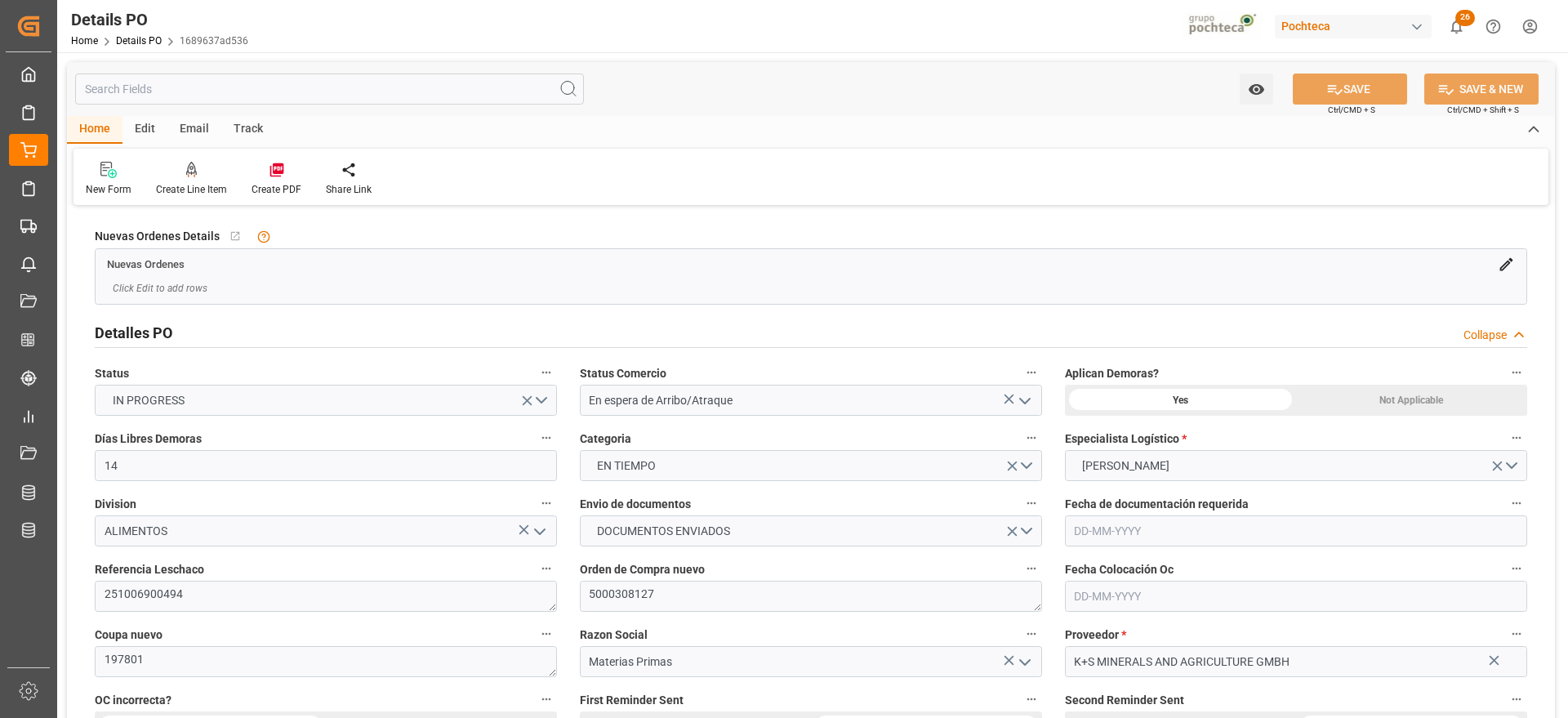
type input "14"
type input "[DATE]"
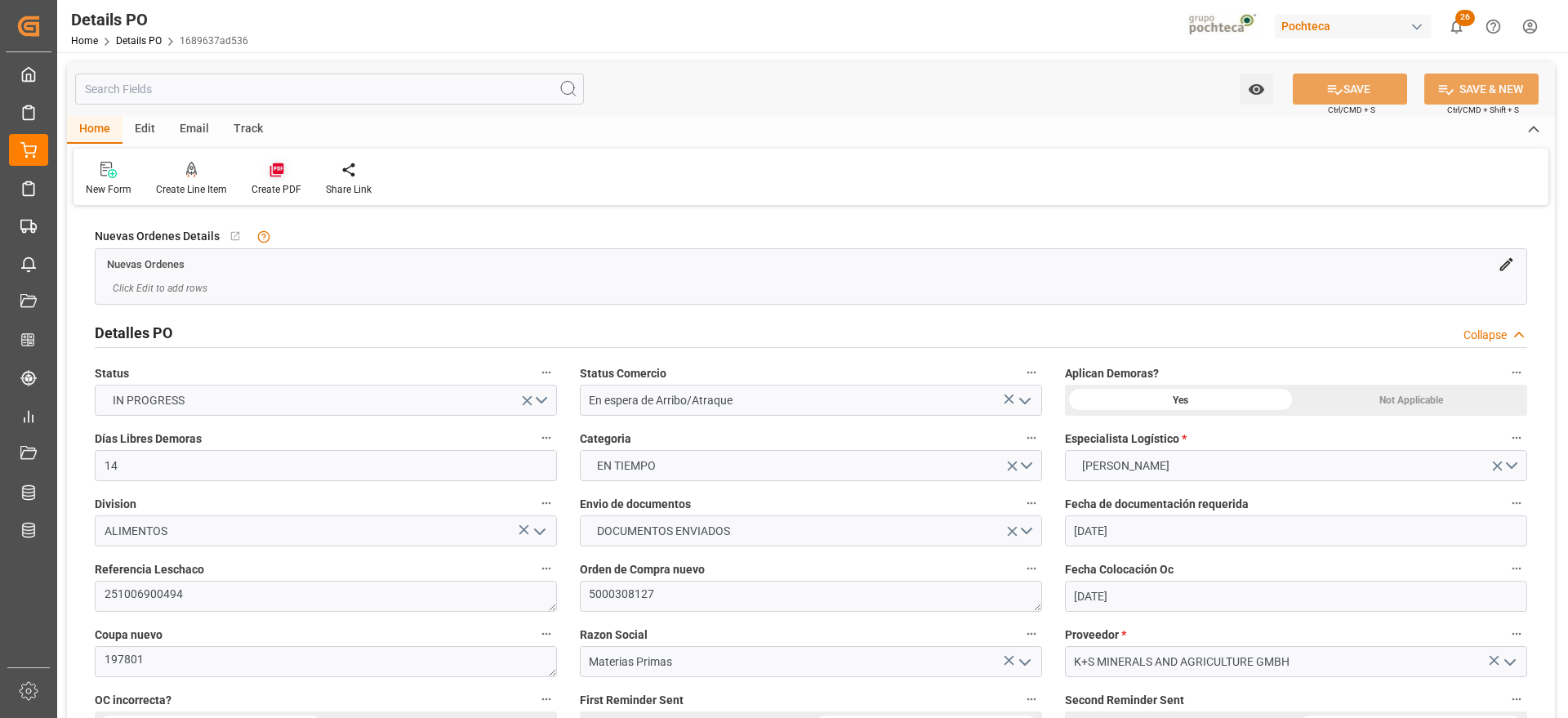
click at [274, 171] on icon at bounding box center [276, 170] width 14 height 14
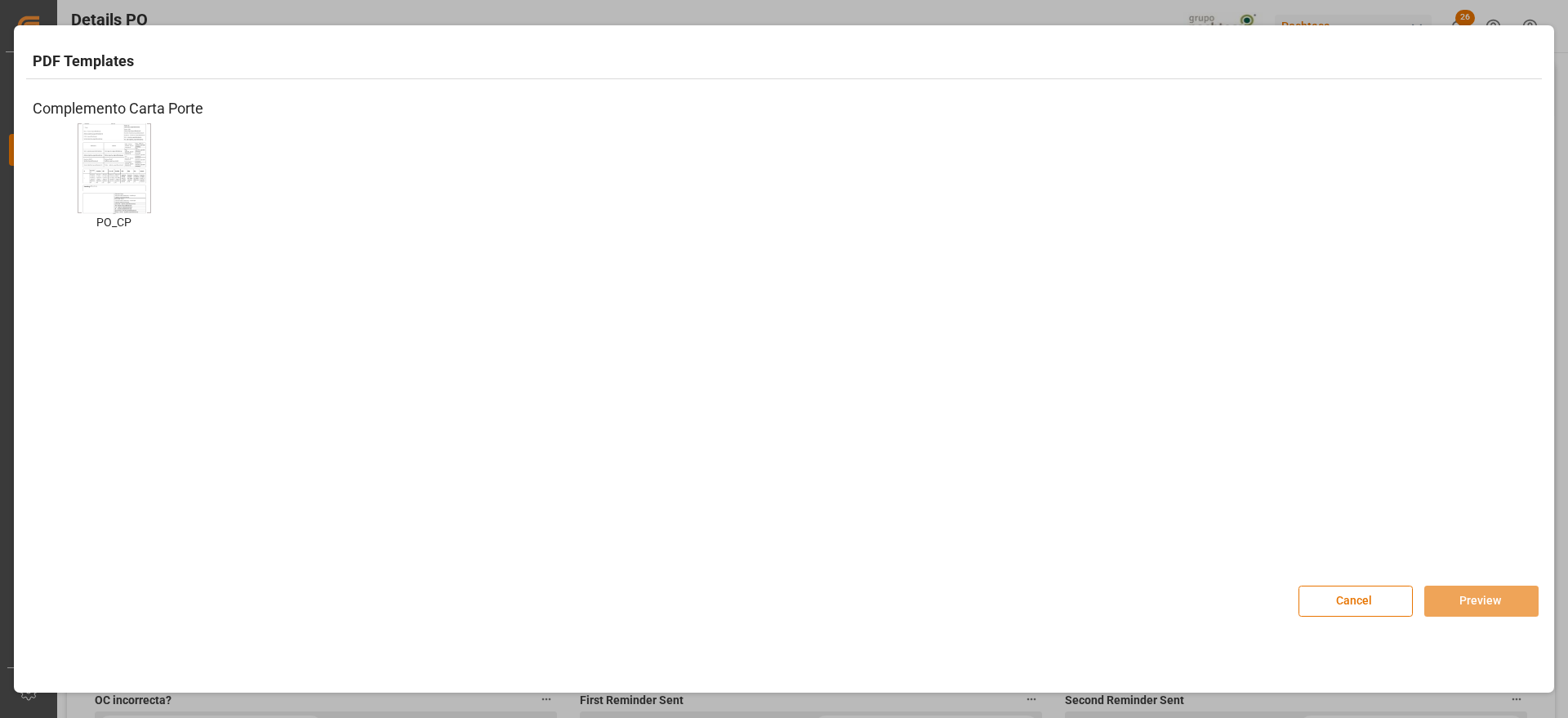
click at [119, 188] on img at bounding box center [114, 167] width 66 height 92
click at [1479, 598] on button "Preview" at bounding box center [1481, 601] width 114 height 31
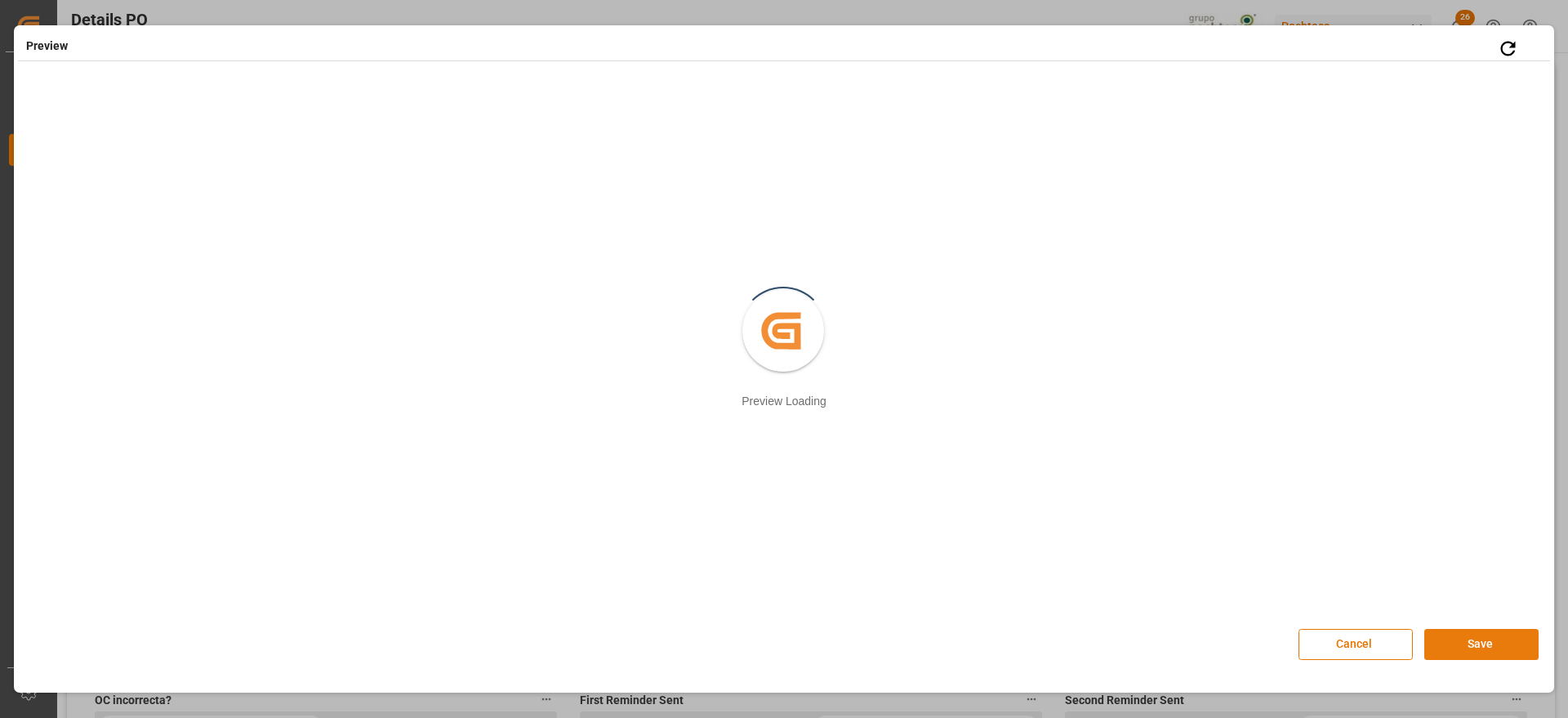
click at [1491, 640] on button "Save" at bounding box center [1481, 644] width 114 height 31
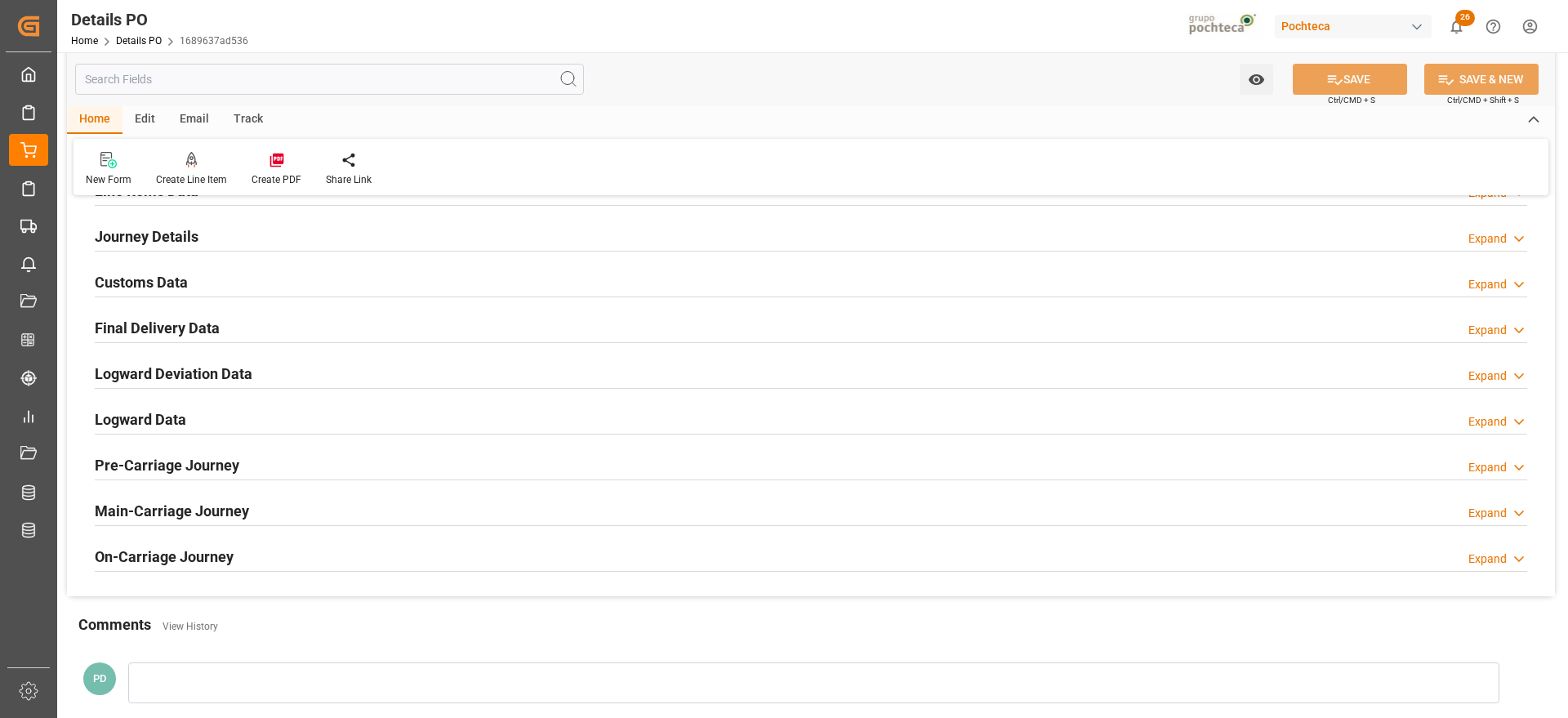
scroll to position [1123, 0]
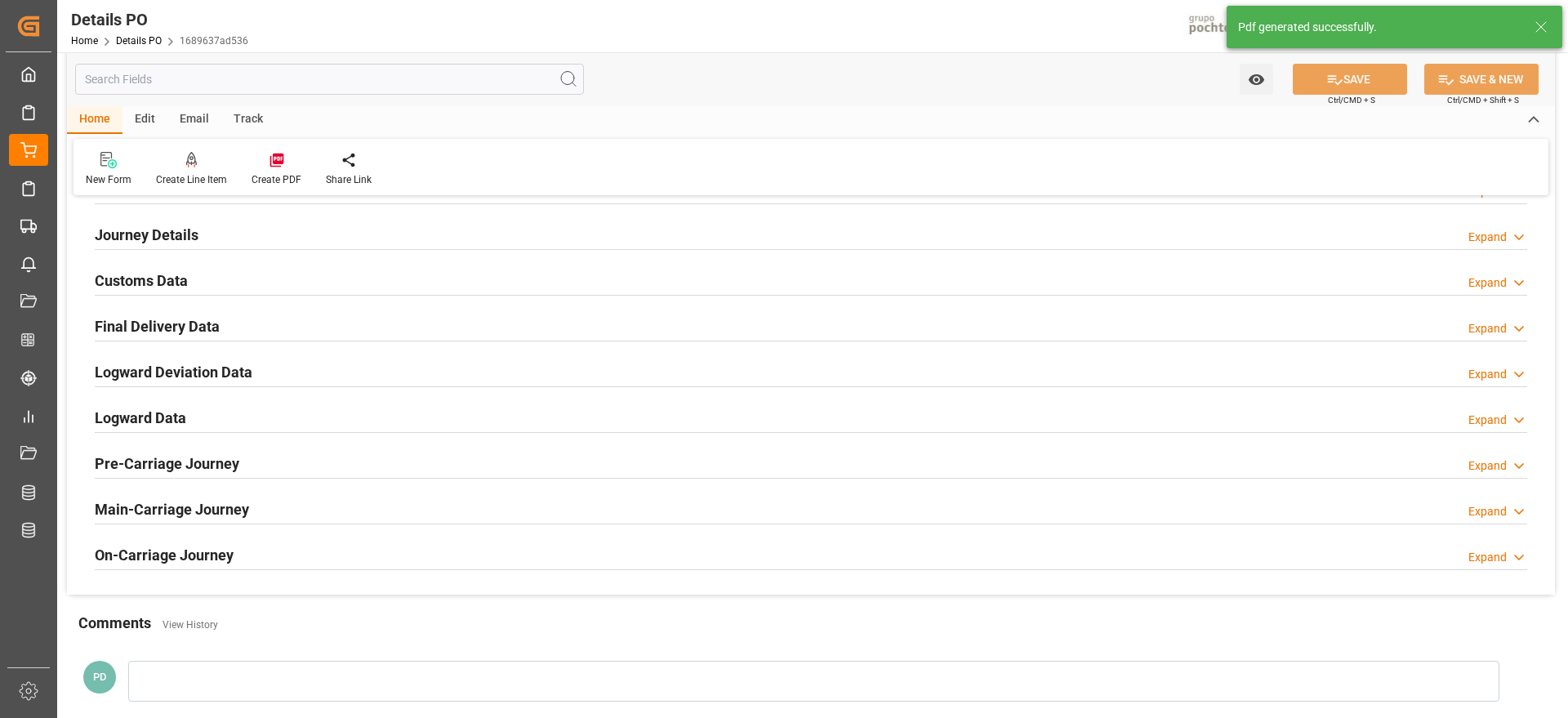
click at [153, 276] on h2 "Customs Data" at bounding box center [142, 280] width 93 height 22
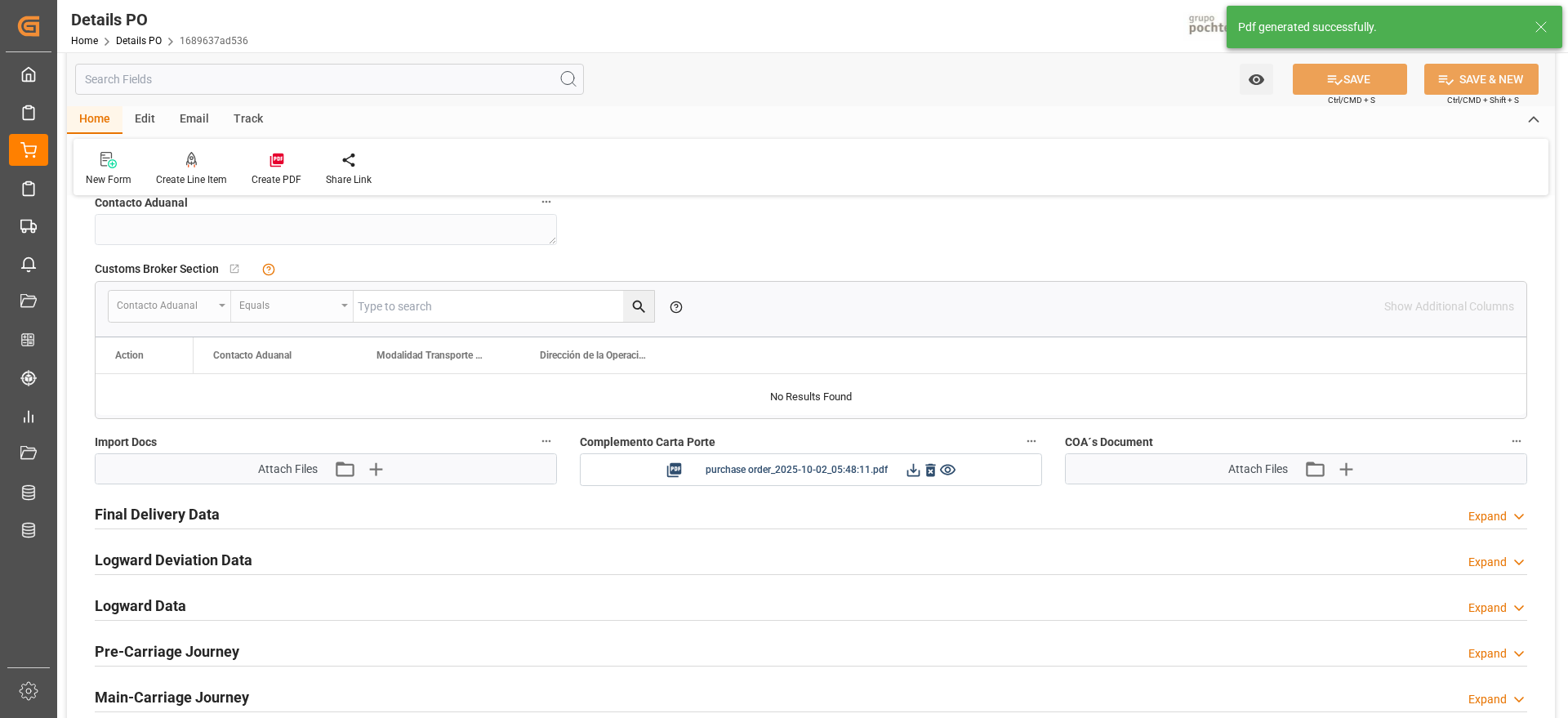
scroll to position [1328, 0]
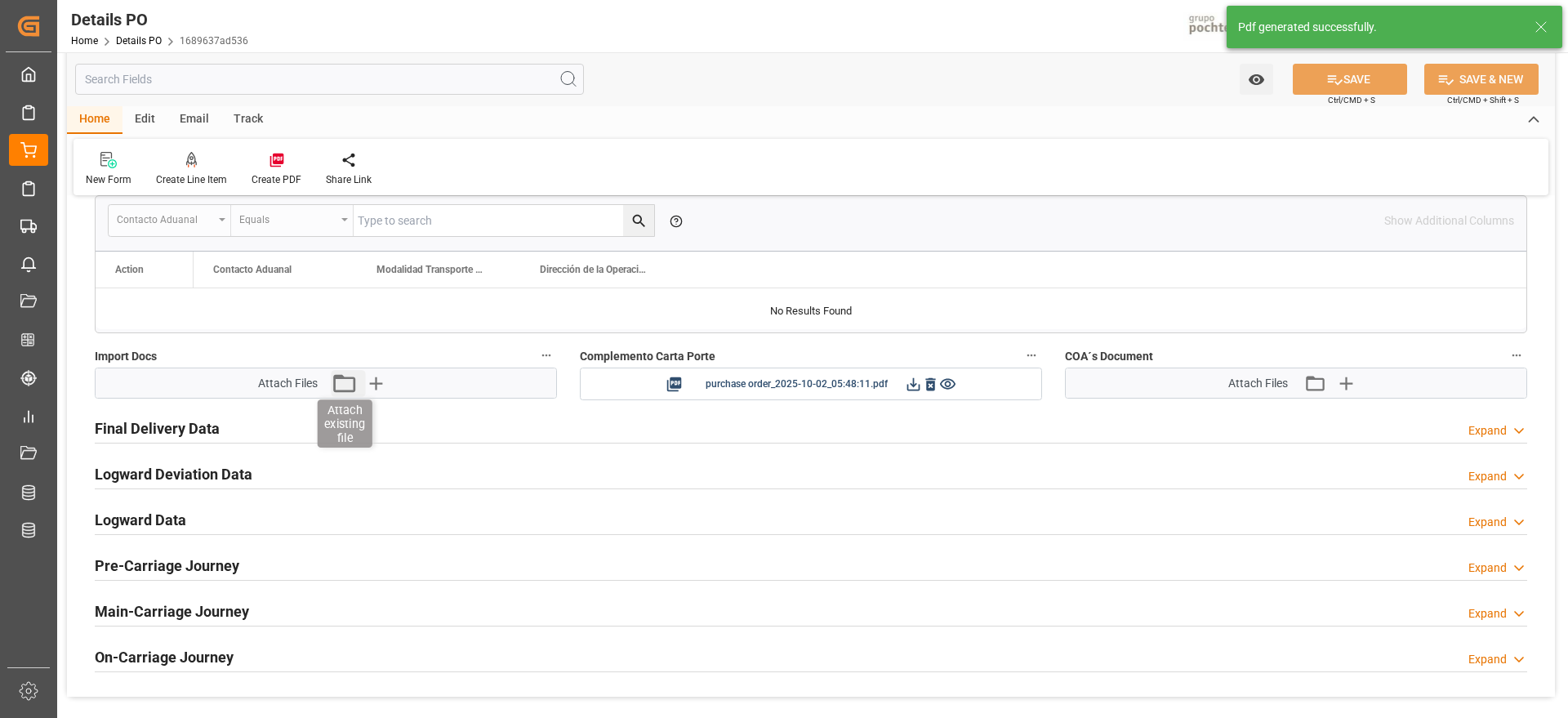
click at [340, 384] on icon "button" at bounding box center [343, 382] width 26 height 26
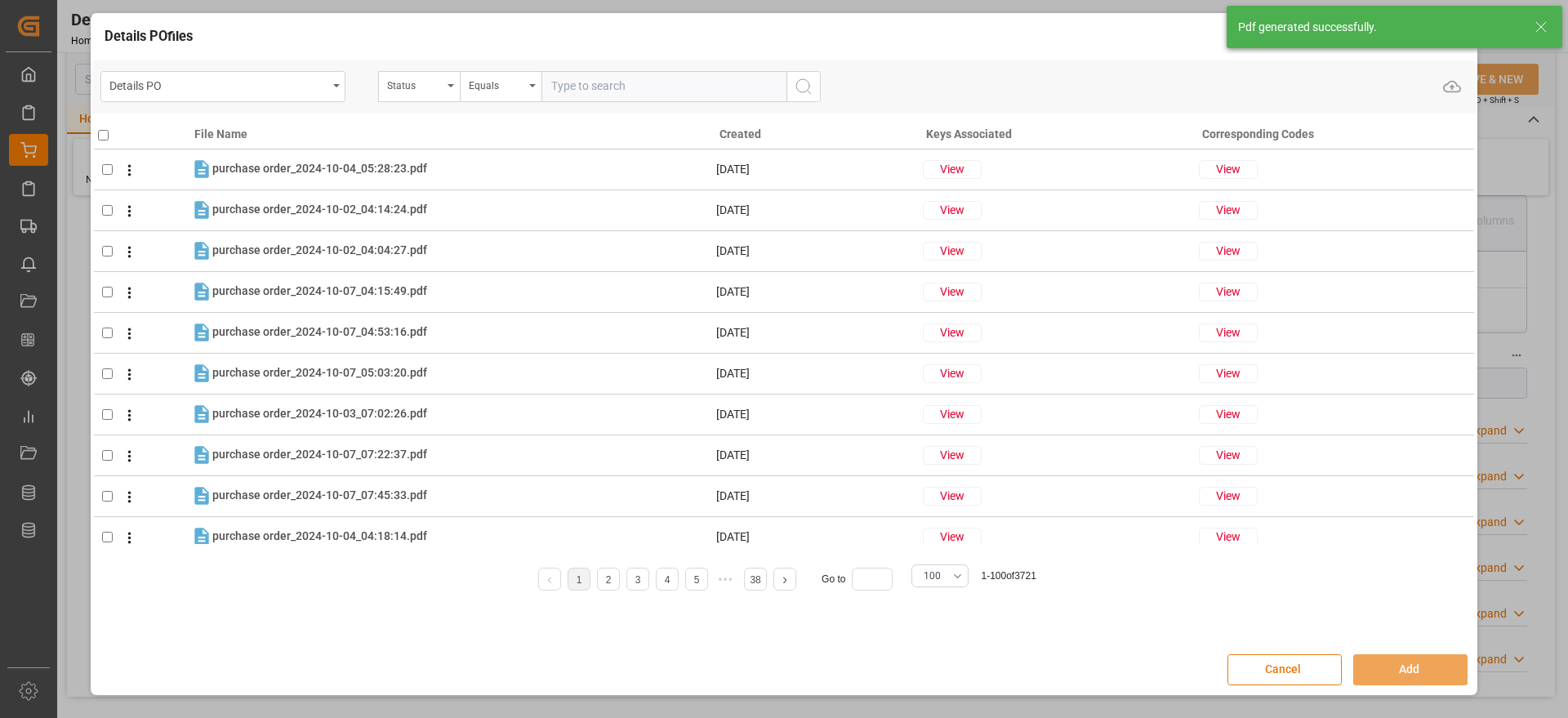
drag, startPoint x: 1288, startPoint y: 674, endPoint x: 460, endPoint y: 483, distance: 849.7
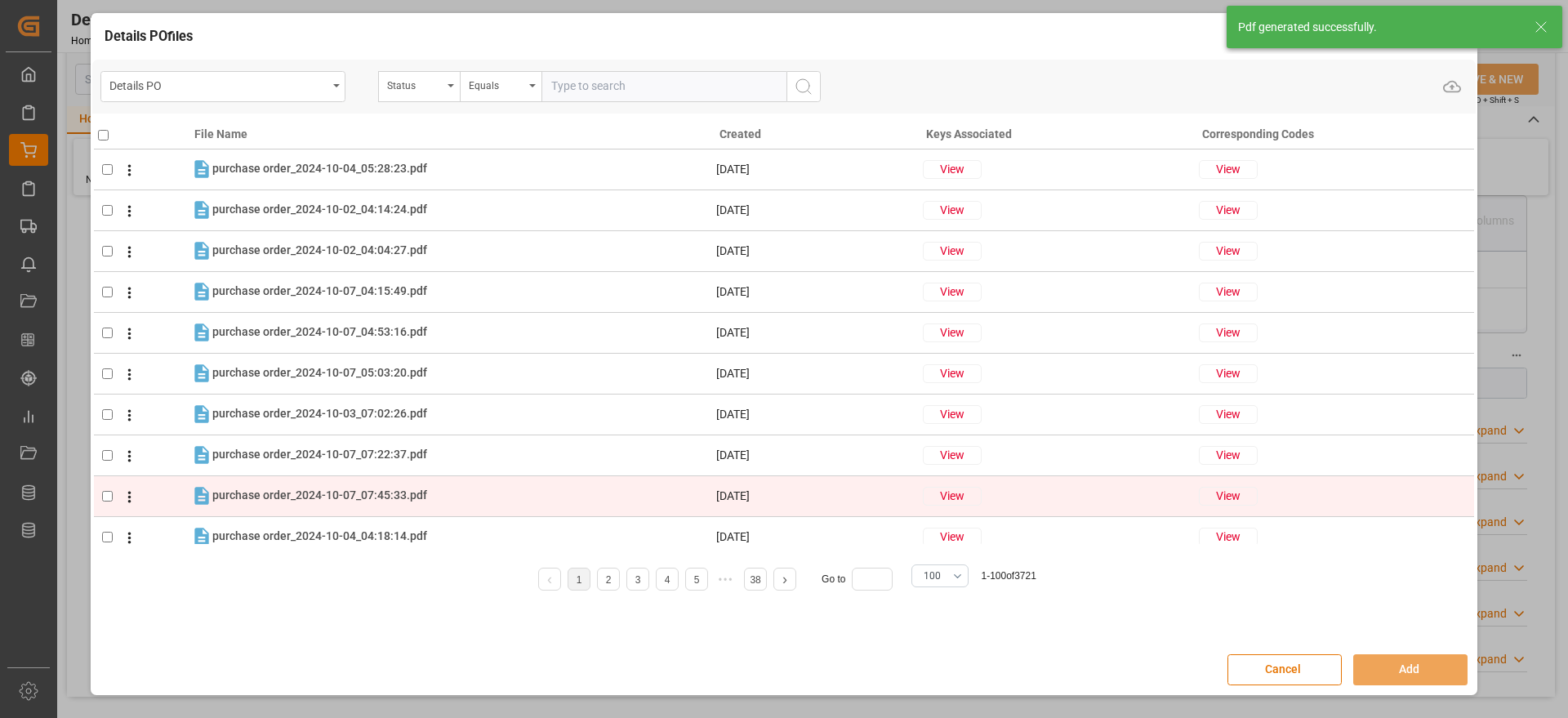
click at [1281, 674] on button "Cancel" at bounding box center [1285, 669] width 114 height 31
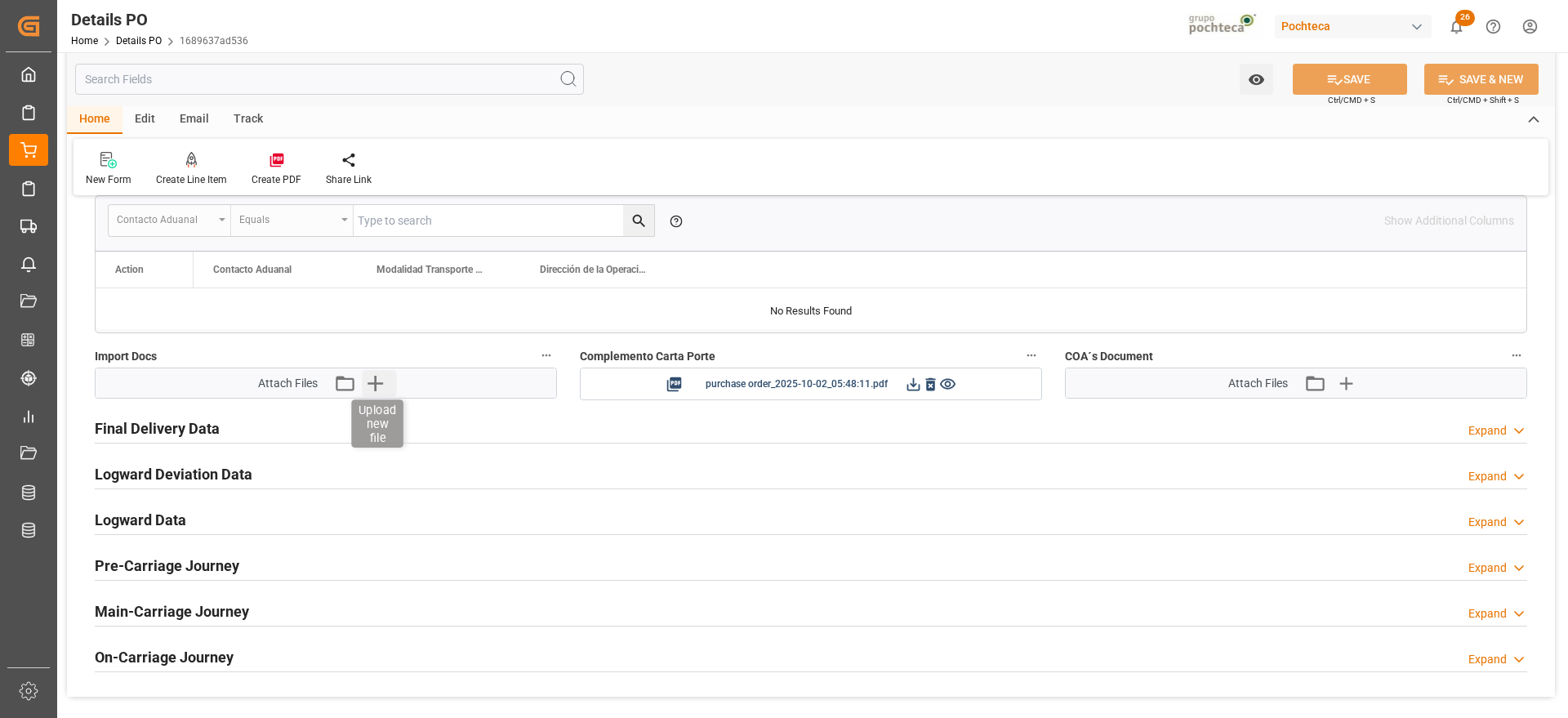
click at [376, 377] on icon "button" at bounding box center [376, 383] width 15 height 15
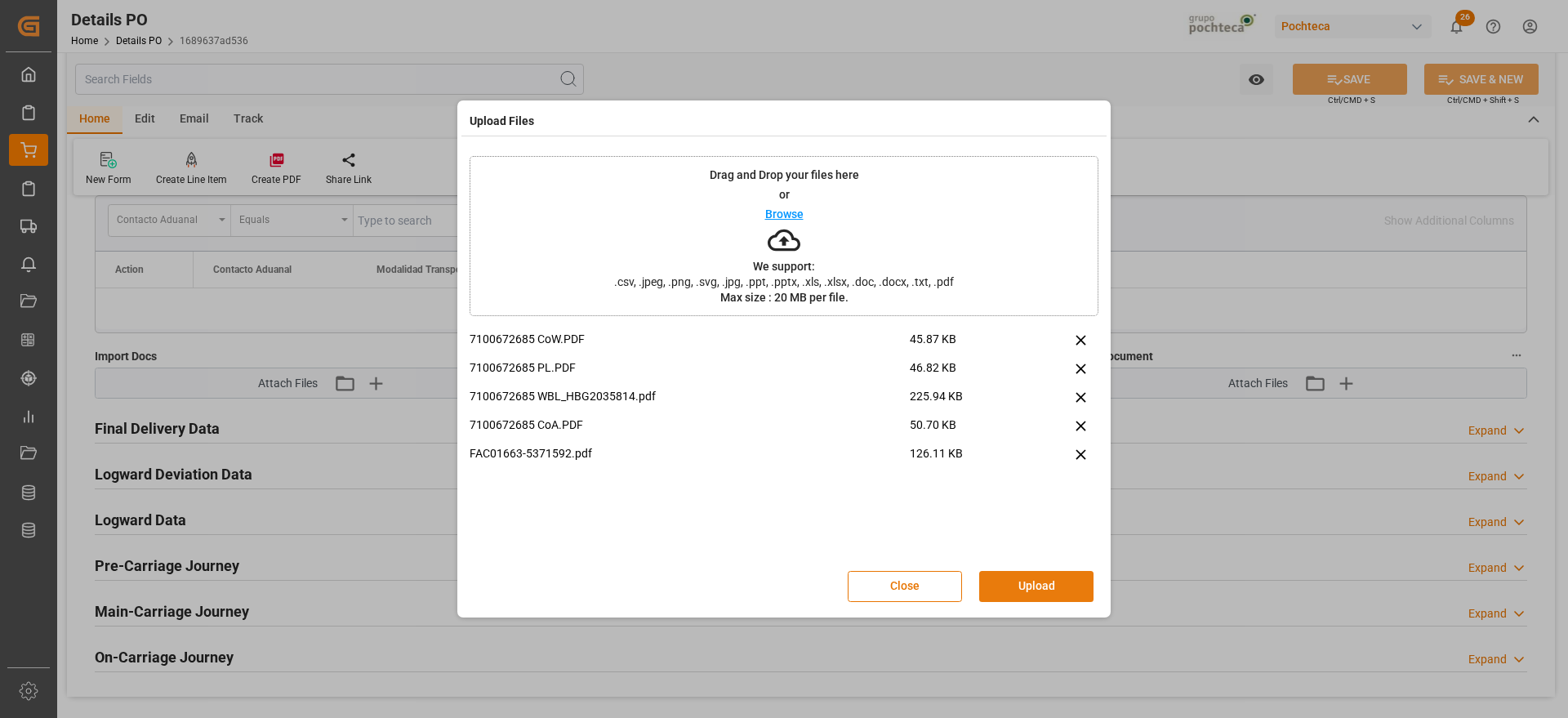
click at [1048, 582] on button "Upload" at bounding box center [1036, 586] width 114 height 31
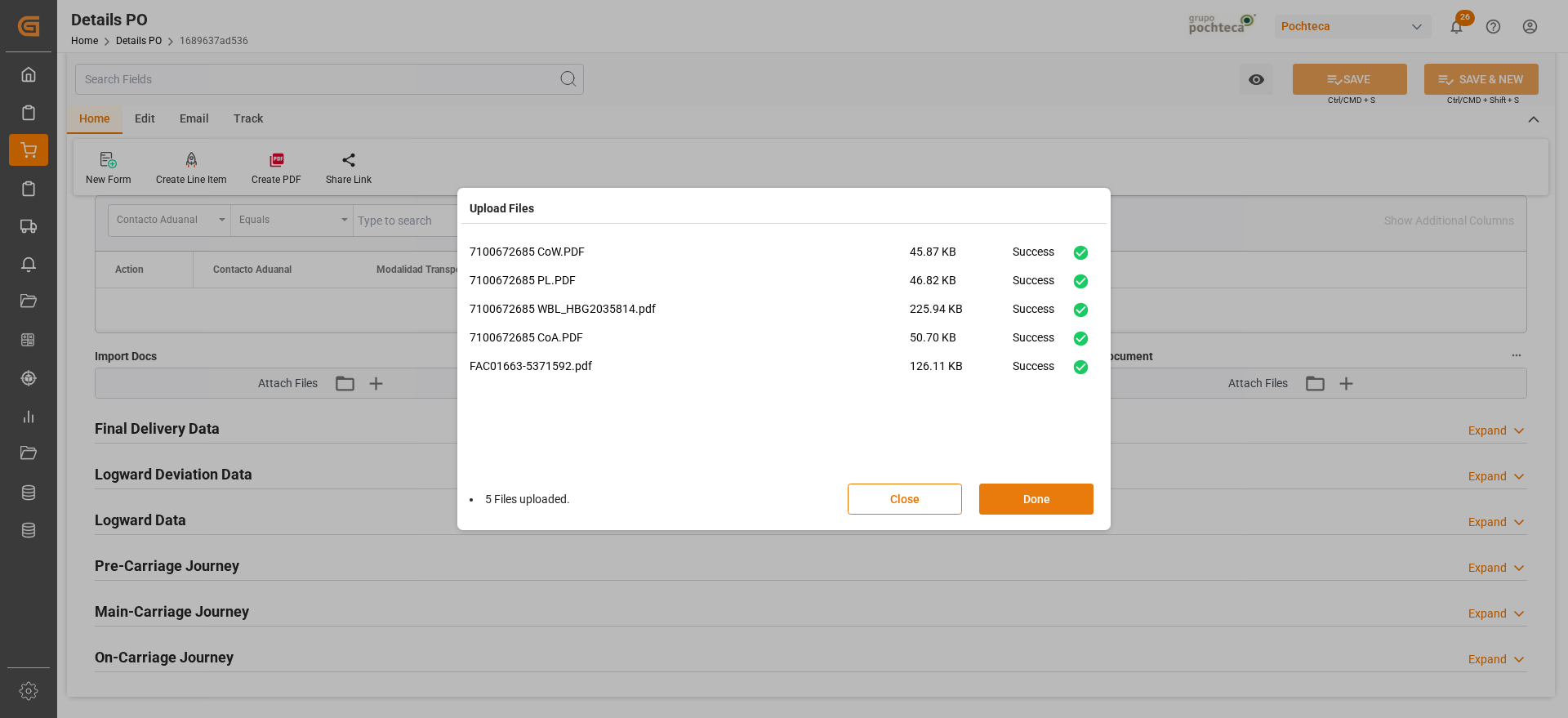
click at [1024, 496] on button "Done" at bounding box center [1036, 499] width 114 height 31
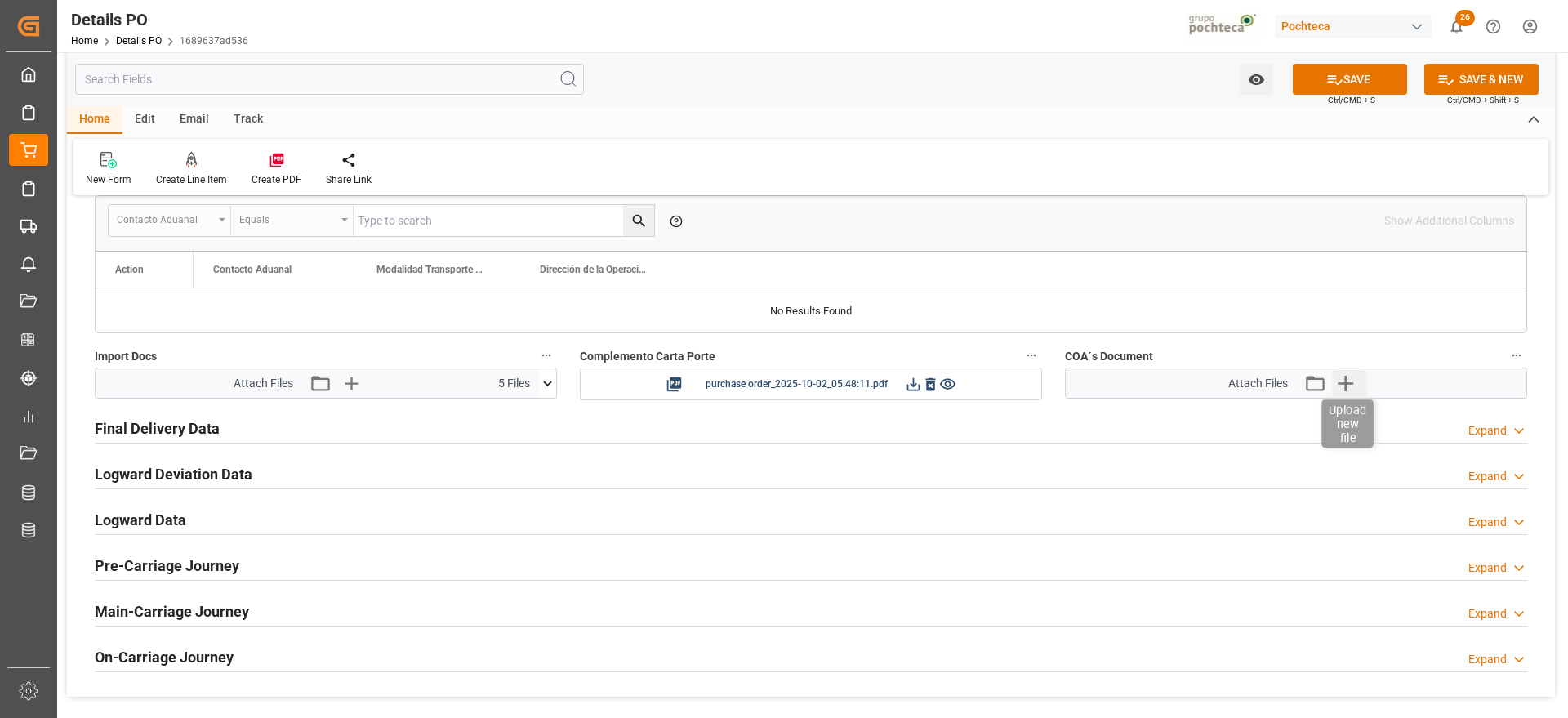
click at [1344, 387] on icon "button" at bounding box center [1345, 382] width 26 height 26
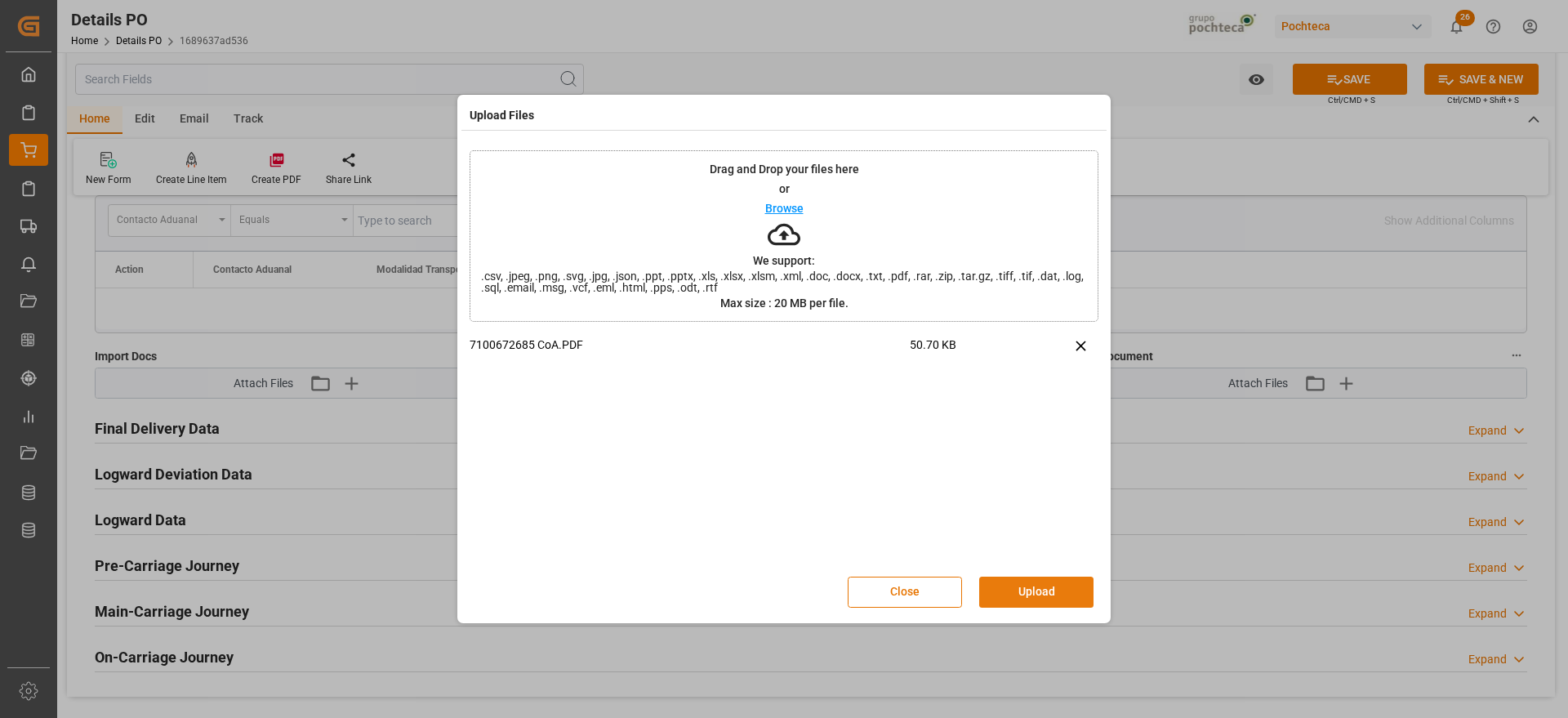
click at [1035, 593] on button "Upload" at bounding box center [1036, 592] width 114 height 31
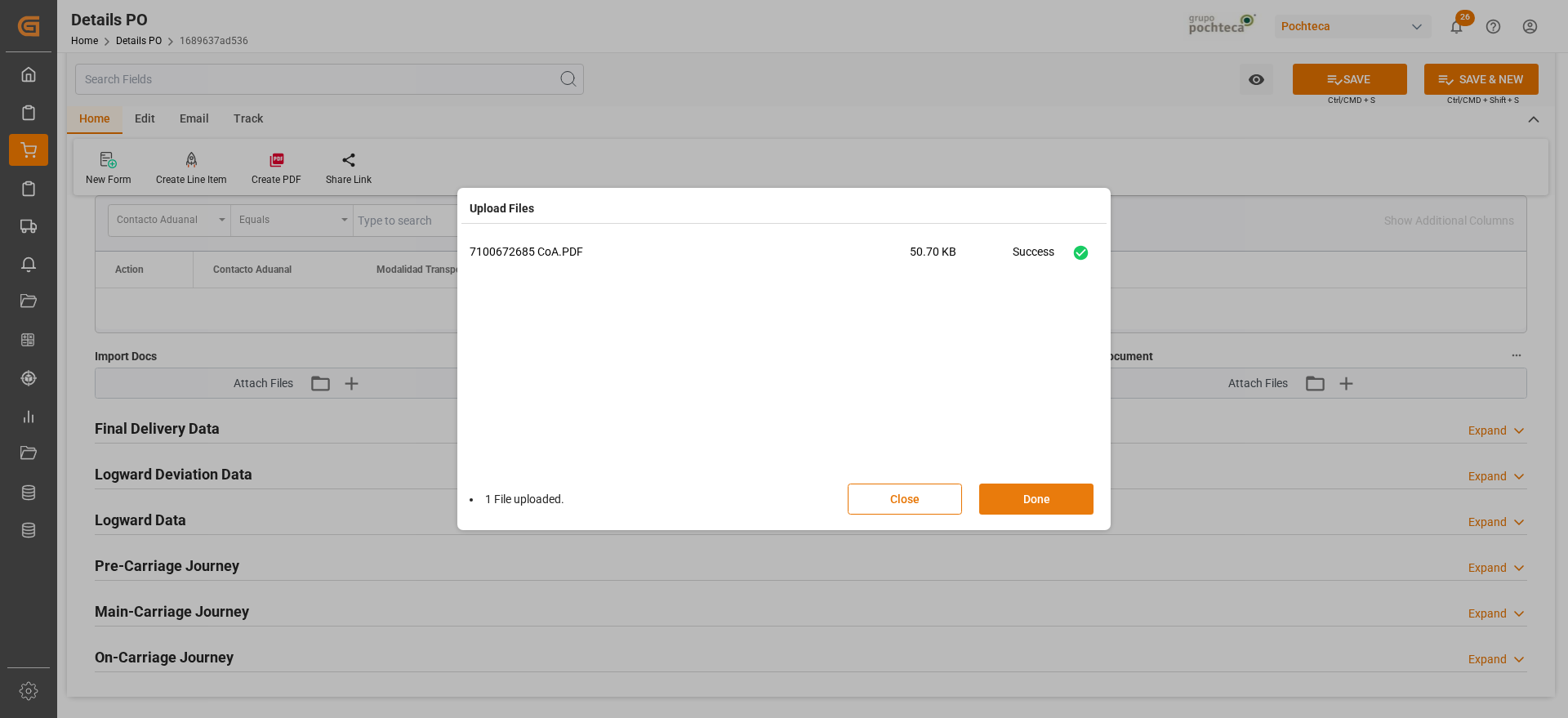
click at [1049, 511] on button "Done" at bounding box center [1036, 499] width 114 height 31
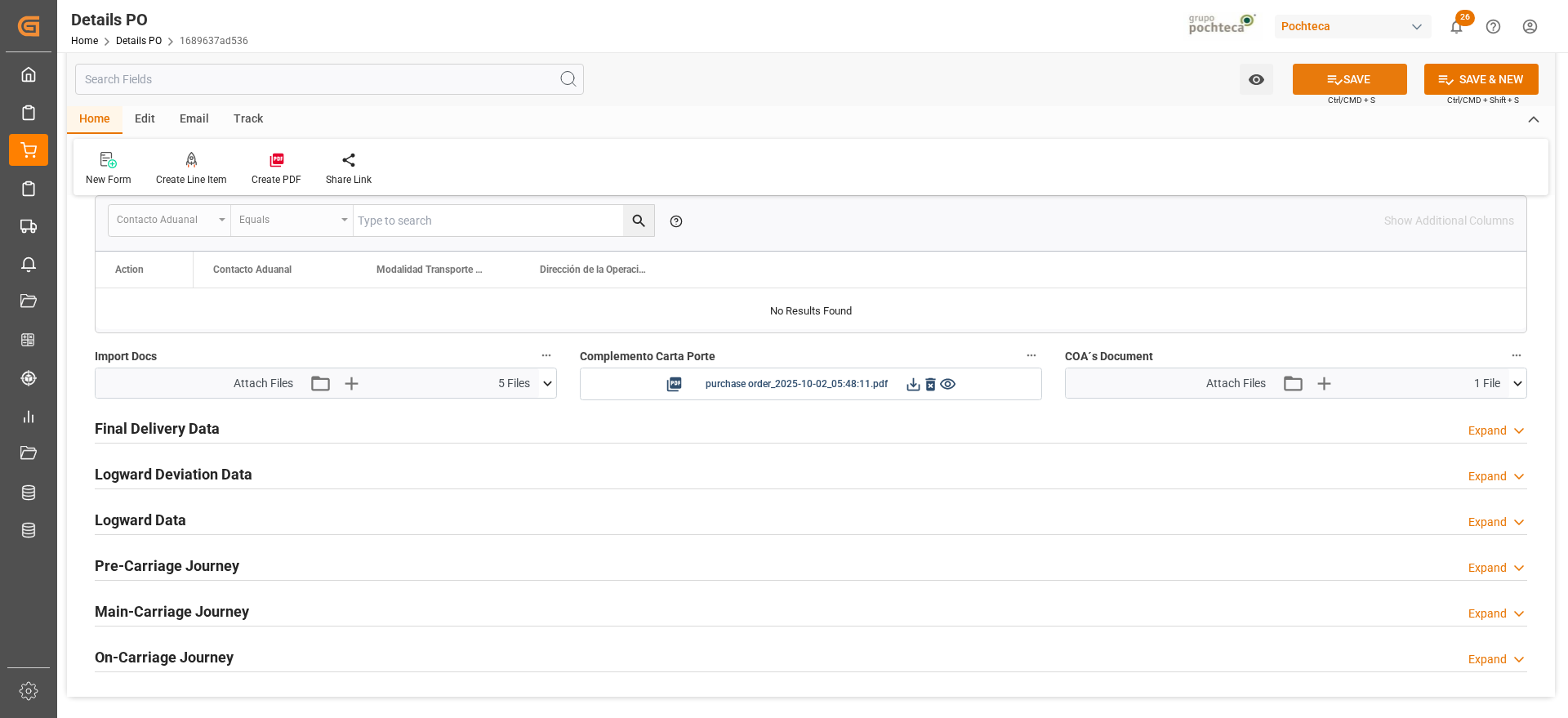
click at [1346, 74] on button "SAVE" at bounding box center [1350, 79] width 114 height 31
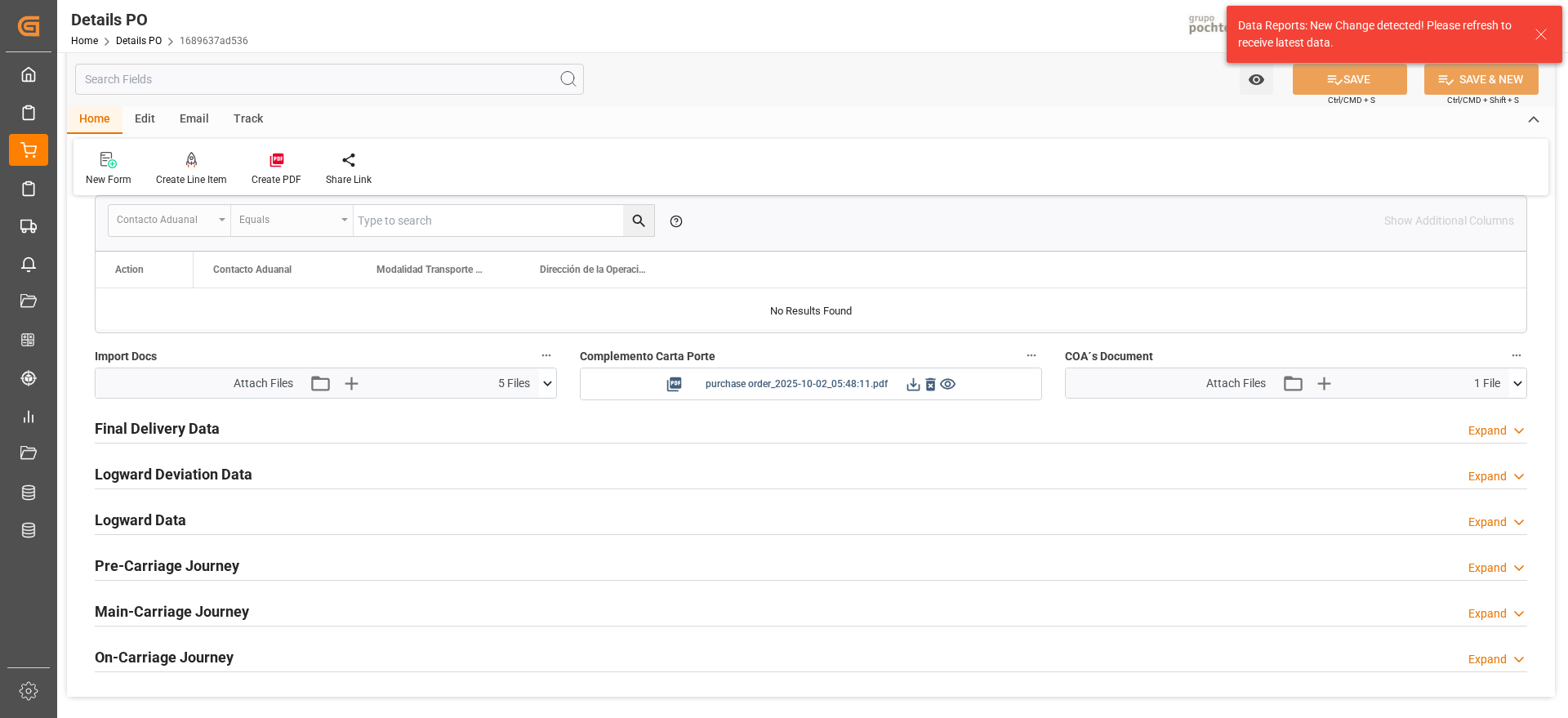
click at [913, 383] on icon at bounding box center [914, 384] width 17 height 17
